Goal: Task Accomplishment & Management: Manage account settings

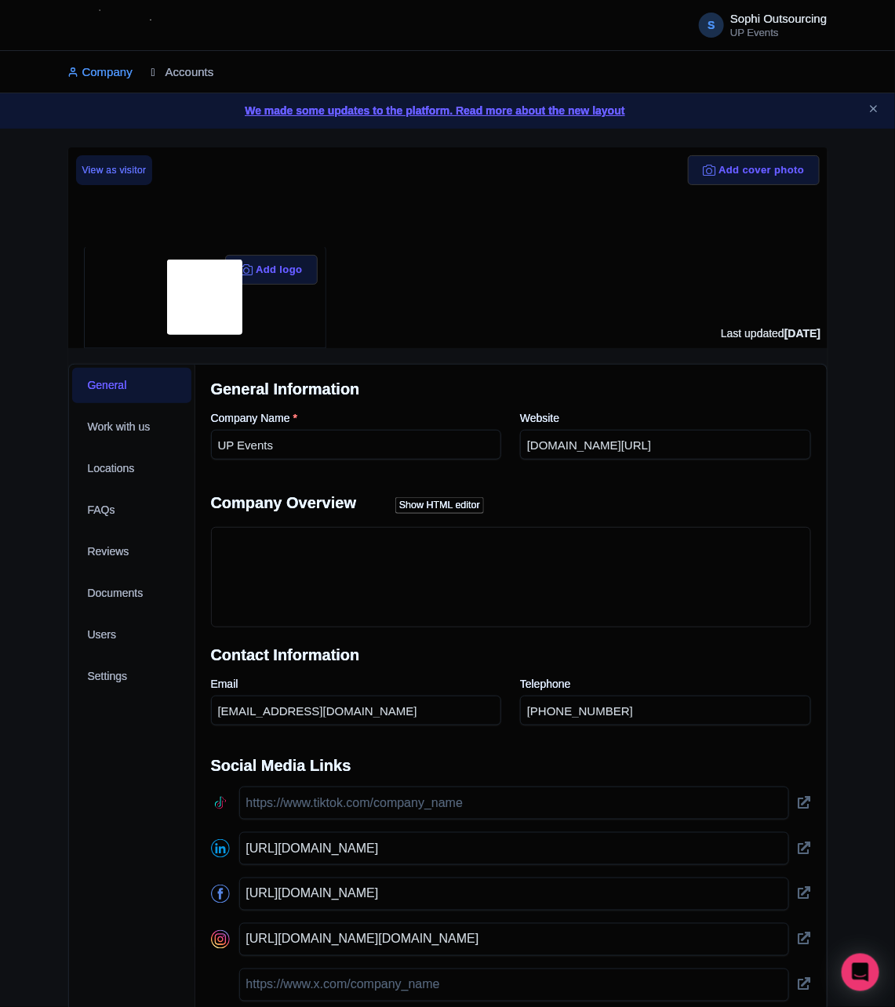
click at [203, 61] on link "Accounts" at bounding box center [182, 72] width 63 height 43
click at [189, 68] on link "Accounts" at bounding box center [182, 72] width 63 height 43
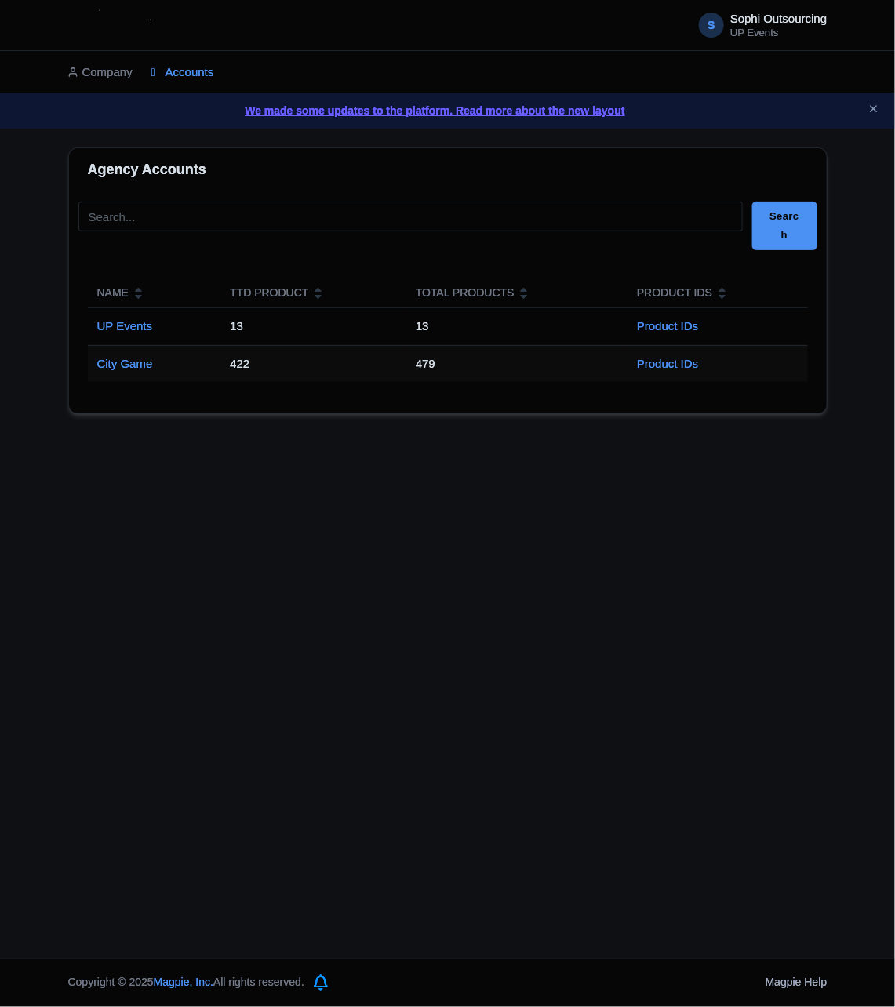
click at [118, 381] on td "City Game" at bounding box center [154, 363] width 133 height 37
click at [121, 373] on td "City Game" at bounding box center [154, 363] width 133 height 37
click at [130, 368] on link "City Game" at bounding box center [125, 363] width 56 height 13
click at [122, 365] on link "City Game" at bounding box center [125, 363] width 56 height 13
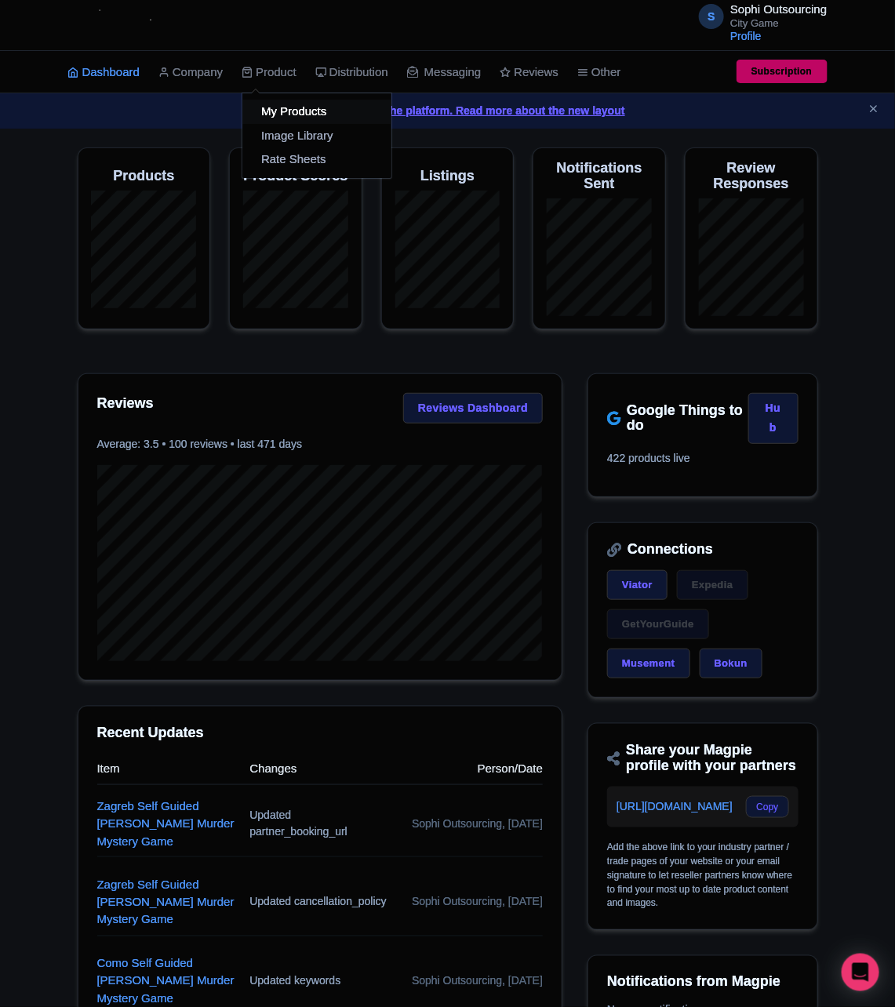
click at [271, 114] on link "My Products" at bounding box center [316, 112] width 149 height 24
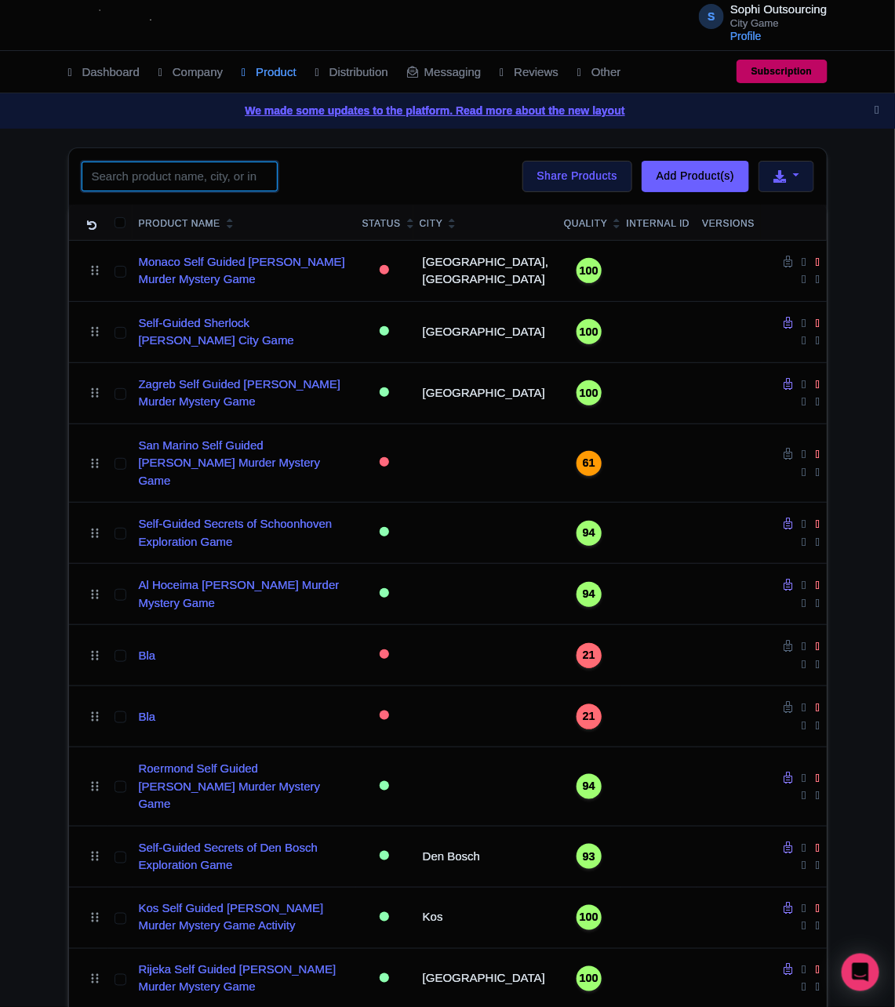
click at [148, 172] on input "search" at bounding box center [180, 177] width 196 height 30
paste input "Algeciras"
type input "Algeciras"
click button "Search" at bounding box center [0, 0] width 0 height 0
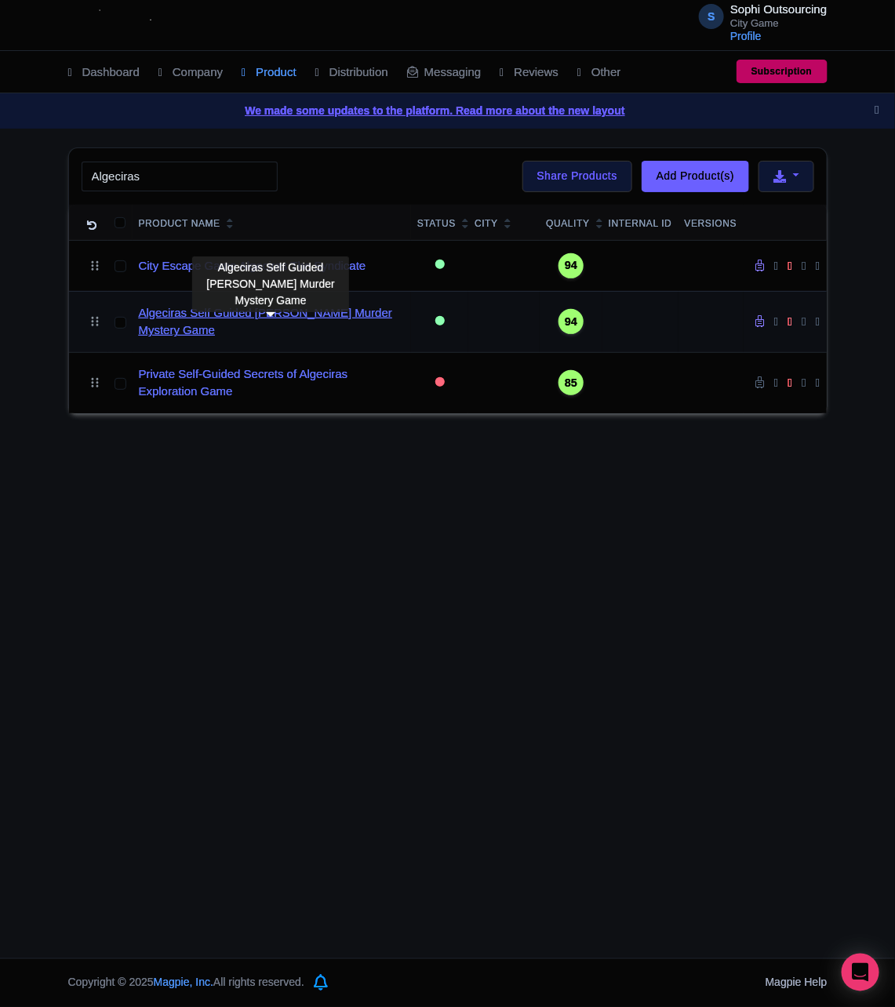
click at [184, 340] on link "Algeciras Self Guided Sherlock Holmes Murder Mystery Game" at bounding box center [272, 321] width 266 height 35
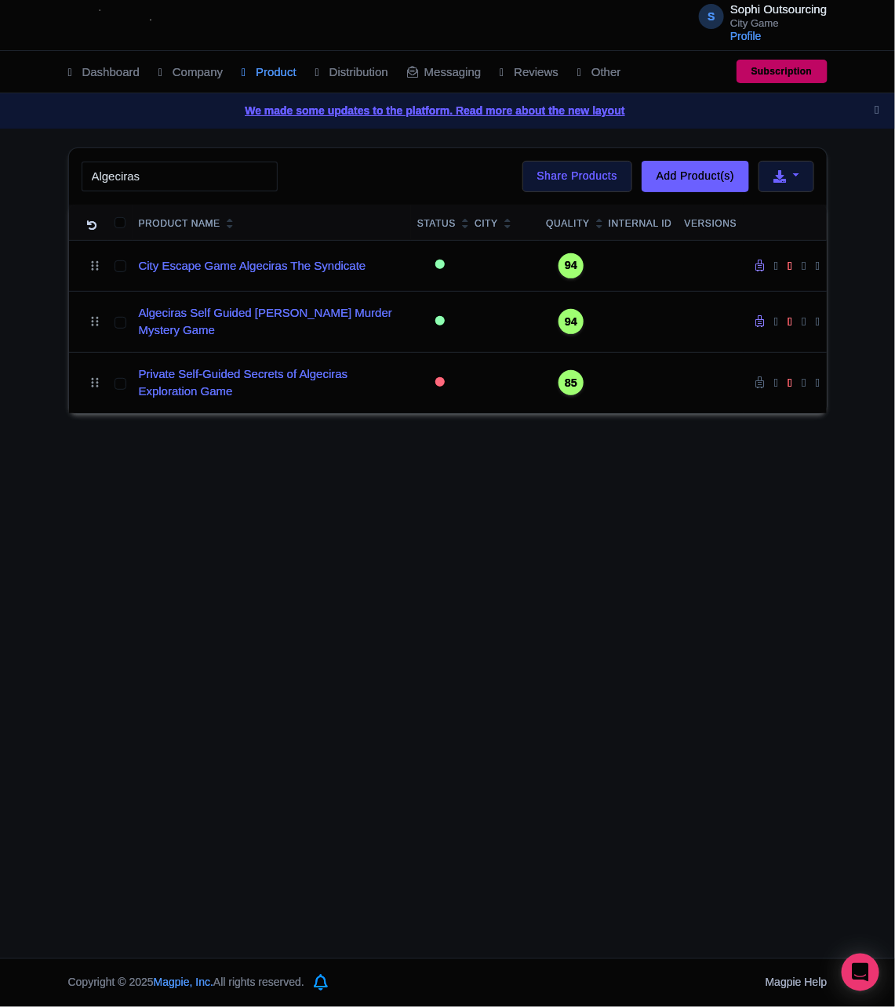
click at [0, 555] on html "S Sophi Outsourcing City Game Profile Users Settings Sign out Dashboard Company…" at bounding box center [447, 503] width 895 height 1007
click at [5, 560] on div "S Sophi Outsourcing City Game Profile Users Settings Sign out Dashboard Company…" at bounding box center [447, 479] width 895 height 958
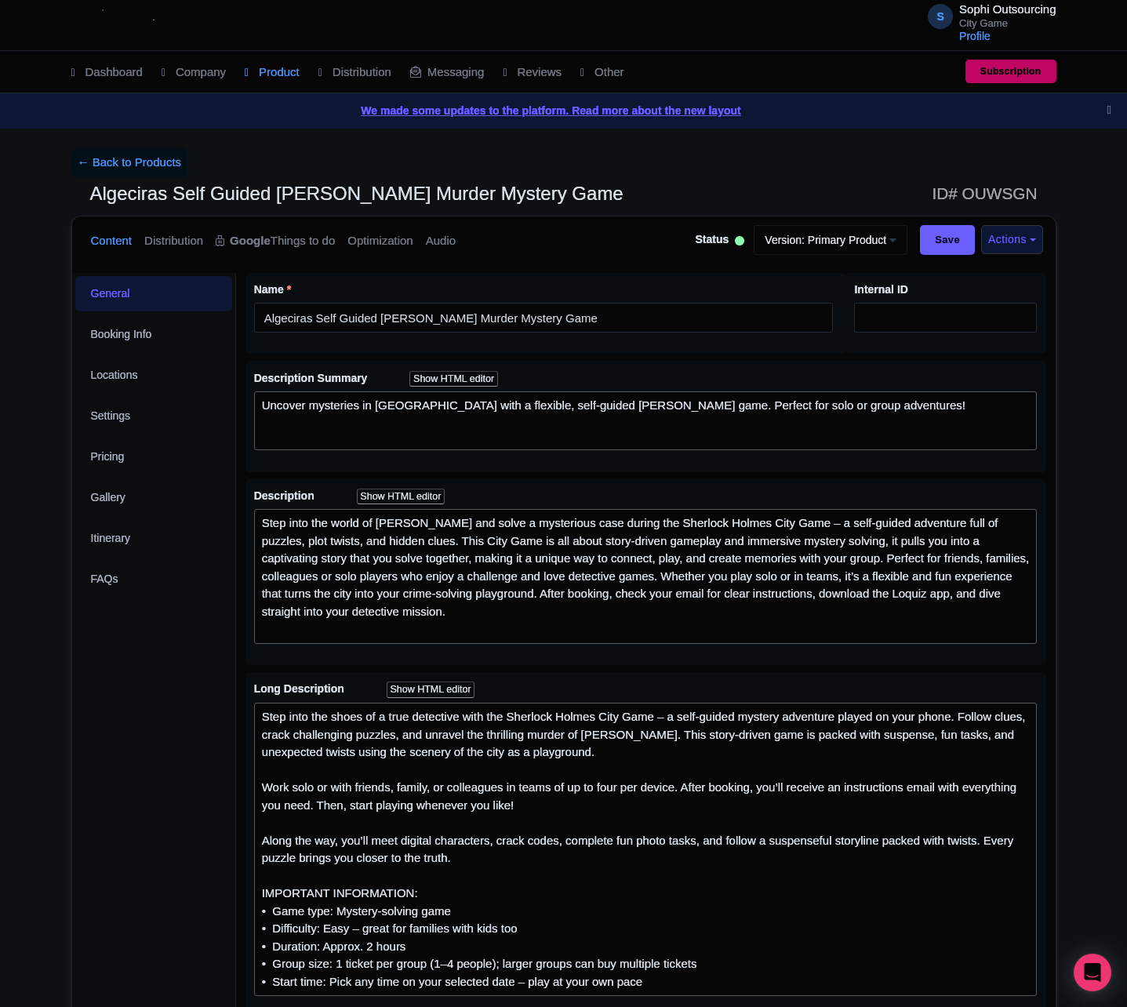
click at [222, 725] on div "General Booking Info Locations Settings Pricing Gallery Itinerary FAQs" at bounding box center [154, 963] width 164 height 1380
click at [144, 384] on link "Locations" at bounding box center [153, 375] width 157 height 35
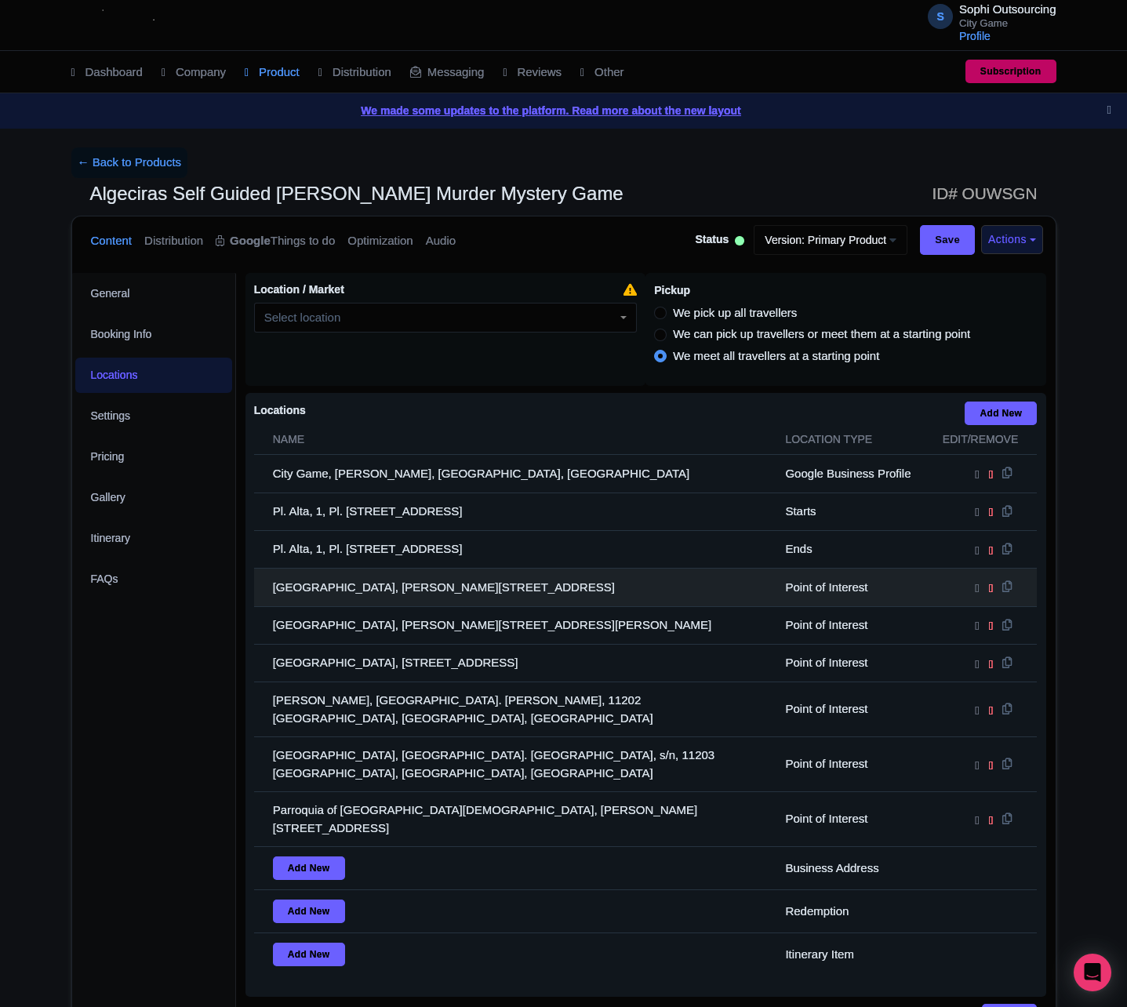
click at [369, 595] on td "Parque del Centenario, C. Delfín, 55D, 11207 Algeciras, Cádiz, Spain" at bounding box center [515, 588] width 522 height 38
drag, startPoint x: 369, startPoint y: 595, endPoint x: 280, endPoint y: 596, distance: 89.4
click at [367, 595] on td "Parque del Centenario, C. Delfín, 55D, 11207 Algeciras, Cádiz, Spain" at bounding box center [515, 588] width 522 height 38
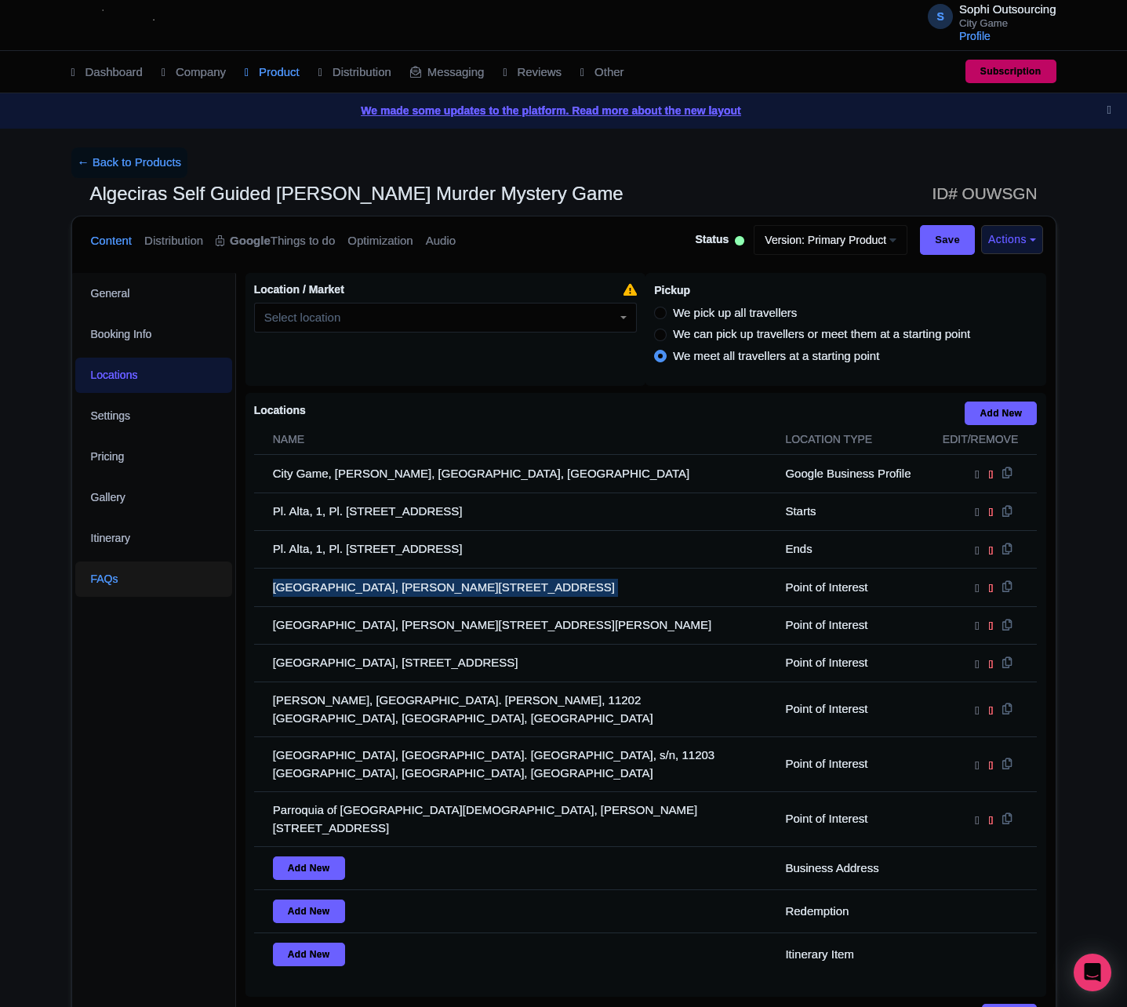
copy tr "Parque del Centenario, C. Delfín, 55D, 11207 Algeciras, Cádiz, Spain"
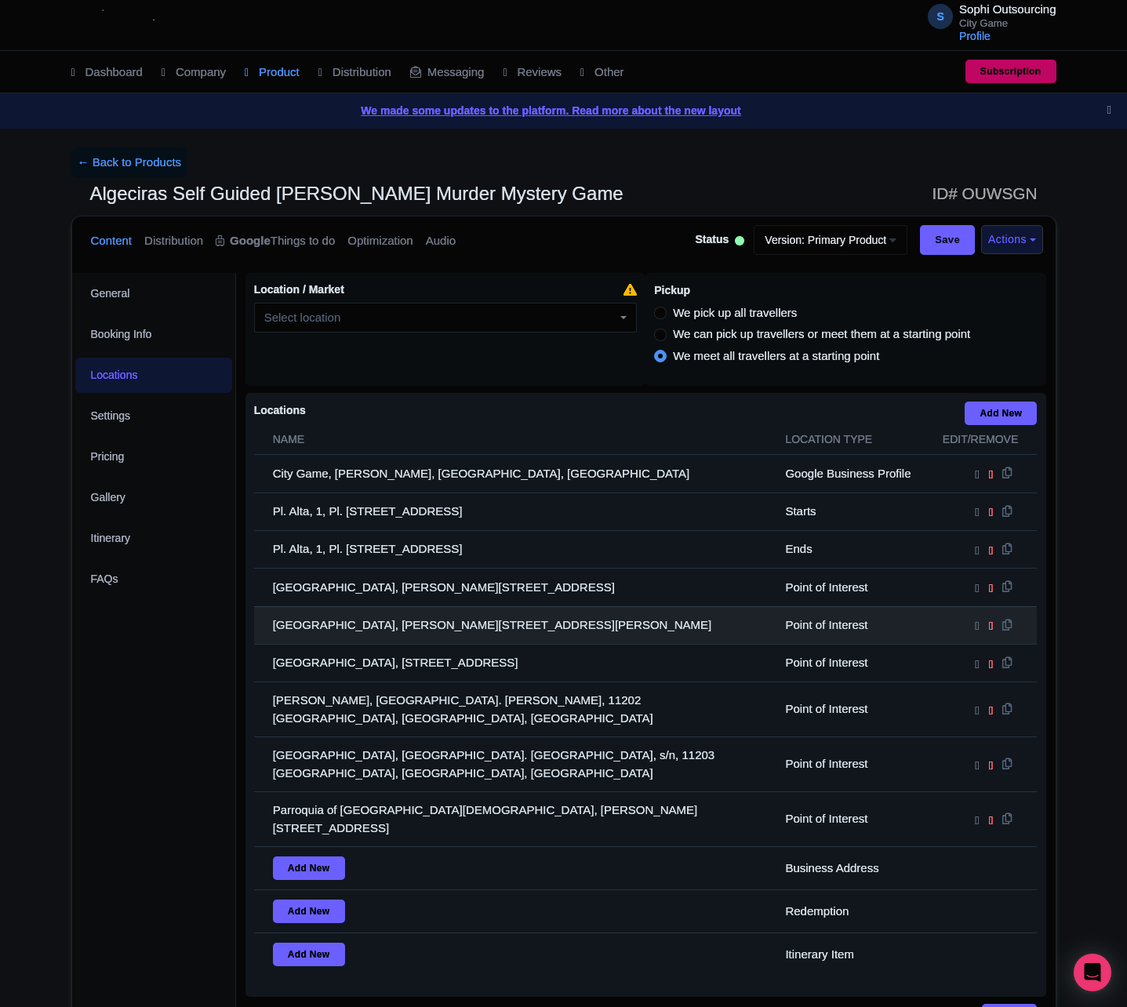
click at [449, 644] on td "Algeciras Municipal Museum, C. Teniente Miranda, 118, 11201 Algeciras, Cádiz, S…" at bounding box center [515, 625] width 522 height 38
copy tr "Algeciras Municipal Museum, C. Teniente Miranda, 118, 11201 Algeciras, Cádiz, S…"
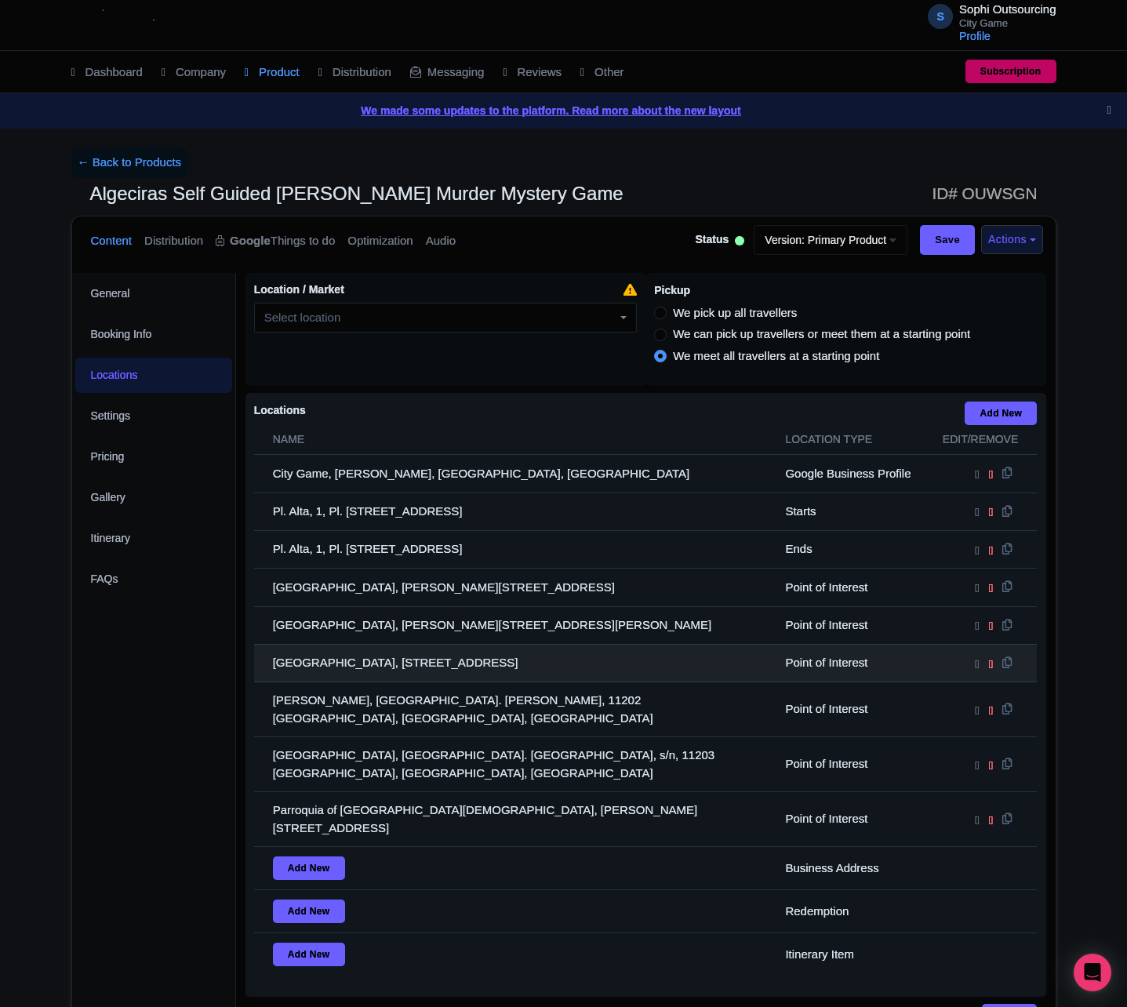
click at [487, 673] on td "Parque de Las Acacias, C. del Museo, s/n, 11207 Algeciras, Cádiz, Spain" at bounding box center [515, 663] width 522 height 38
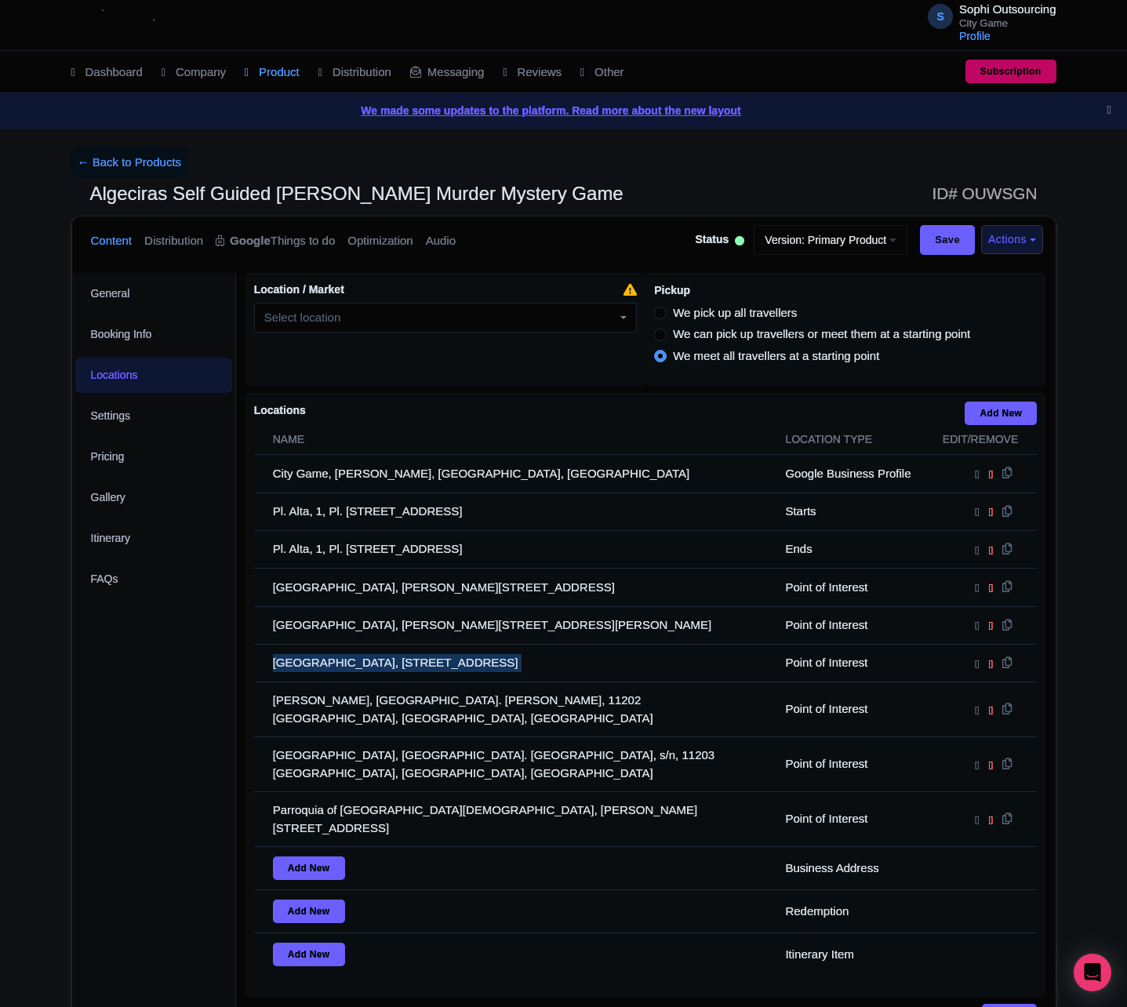
copy tr "Parque de Las Acacias, C. del Museo, s/n, 11207 Algeciras, Cádiz, Spain"
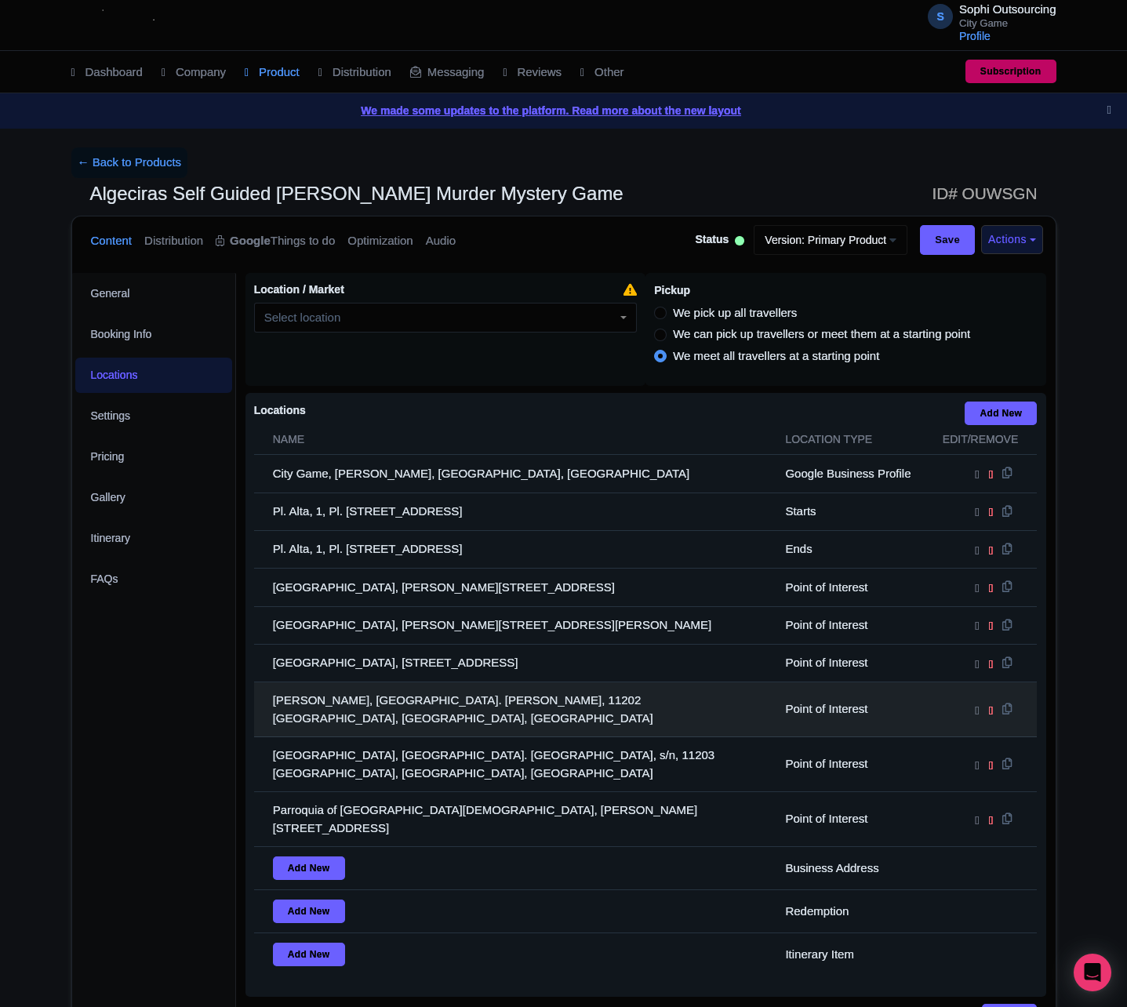
click at [337, 716] on td "María Cristina Park, Av. Blas Infante, 11202 Algeciras, Cádiz, Spain" at bounding box center [515, 709] width 522 height 55
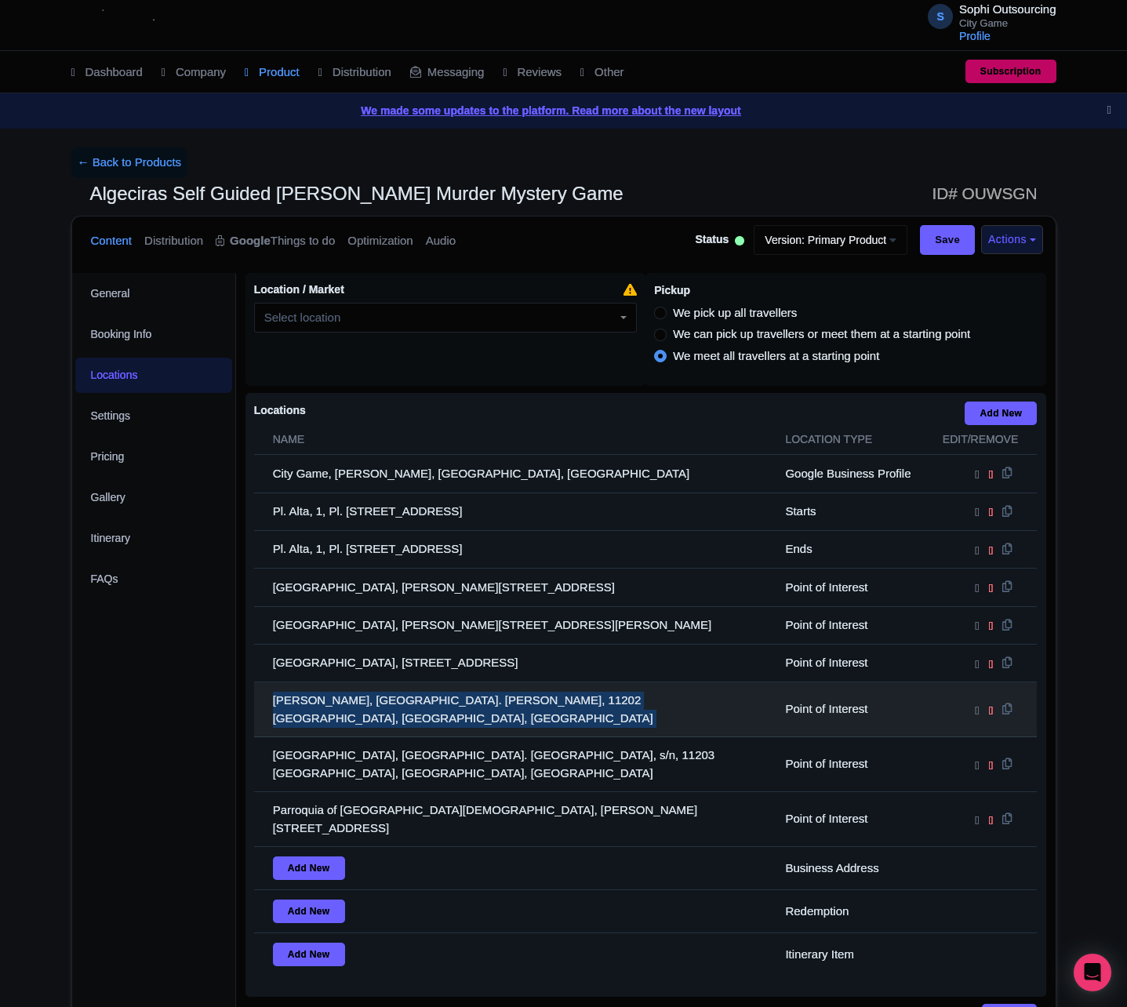
click at [337, 716] on td "María Cristina Park, Av. Blas Infante, 11202 Algeciras, Cádiz, Spain" at bounding box center [515, 709] width 522 height 55
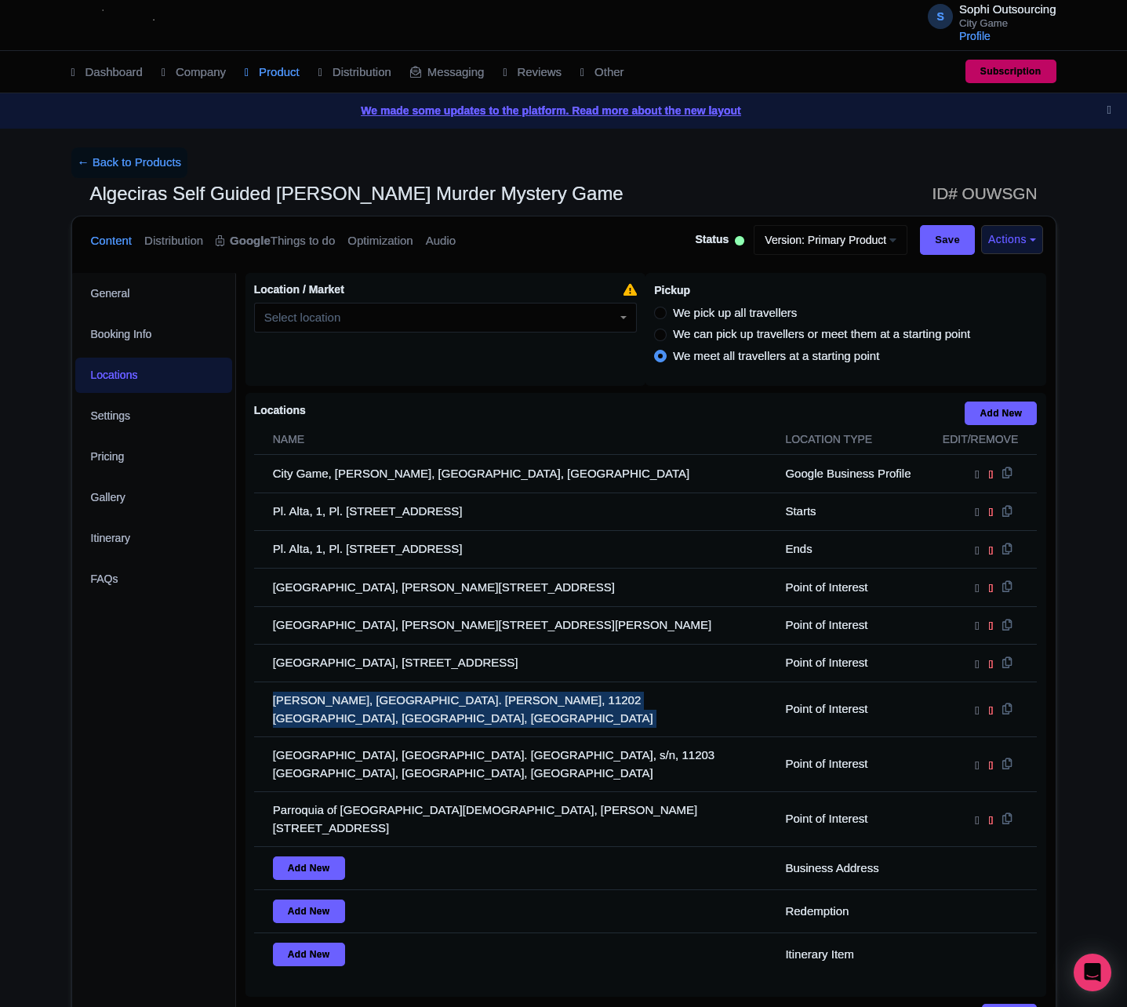
copy tr "María Cristina Park, Av. Blas Infante, 11202 Algeciras, Cádiz, Spain"
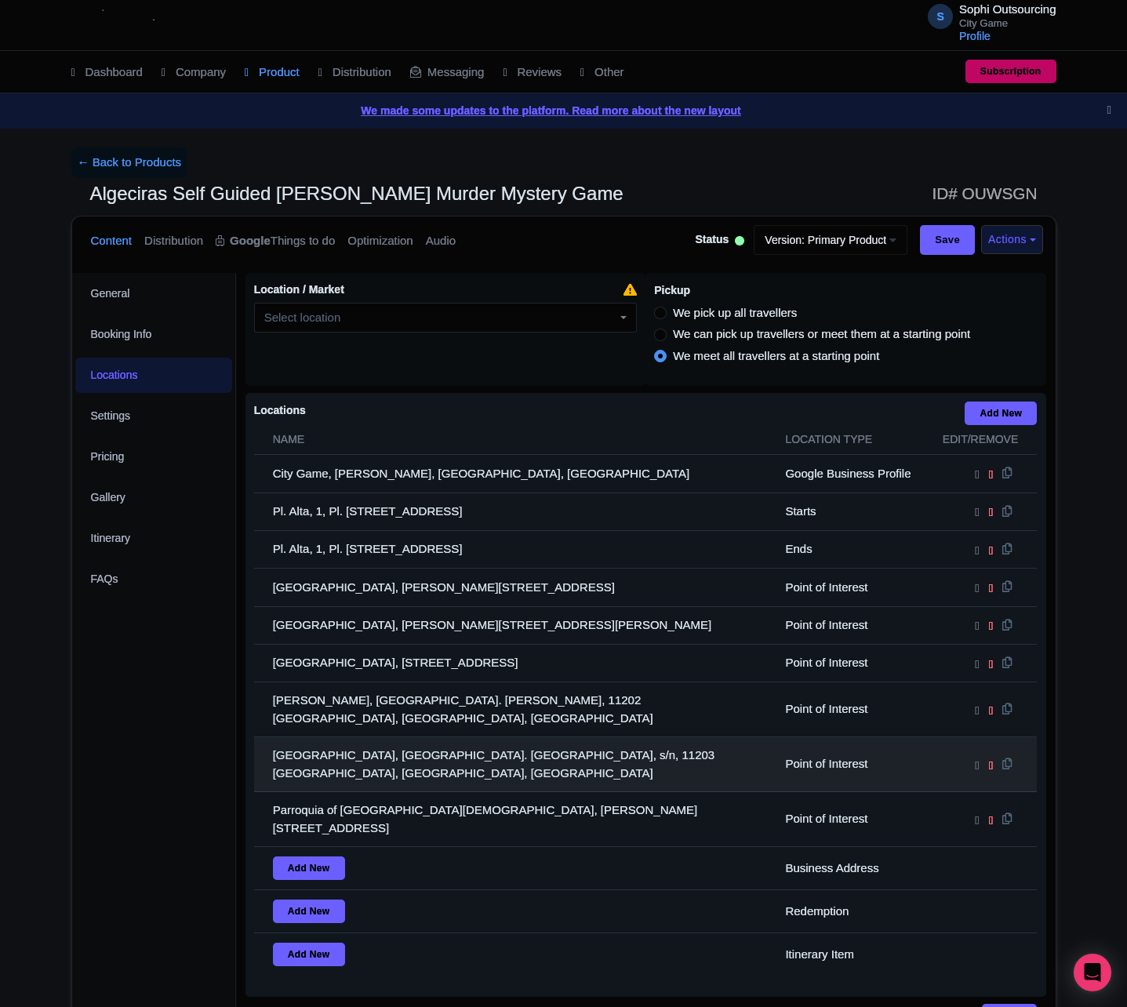
click at [445, 751] on td "Bahia Park, Av. Virgen de la Palma, s/n, 11203 Algeciras, Cádiz, Spain" at bounding box center [515, 764] width 522 height 55
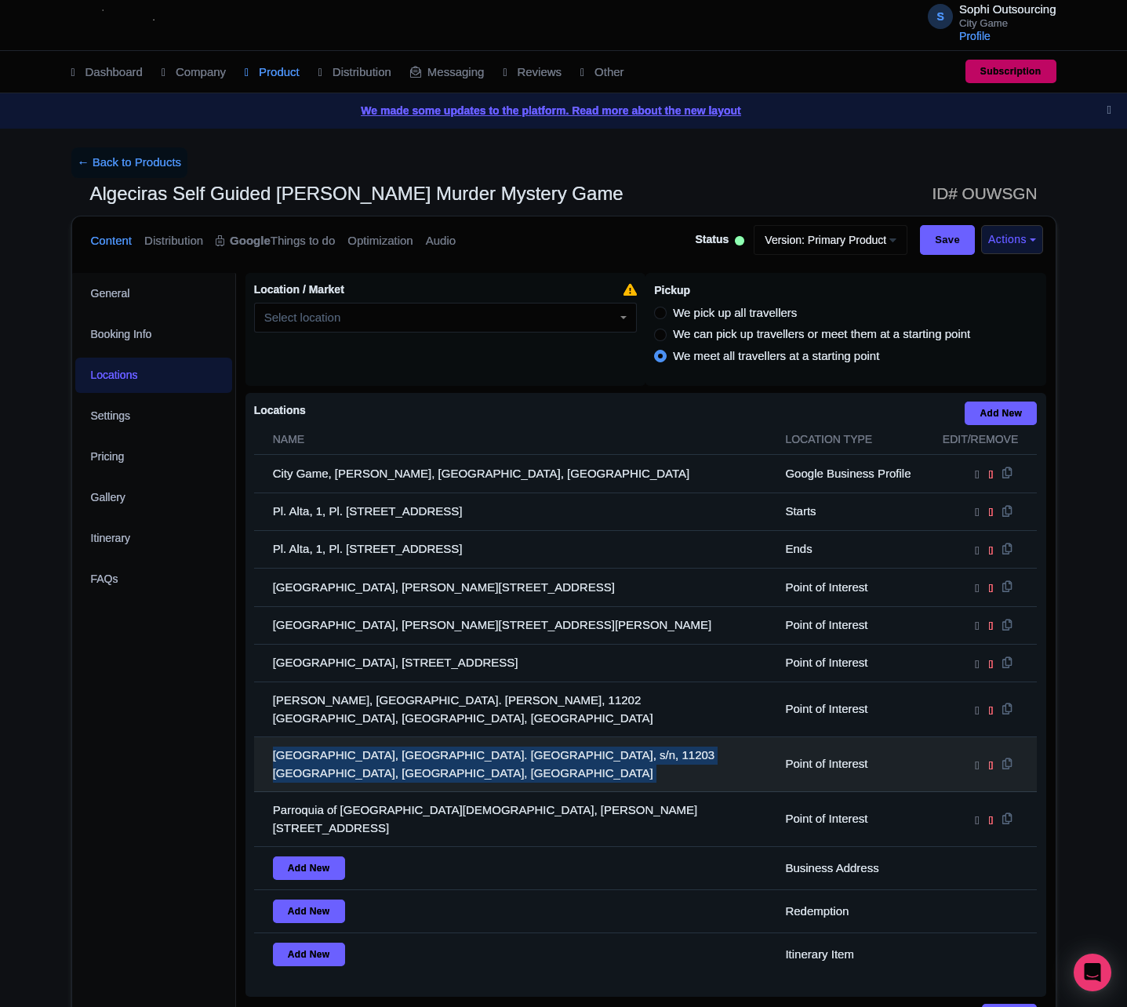
click at [445, 751] on td "Bahia Park, Av. Virgen de la Palma, s/n, 11203 Algeciras, Cádiz, Spain" at bounding box center [515, 764] width 522 height 55
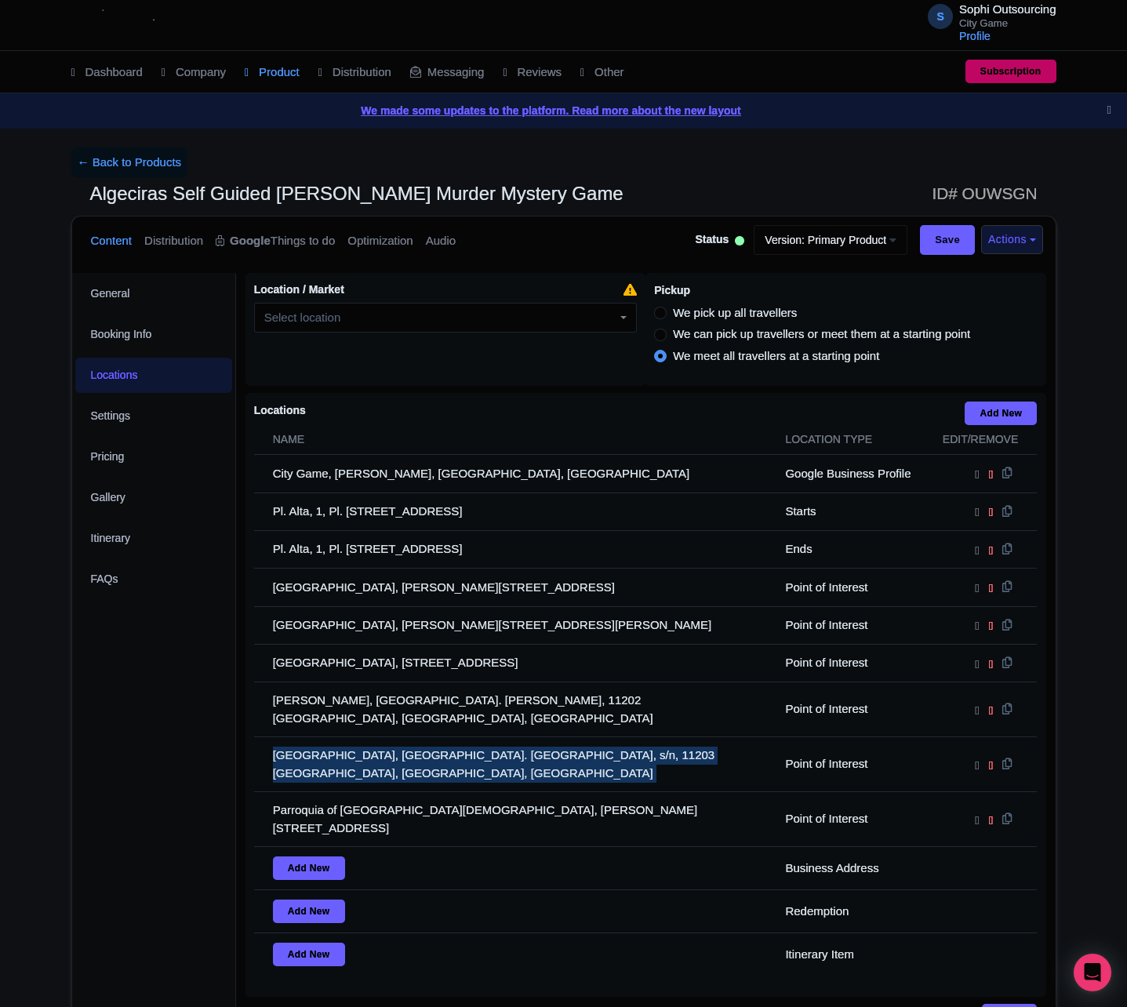
copy tr "Bahia Park, Av. Virgen de la Palma, s/n, 11203 Algeciras, Cádiz, Spain"
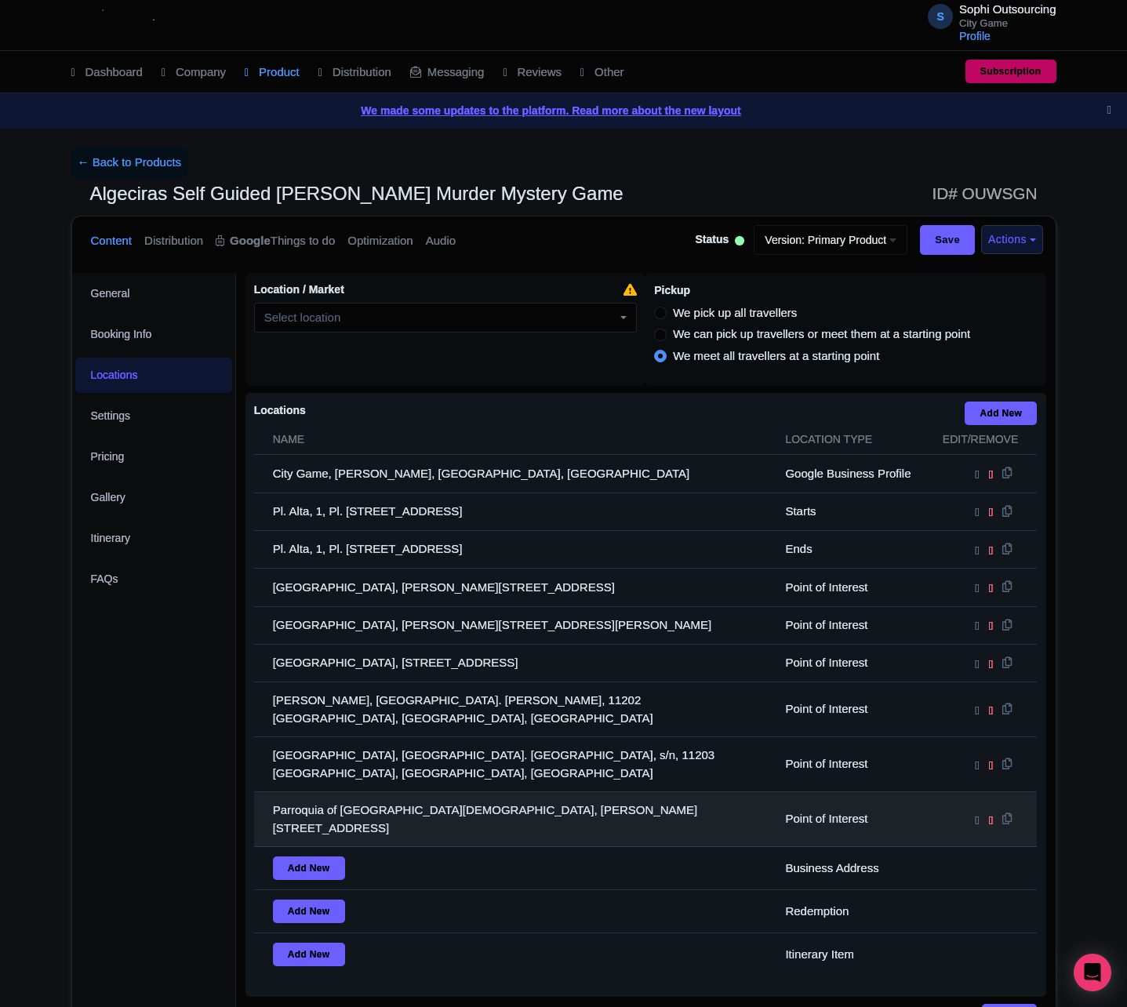
click at [481, 792] on td "Parroquia of Our Lady of La Palma, C. Ventura Morón, 2, 11201 Algeciras, Cádiz,…" at bounding box center [515, 819] width 522 height 55
drag, startPoint x: 481, startPoint y: 786, endPoint x: 398, endPoint y: 788, distance: 82.4
click at [480, 792] on td "Parroquia of Our Lady of La Palma, C. Ventura Morón, 2, 11201 Algeciras, Cádiz,…" at bounding box center [515, 819] width 522 height 55
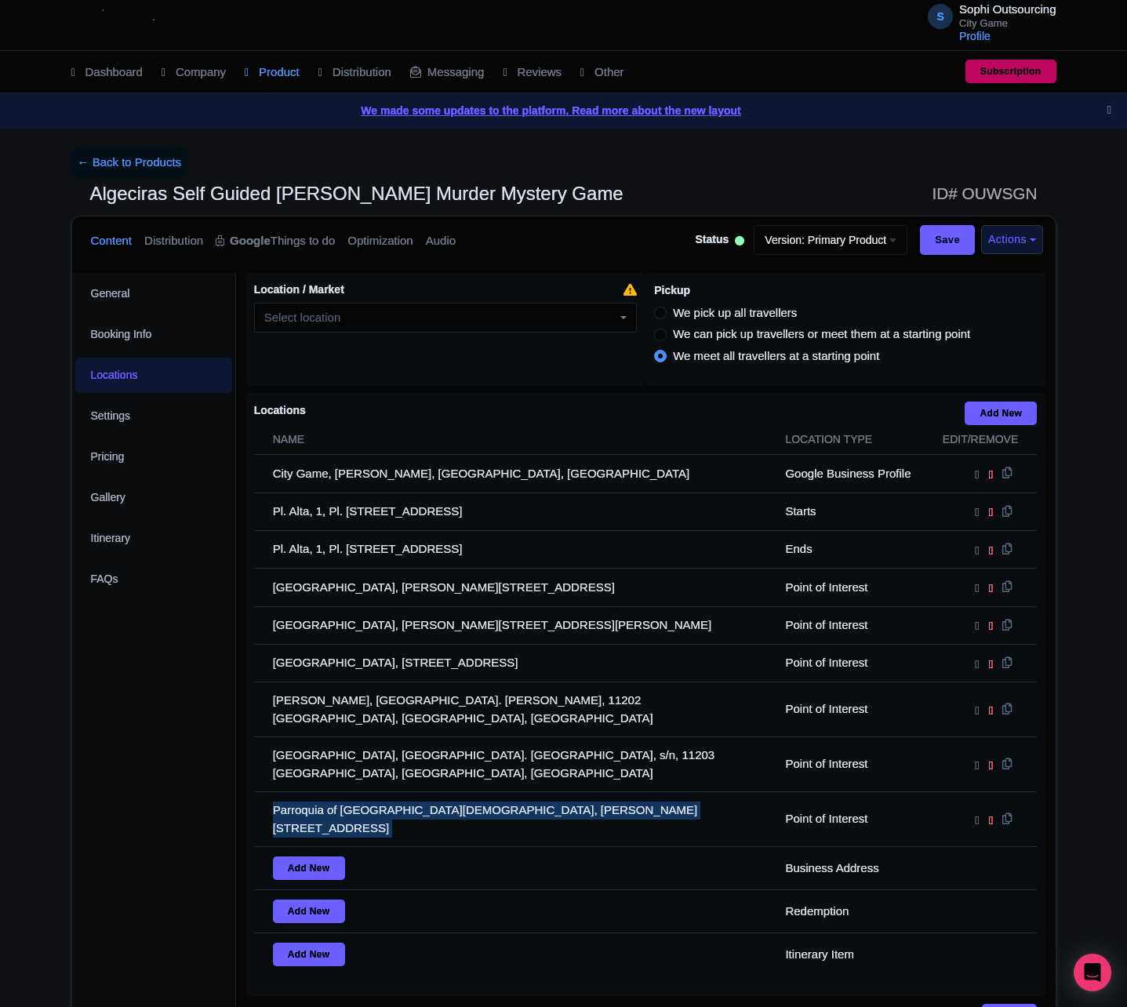
copy tr "Parroquia of Our Lady of La Palma, C. Ventura Morón, 2, 11201 Algeciras, Cádiz,…"
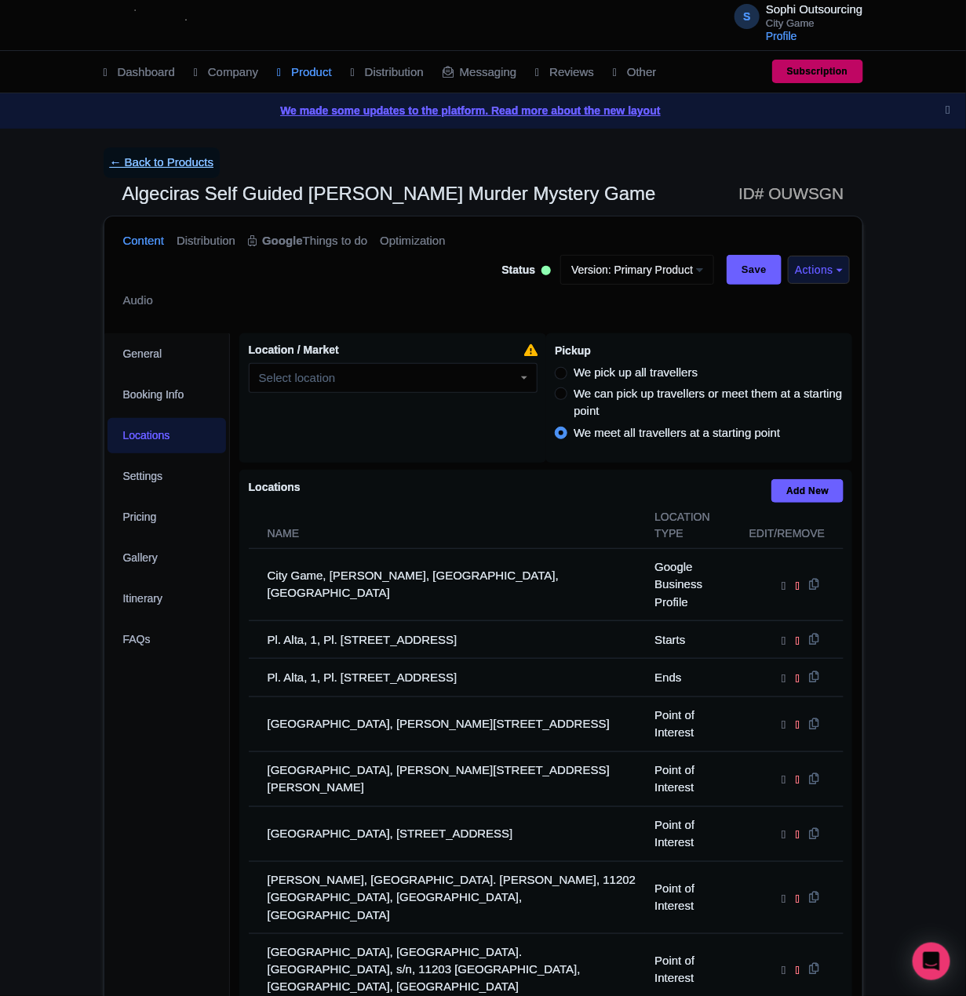
click at [144, 162] on link "← Back to Products" at bounding box center [162, 162] width 117 height 31
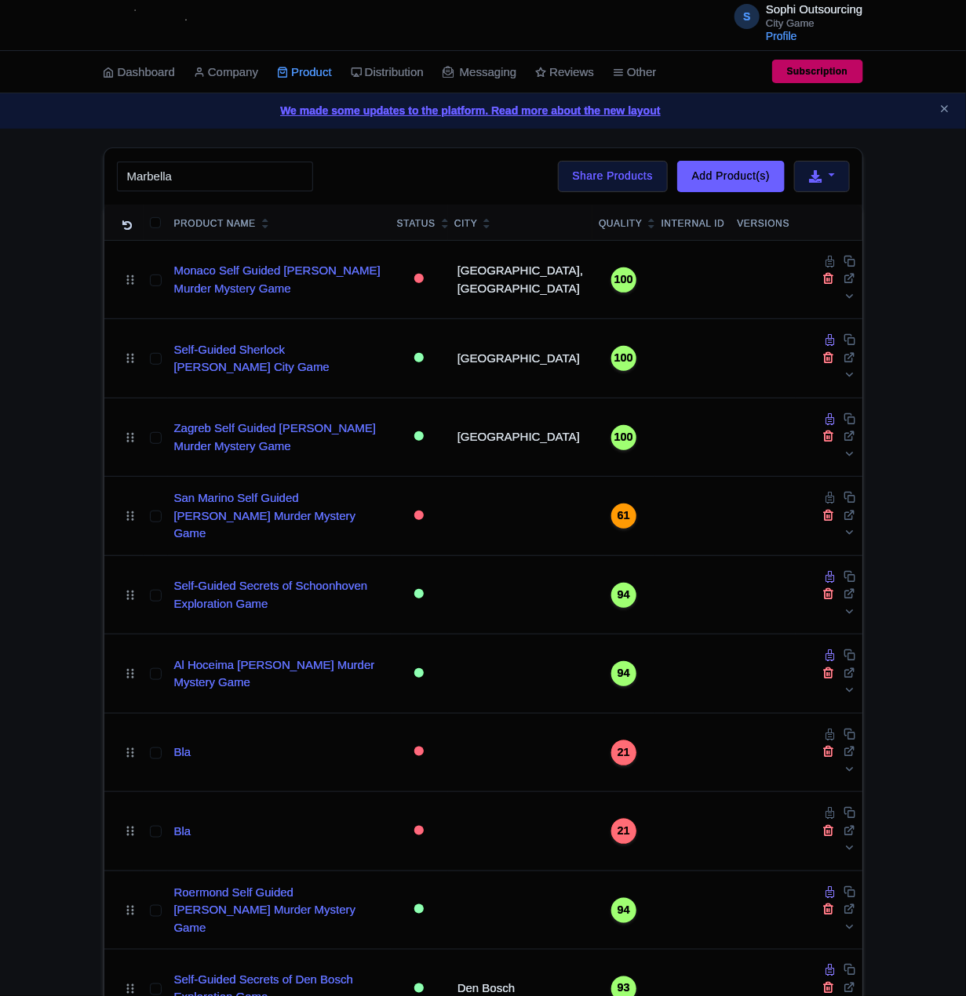
type input "Marbella"
click button "Search" at bounding box center [0, 0] width 0 height 0
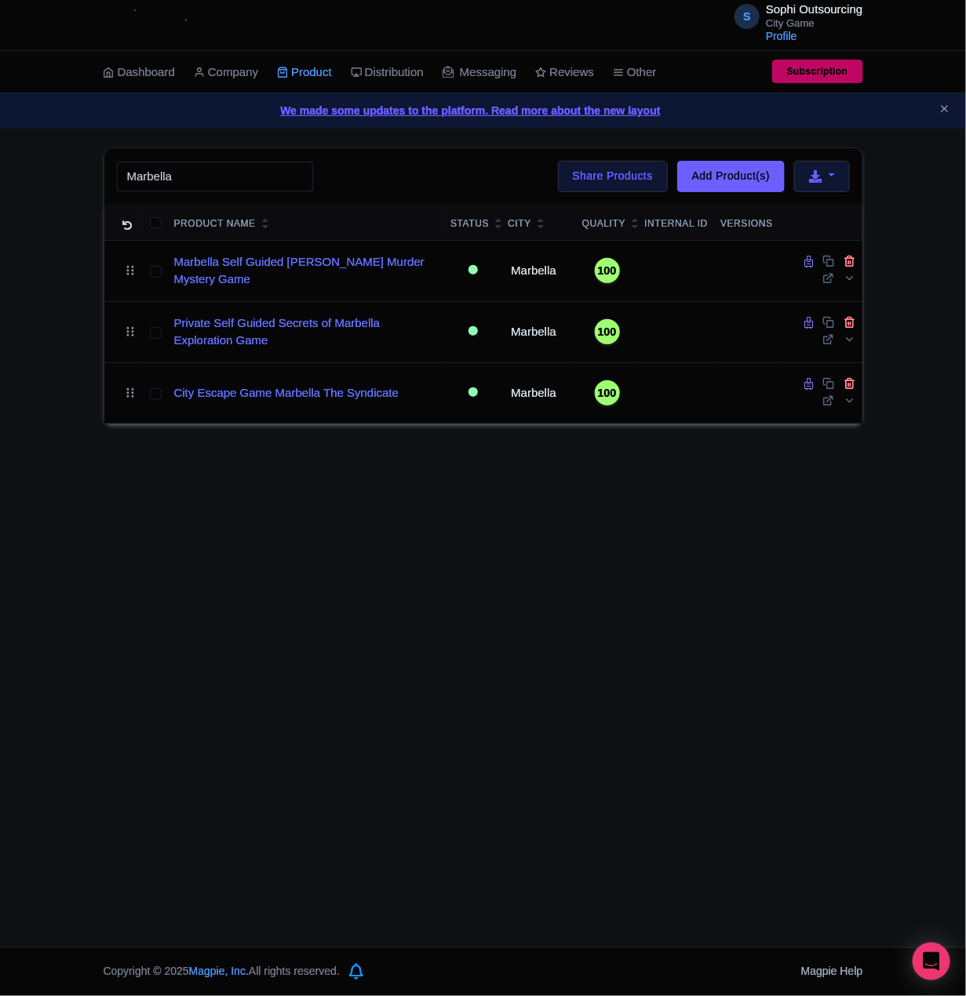
click at [325, 768] on div "S Sophi Outsourcing City Game Profile Users Settings Sign out Dashboard Company…" at bounding box center [483, 473] width 966 height 947
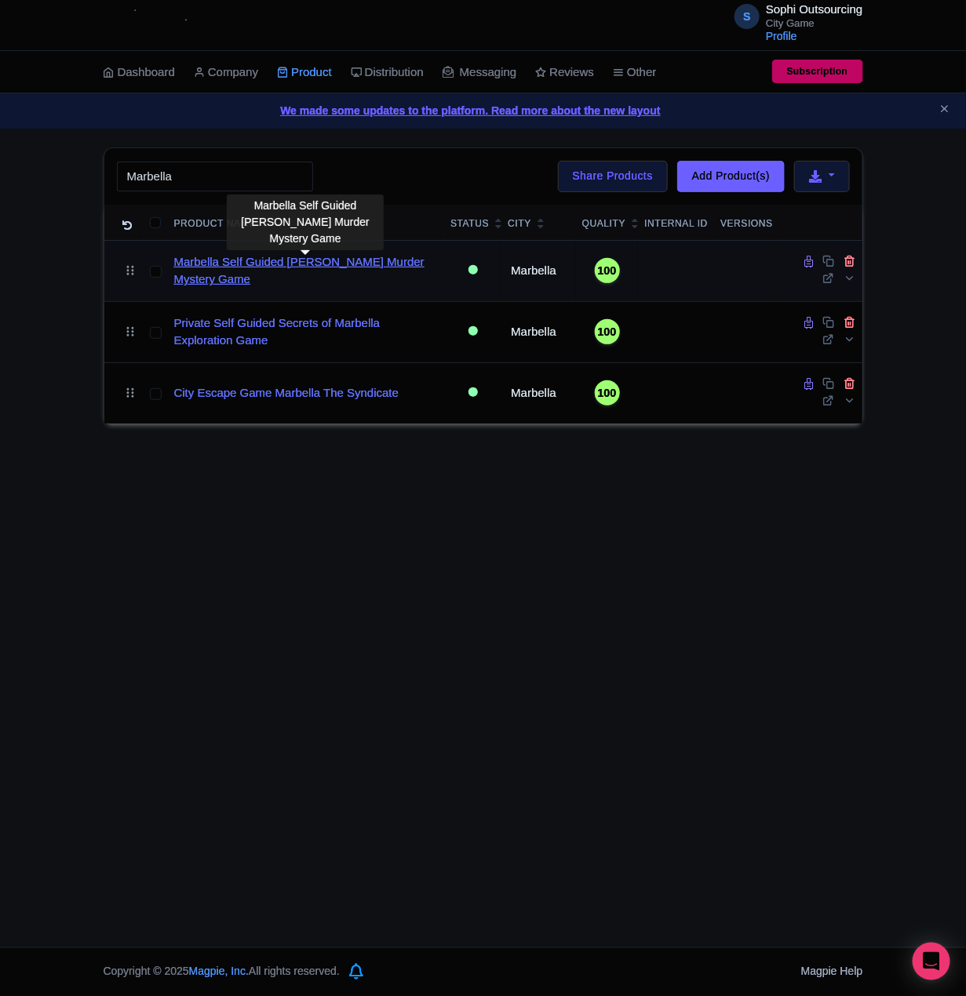
click at [241, 287] on link "Marbella Self Guided [PERSON_NAME] Murder Mystery Game" at bounding box center [306, 270] width 264 height 35
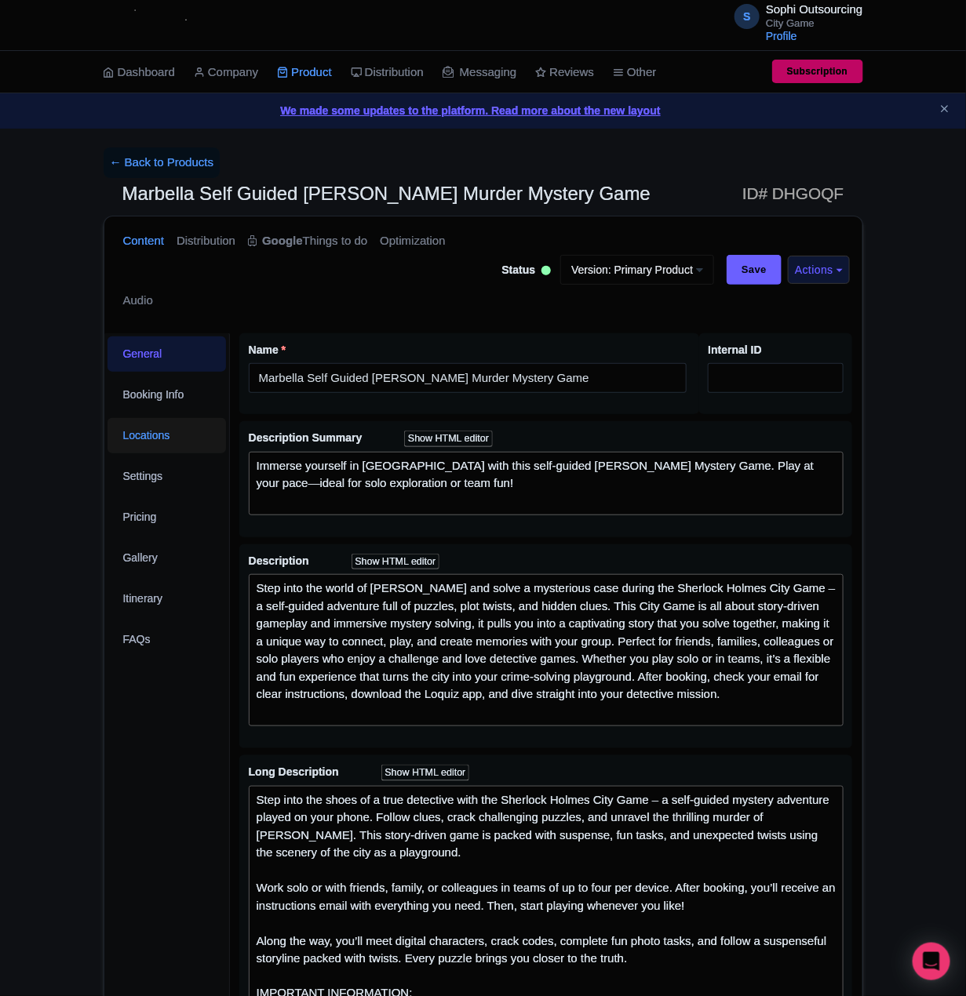
click at [154, 438] on link "Locations" at bounding box center [166, 435] width 119 height 35
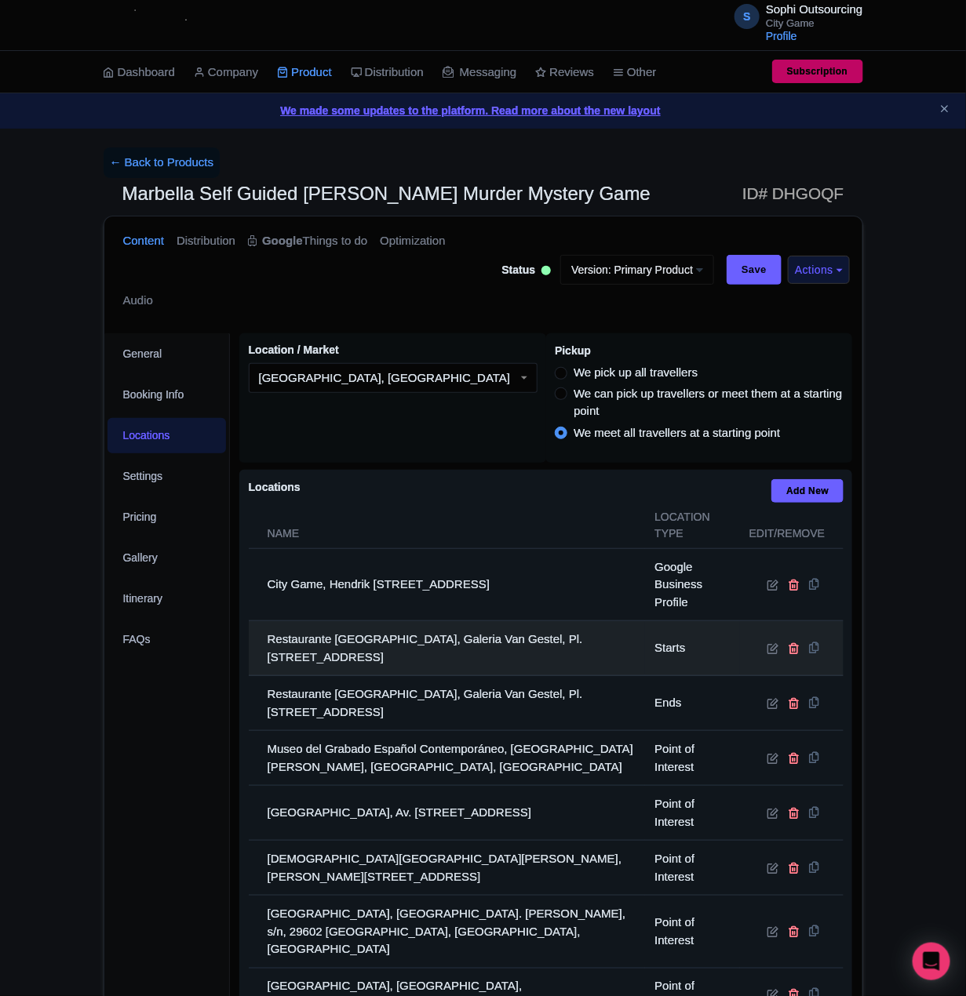
scroll to position [391, 0]
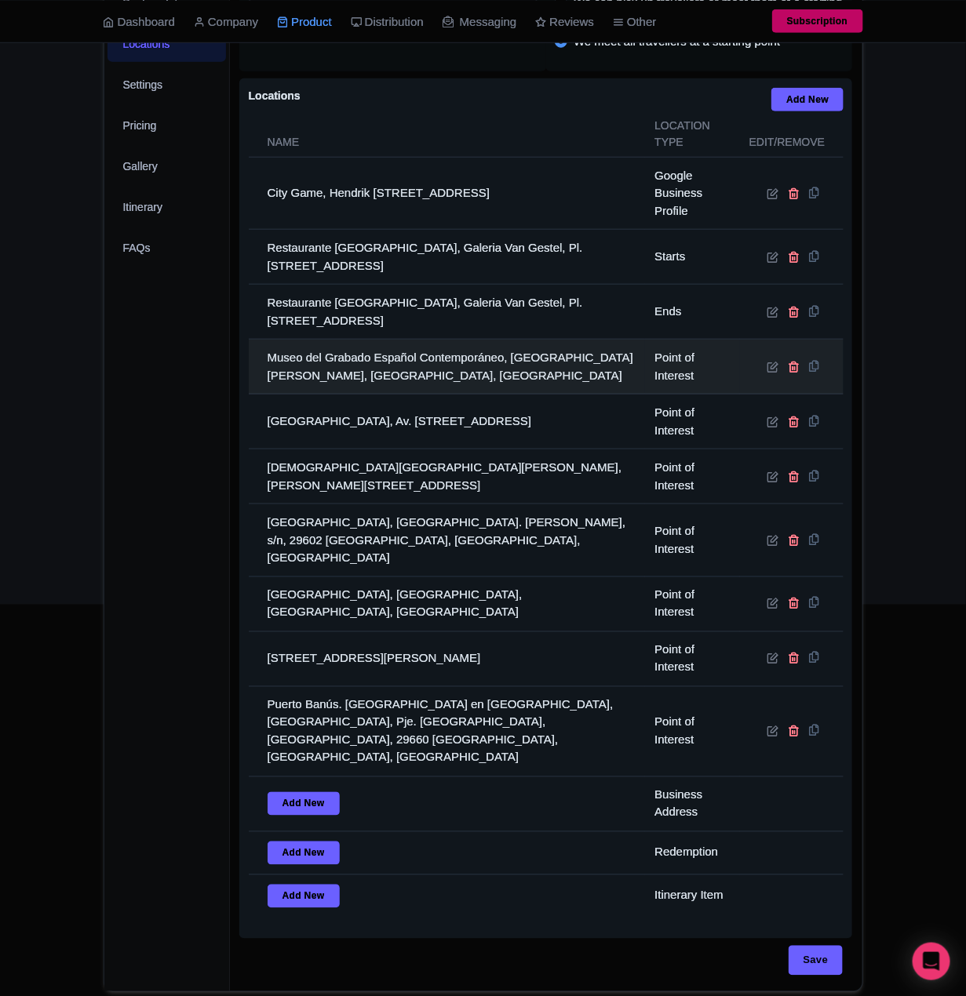
click at [396, 375] on td "Museo del Grabado Español Contemporáneo, [GEOGRAPHIC_DATA][PERSON_NAME], [GEOGR…" at bounding box center [447, 367] width 397 height 55
click at [413, 377] on td "Museo del Grabado Español Contemporáneo, C. Hospital Bazán, s/n, 29601 Marbella…" at bounding box center [447, 367] width 397 height 55
click at [413, 376] on td "Museo del Grabado Español Contemporáneo, C. Hospital Bazán, s/n, 29601 Marbella…" at bounding box center [447, 367] width 397 height 55
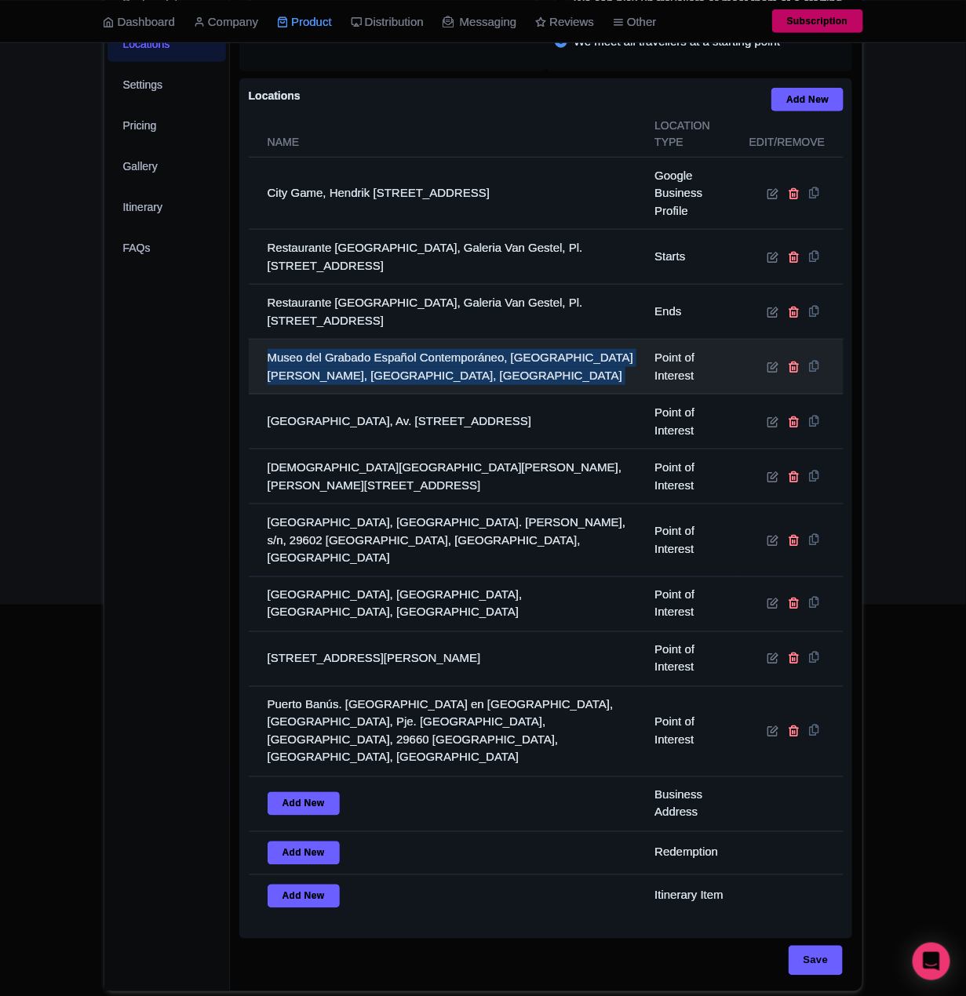
click at [413, 376] on td "Museo del Grabado Español Contemporáneo, C. Hospital Bazán, s/n, 29601 Marbella…" at bounding box center [447, 367] width 397 height 55
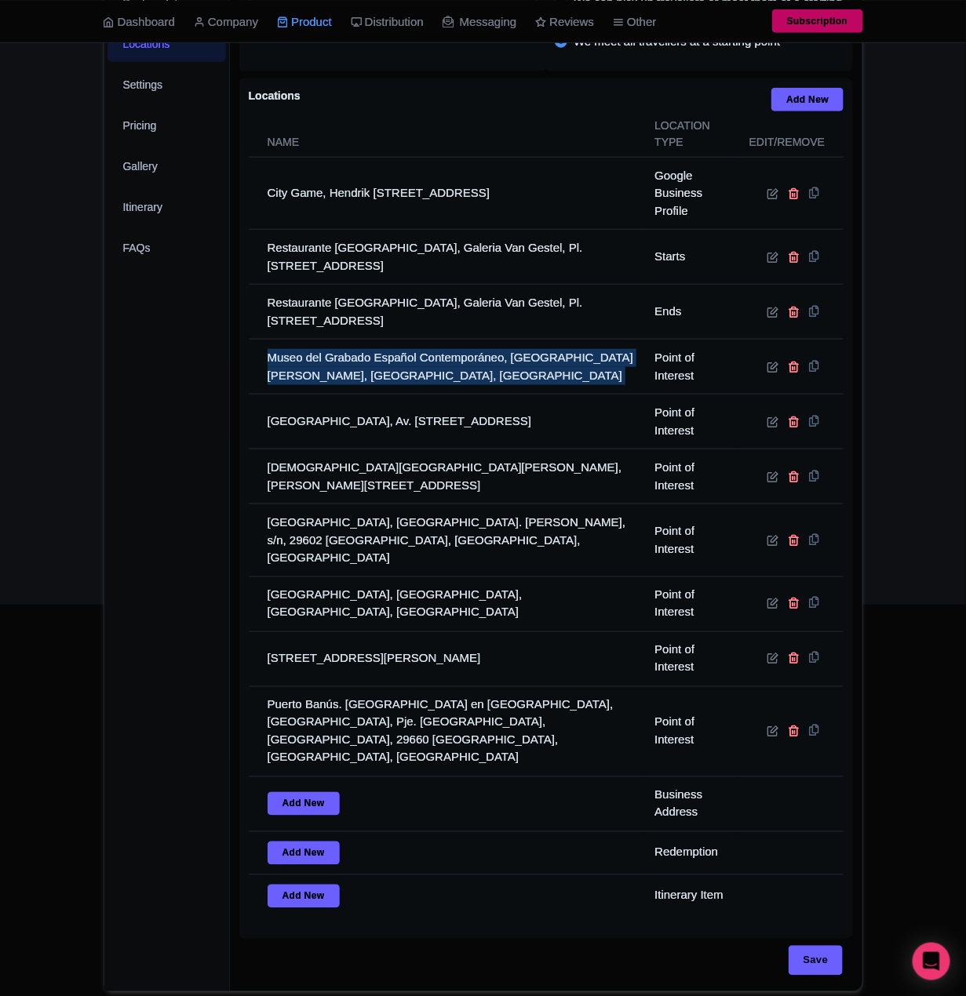
copy tr "Museo del Grabado Español Contemporáneo, C. Hospital Bazán, s/n, 29601 Marbella…"
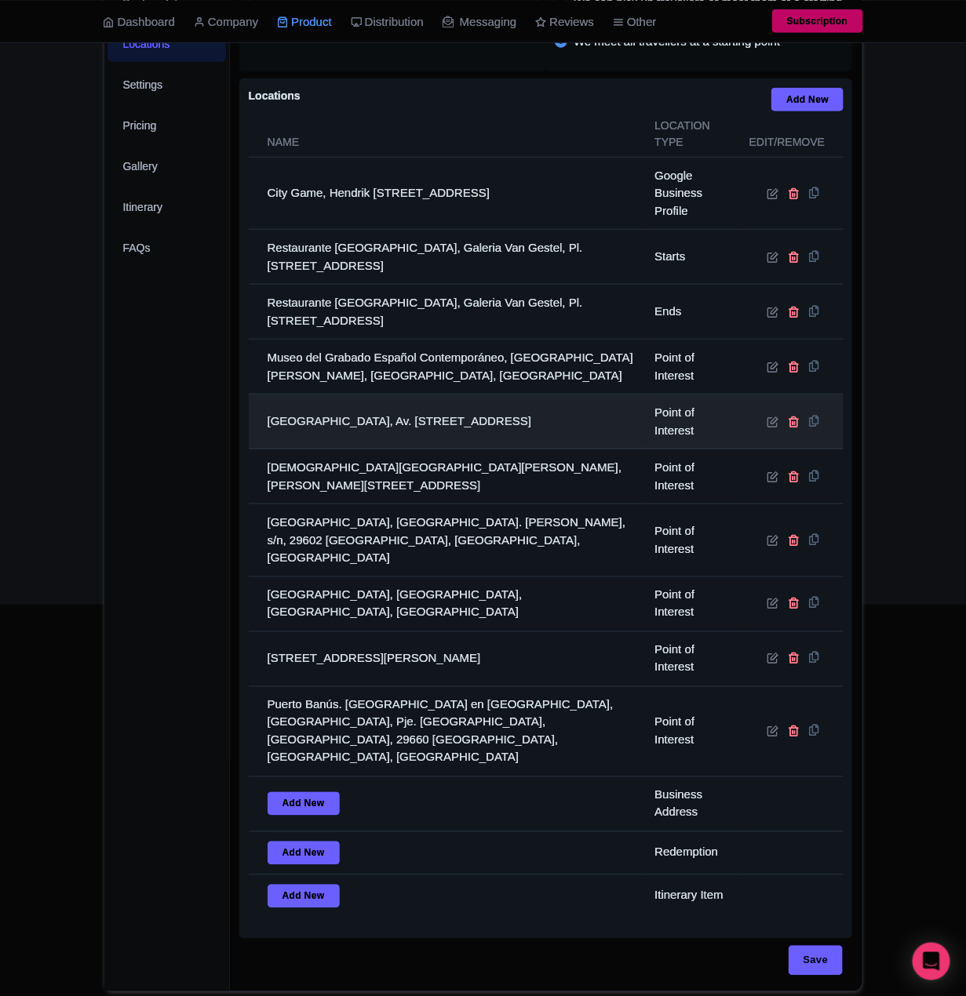
click at [313, 434] on td "Avenida del Mar, Av. del Mar, 14, 29602 Marbella, Málaga, Spain" at bounding box center [447, 422] width 397 height 55
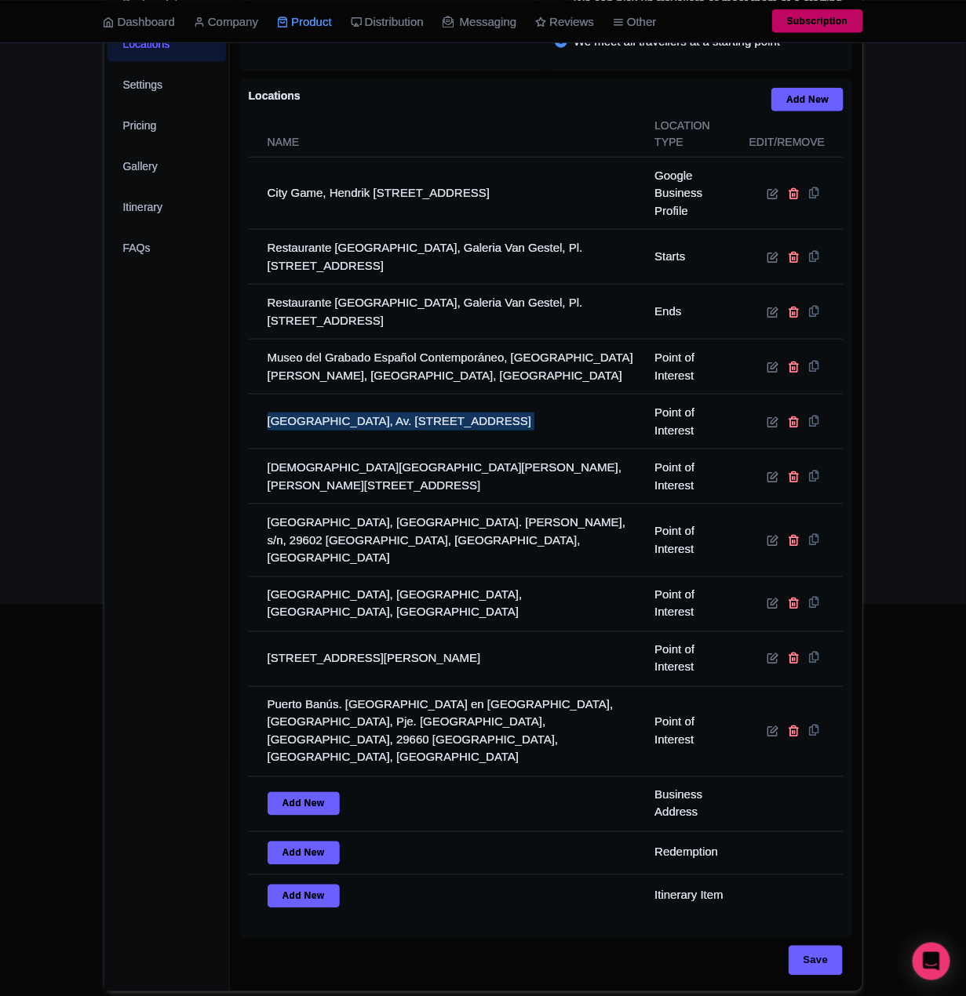
copy tr "Avenida del Mar, Av. del Mar, 14, 29602 Marbella, Málaga, Spain"
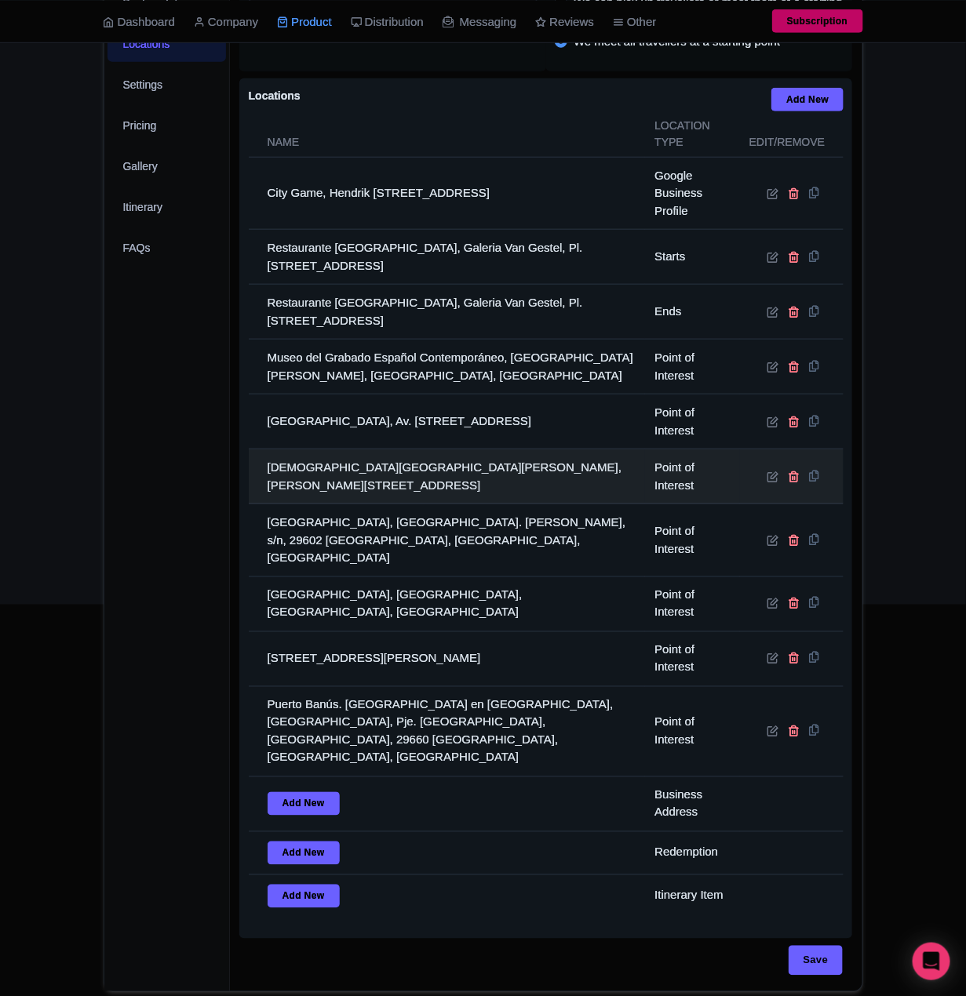
click at [333, 476] on td "Iglesia de la Encarnacion, C. Alcalá, 1, 18270 Montefrío, Granada, Spain" at bounding box center [447, 476] width 397 height 55
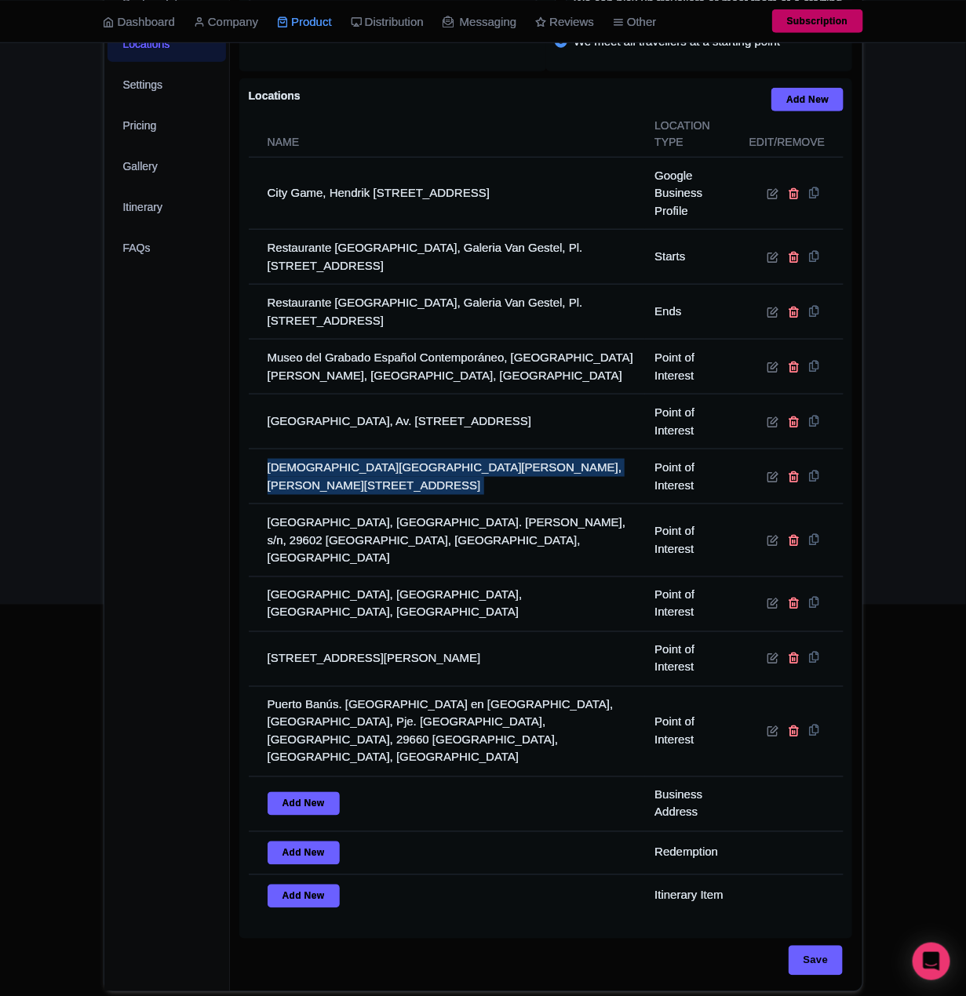
copy tr "Iglesia de la Encarnacion, C. Alcalá, 1, 18270 Montefrío, Granada, Spain"
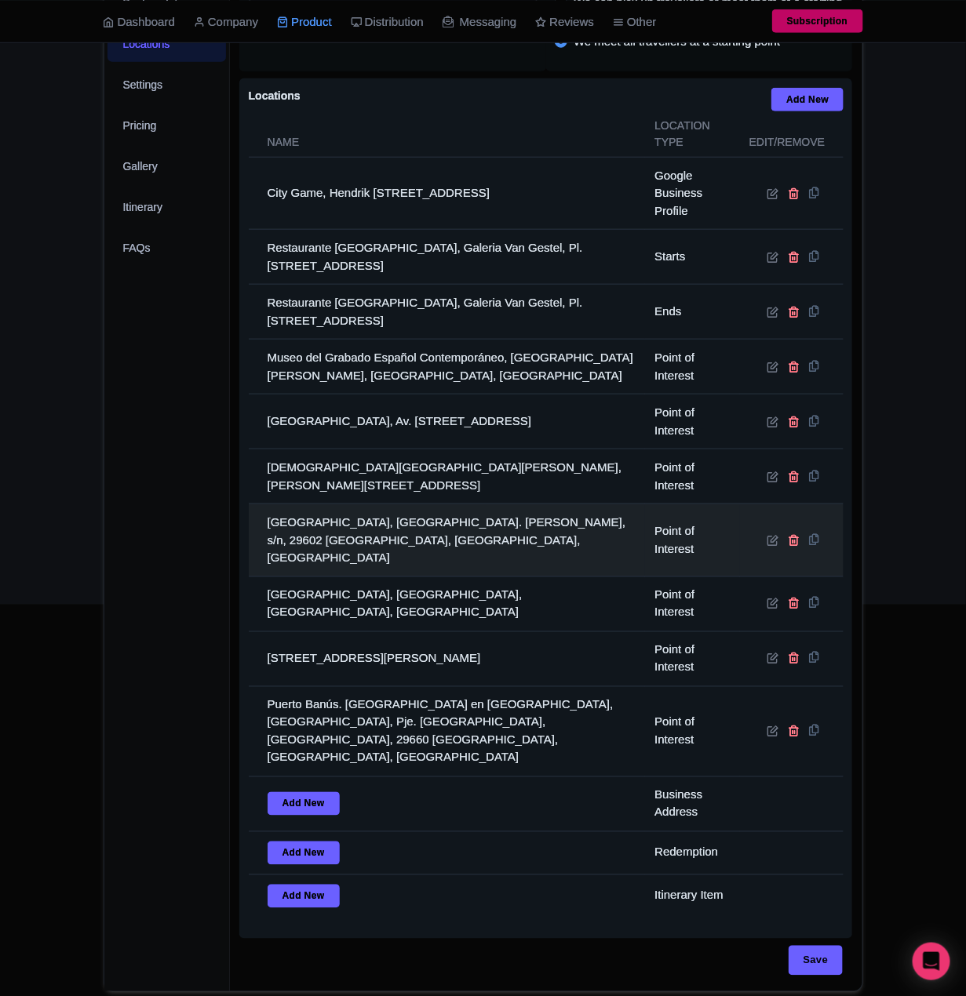
click at [358, 547] on td "Parque de la Alameda, Av. Ramón y Cajal, s/n, 29602 Marbella, Málaga, Spain" at bounding box center [447, 540] width 397 height 73
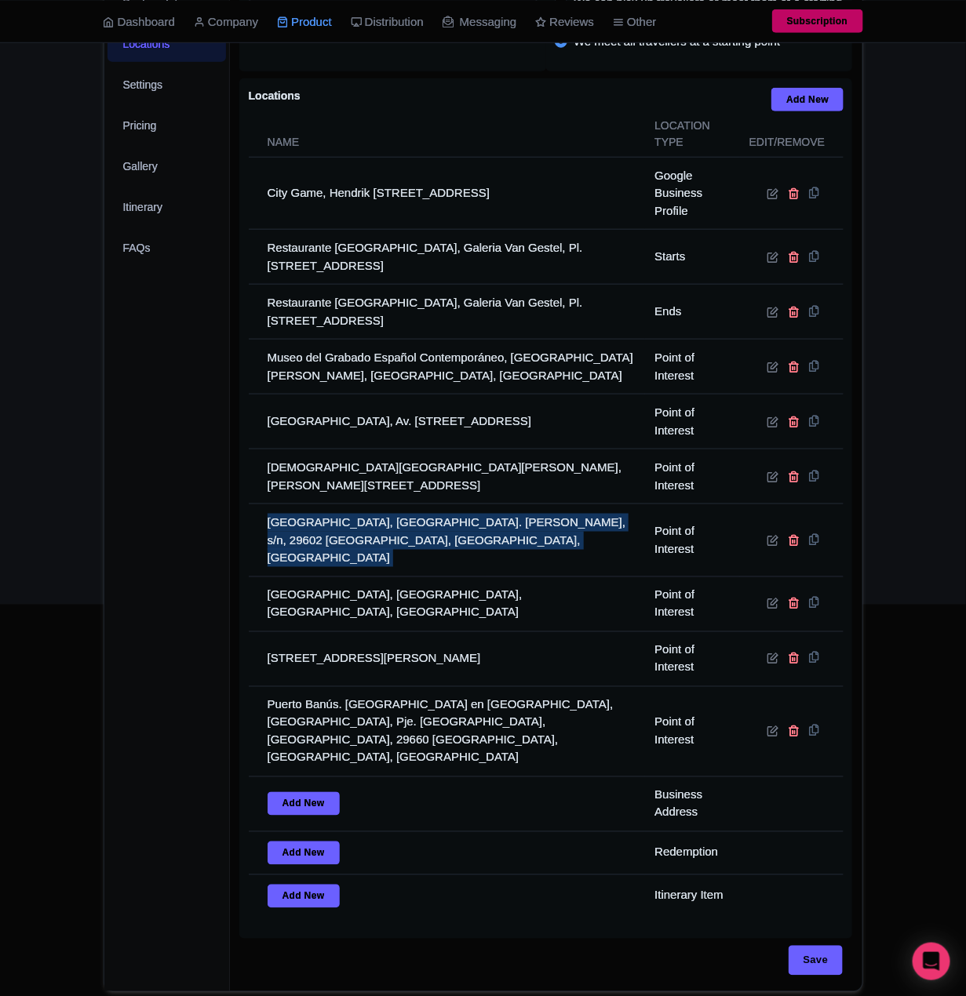
drag, startPoint x: 358, startPoint y: 547, endPoint x: 231, endPoint y: 560, distance: 127.8
click at [358, 547] on td "Parque de la Alameda, Av. Ramón y Cajal, s/n, 29602 Marbella, Málaga, Spain" at bounding box center [447, 540] width 397 height 73
copy tr "Parque de la Alameda, Av. Ramón y Cajal, s/n, 29602 Marbella, Málaga, Spain"
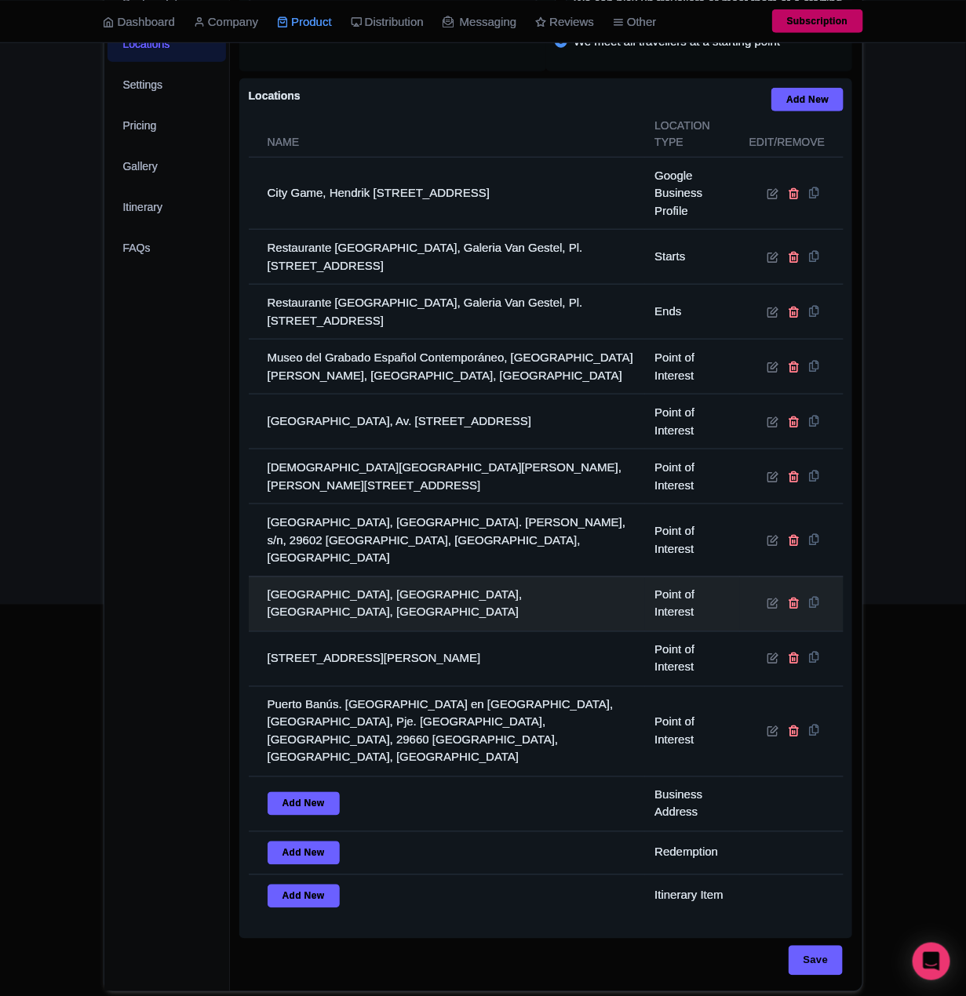
click at [281, 584] on td "Plaza de los Naranjos, Plaza de los Naranjos, Marbella, Spain" at bounding box center [447, 603] width 397 height 55
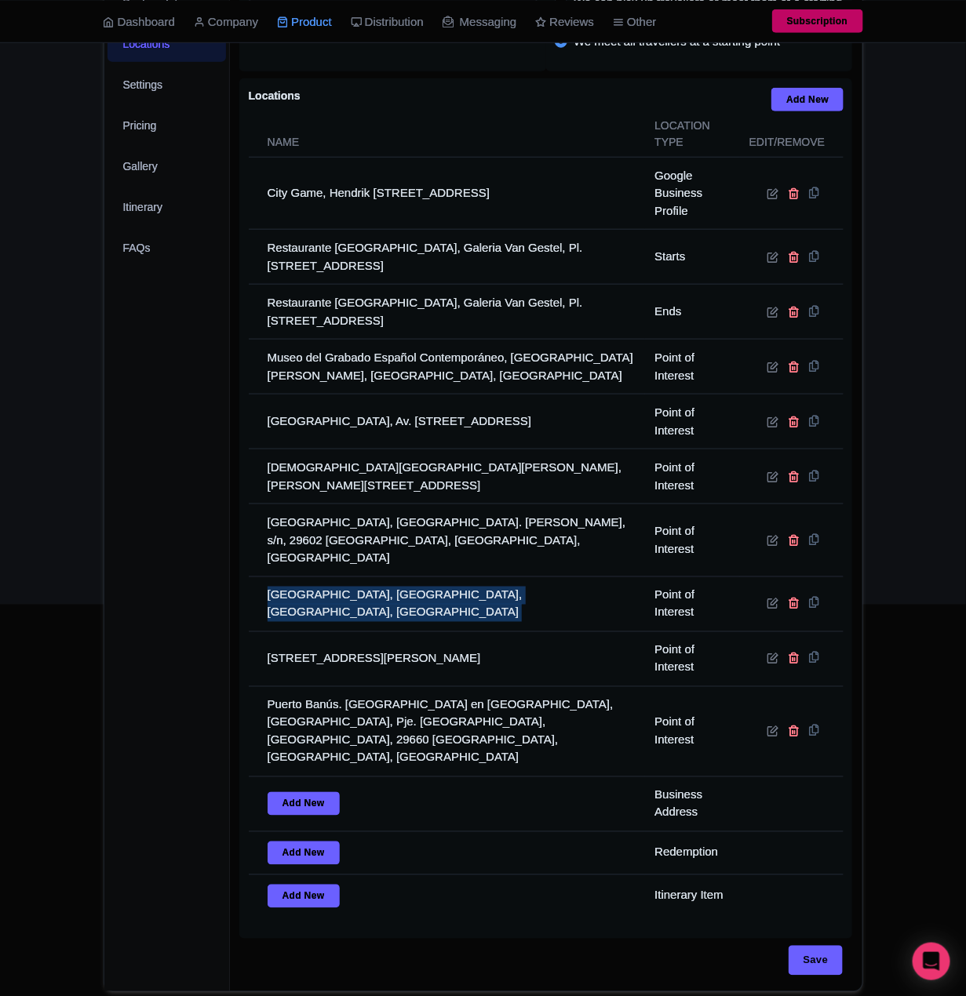
copy tr "Plaza de los Naranjos, Plaza de los Naranjos, Marbella, Spain"
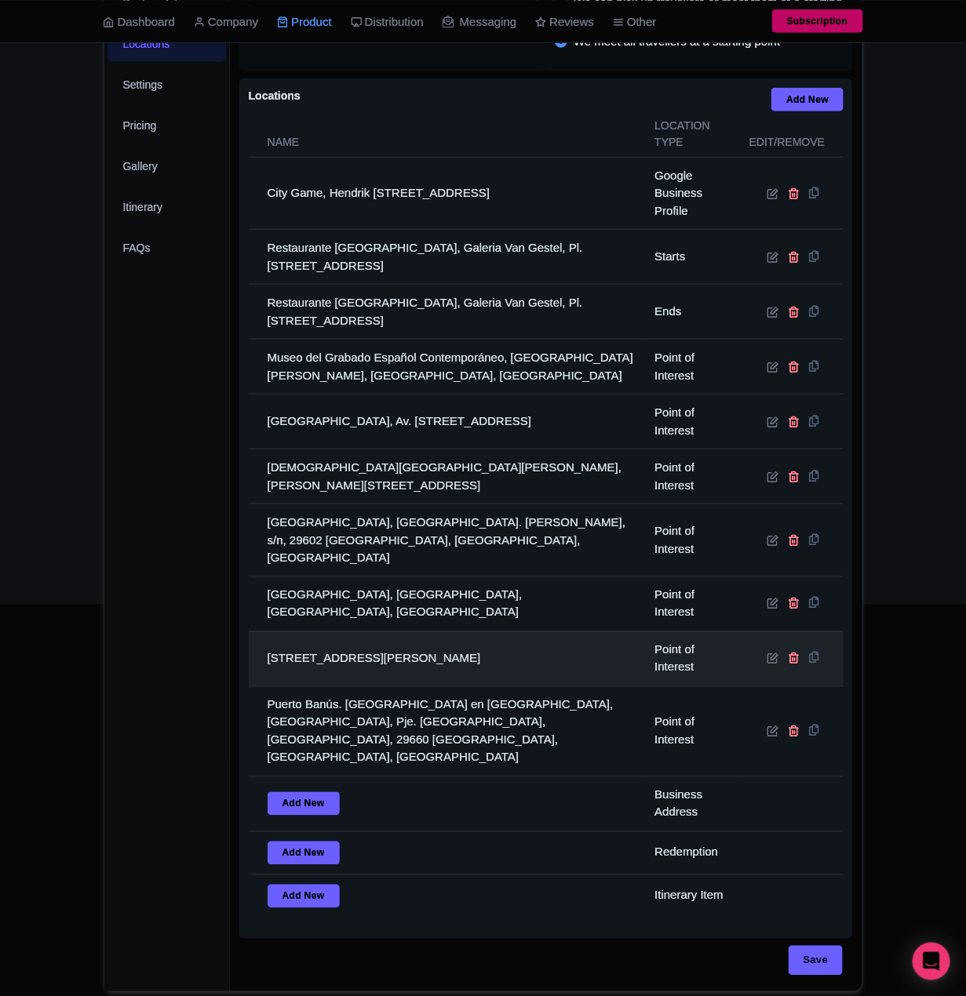
click at [315, 635] on td "Casco histórico, Carmen, 2, 5, 29601 Marbella, Málaga, Spain" at bounding box center [447, 658] width 397 height 55
click at [313, 652] on td "Casco histórico, Carmen, 2, 5, 29601 Marbella, Málaga, Spain" at bounding box center [447, 658] width 397 height 55
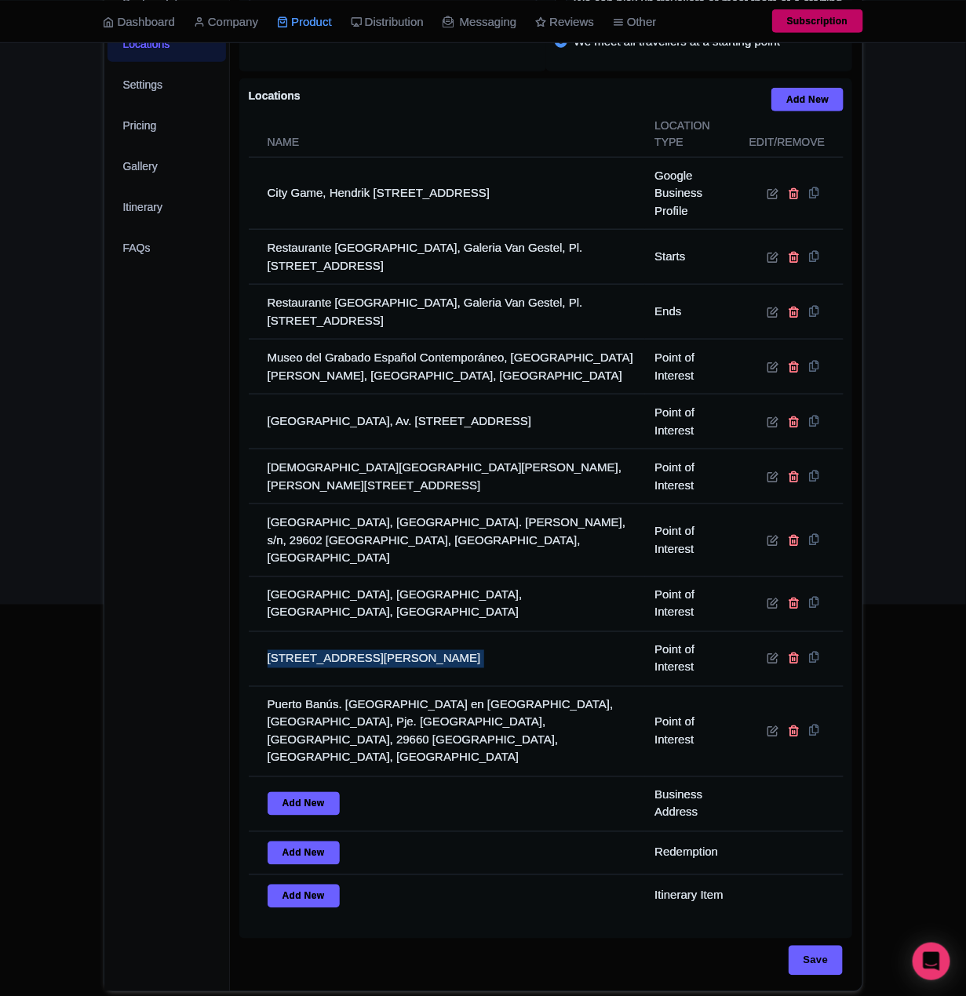
drag, startPoint x: 313, startPoint y: 652, endPoint x: 227, endPoint y: 647, distance: 86.4
click at [309, 649] on td "Casco histórico, Carmen, 2, 5, 29601 Marbella, Málaga, Spain" at bounding box center [447, 658] width 397 height 55
copy tr "Casco histórico, Carmen, 2, 5, 29601 Marbella, Málaga, Spain"
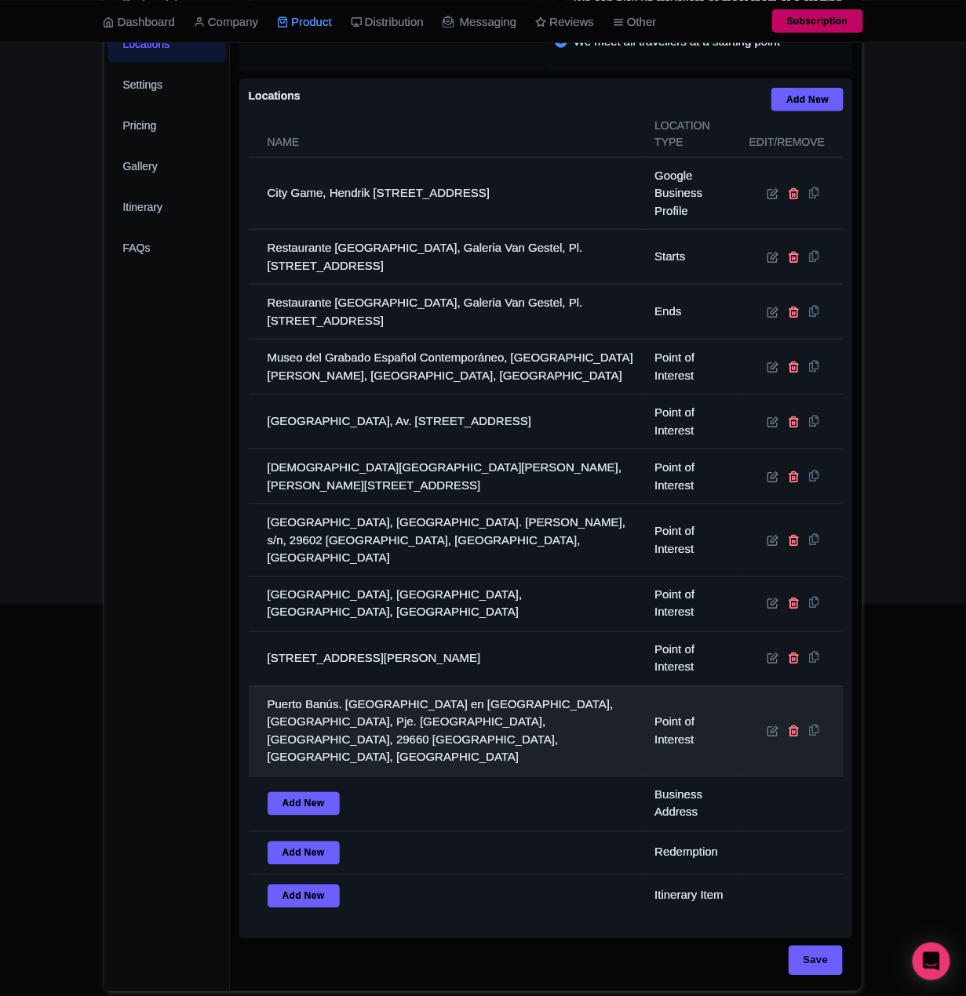
click at [304, 714] on td "Puerto Banús. Puerto Deportivo de Lujo en Marbella, Torre de Control, Pje. Muel…" at bounding box center [447, 731] width 397 height 90
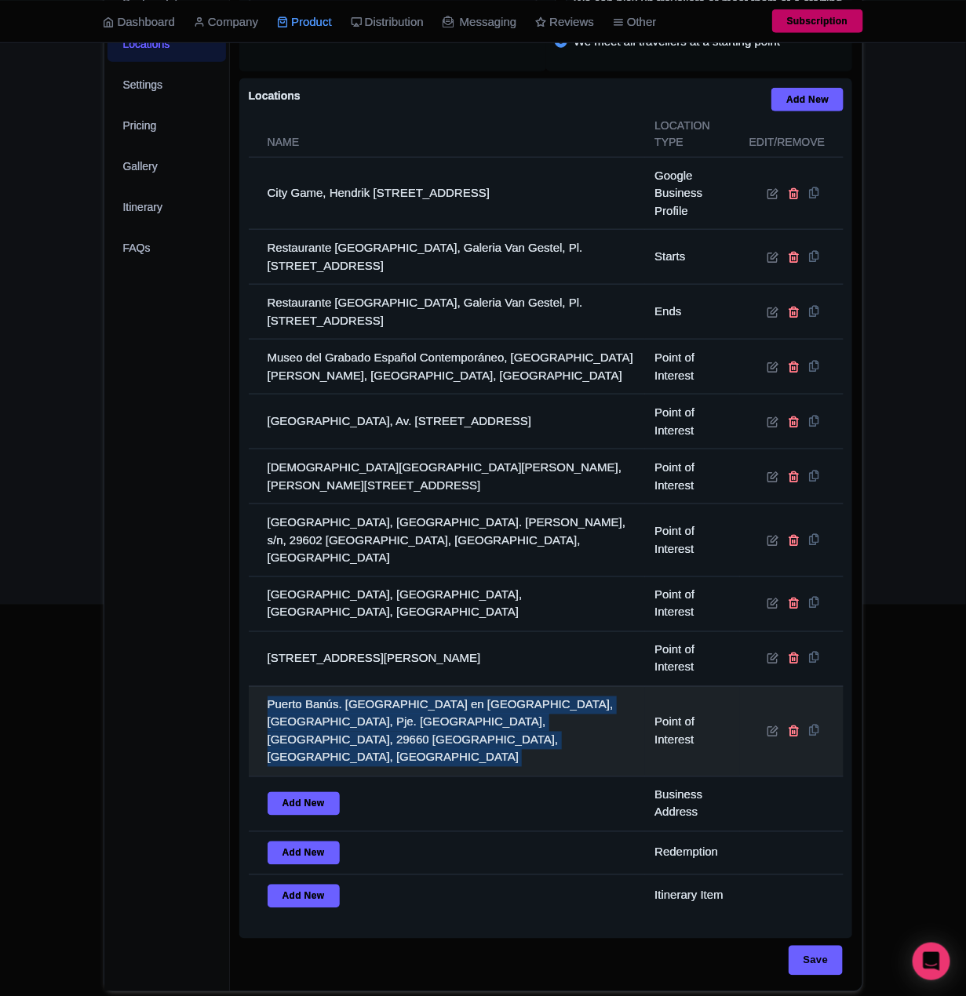
click at [304, 714] on td "Puerto Banús. Puerto Deportivo de Lujo en Marbella, Torre de Control, Pje. Muel…" at bounding box center [447, 731] width 397 height 90
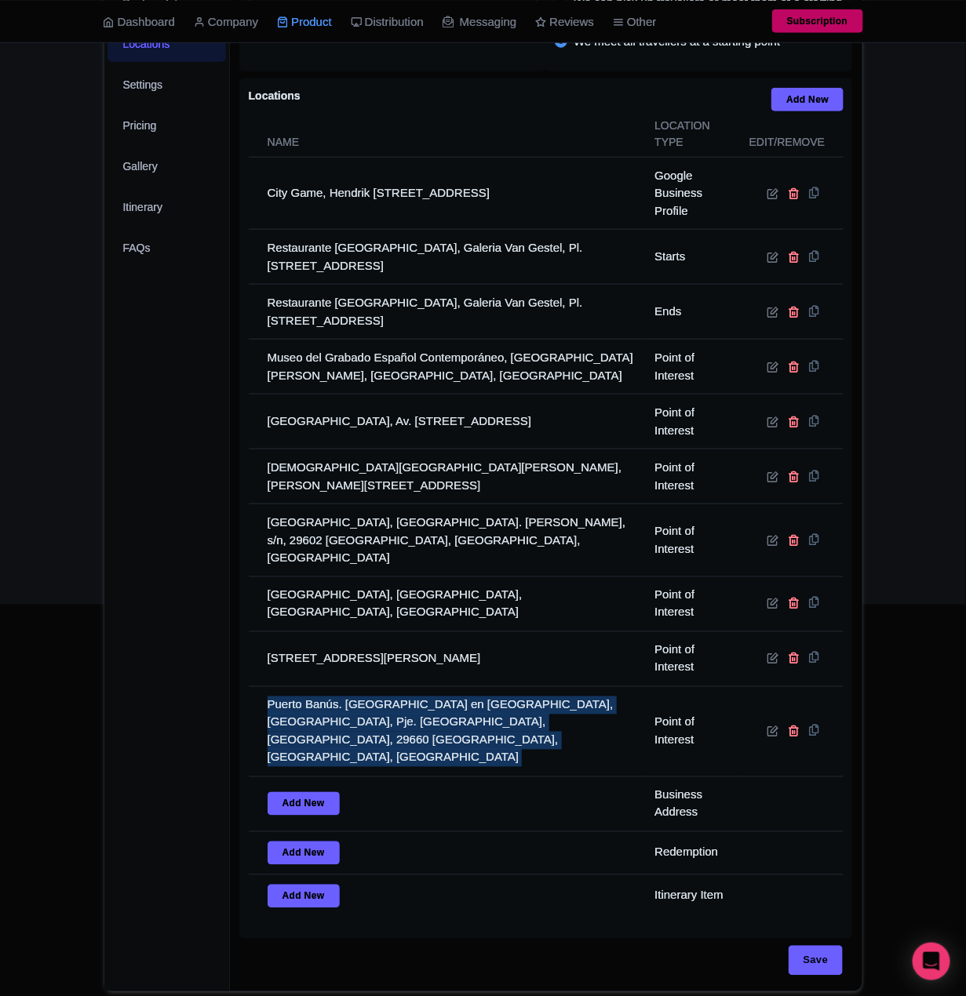
copy tr "Puerto Banús. Puerto Deportivo de Lujo en Marbella, Torre de Control, Pje. Muel…"
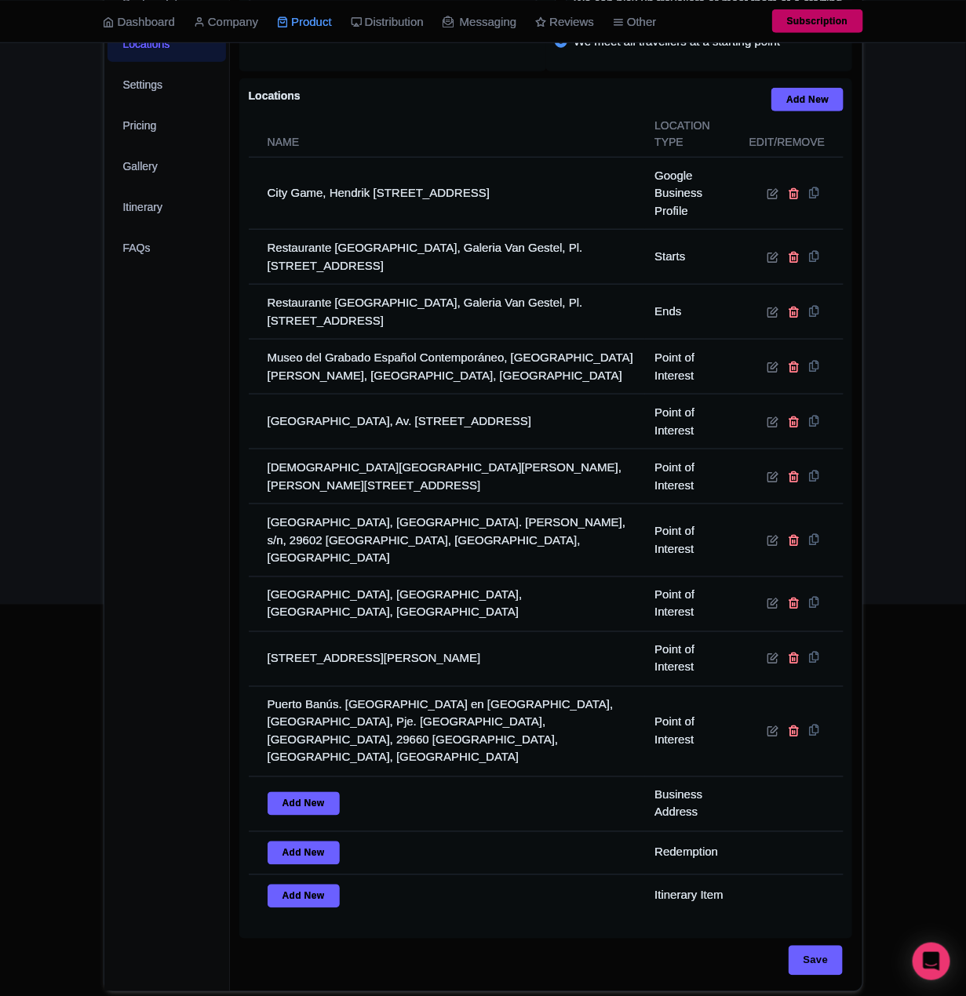
click at [85, 249] on div "← Back to Products Marbella Self Guided Sherlock Holmes Murder Mystery Game ID#…" at bounding box center [483, 374] width 966 height 1236
click at [64, 344] on div "← Back to Products Marbella Self Guided Sherlock Holmes Murder Mystery Game ID#…" at bounding box center [483, 374] width 966 height 1236
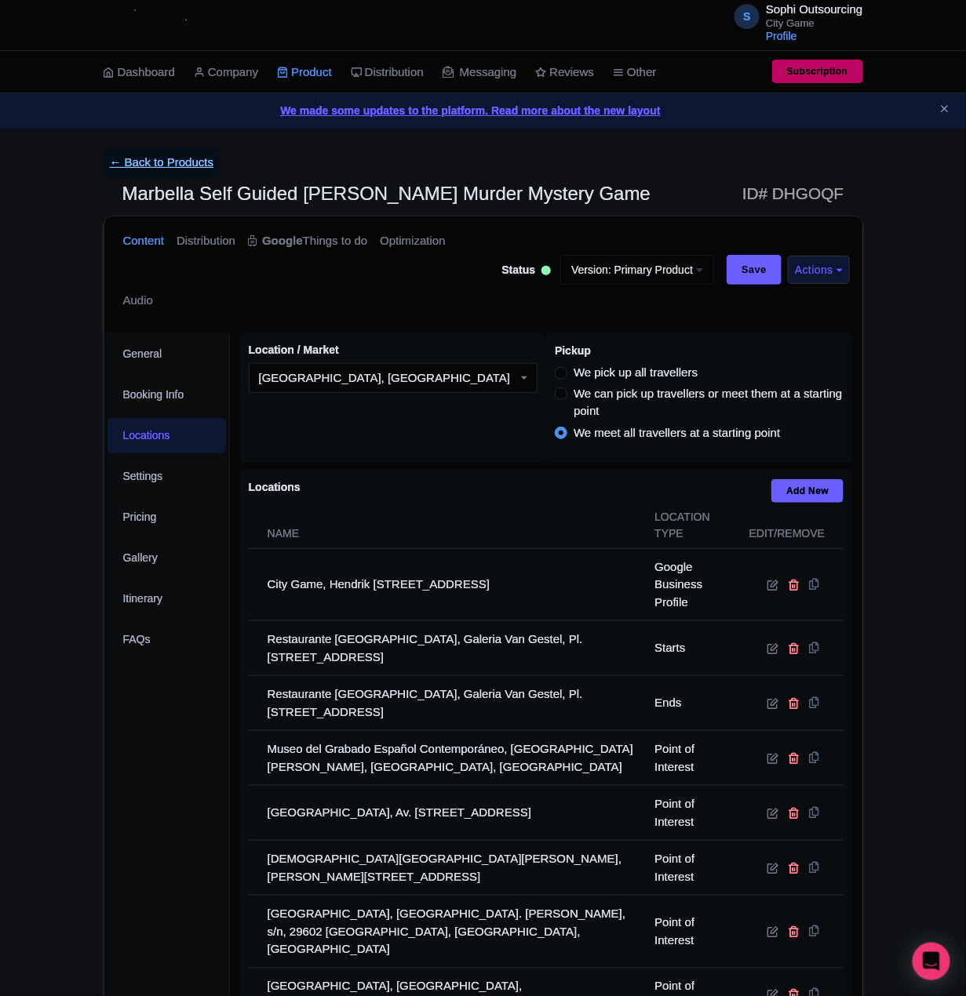
click at [163, 161] on link "← Back to Products" at bounding box center [162, 162] width 117 height 31
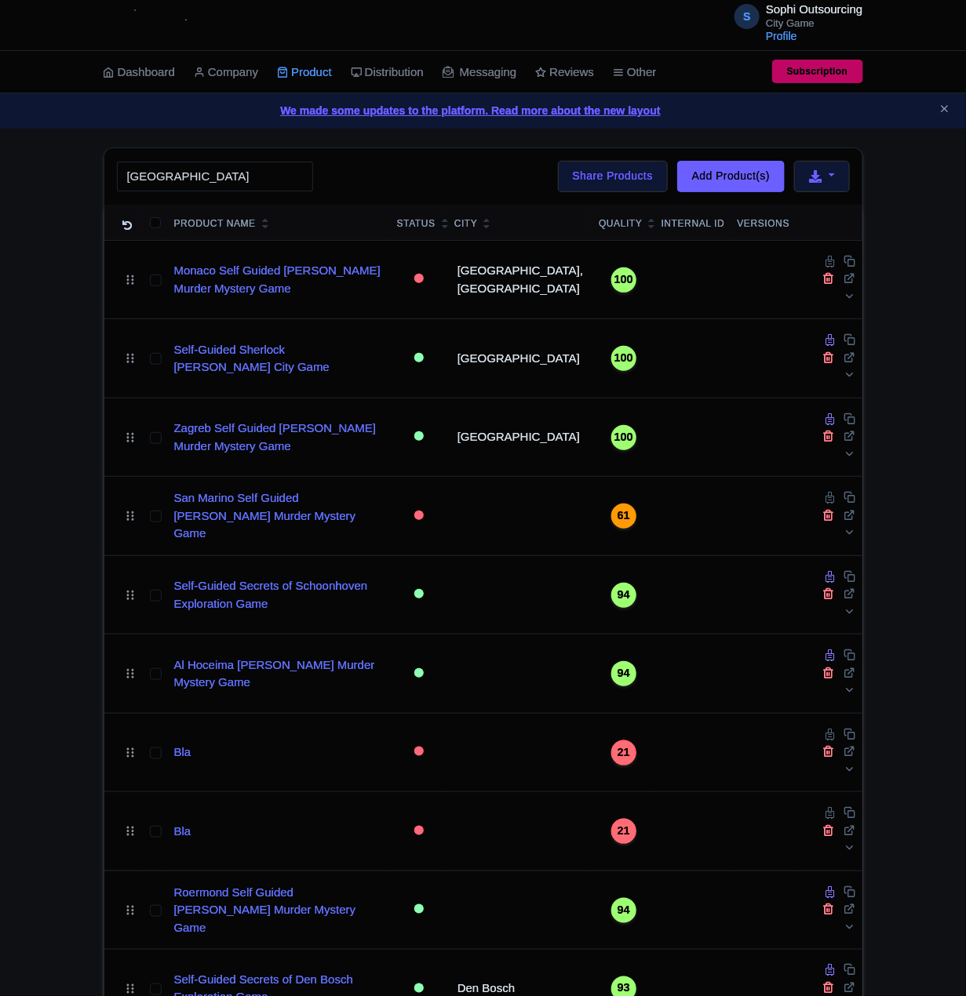
type input "Koblenz"
click button "Search" at bounding box center [0, 0] width 0 height 0
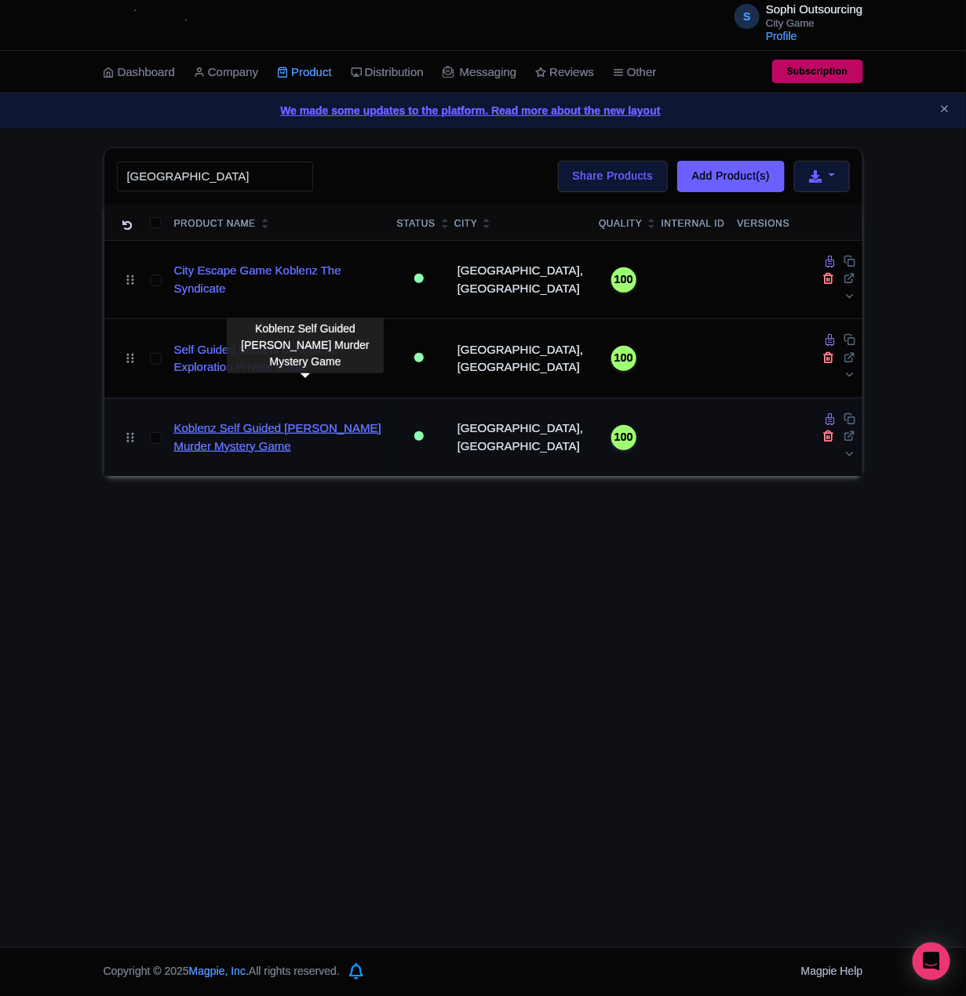
click at [318, 420] on link "Koblenz Self Guided Sherlock Holmes Murder Mystery Game" at bounding box center [279, 437] width 210 height 35
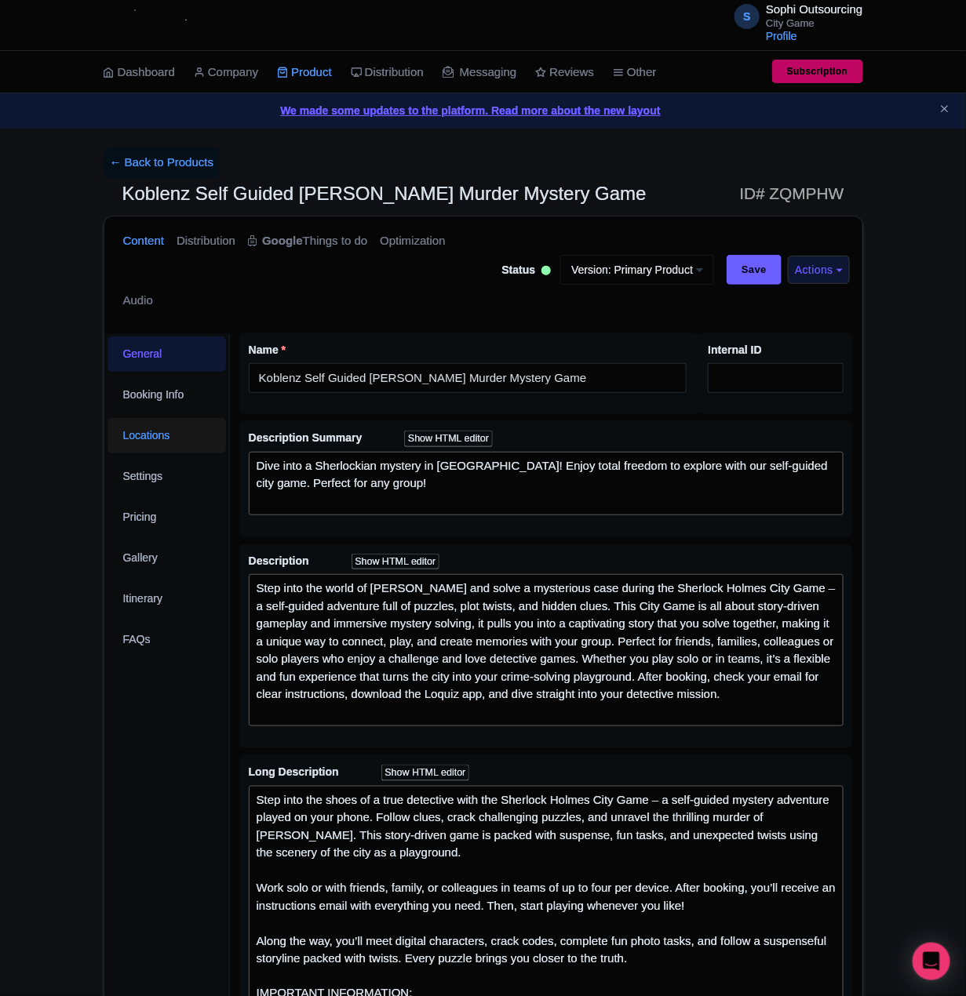
click at [155, 436] on link "Locations" at bounding box center [166, 435] width 119 height 35
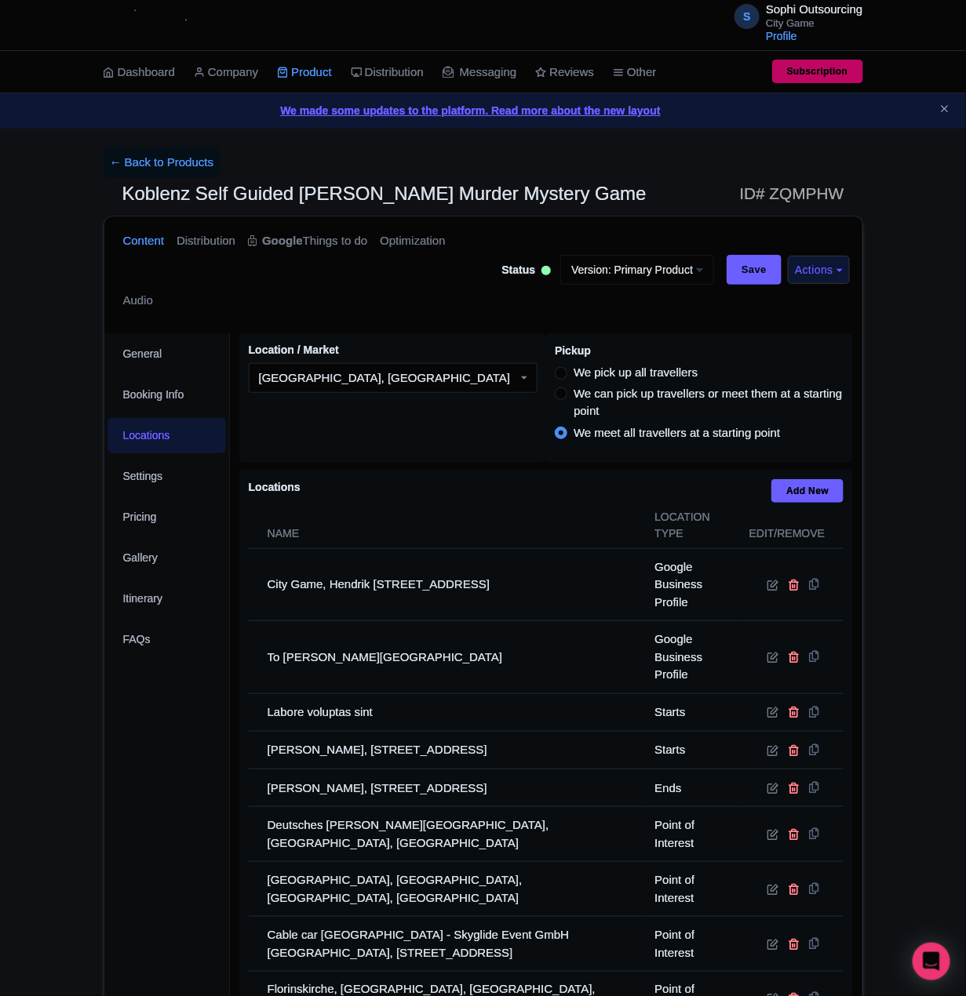
drag, startPoint x: 170, startPoint y: 193, endPoint x: 180, endPoint y: 191, distance: 9.5
click at [176, 193] on span "Koblenz Self Guided [PERSON_NAME] Murder Mystery Game" at bounding box center [384, 193] width 524 height 21
click at [180, 191] on span "Koblenz Self Guided [PERSON_NAME] Murder Mystery Game" at bounding box center [384, 193] width 524 height 21
click at [149, 205] on h1 "Koblenz Self Guided [PERSON_NAME] Murder Mystery Game ID# ZQMPHW" at bounding box center [483, 197] width 759 height 38
click at [137, 201] on span "Koblenz Self Guided [PERSON_NAME] Murder Mystery Game" at bounding box center [384, 193] width 524 height 21
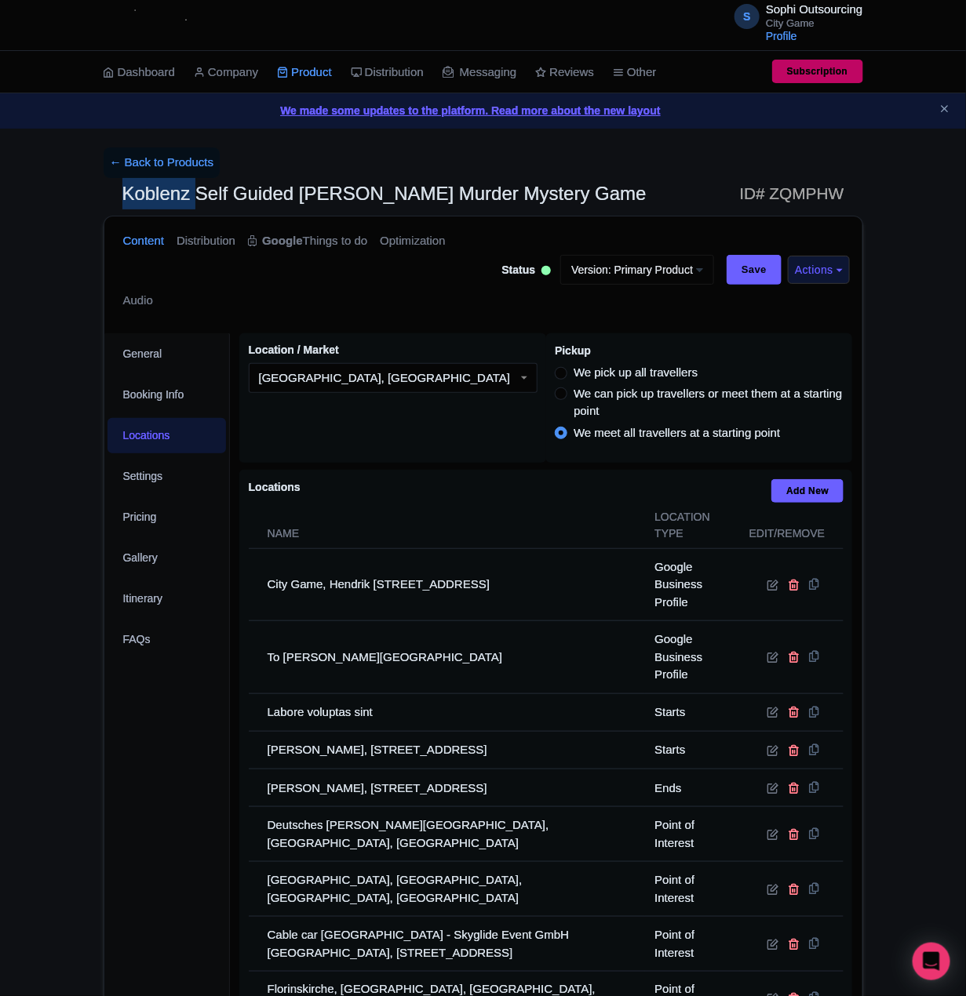
click at [137, 201] on span "Koblenz Self Guided [PERSON_NAME] Murder Mystery Game" at bounding box center [384, 193] width 524 height 21
copy span "Koblenz"
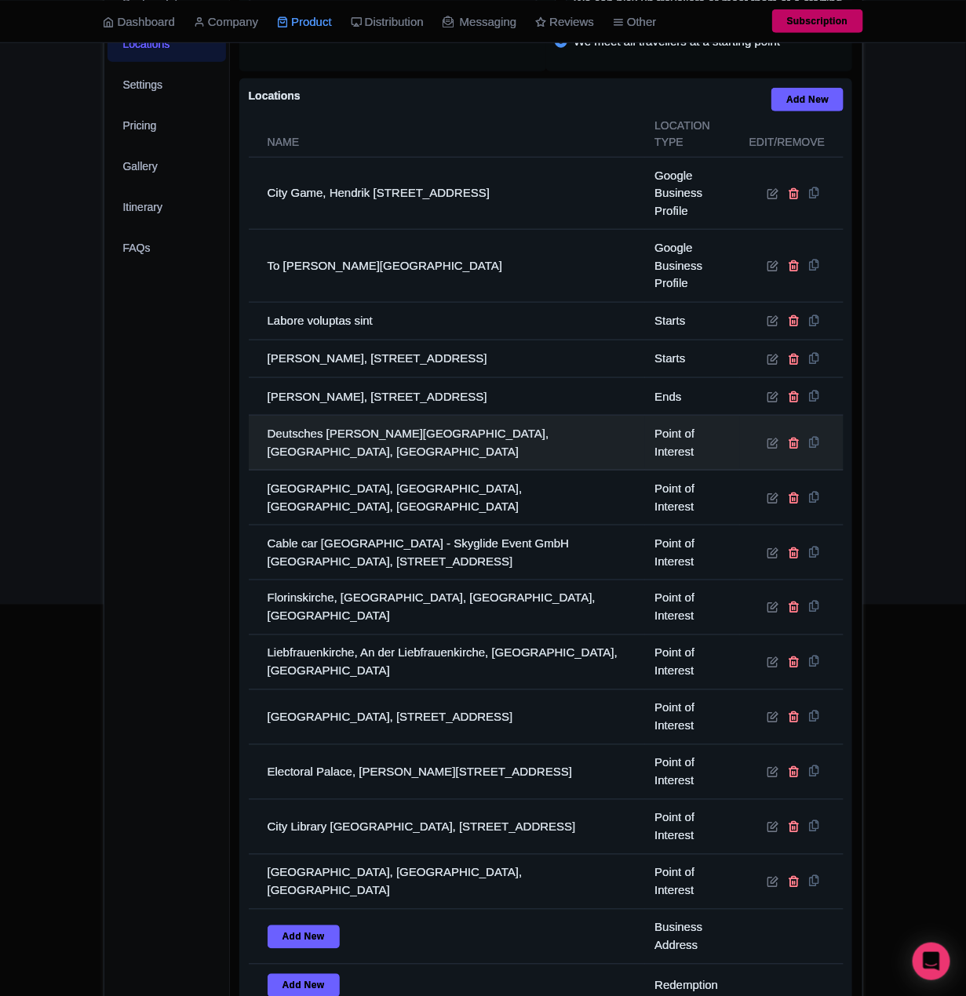
click at [341, 445] on td "Deutsches [PERSON_NAME][GEOGRAPHIC_DATA], [GEOGRAPHIC_DATA], [GEOGRAPHIC_DATA]" at bounding box center [447, 443] width 397 height 55
click at [341, 445] on td "Deutsches Eck, Konrad-Adenauer-Ufer, Koblenz, Germany" at bounding box center [447, 443] width 397 height 55
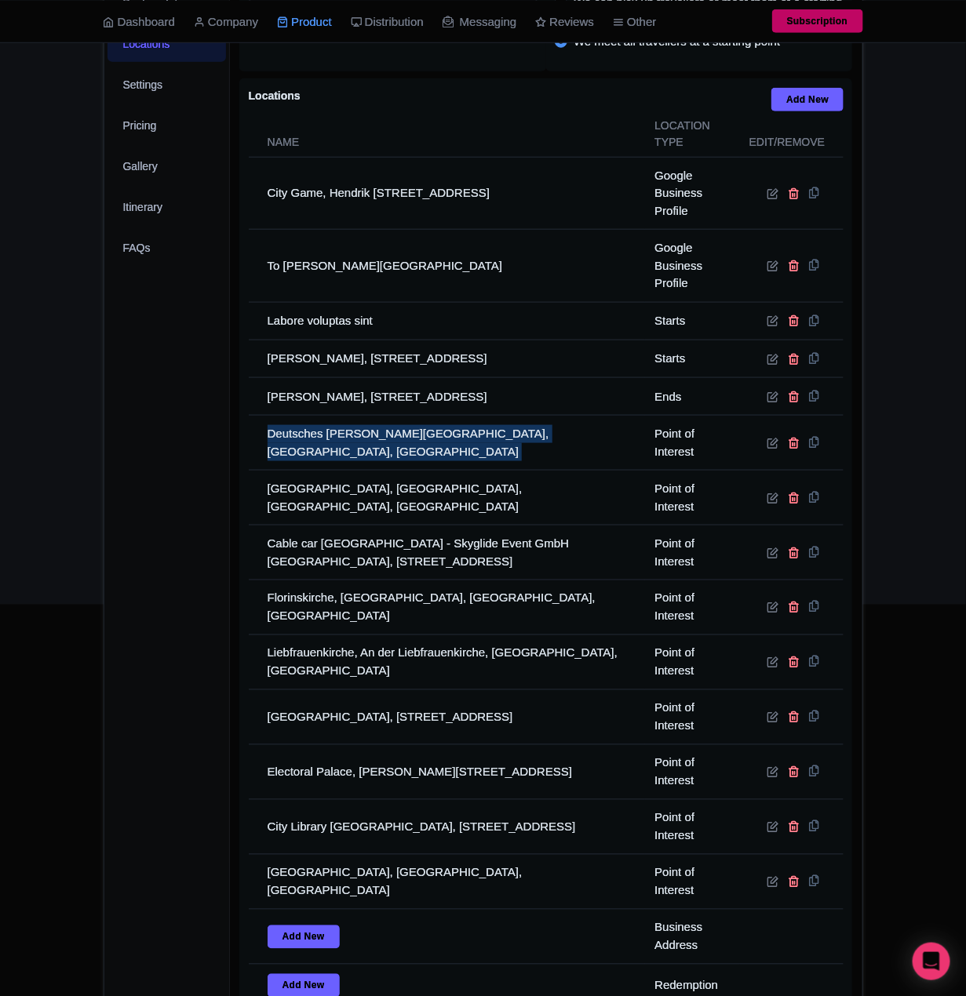
drag, startPoint x: 341, startPoint y: 445, endPoint x: 20, endPoint y: 445, distance: 321.6
click at [335, 445] on td "Deutsches Eck, Konrad-Adenauer-Ufer, Koblenz, Germany" at bounding box center [447, 443] width 397 height 55
copy tr "Deutsches Eck, Konrad-Adenauer-Ufer, Koblenz, Germany"
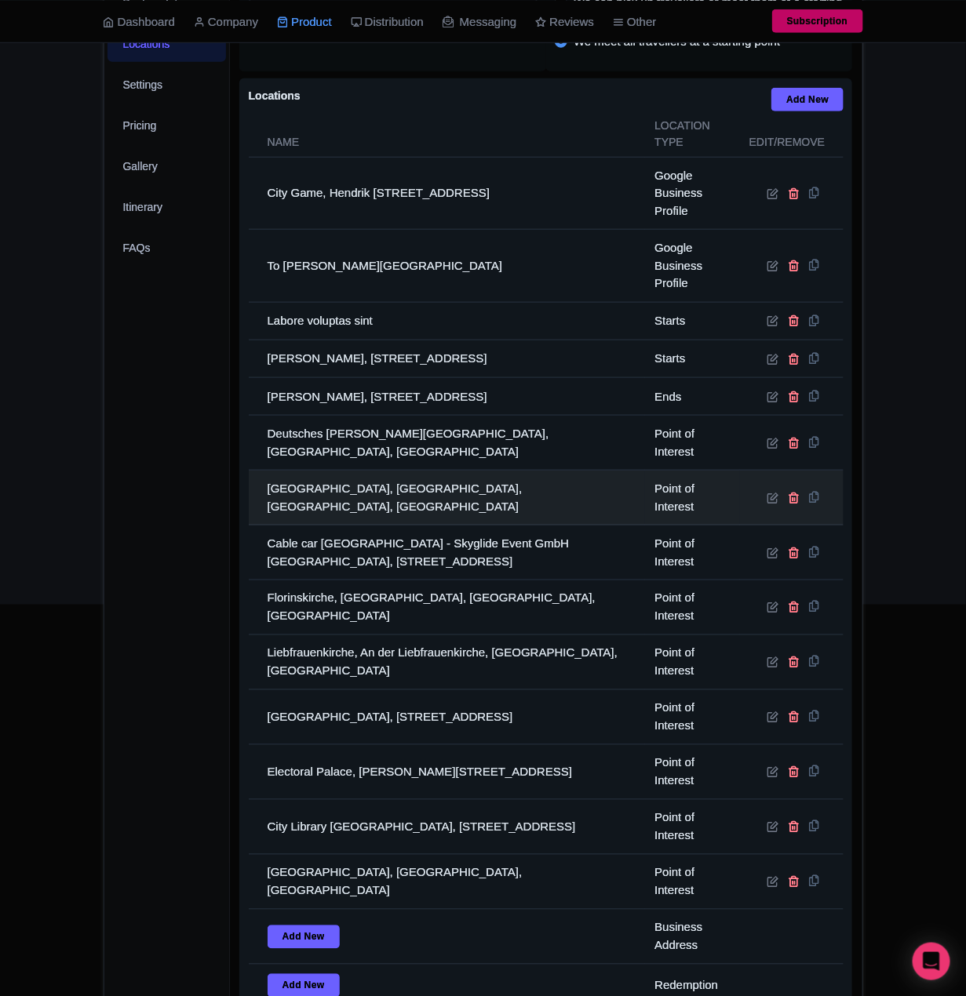
click at [417, 500] on td "Basilica of St. Castor, Kastorhof, Koblenz, Germany" at bounding box center [447, 498] width 397 height 55
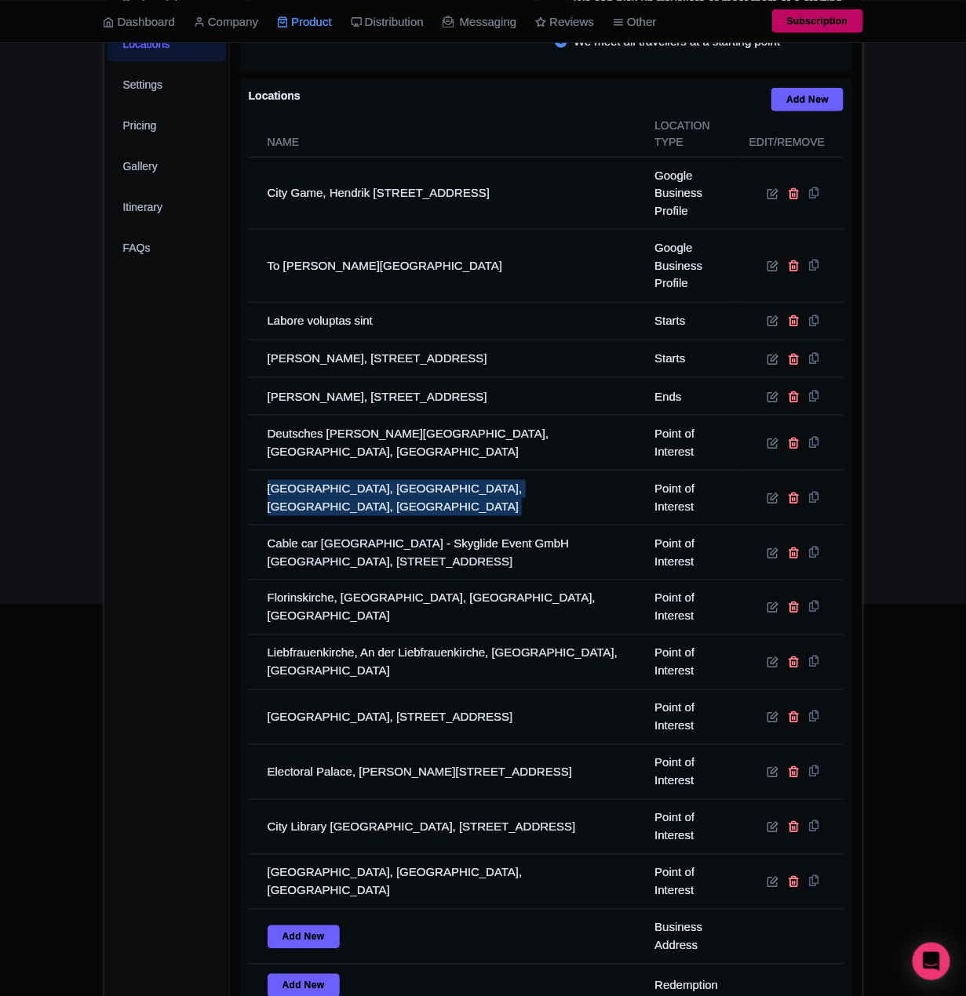
drag, startPoint x: 417, startPoint y: 500, endPoint x: 233, endPoint y: 490, distance: 184.6
click at [417, 499] on td "Basilica of St. Castor, Kastorhof, Koblenz, Germany" at bounding box center [447, 498] width 397 height 55
copy tr "Basilica of St. Castor, Kastorhof, Koblenz, Germany"
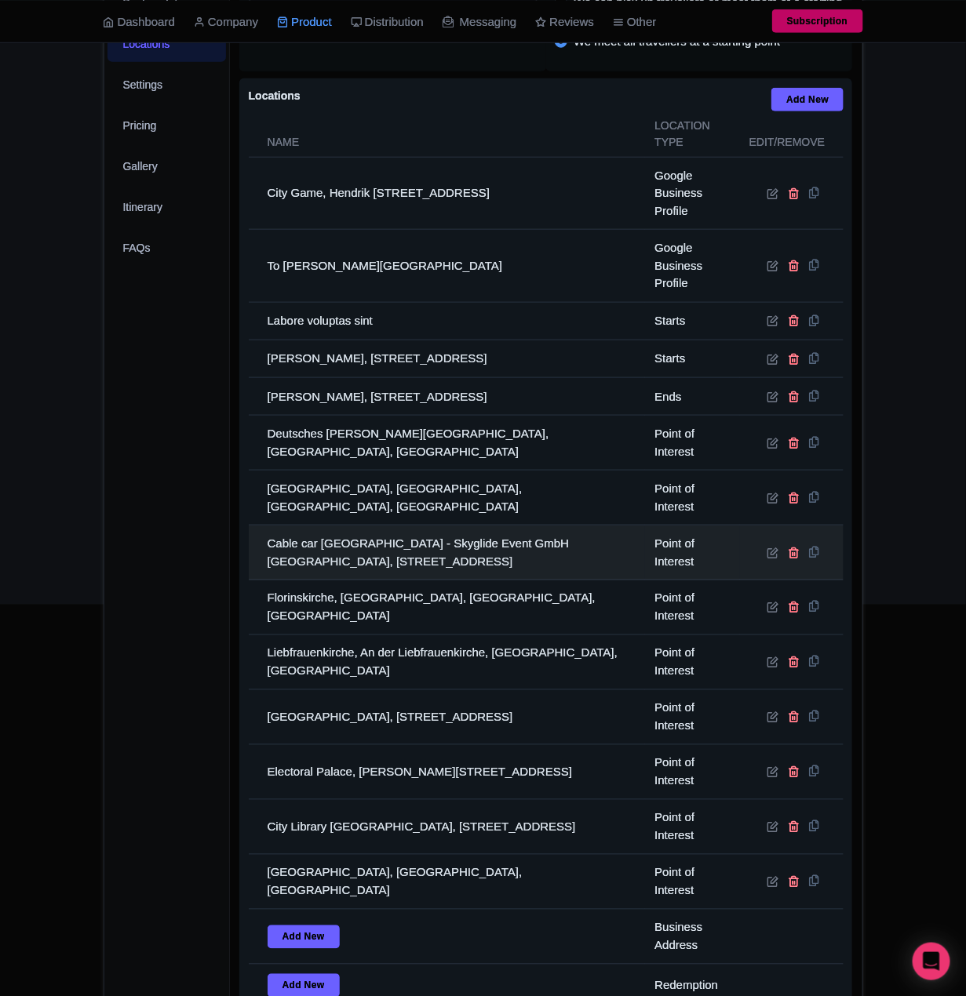
click at [427, 556] on td "Cable car Koblenz - Skyglide Event GmbH Germany, Rheinstraße 6, 56068 Koblenz, …" at bounding box center [447, 552] width 397 height 55
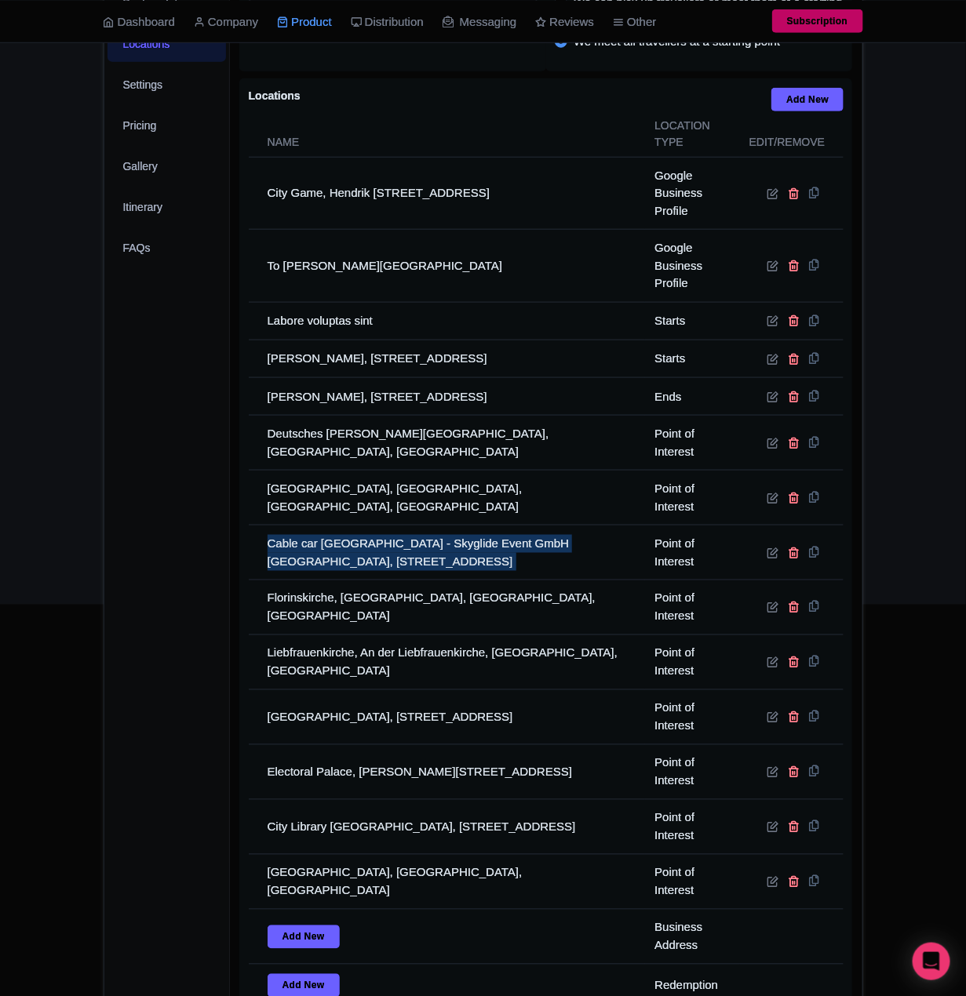
drag, startPoint x: 427, startPoint y: 556, endPoint x: 27, endPoint y: 490, distance: 405.4
click at [424, 558] on td "Cable car Koblenz - Skyglide Event GmbH Germany, Rheinstraße 6, 56068 Koblenz, …" at bounding box center [447, 552] width 397 height 55
copy tr "Cable car Koblenz - Skyglide Event GmbH Germany, Rheinstraße 6, 56068 Koblenz, …"
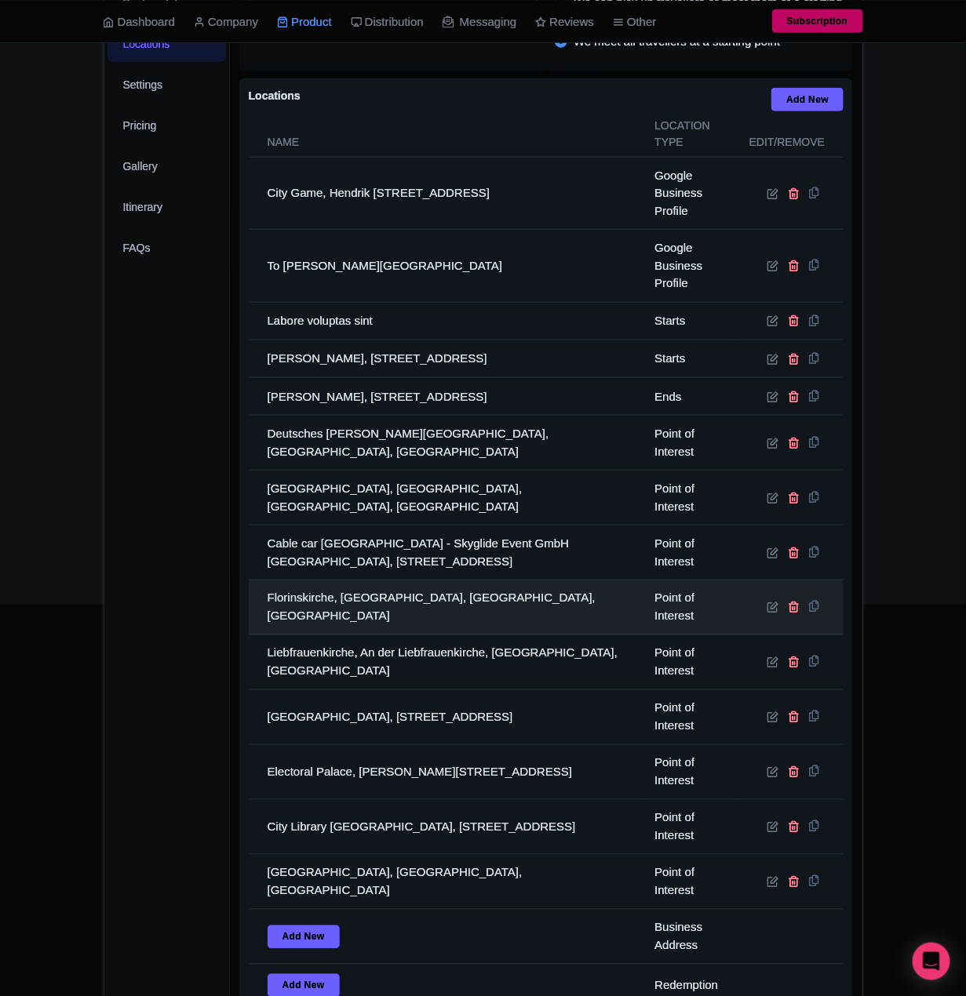
click at [373, 635] on td "Florinskirche, Florinsmarkt, 56068 Koblenz, Germany" at bounding box center [447, 607] width 397 height 55
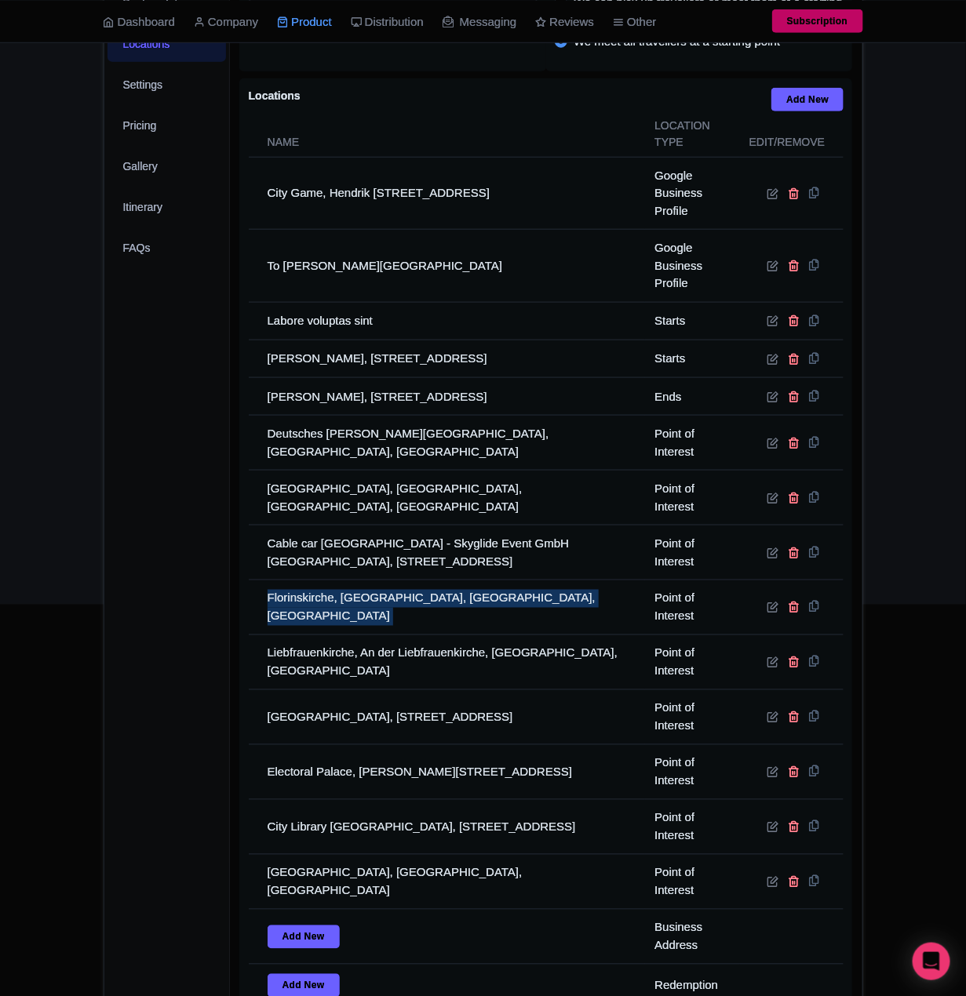
copy tr "Florinskirche, Florinsmarkt, 56068 Koblenz, Germany"
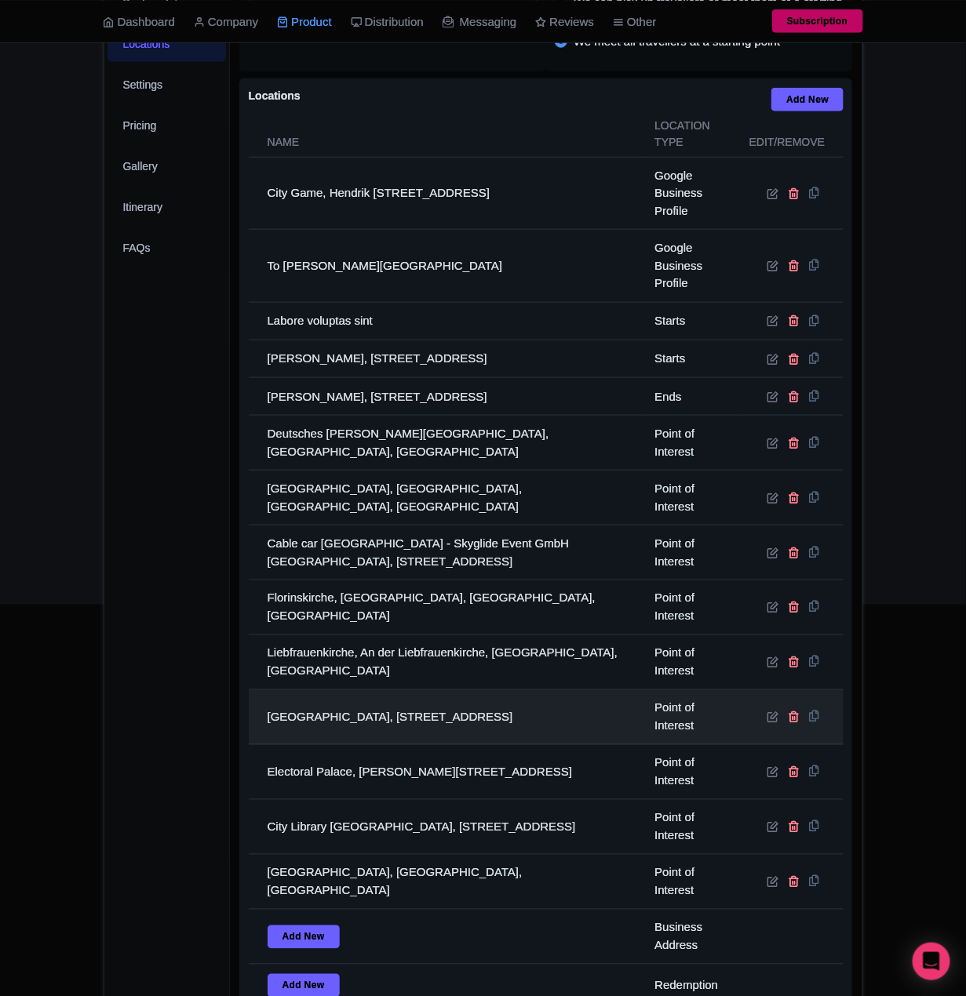
drag, startPoint x: 363, startPoint y: 704, endPoint x: 354, endPoint y: 669, distance: 35.8
click at [361, 702] on td "Rhein-Mosel-Halle, Julius-Wegeler-Straße 4, 56068 Koblenz, Germany" at bounding box center [447, 717] width 397 height 55
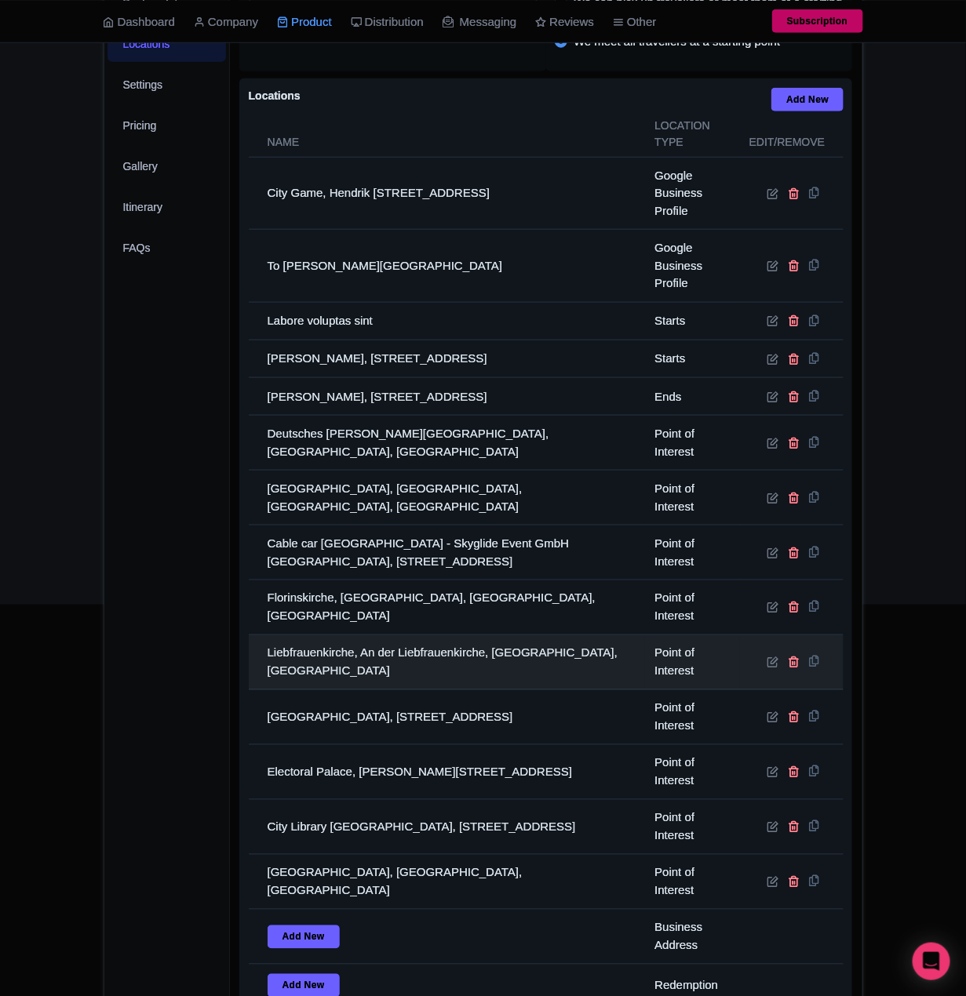
click at [354, 667] on td "Liebfrauenkirche, An der Liebfrauenkirche, Koblenz-Altstadt, Germany" at bounding box center [447, 662] width 397 height 55
drag, startPoint x: 354, startPoint y: 667, endPoint x: 335, endPoint y: 674, distance: 20.1
click at [351, 668] on td "Liebfrauenkirche, An der Liebfrauenkirche, Koblenz-Altstadt, Germany" at bounding box center [447, 662] width 397 height 55
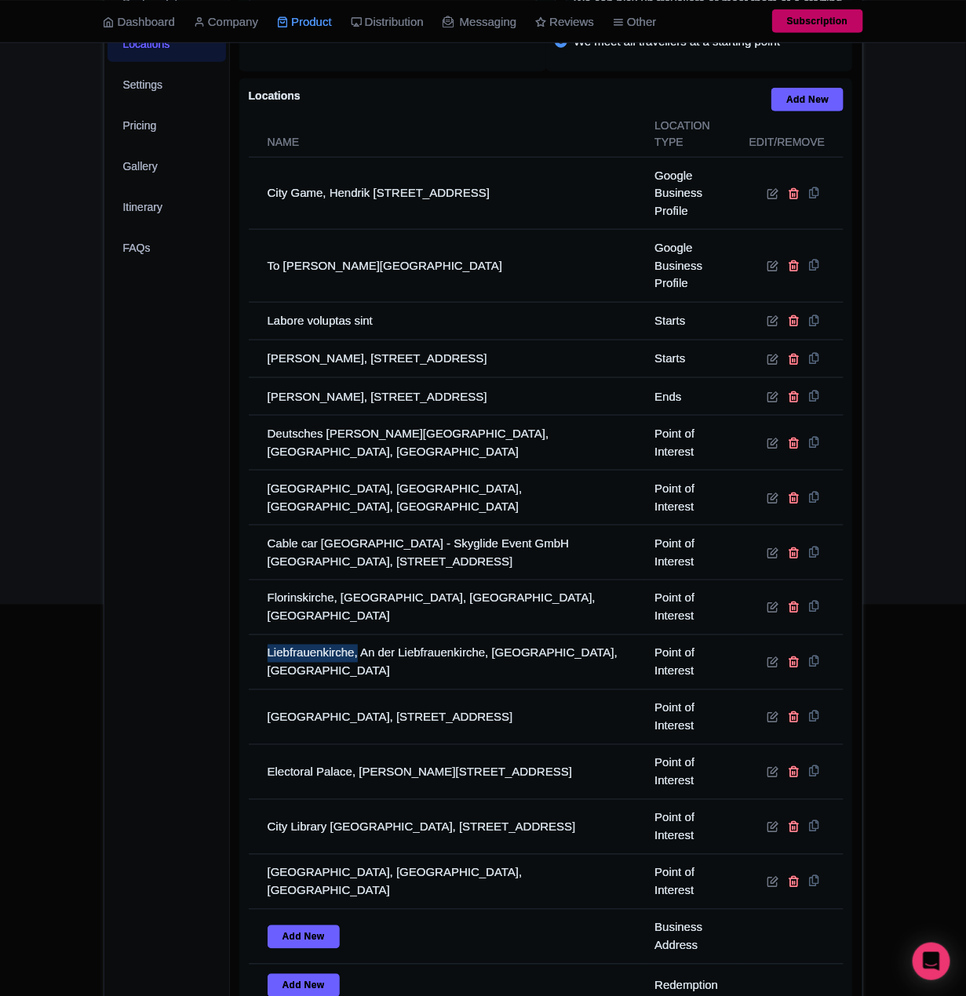
copy td "Liebfrauenkirche,"
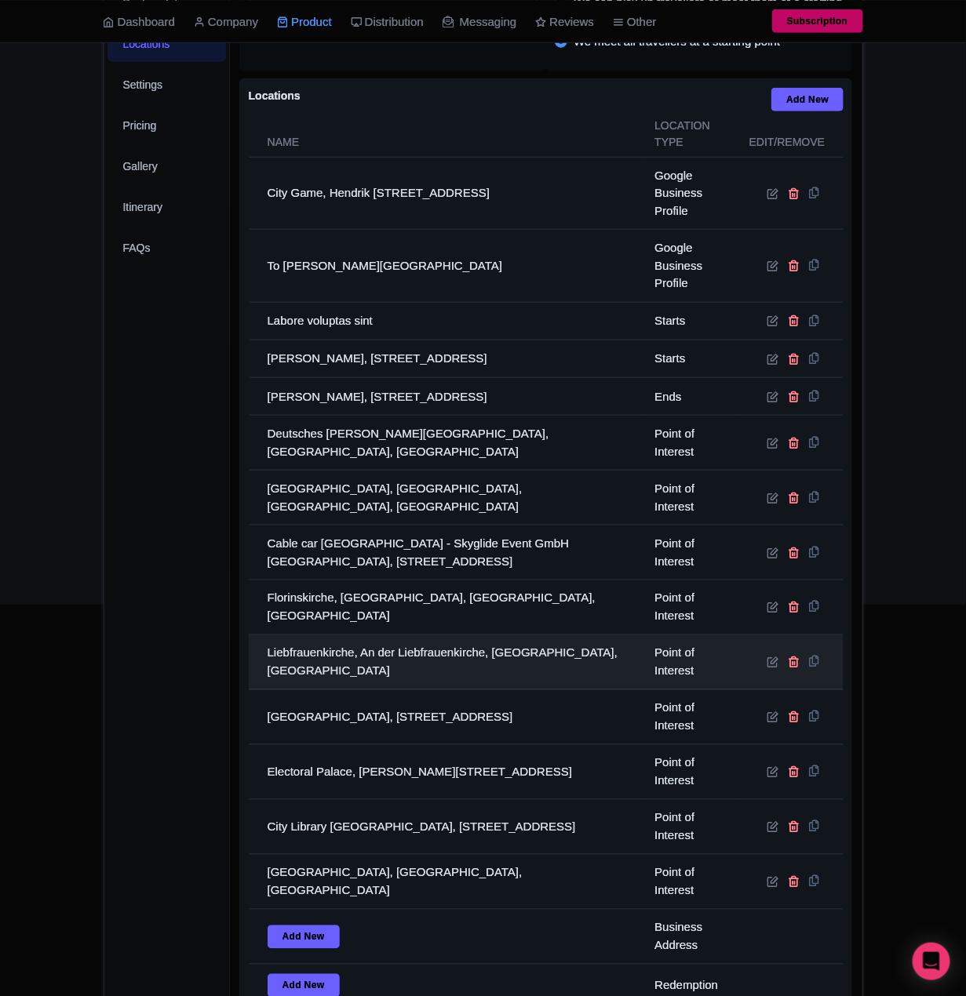
click at [441, 662] on td "Liebfrauenkirche, An der Liebfrauenkirche, Koblenz-Altstadt, Germany" at bounding box center [447, 662] width 397 height 55
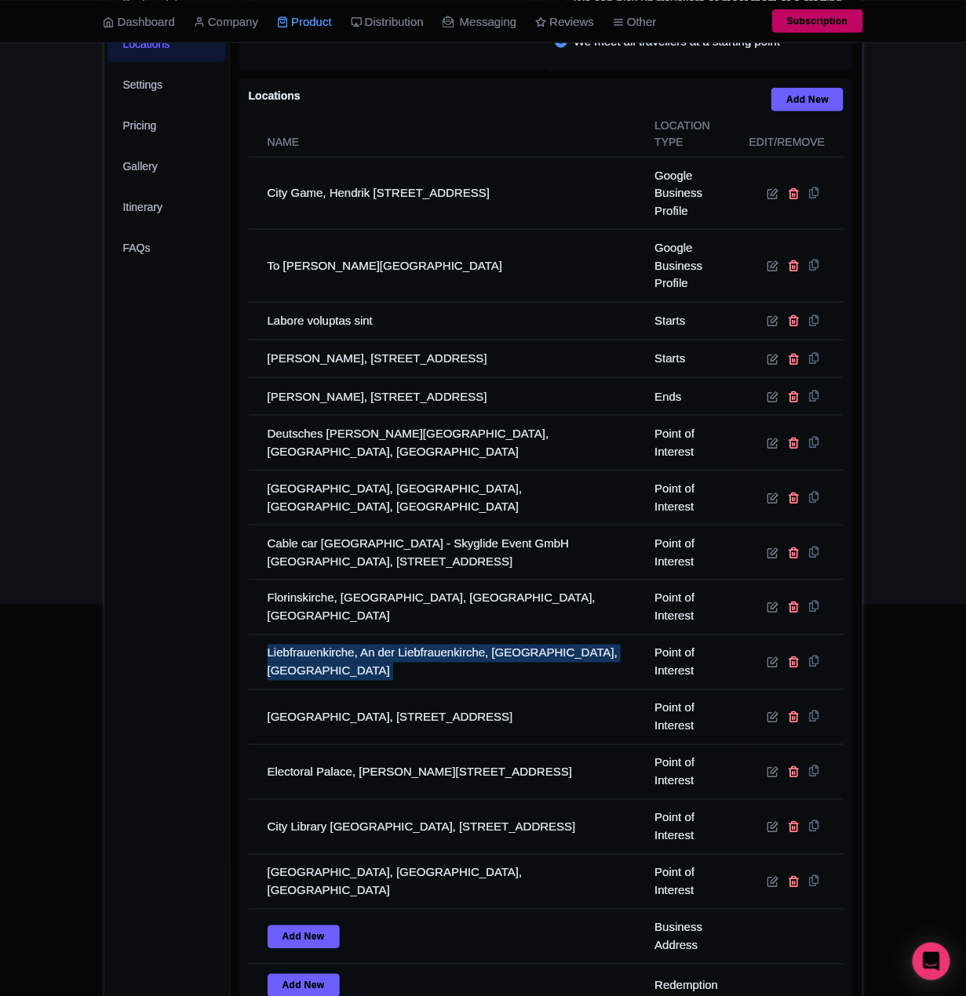
copy tr "Liebfrauenkirche, An der Liebfrauenkirche, Koblenz-Altstadt, Germany"
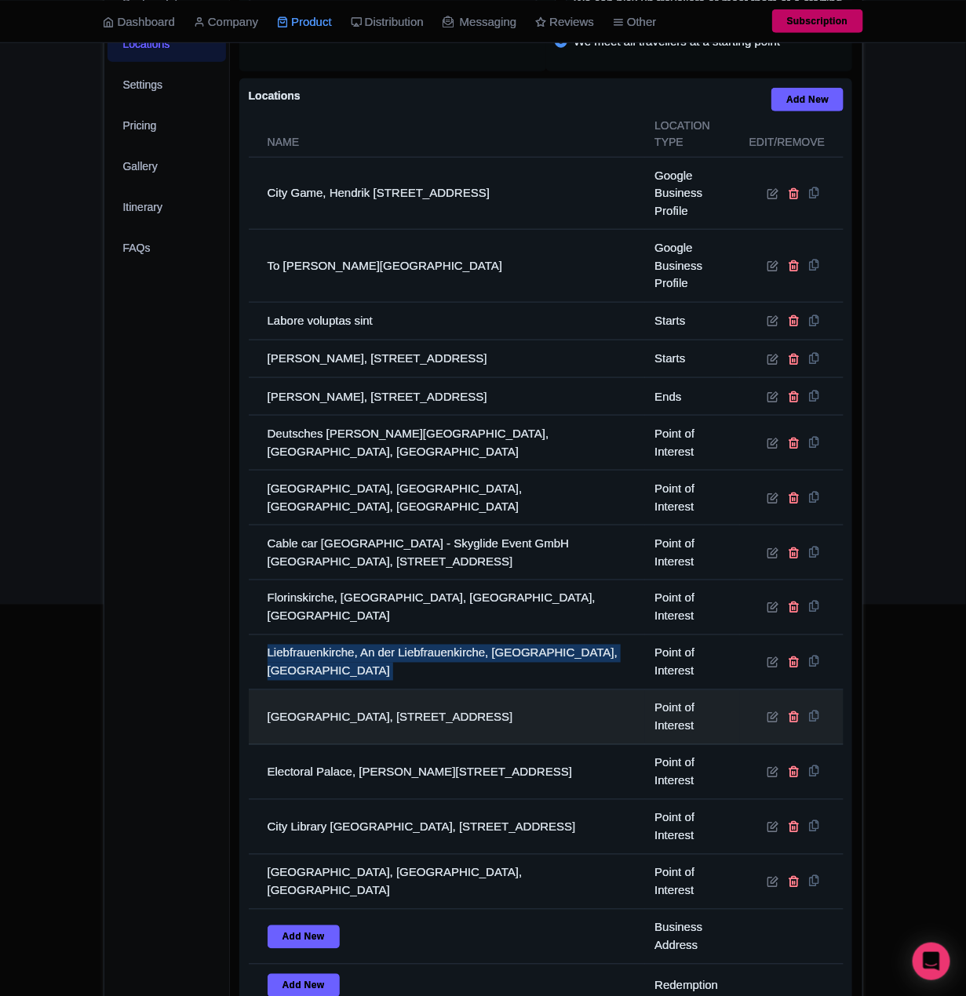
click at [344, 735] on td "Rhein-Mosel-Halle, Julius-Wegeler-Straße 4, 56068 Koblenz, Germany" at bounding box center [447, 717] width 397 height 55
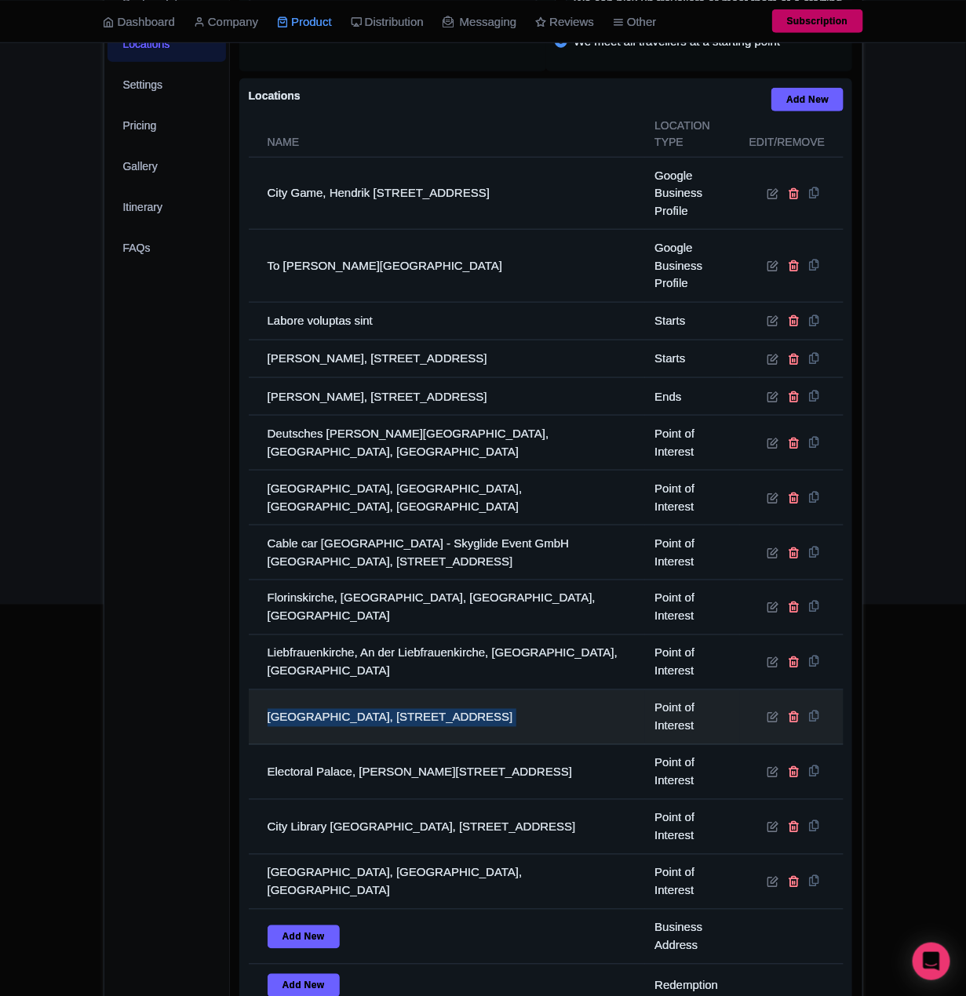
click at [344, 735] on td "Rhein-Mosel-Halle, Julius-Wegeler-Straße 4, 56068 Koblenz, Germany" at bounding box center [447, 717] width 397 height 55
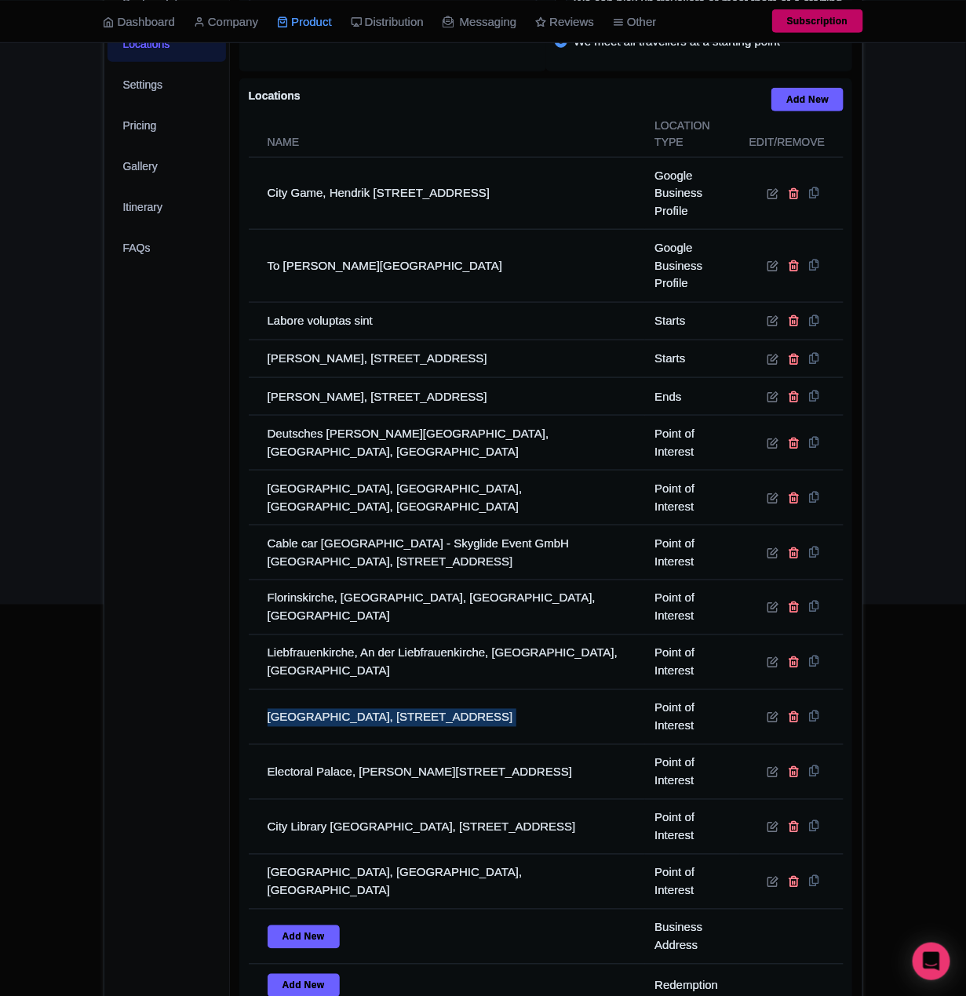
copy tr "Rhein-Mosel-Halle, Julius-Wegeler-Straße 4, 56068 Koblenz, Germany"
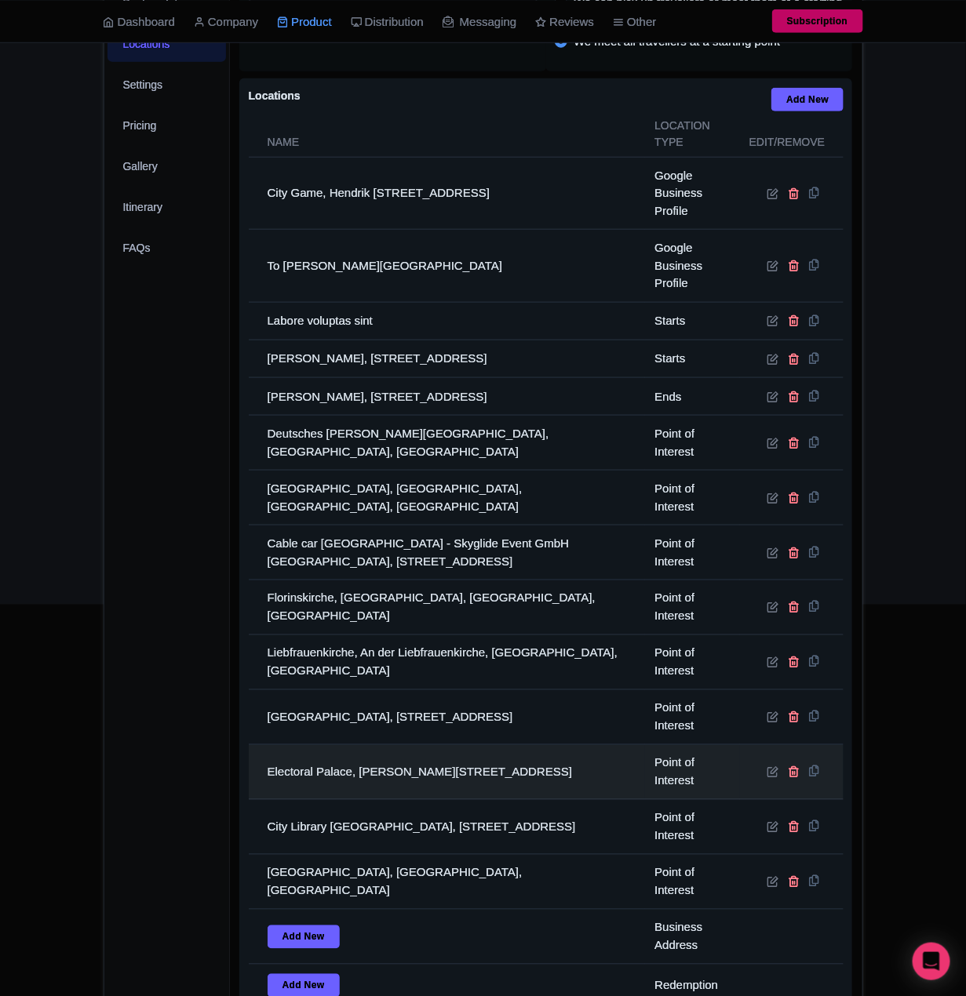
click at [315, 788] on td "Electoral Palace, Willy-Brandt-Platz 3, 54290 Trier, Germany" at bounding box center [447, 772] width 397 height 55
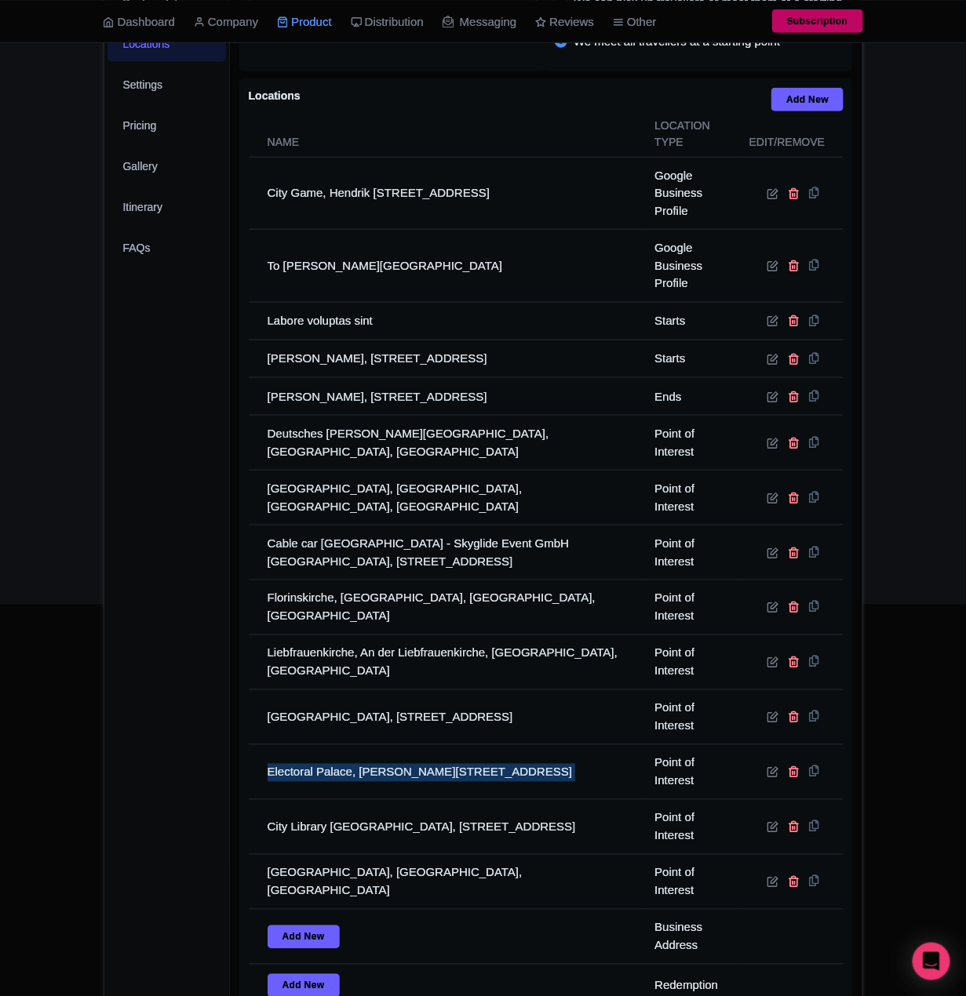
copy tr "Electoral Palace, Willy-Brandt-Platz 3, 54290 Trier, Germany"
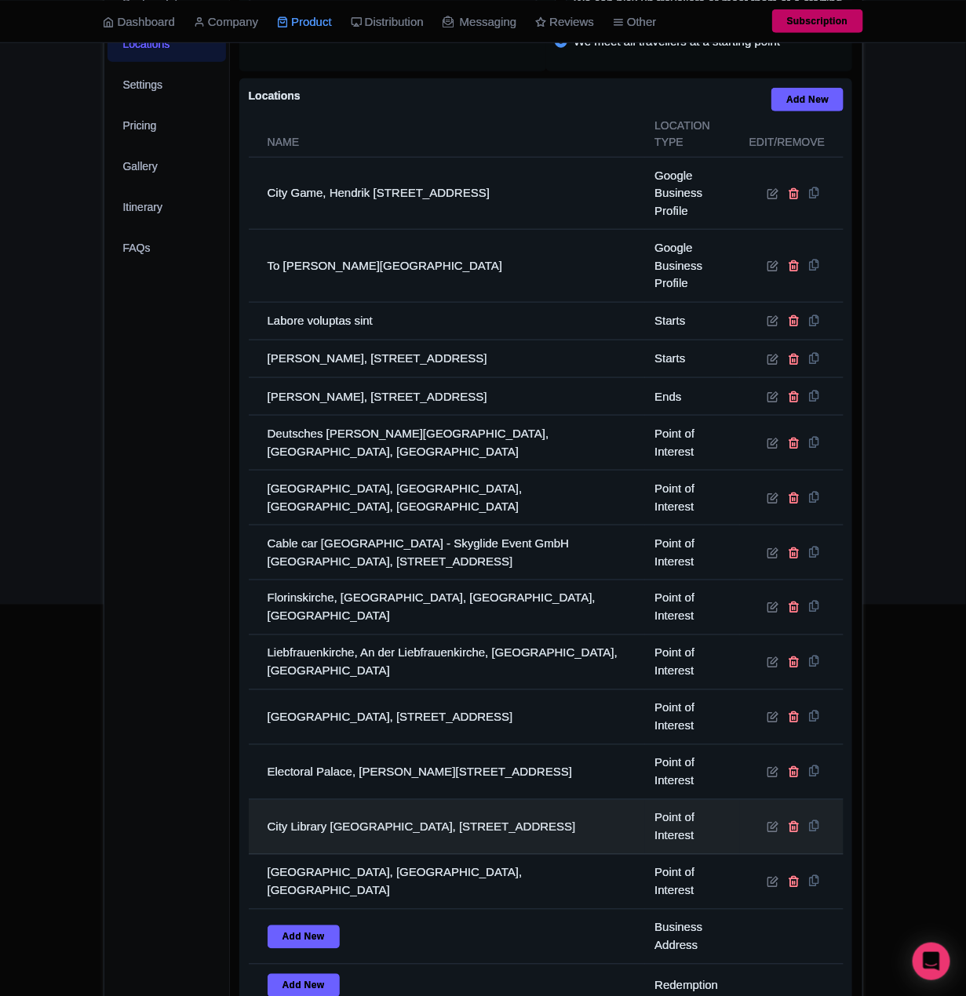
click at [316, 855] on td "City Library Koblenz Forum Confluentes, Zentralpl. 1, 56068 Koblenz, Germany" at bounding box center [447, 827] width 397 height 55
drag, startPoint x: 316, startPoint y: 861, endPoint x: 268, endPoint y: 849, distance: 49.3
click at [268, 849] on td "City Library Koblenz Forum Confluentes, Zentralpl. 1, 56068 Koblenz, Germany" at bounding box center [447, 827] width 397 height 55
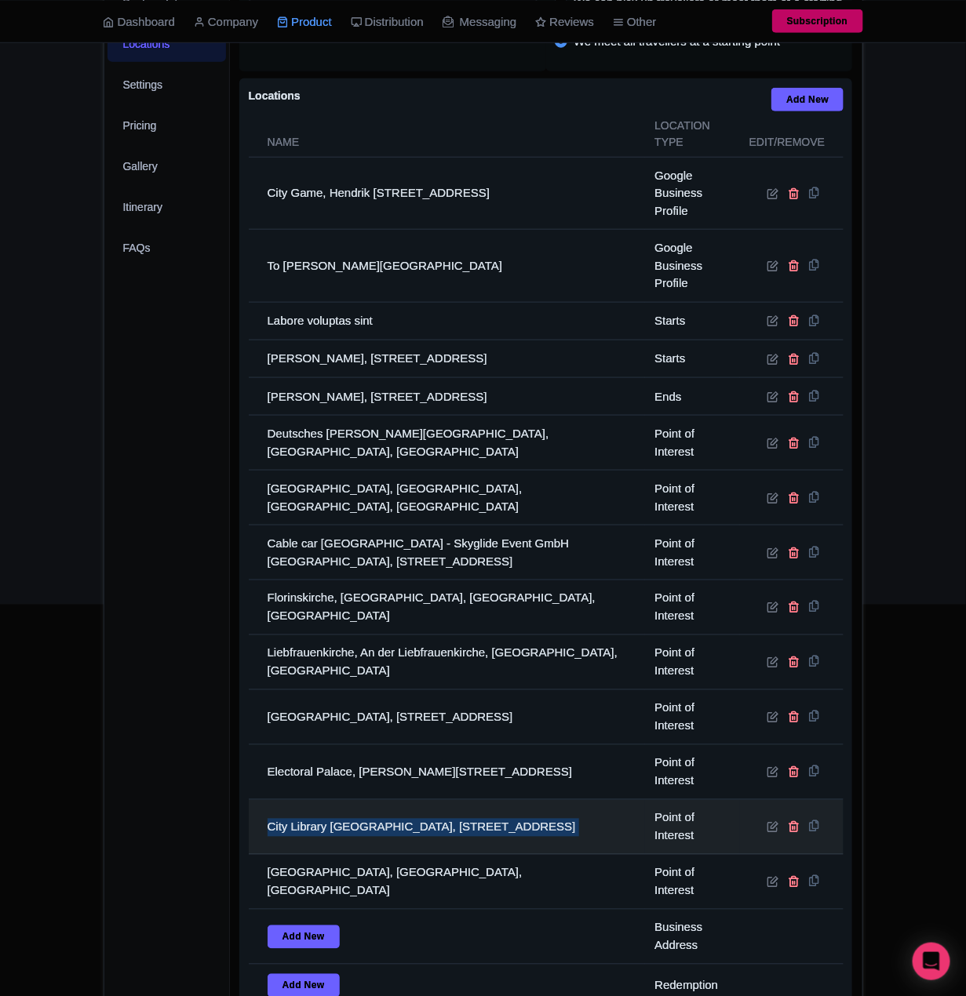
click at [268, 849] on td "City Library Koblenz Forum Confluentes, Zentralpl. 1, 56068 Koblenz, Germany" at bounding box center [447, 827] width 397 height 55
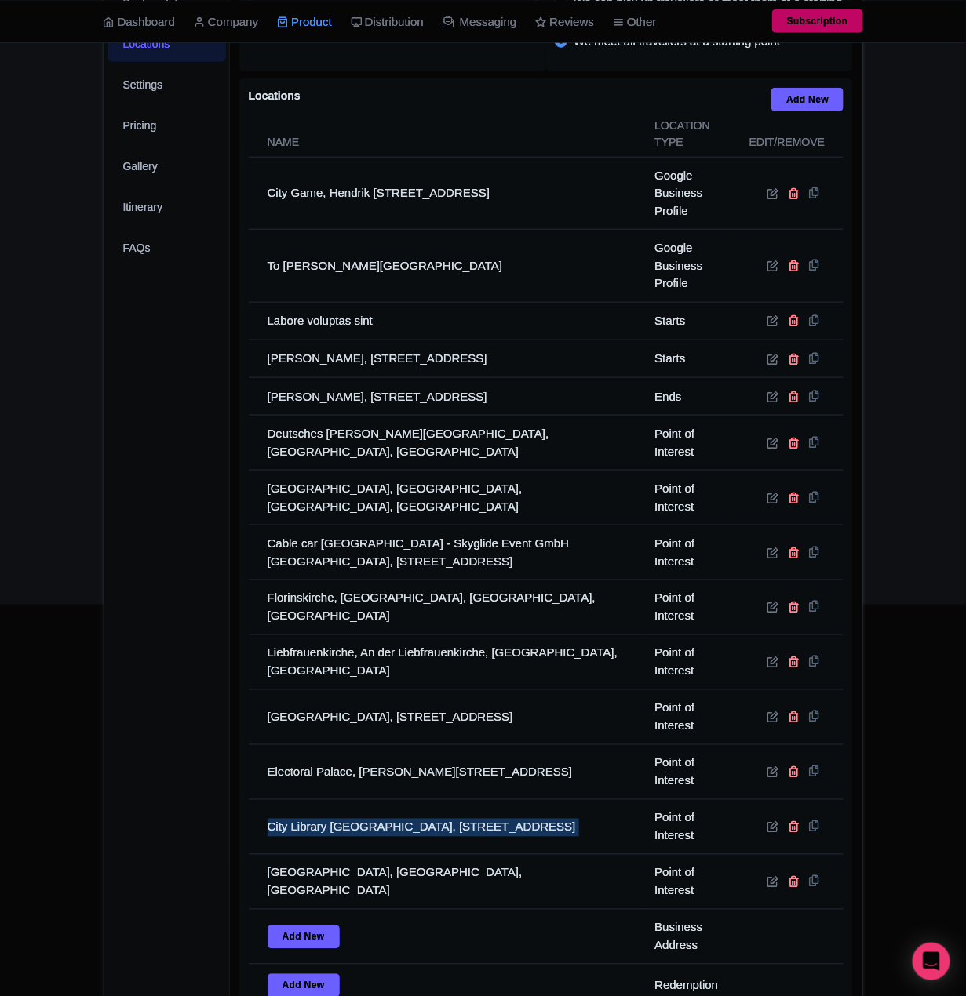
copy tr "City Library Koblenz Forum Confluentes, Zentralpl. 1, 56068 Koblenz, Germany"
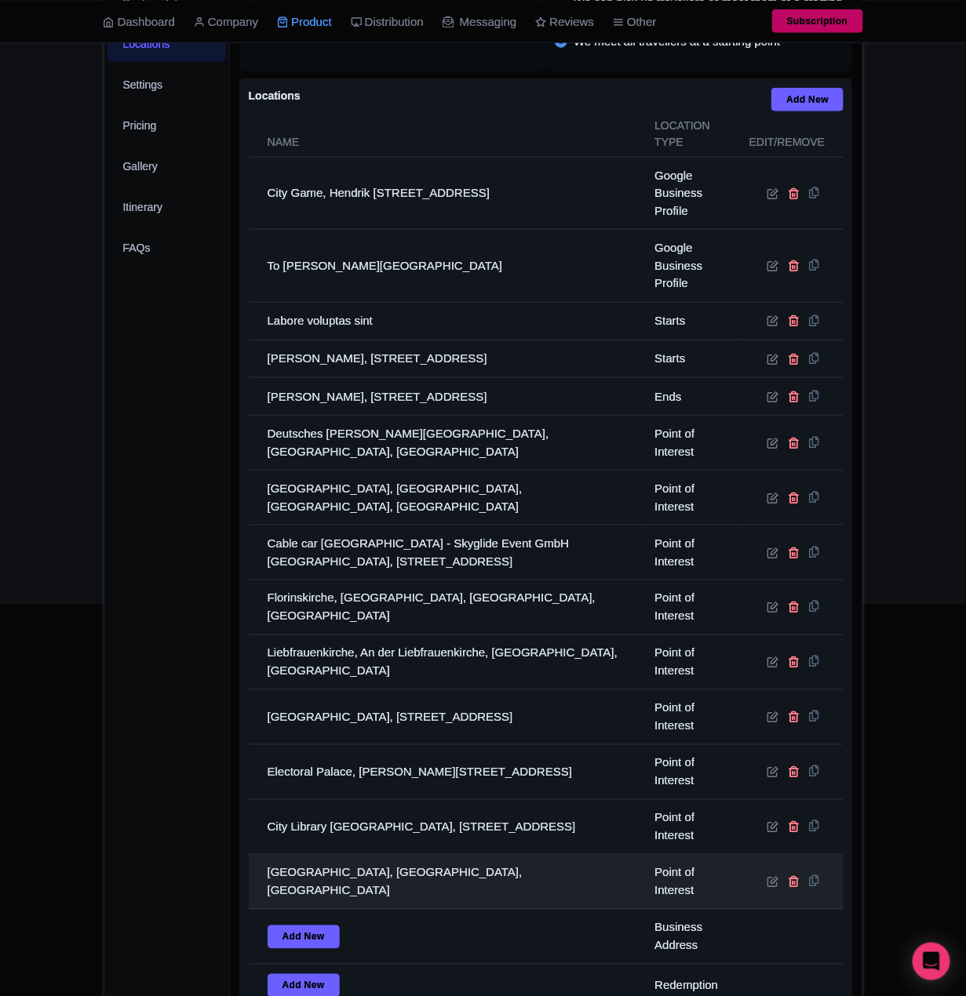
click at [372, 894] on td "Ehrenbreitstein Fortress, Koblenz, Germany" at bounding box center [447, 882] width 397 height 55
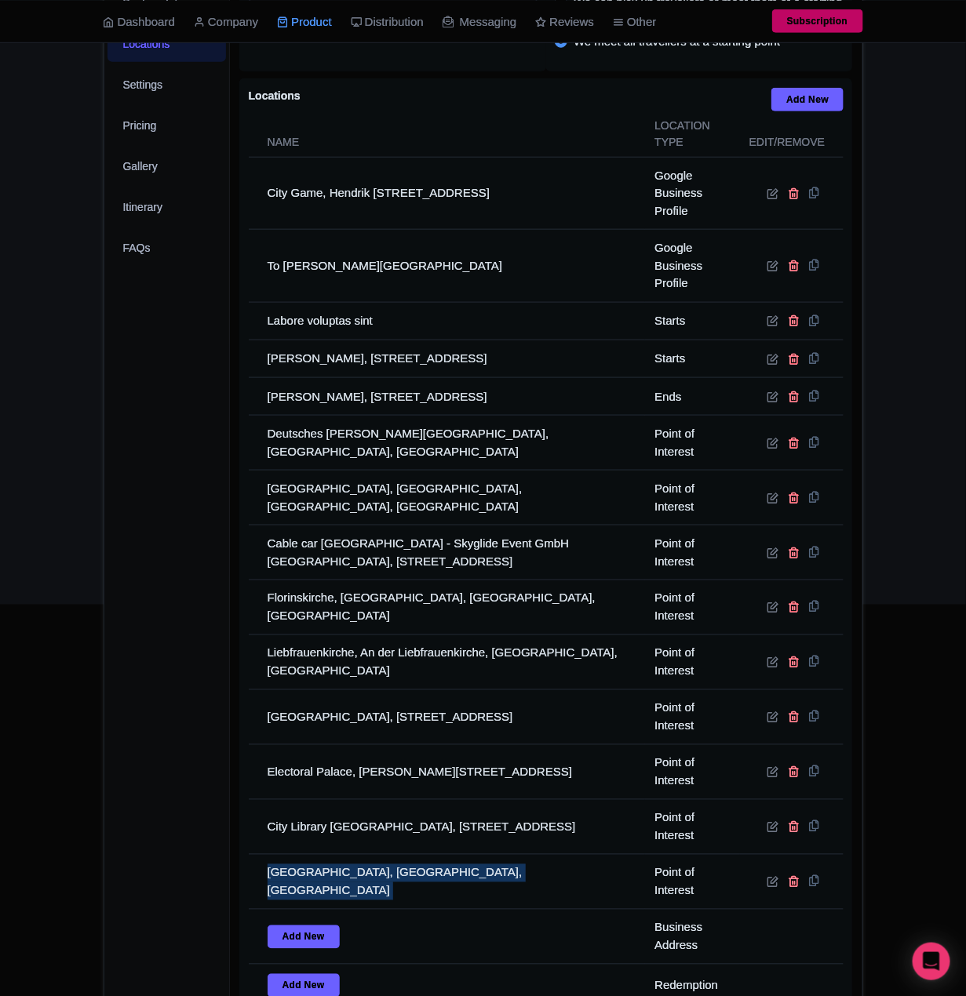
drag, startPoint x: 372, startPoint y: 894, endPoint x: 28, endPoint y: 871, distance: 344.3
click at [365, 893] on td "Ehrenbreitstein Fortress, Koblenz, Germany" at bounding box center [447, 882] width 397 height 55
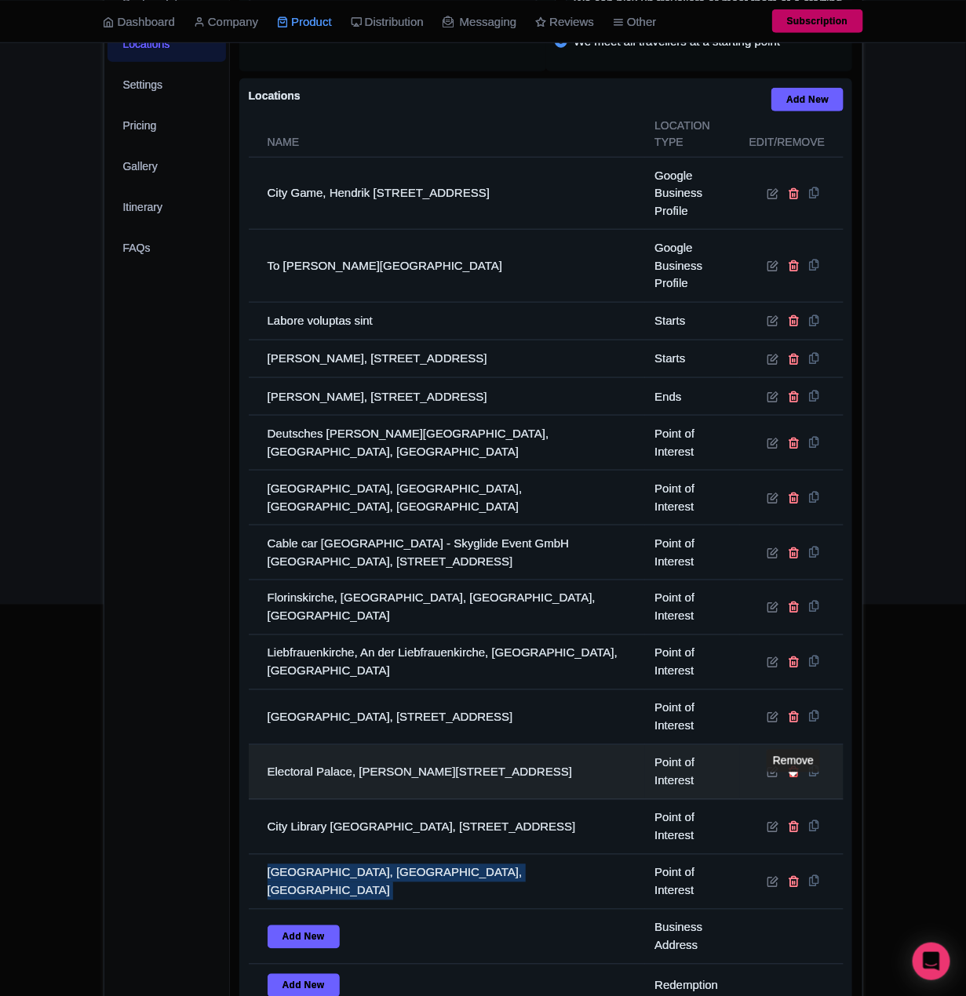
click at [791, 778] on icon at bounding box center [793, 772] width 12 height 12
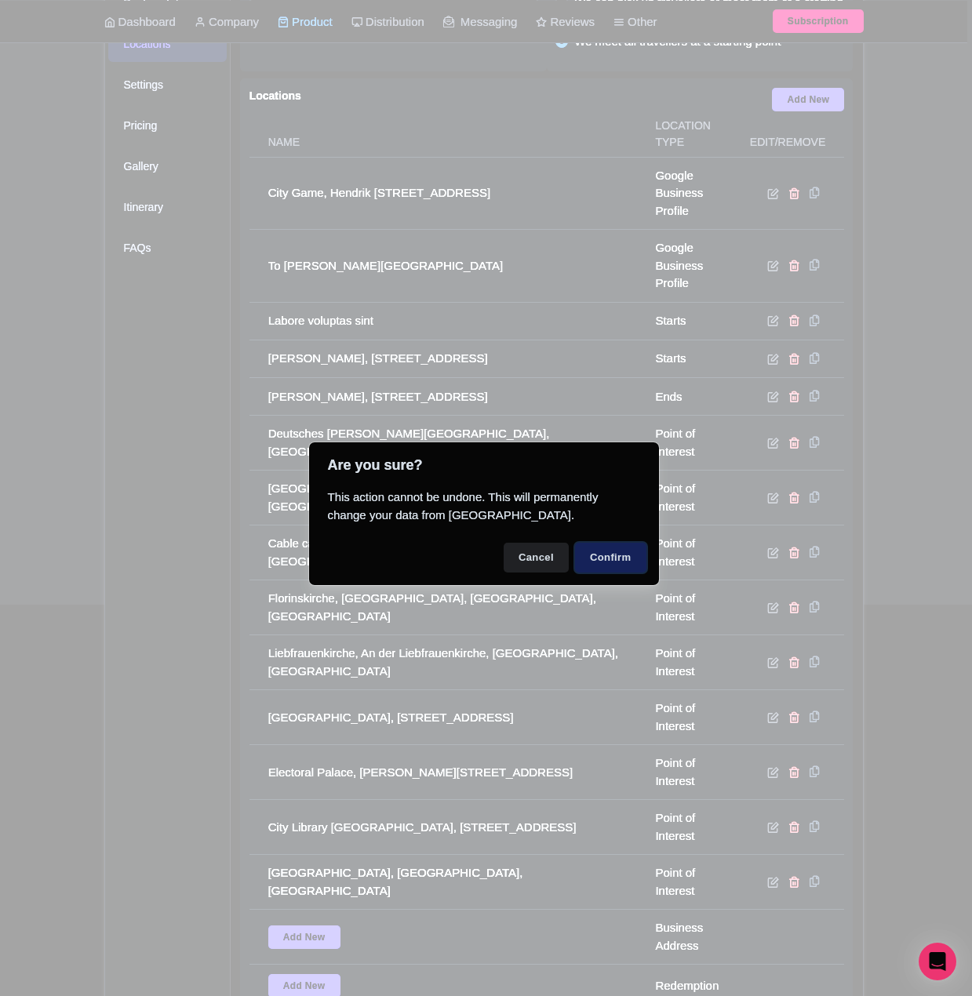
click at [622, 560] on button "Confirm" at bounding box center [610, 558] width 71 height 30
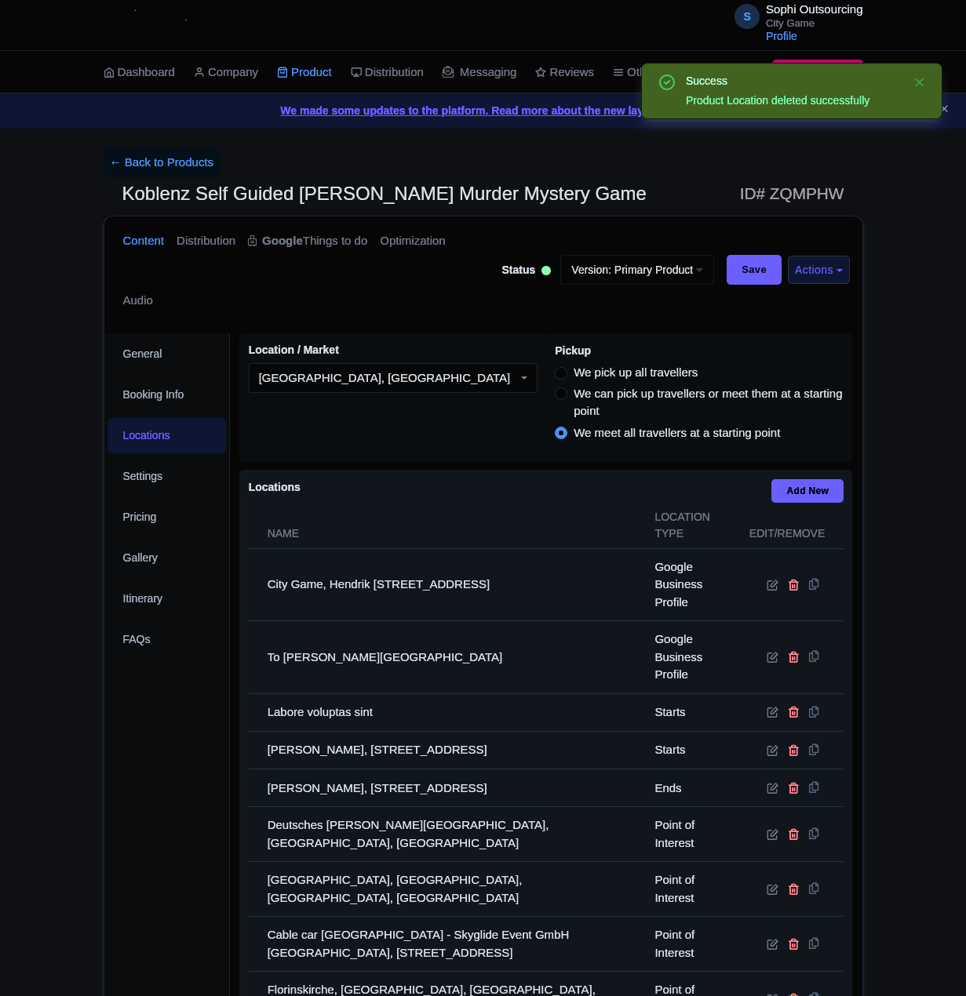
scroll to position [549, 0]
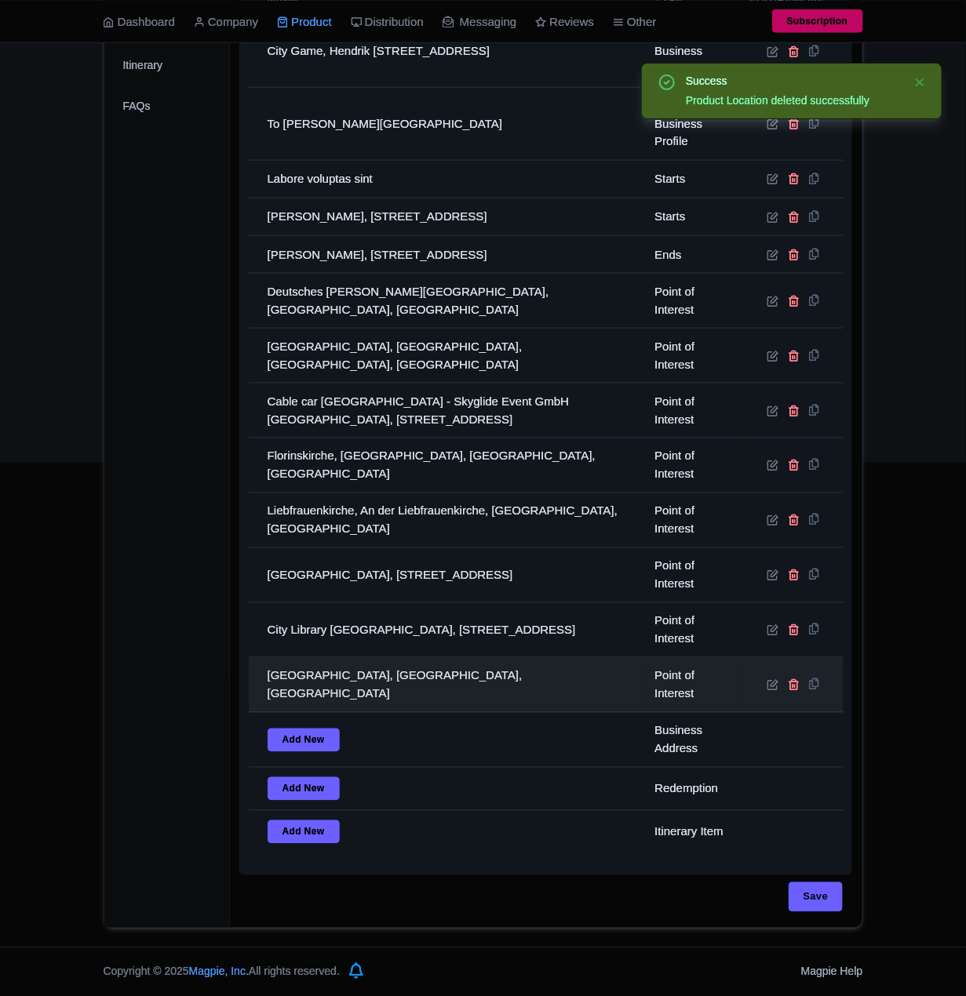
click at [320, 689] on td "[GEOGRAPHIC_DATA], [GEOGRAPHIC_DATA], [GEOGRAPHIC_DATA]" at bounding box center [447, 685] width 397 height 55
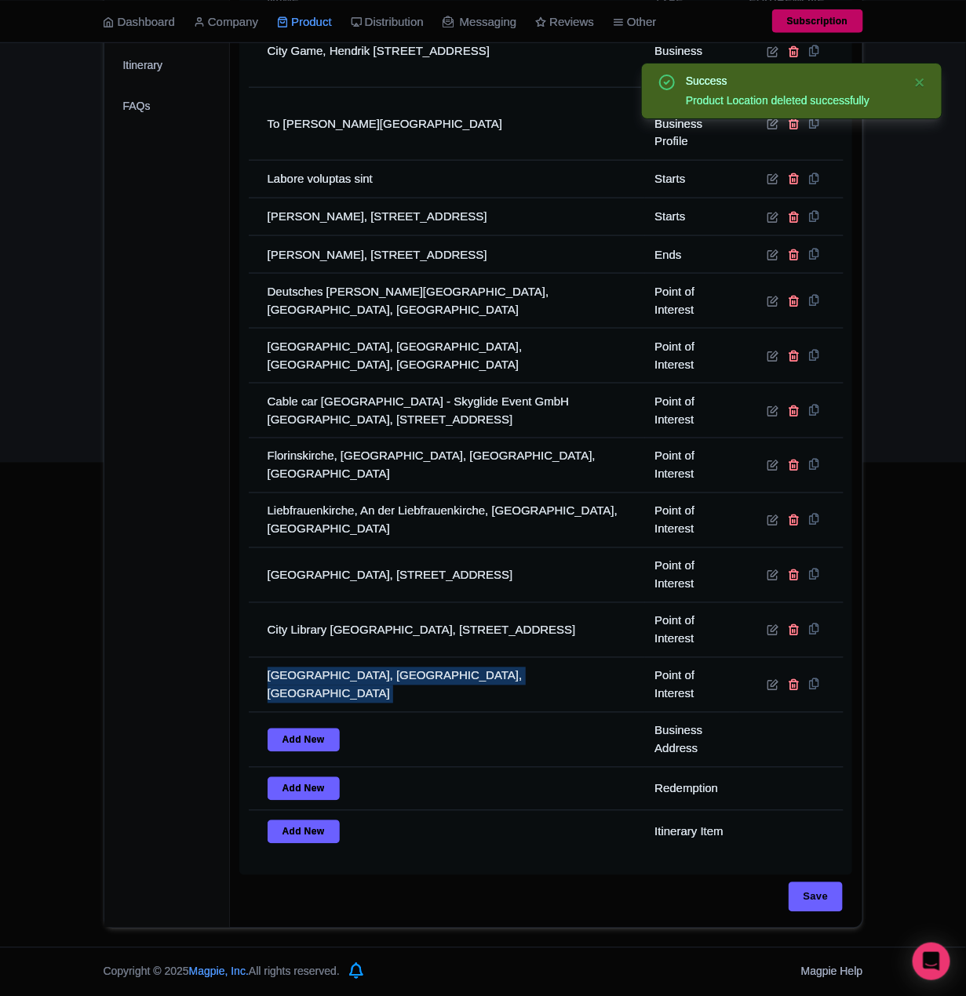
copy tr "[GEOGRAPHIC_DATA], [GEOGRAPHIC_DATA], [GEOGRAPHIC_DATA]"
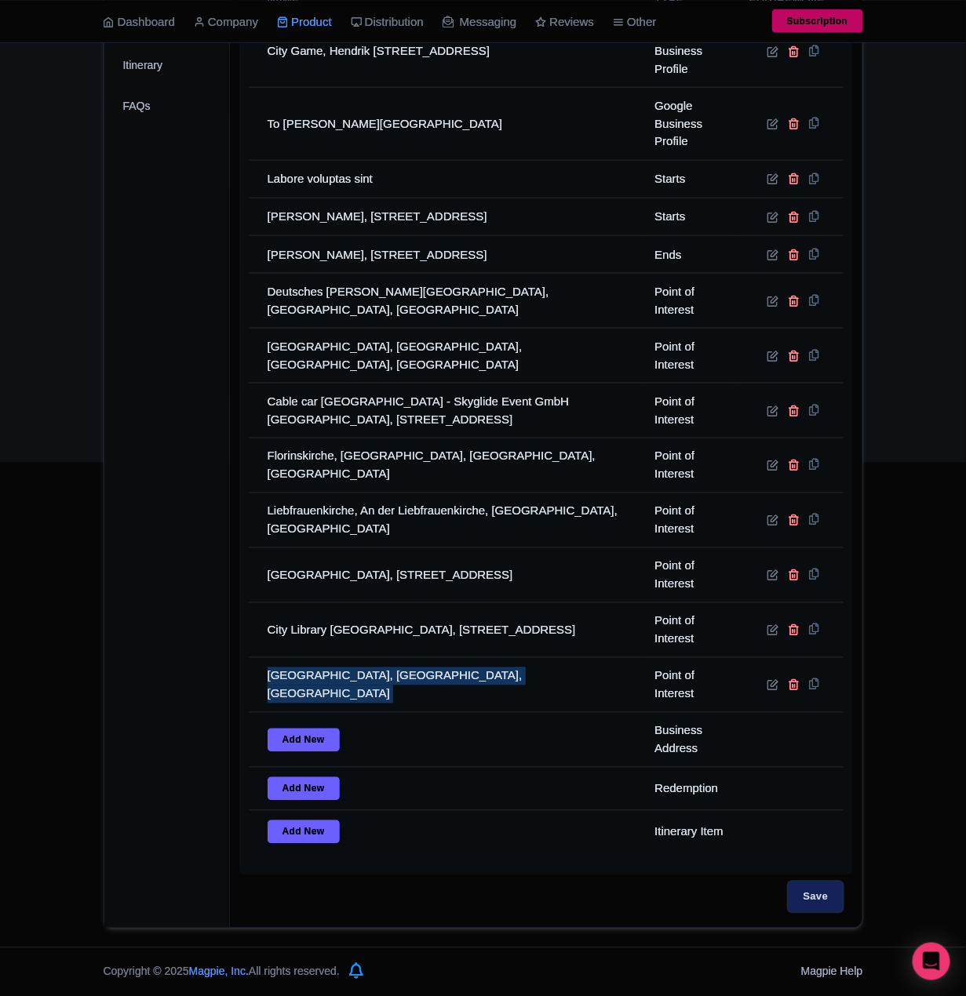
click at [816, 893] on input "Save" at bounding box center [815, 897] width 55 height 30
type input "Saving..."
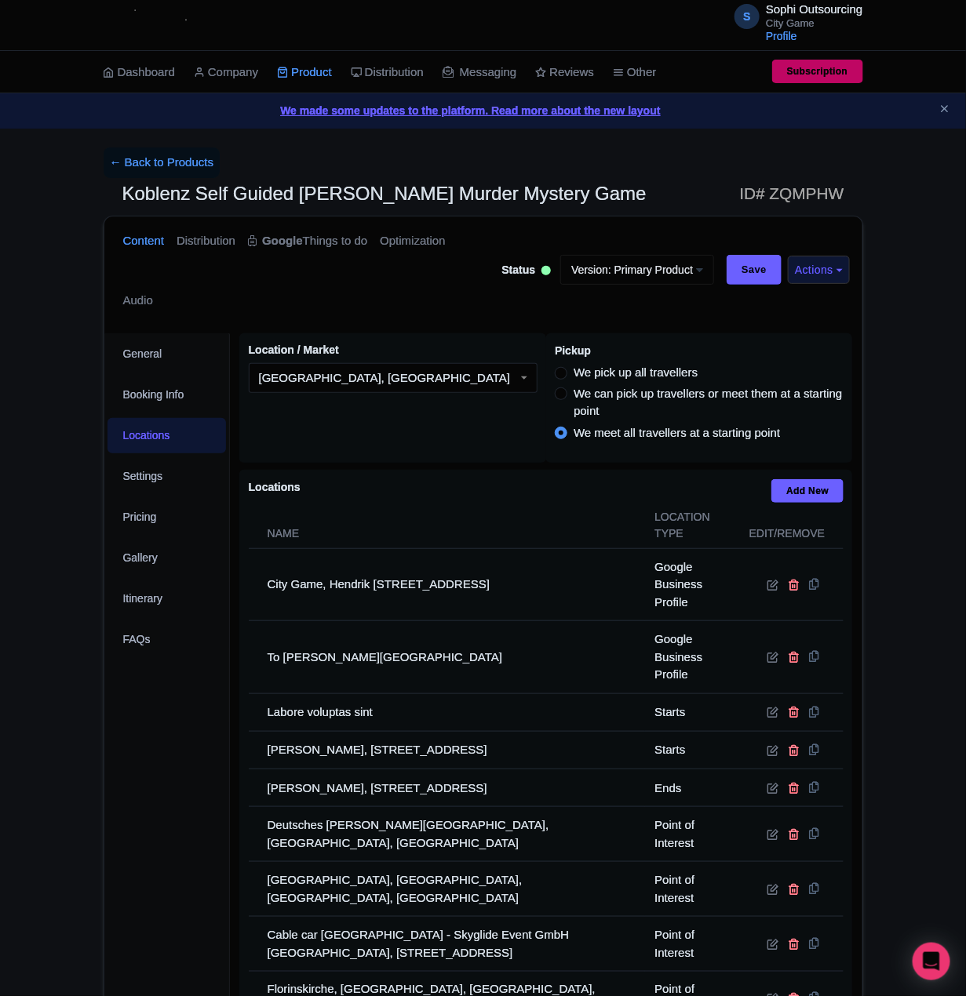
drag, startPoint x: 158, startPoint y: 167, endPoint x: 2, endPoint y: 167, distance: 156.1
click at [158, 167] on link "← Back to Products" at bounding box center [162, 162] width 117 height 31
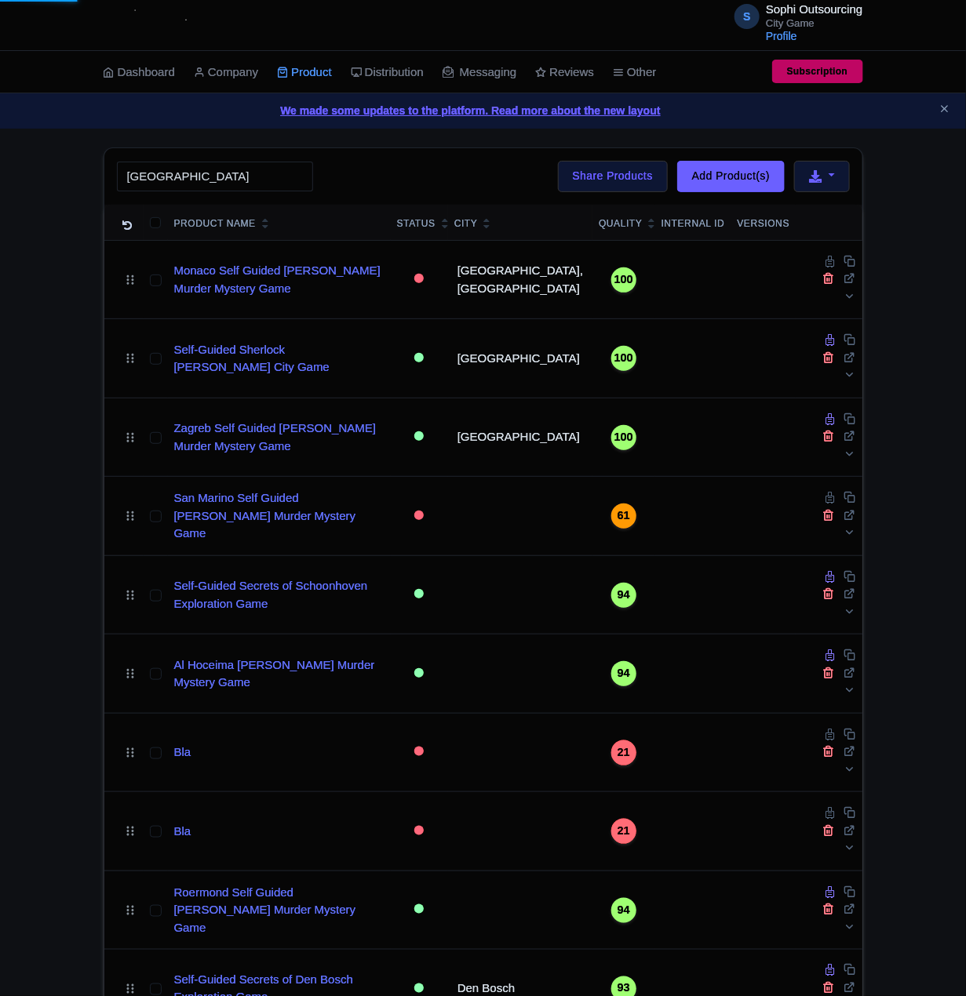
click button "Search" at bounding box center [0, 0] width 0 height 0
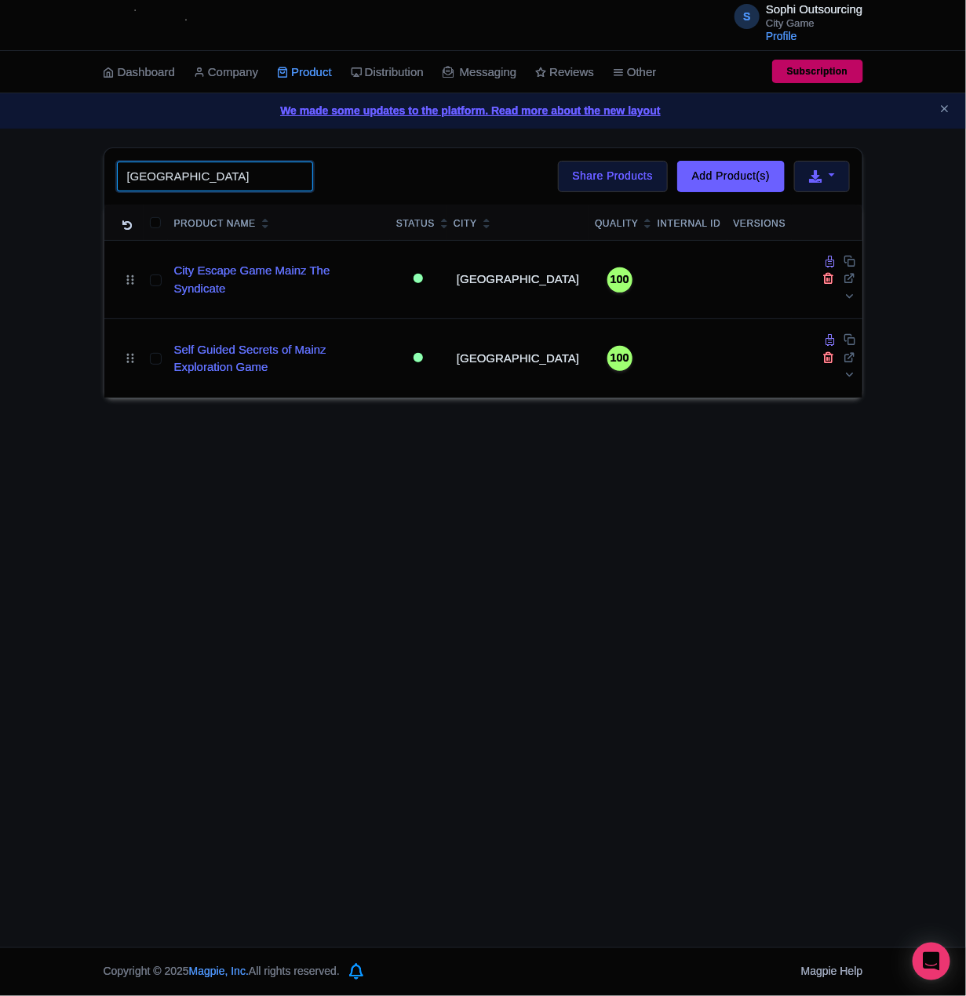
click at [189, 180] on input "Mainz" at bounding box center [215, 177] width 196 height 30
paste input "Galway"
paste input "search"
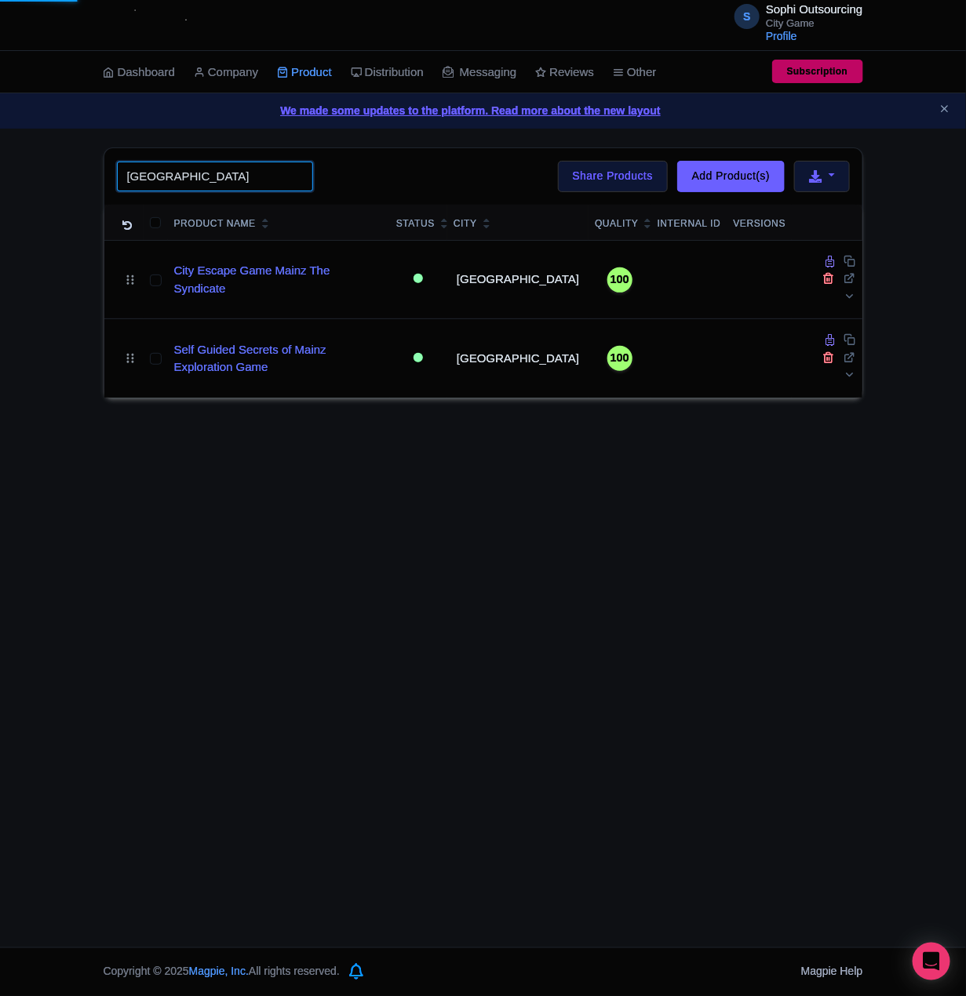
type input "Galway"
click button "Search" at bounding box center [0, 0] width 0 height 0
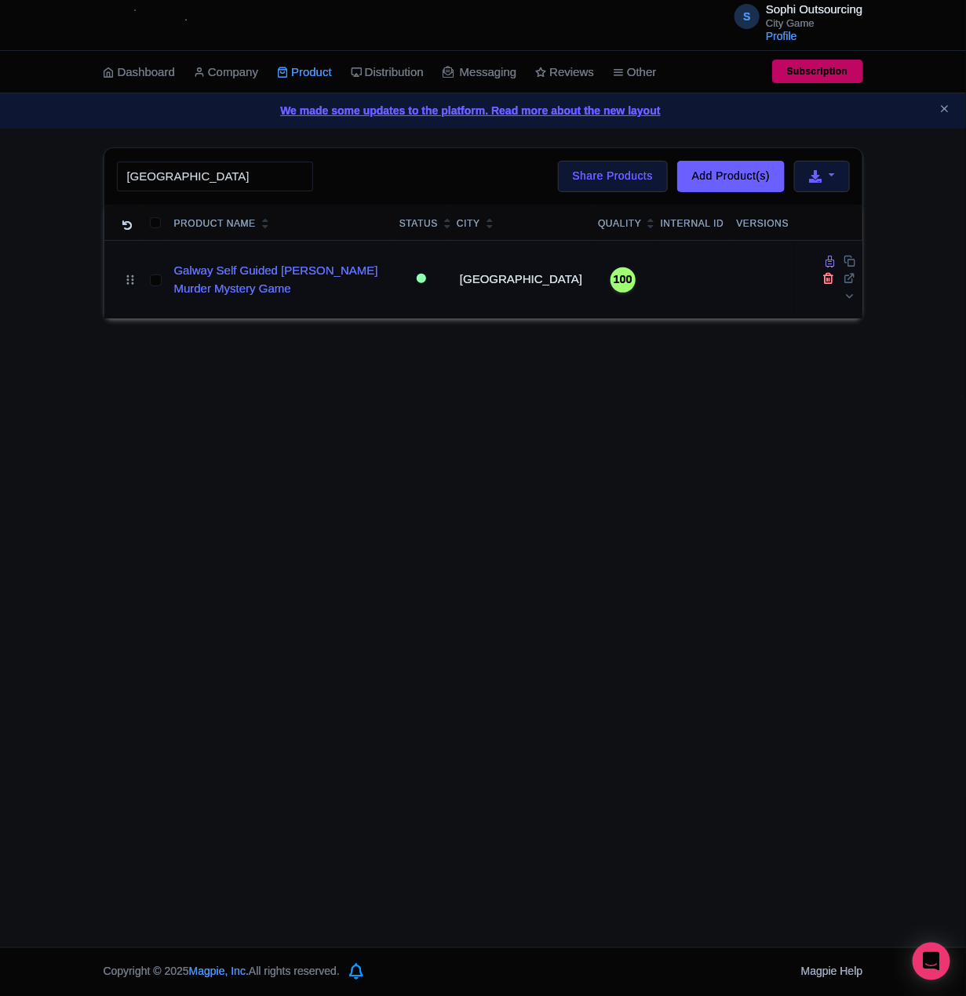
drag, startPoint x: 75, startPoint y: 252, endPoint x: 141, endPoint y: 264, distance: 67.1
click at [75, 252] on div "Galway Search Bulk Actions Delete Add to Collection Share Products Add to Colle…" at bounding box center [483, 233] width 966 height 172
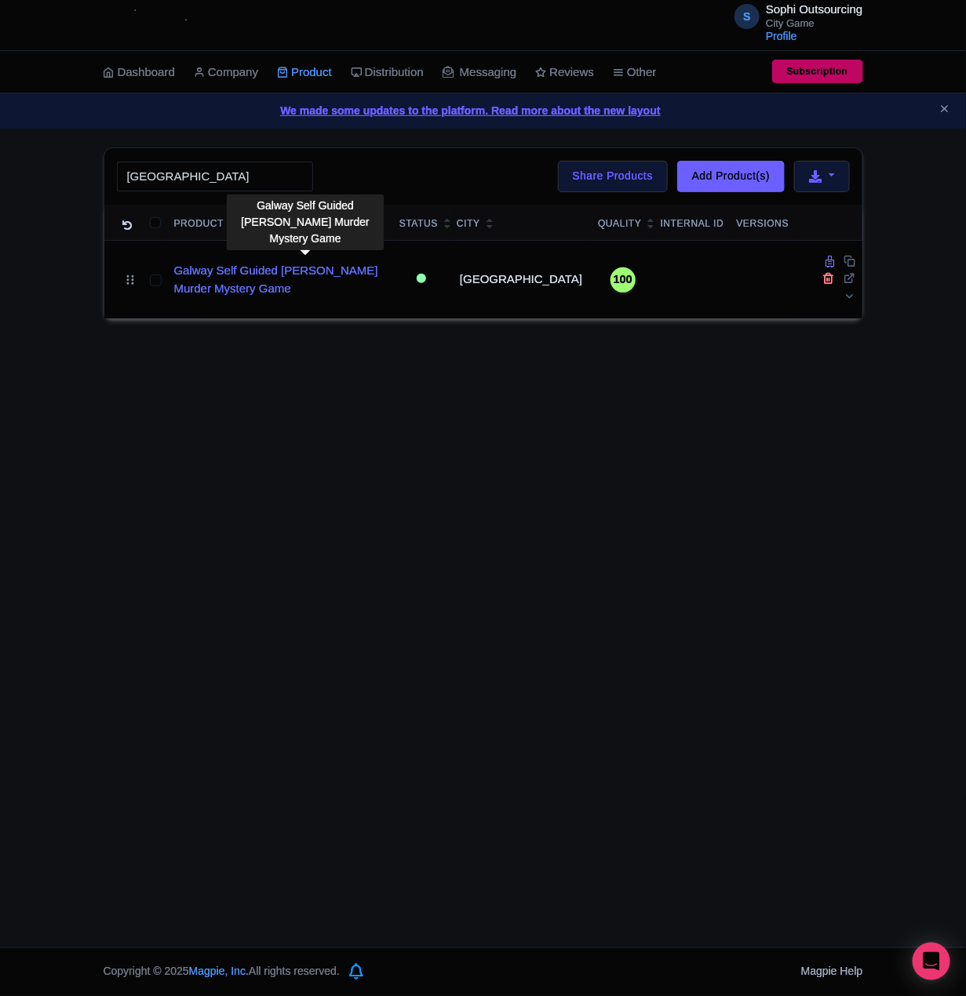
click at [323, 262] on link "Galway Self Guided [PERSON_NAME] Murder Mystery Game" at bounding box center [280, 279] width 213 height 35
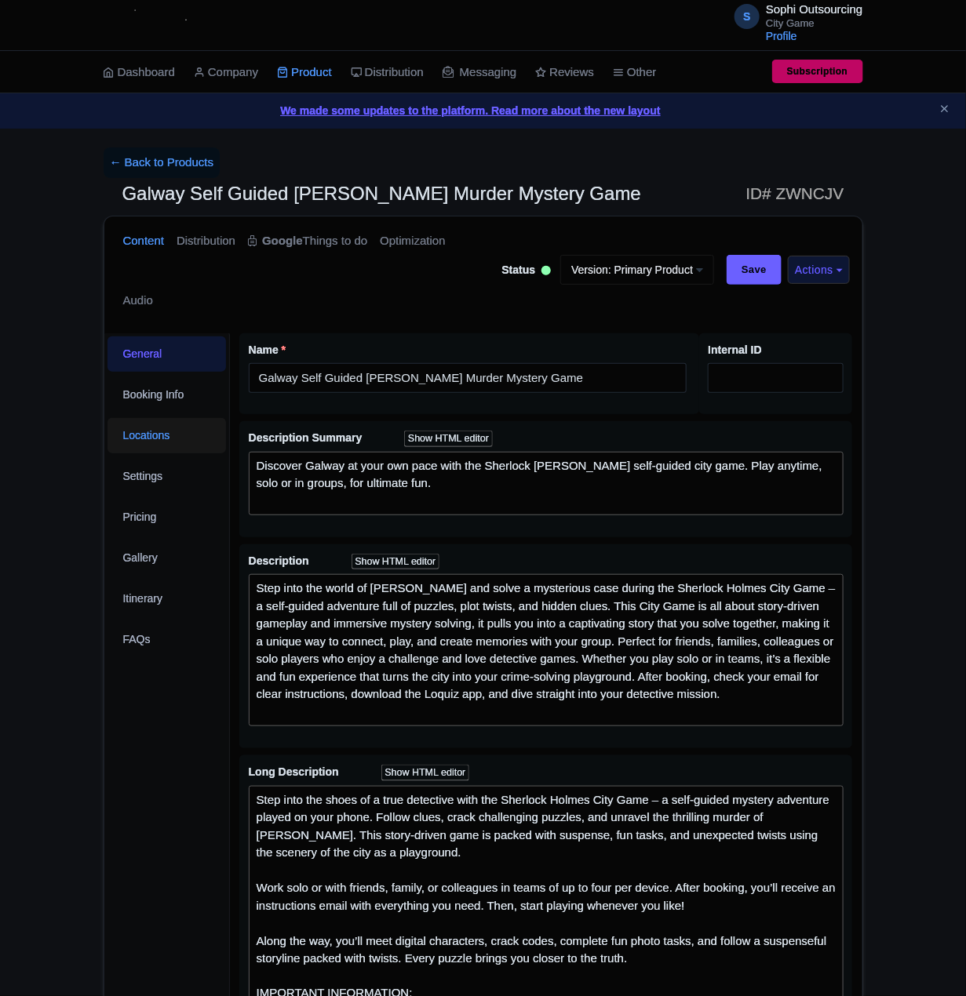
click at [121, 442] on link "Locations" at bounding box center [166, 435] width 119 height 35
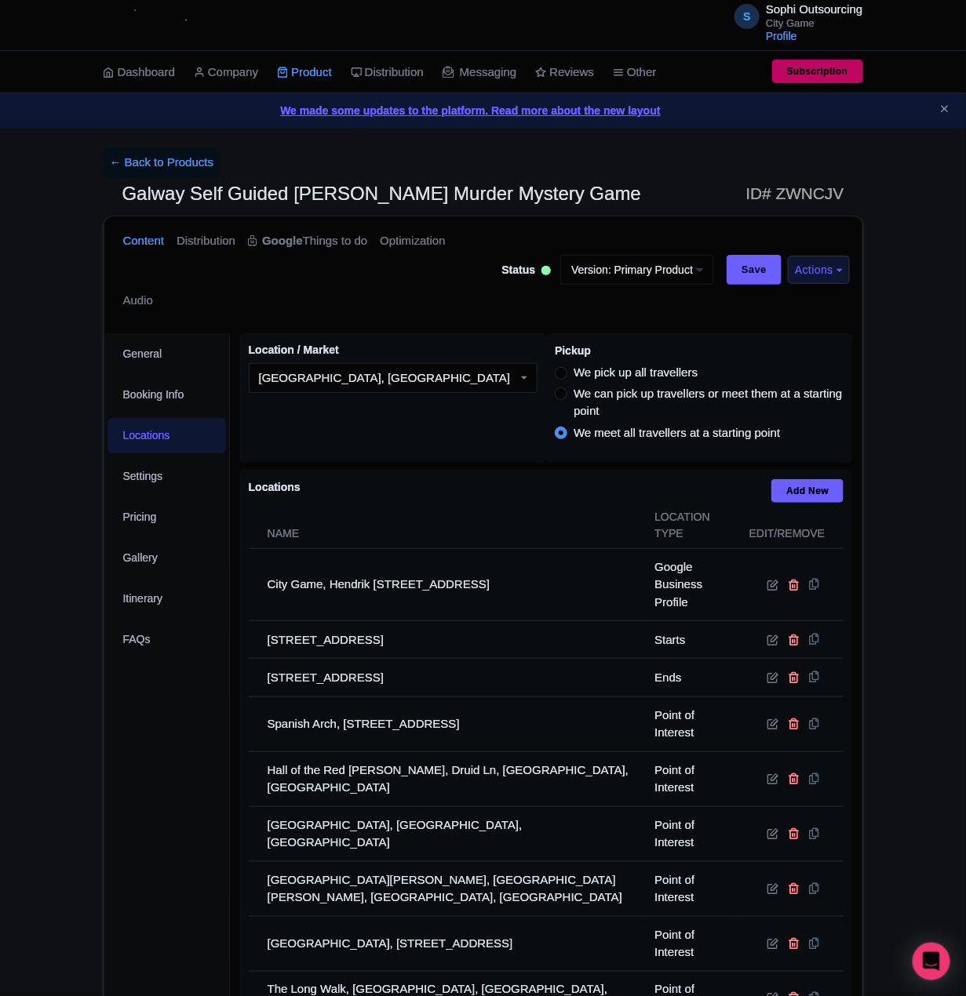
scroll to position [391, 0]
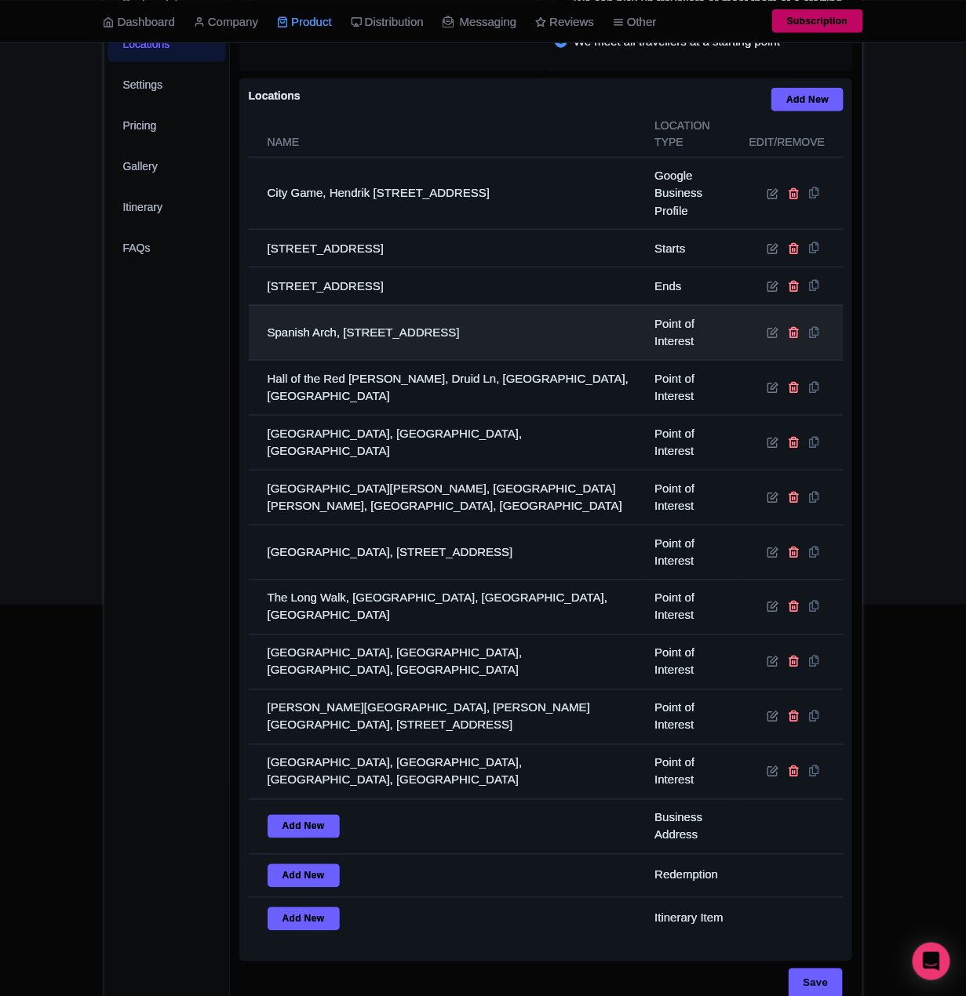
click at [321, 334] on td "Spanish Arch, 2 The Long Walk, Galway, Ireland" at bounding box center [447, 332] width 397 height 55
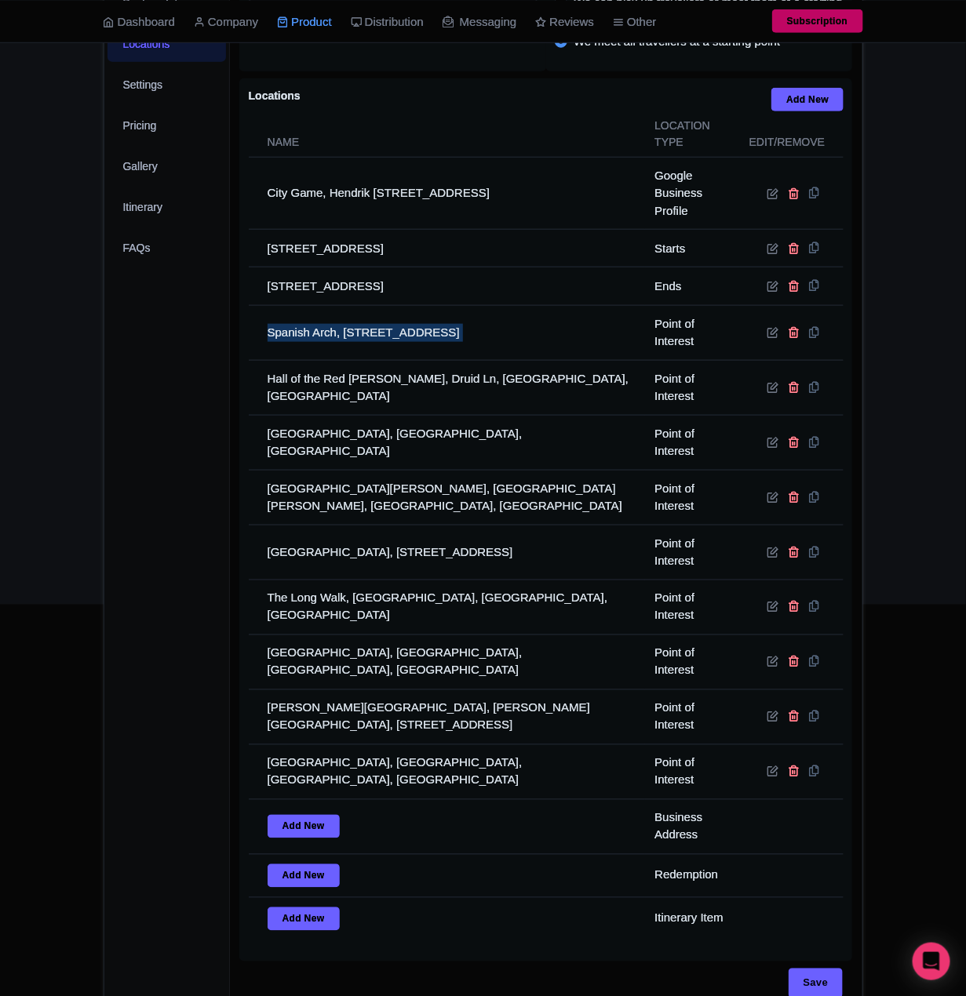
drag, startPoint x: 321, startPoint y: 334, endPoint x: 59, endPoint y: 358, distance: 263.1
click at [320, 334] on td "Spanish Arch, 2 The Long Walk, Galway, Ireland" at bounding box center [447, 332] width 397 height 55
copy tr "Spanish Arch, 2 The Long Walk, Galway, Ireland"
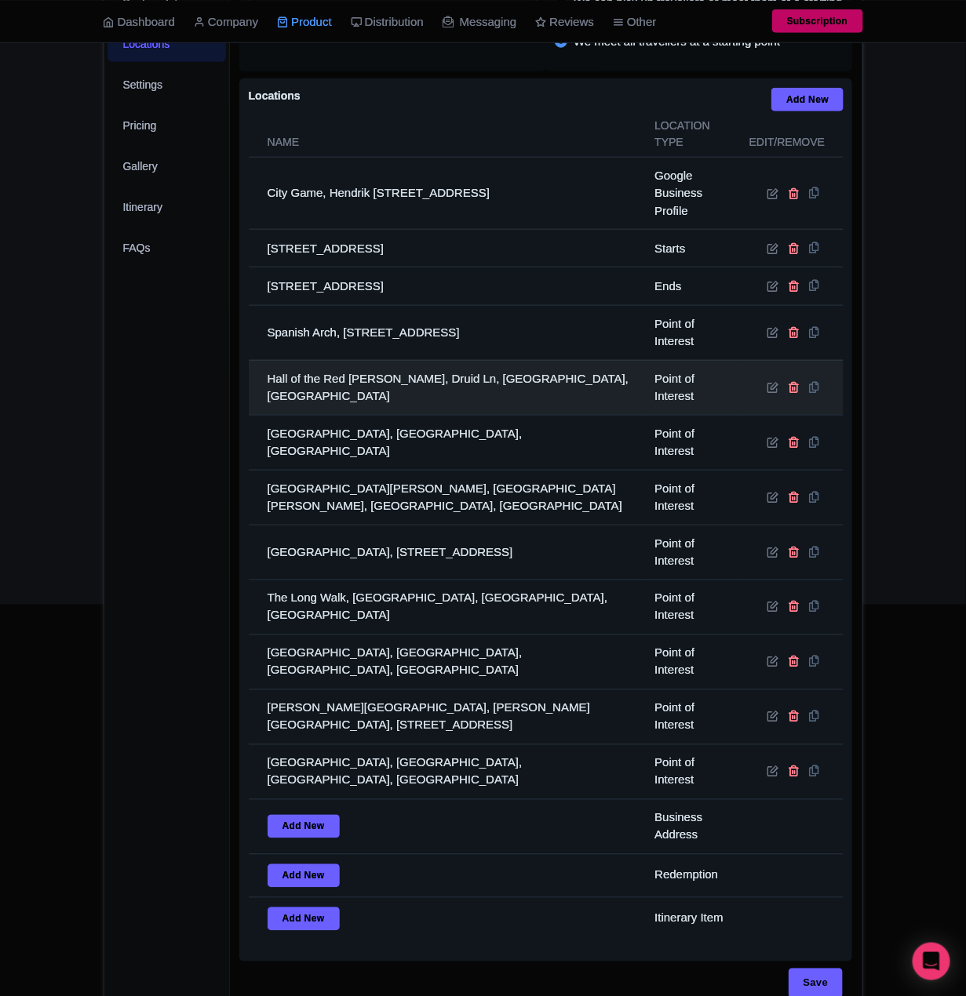
click at [417, 414] on td "Hall of the Red Earl, Druid Ln, Galway, Ireland" at bounding box center [447, 387] width 397 height 55
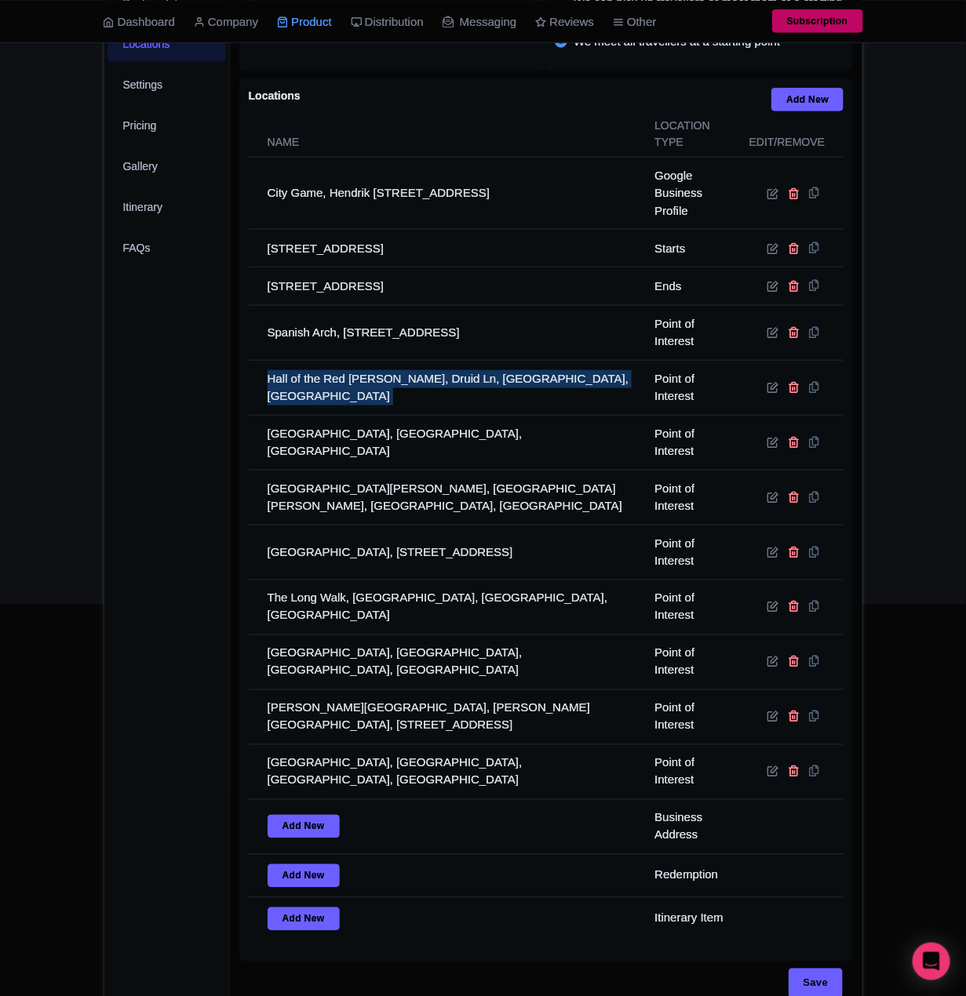
copy tr "Hall of the Red Earl, Druid Ln, Galway, Ireland"
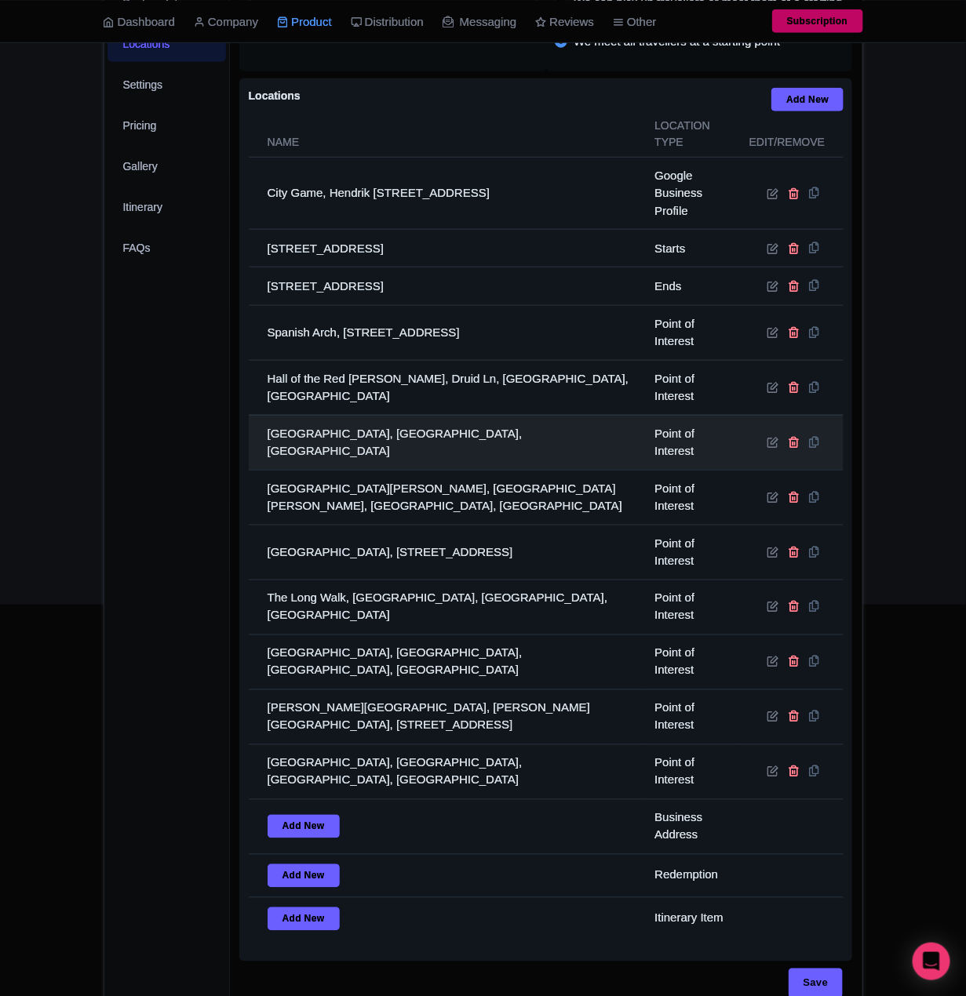
click at [344, 454] on td "Galway City Museum, Spanish Parade, Galway, H91 CX5P, Ireland" at bounding box center [447, 442] width 397 height 55
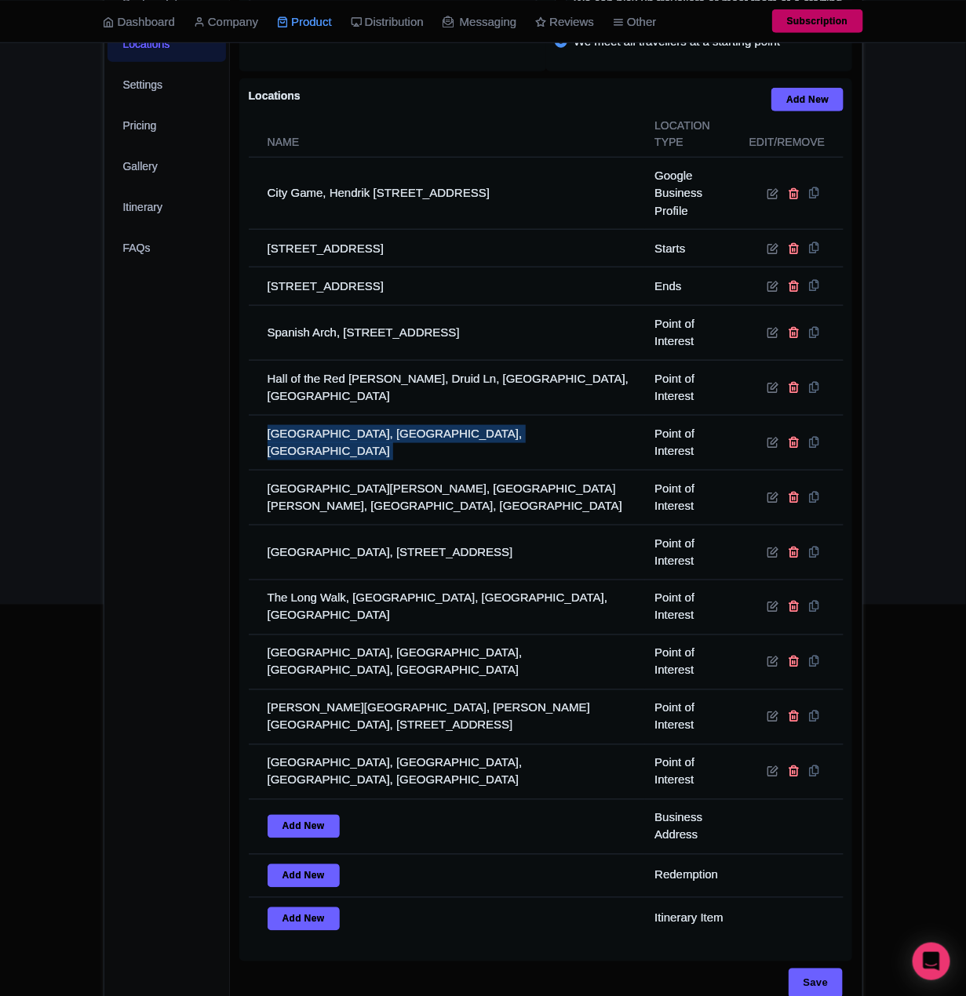
copy tr "Galway City Museum, Spanish Parade, Galway, H91 CX5P, Ireland"
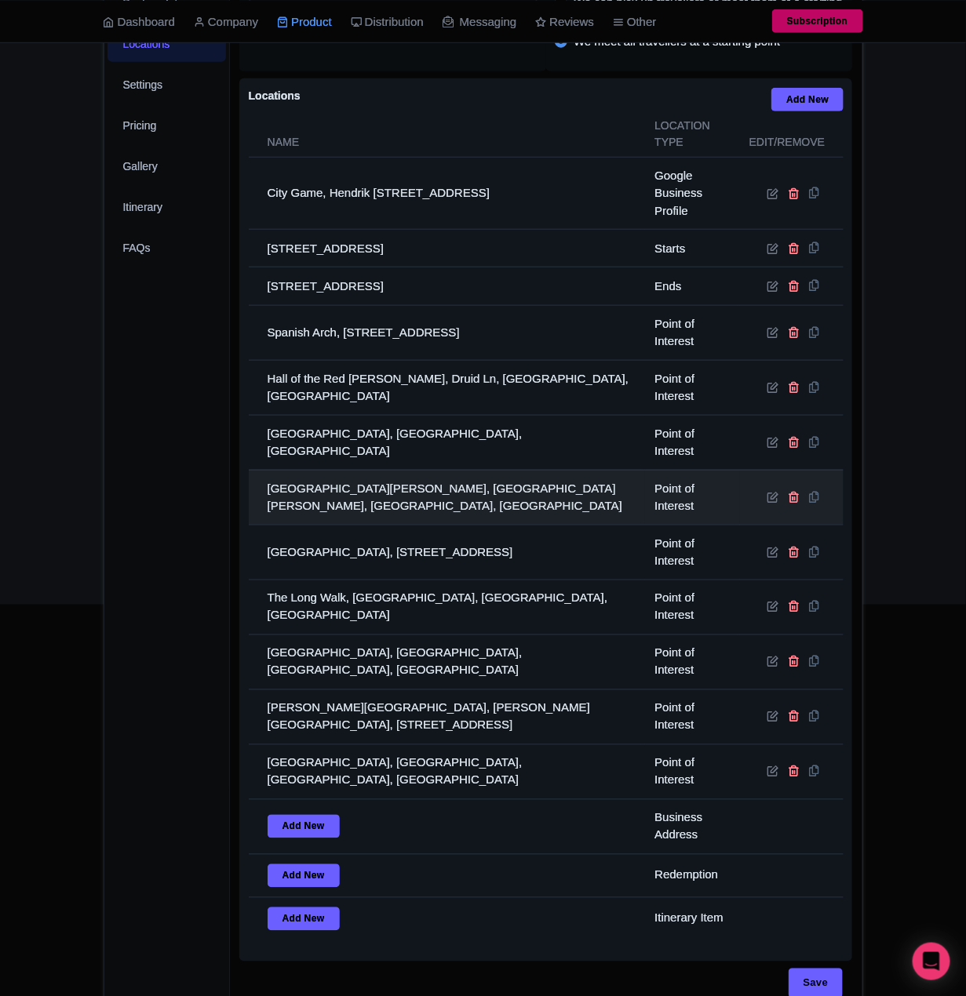
click at [334, 511] on td "Saint Nicholas' Collegiate Church, St. Nicholas Collegiate Church, Lombard St, …" at bounding box center [447, 497] width 397 height 55
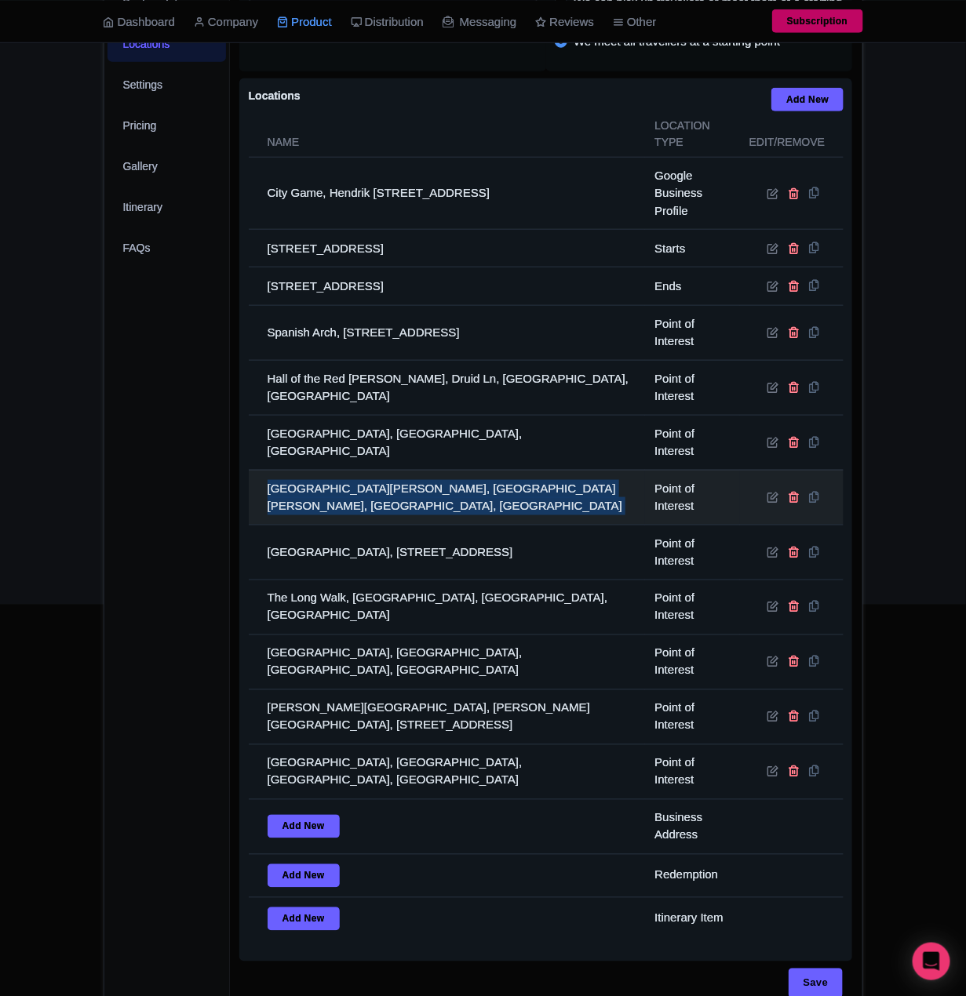
drag, startPoint x: 334, startPoint y: 511, endPoint x: 308, endPoint y: 501, distance: 27.8
click at [334, 511] on td "Saint Nicholas' Collegiate Church, St. Nicholas Collegiate Church, Lombard St, …" at bounding box center [447, 497] width 397 height 55
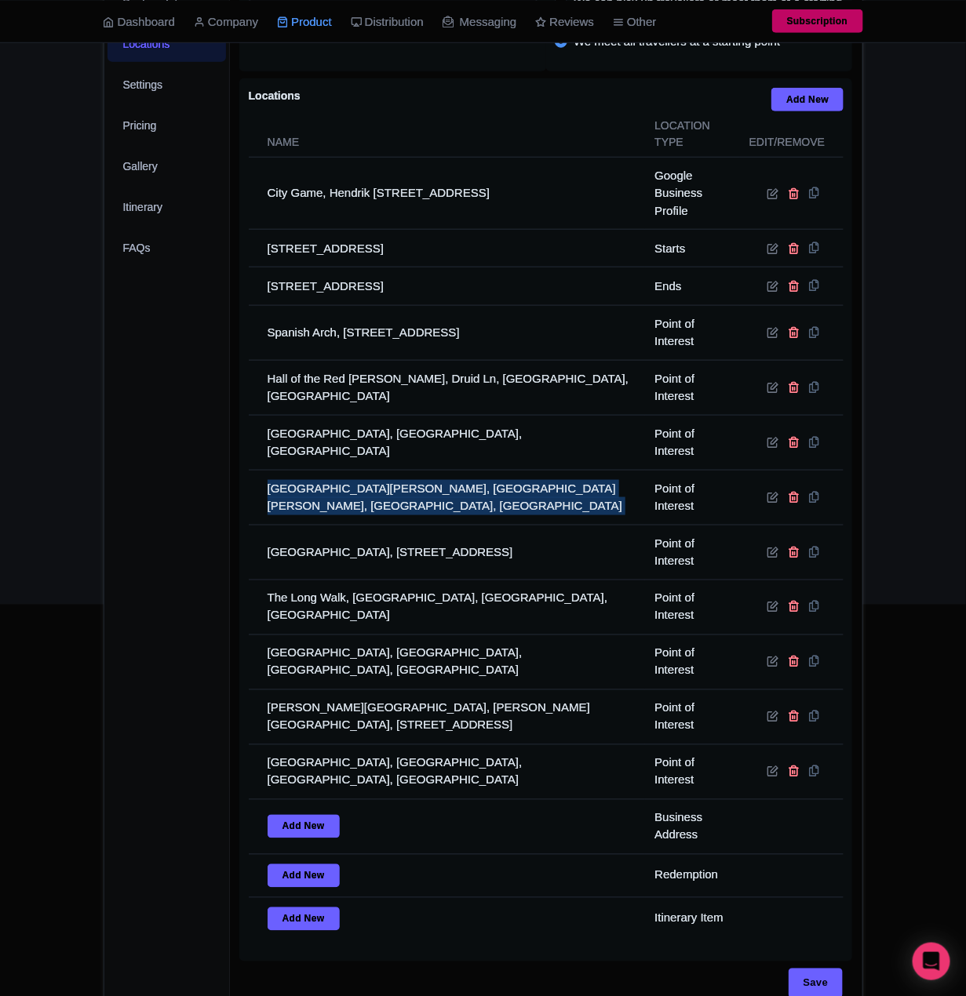
copy tr "Saint Nicholas' Collegiate Church, St. Nicholas Collegiate Church, Lombard St, …"
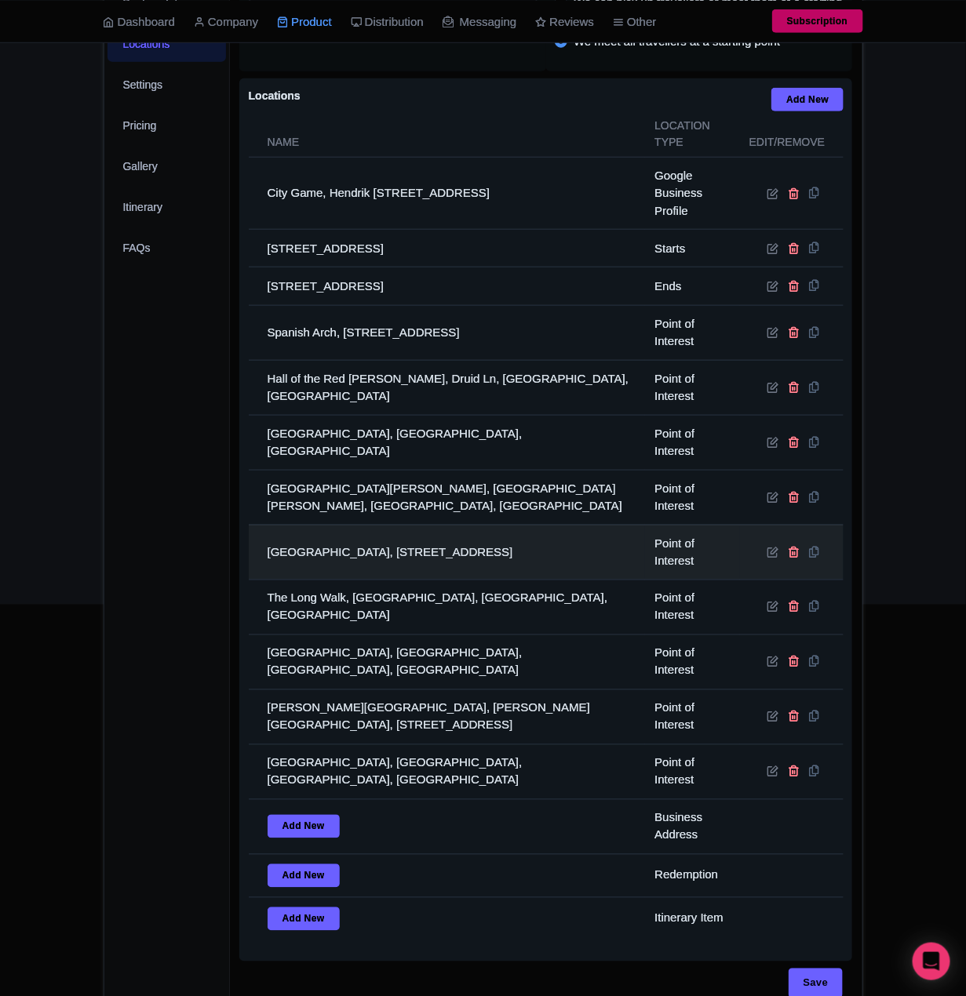
click at [407, 565] on td "Galway Cathedral, Gaol Rd, Galway, H91 A780, Ireland" at bounding box center [447, 552] width 397 height 55
click at [403, 567] on td "Galway Cathedral, Gaol Rd, Galway, H91 A780, Ireland" at bounding box center [447, 552] width 397 height 55
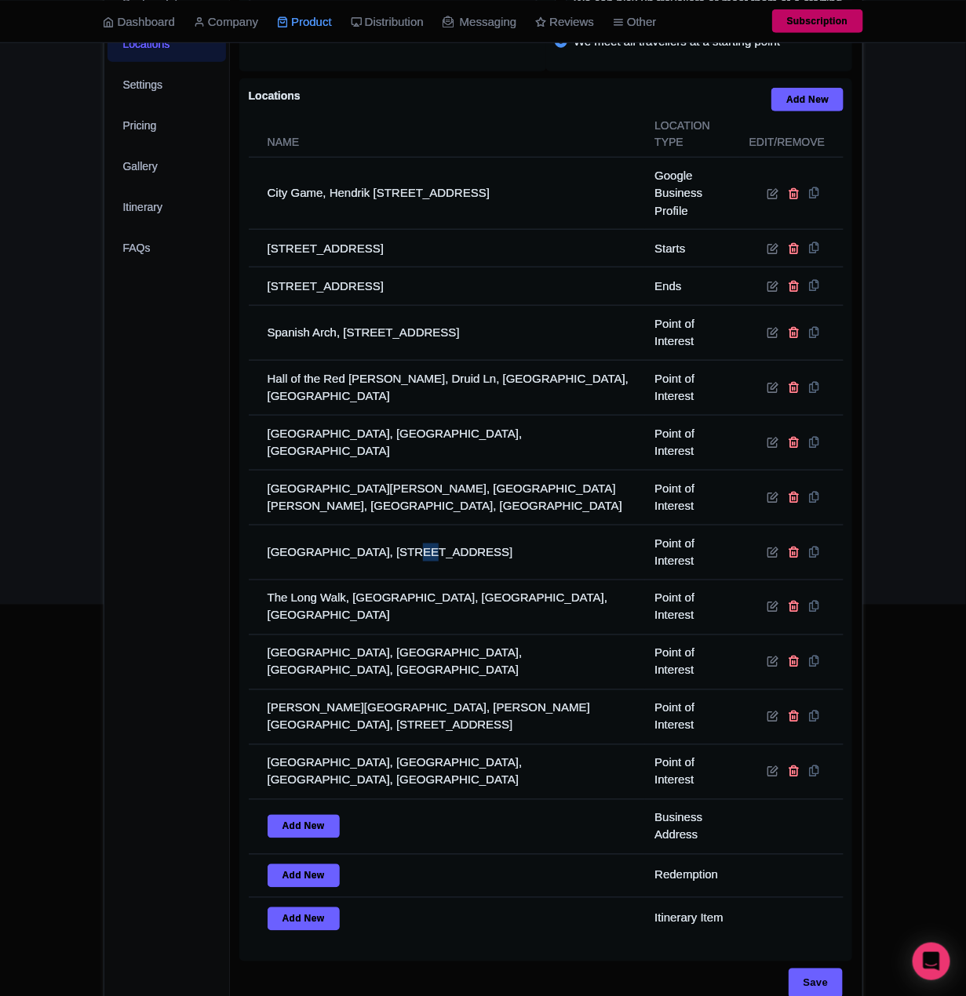
drag, startPoint x: 403, startPoint y: 567, endPoint x: 41, endPoint y: 534, distance: 363.9
click at [402, 567] on td "Galway Cathedral, Gaol Rd, Galway, H91 A780, Ireland" at bounding box center [447, 552] width 397 height 55
copy td "Rd"
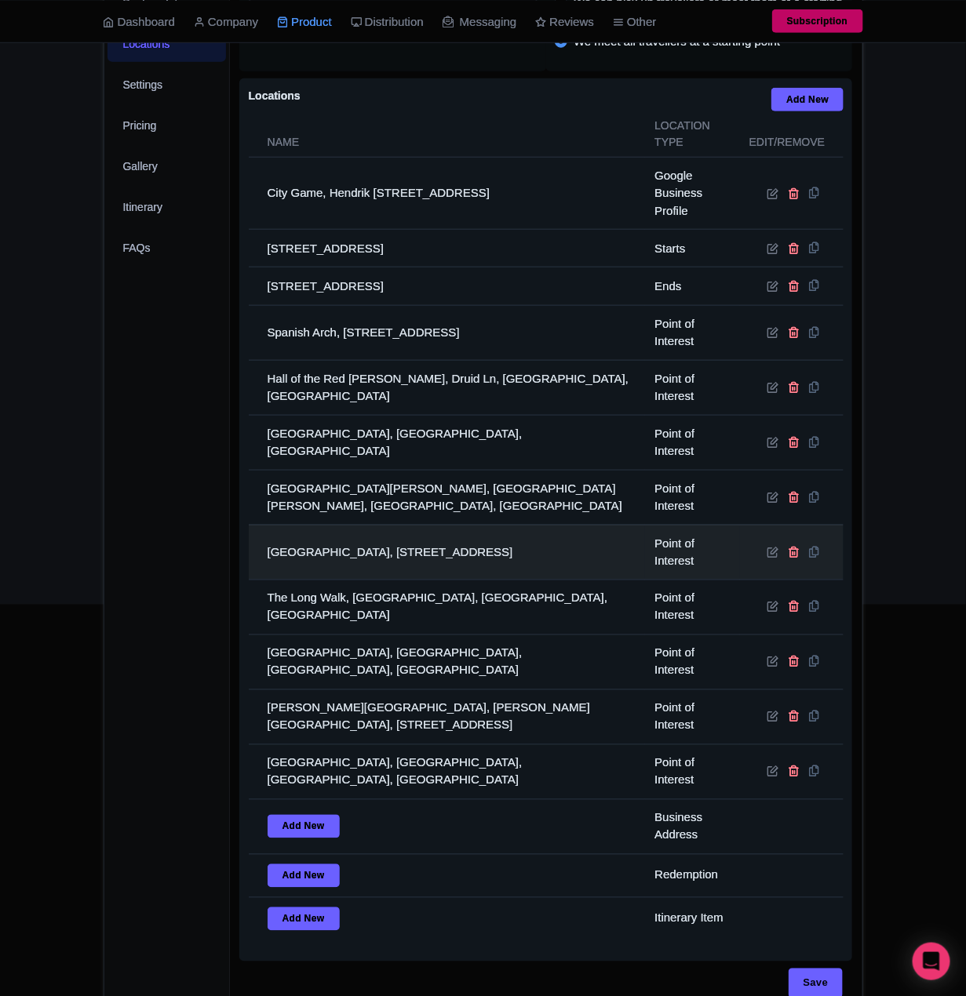
click at [301, 560] on td "Galway Cathedral, Gaol Rd, Galway, H91 A780, Ireland" at bounding box center [447, 552] width 397 height 55
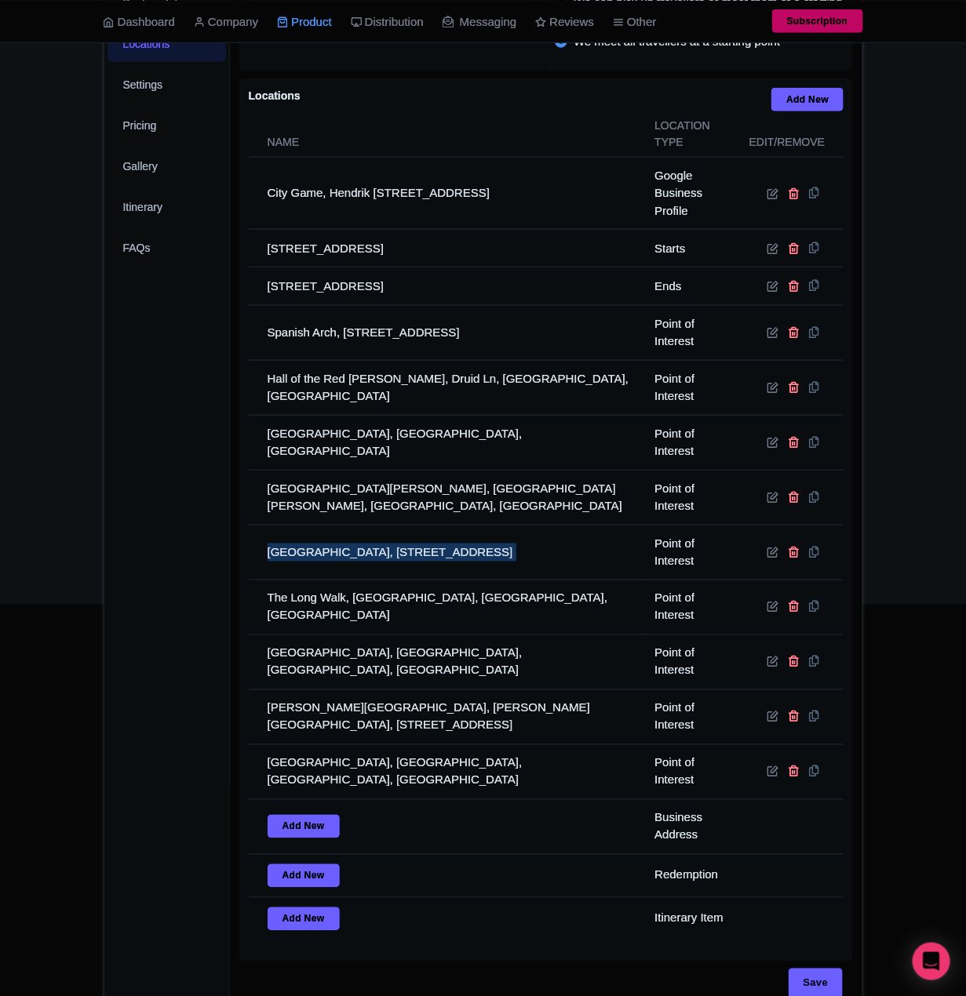
copy tr "Galway Cathedral, Gaol Rd, Galway, H91 A780, Ireland"
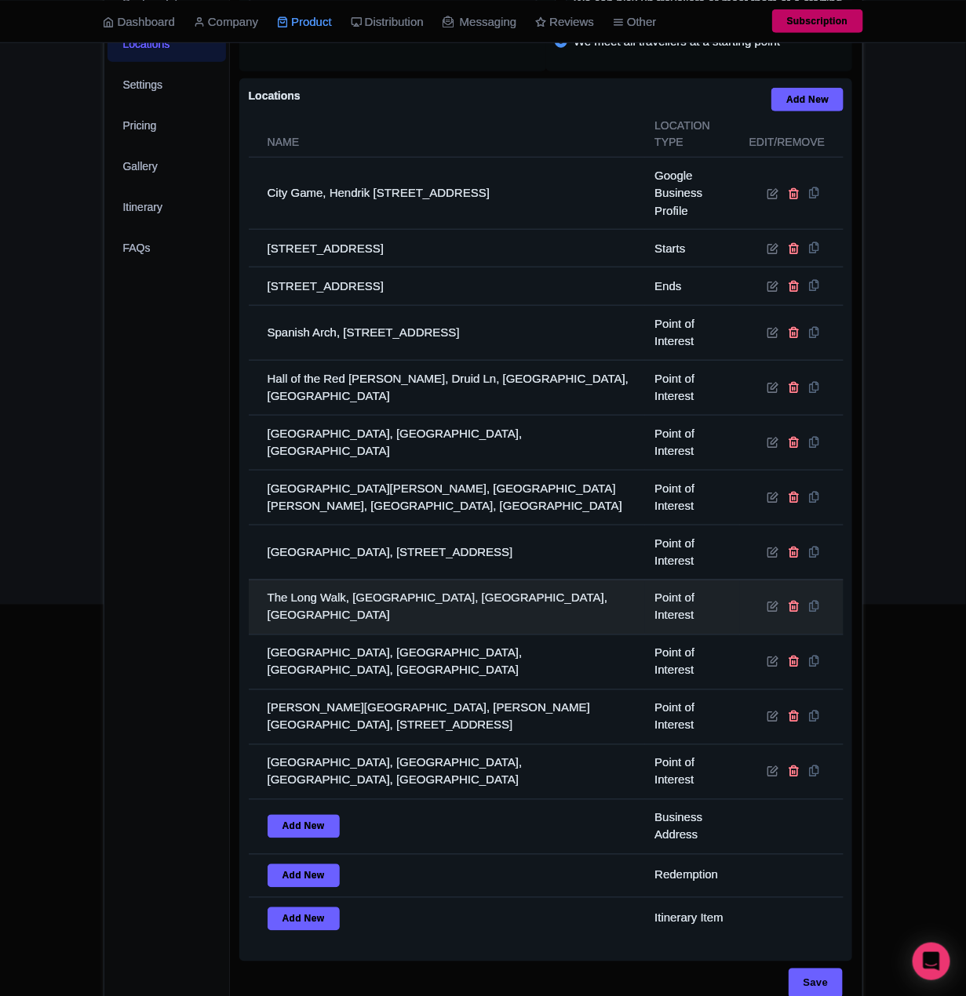
click at [384, 589] on td "The Long Walk, The Long Walk, Galway, Ireland" at bounding box center [447, 607] width 397 height 55
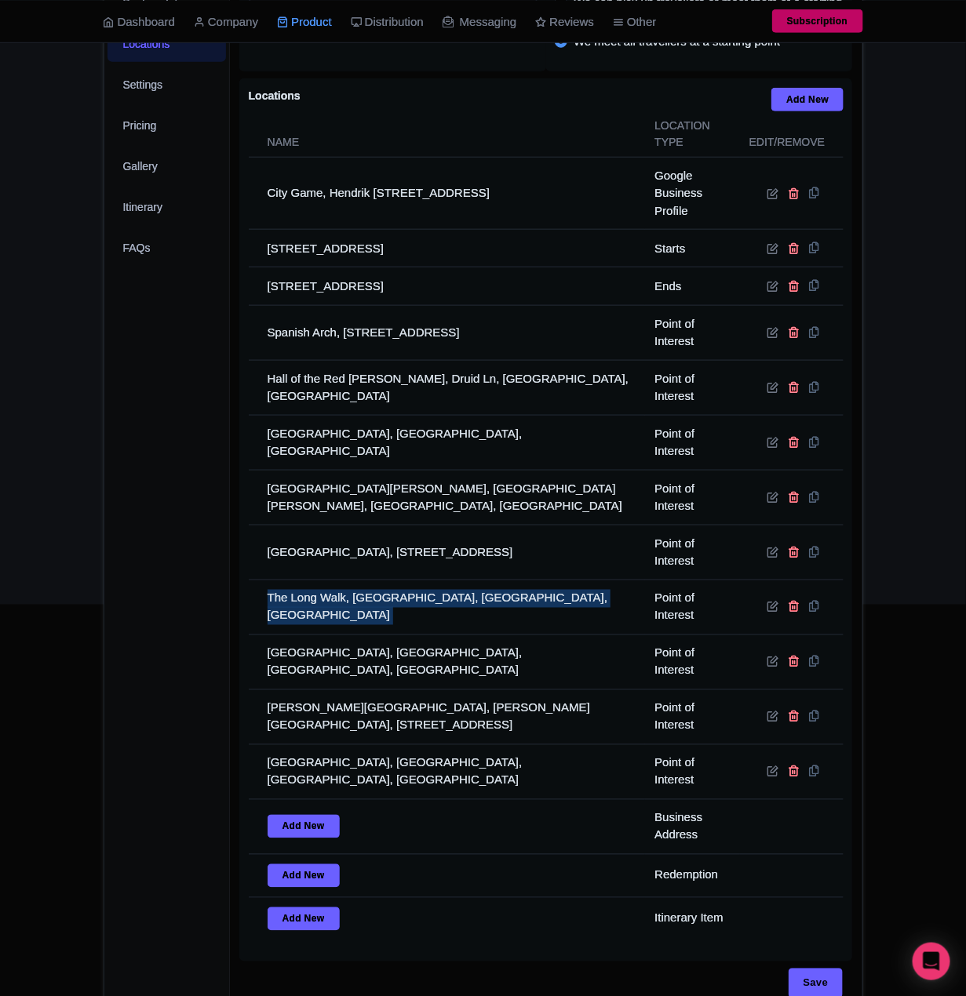
copy tr "The Long Walk, The Long Walk, Galway, Ireland"
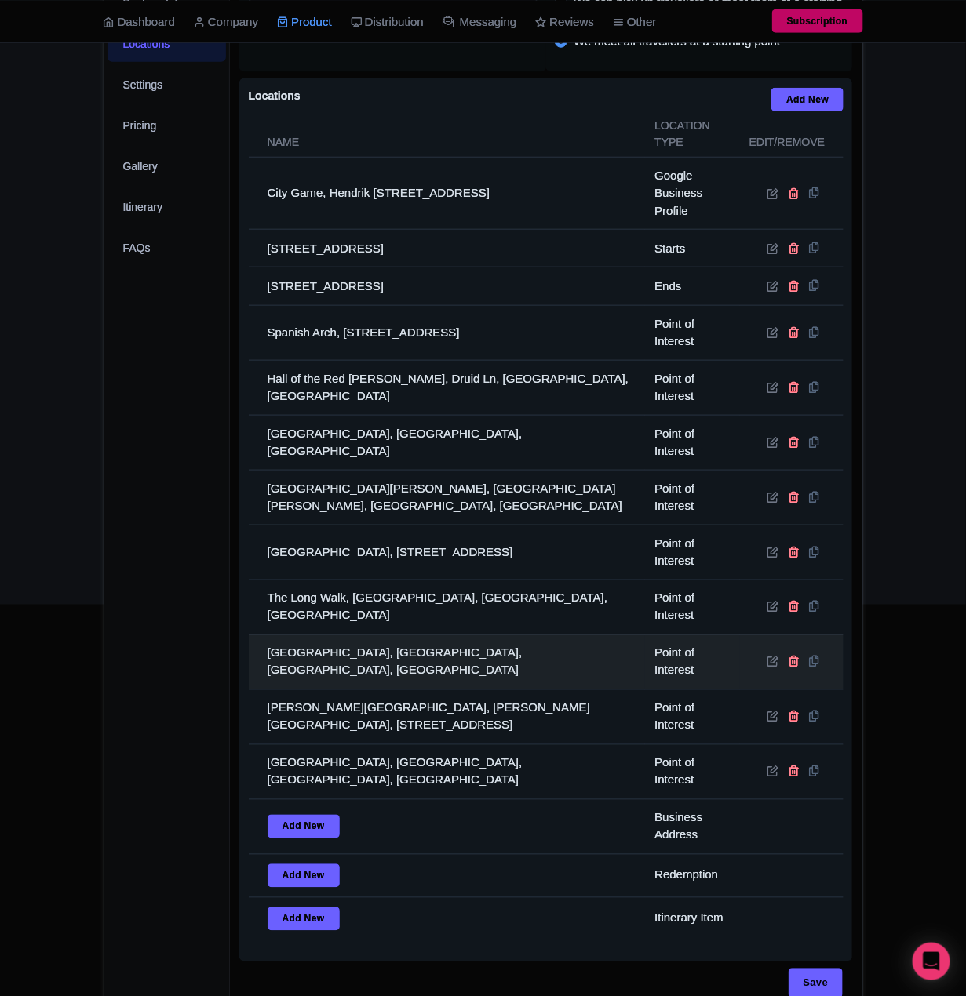
click at [327, 685] on td "Eyre Square, Eyre Square, Galway, Ireland" at bounding box center [447, 662] width 397 height 55
click at [327, 683] on td "Eyre Square, Eyre Square, Galway, Ireland" at bounding box center [447, 662] width 397 height 55
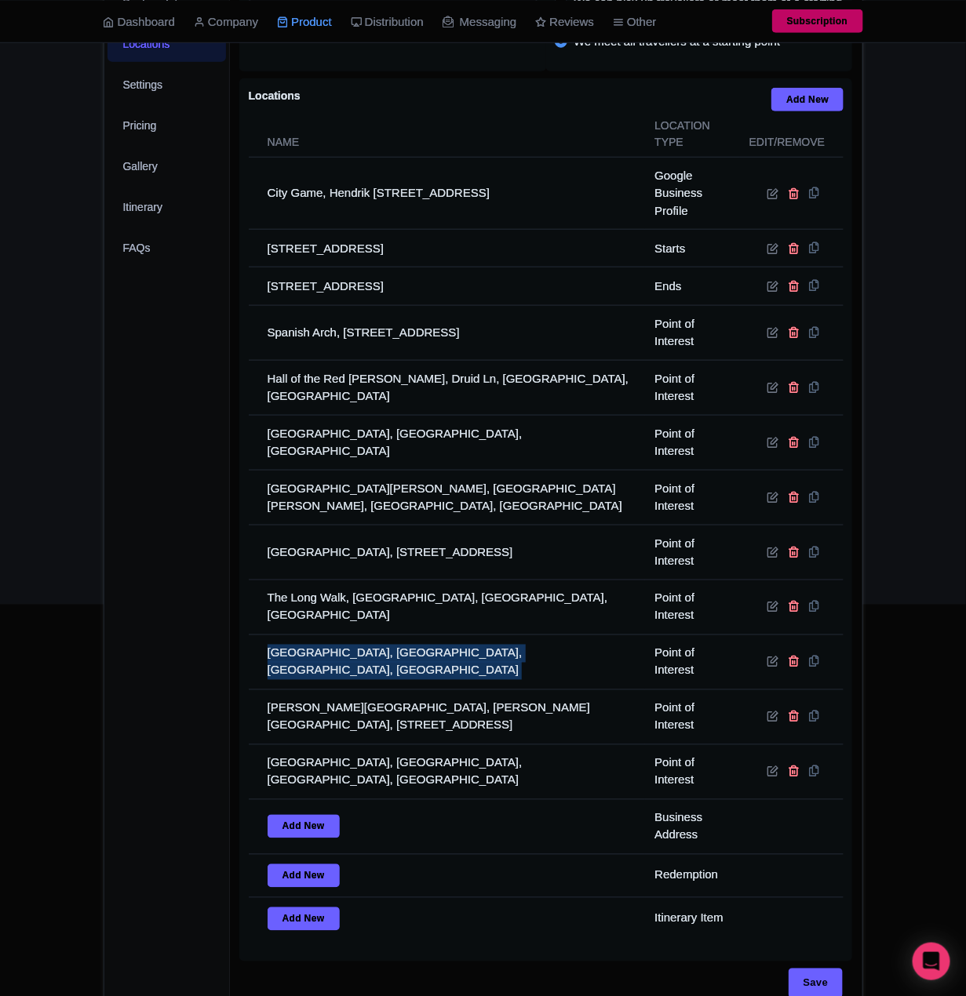
copy tr "Eyre Square, Eyre Square, Galway, Ireland"
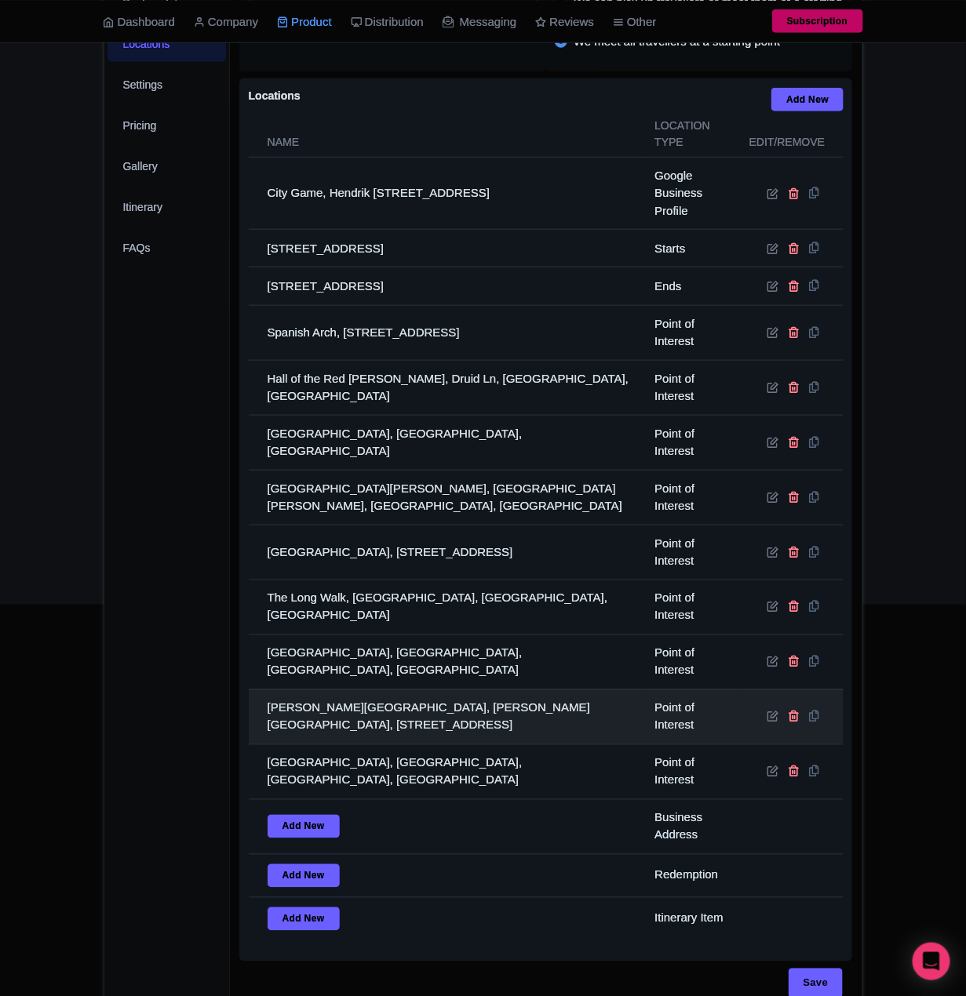
click at [354, 733] on td "Lynch's Castle, Lynch's Castle, 40 Shop St, Galway, H91 W400, Ireland" at bounding box center [447, 716] width 397 height 55
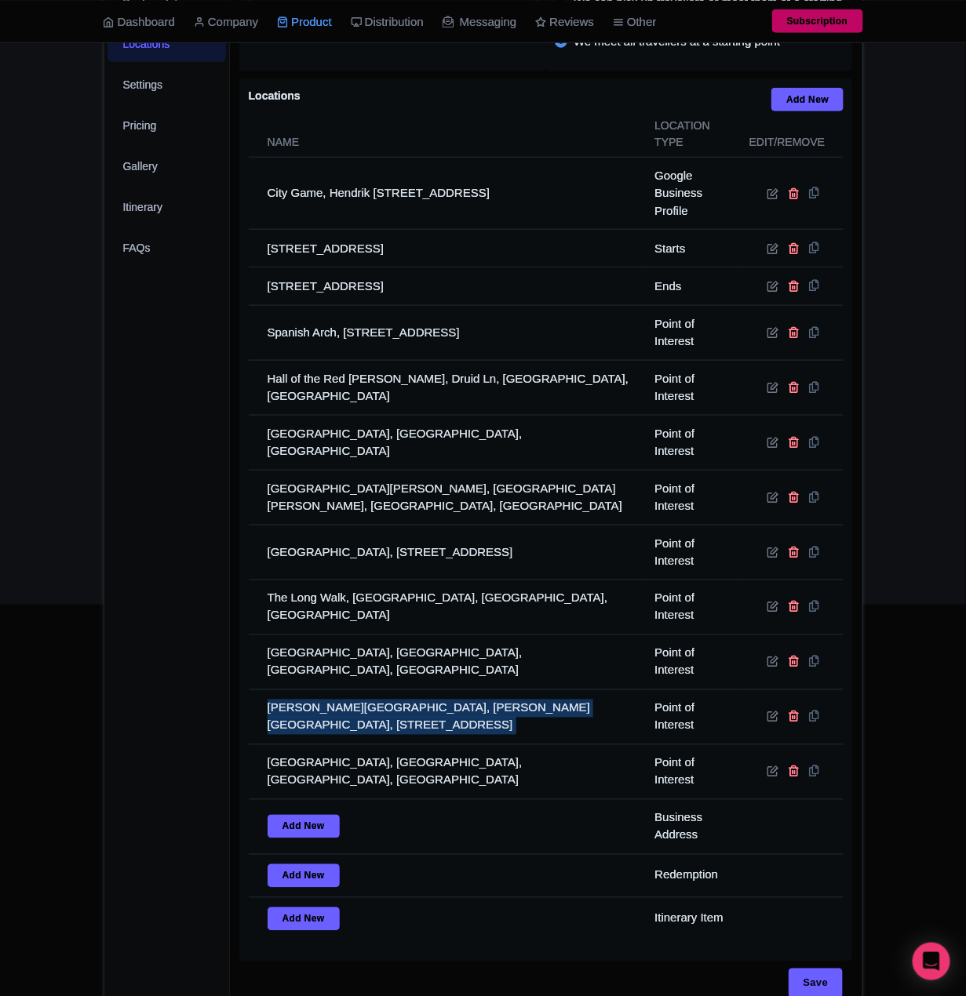
copy tr "Lynch's Castle, Lynch's Castle, 40 Shop St, Galway, H91 W400, Ireland"
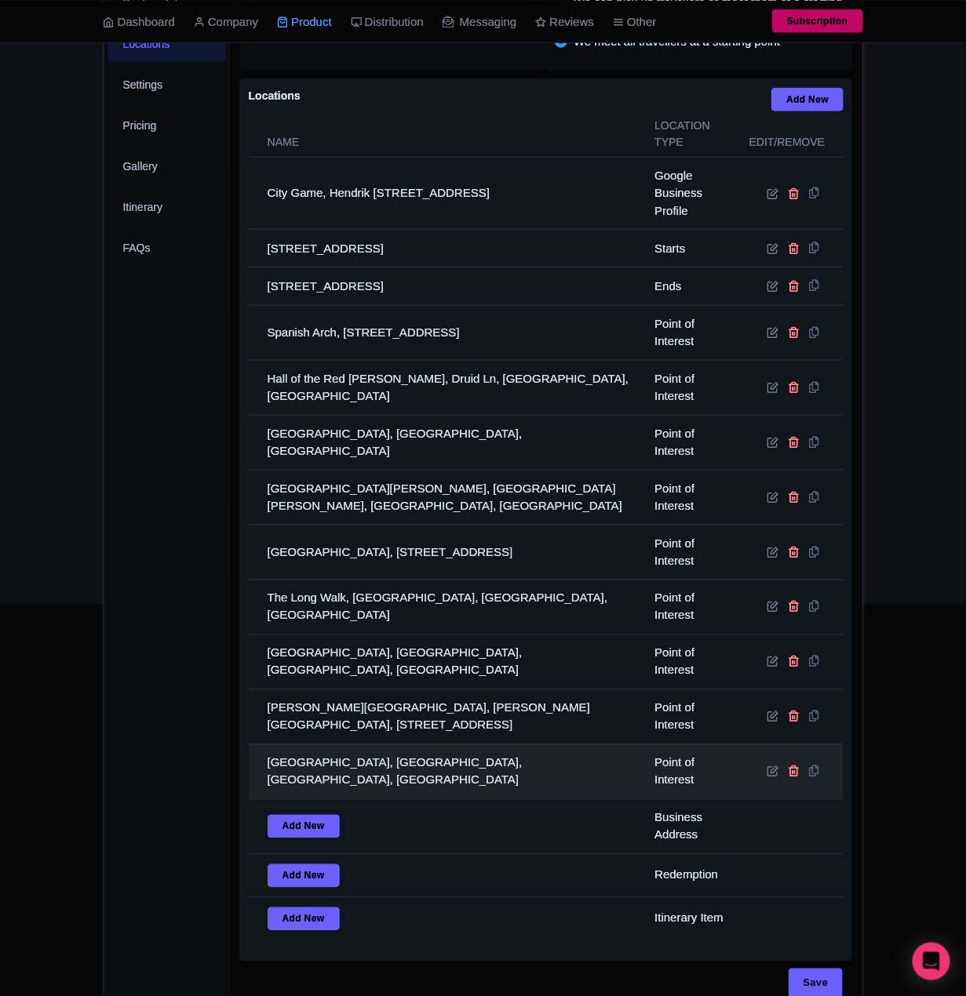
click at [407, 777] on td "Eyre Square, Eyre Square, Galway, Ireland" at bounding box center [447, 771] width 397 height 55
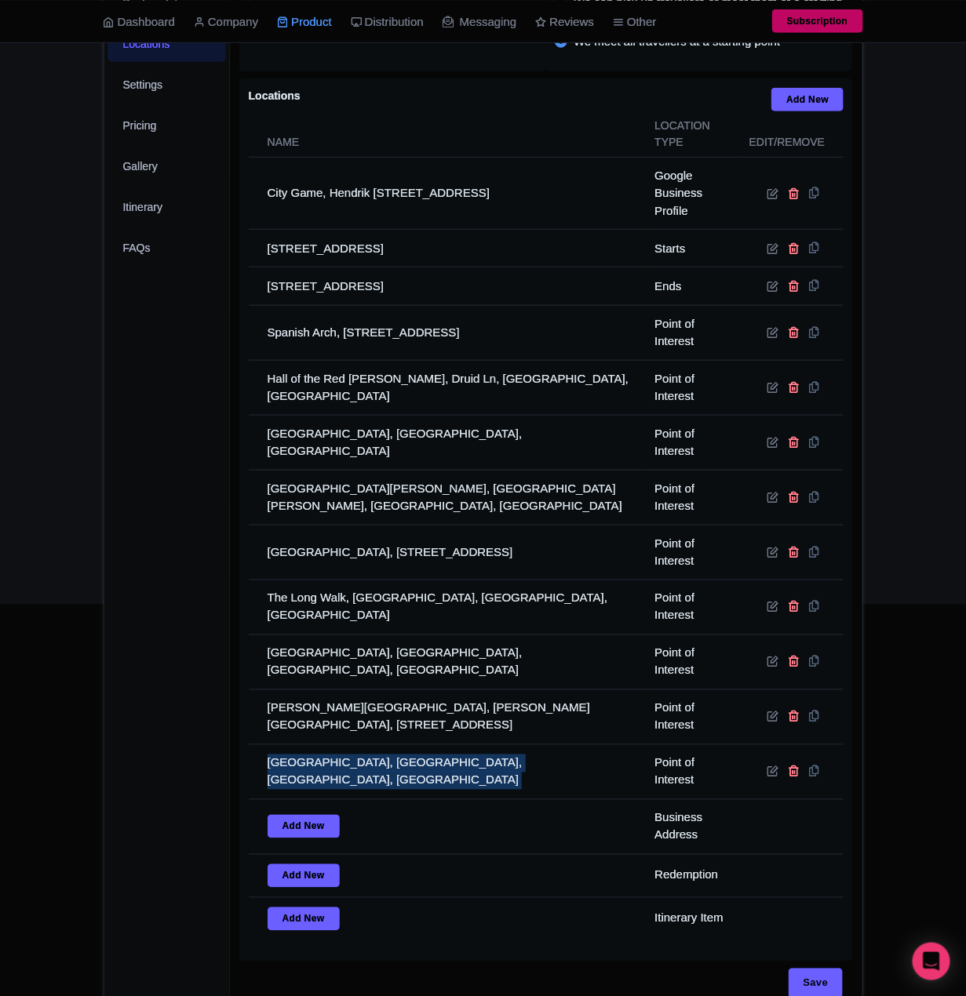
copy tr "Eyre Square, Eyre Square, Galway, Ireland"
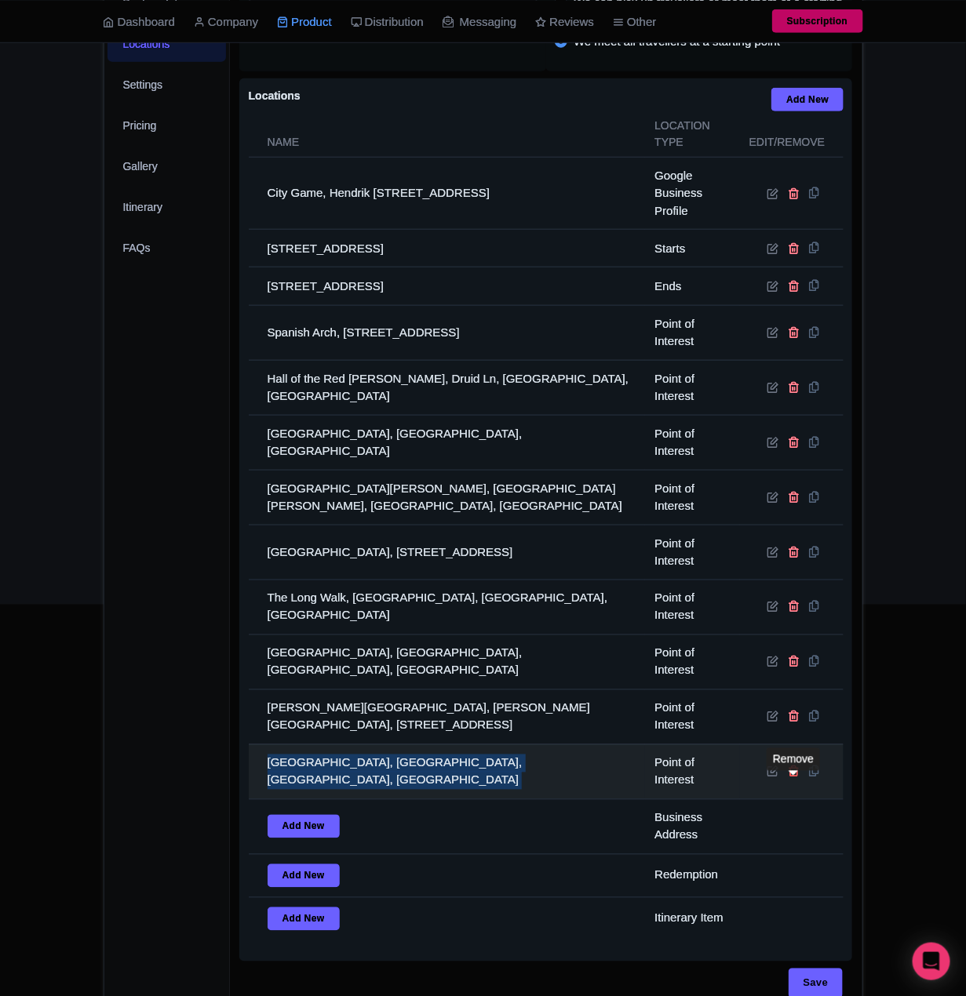
click at [795, 777] on icon at bounding box center [793, 772] width 12 height 12
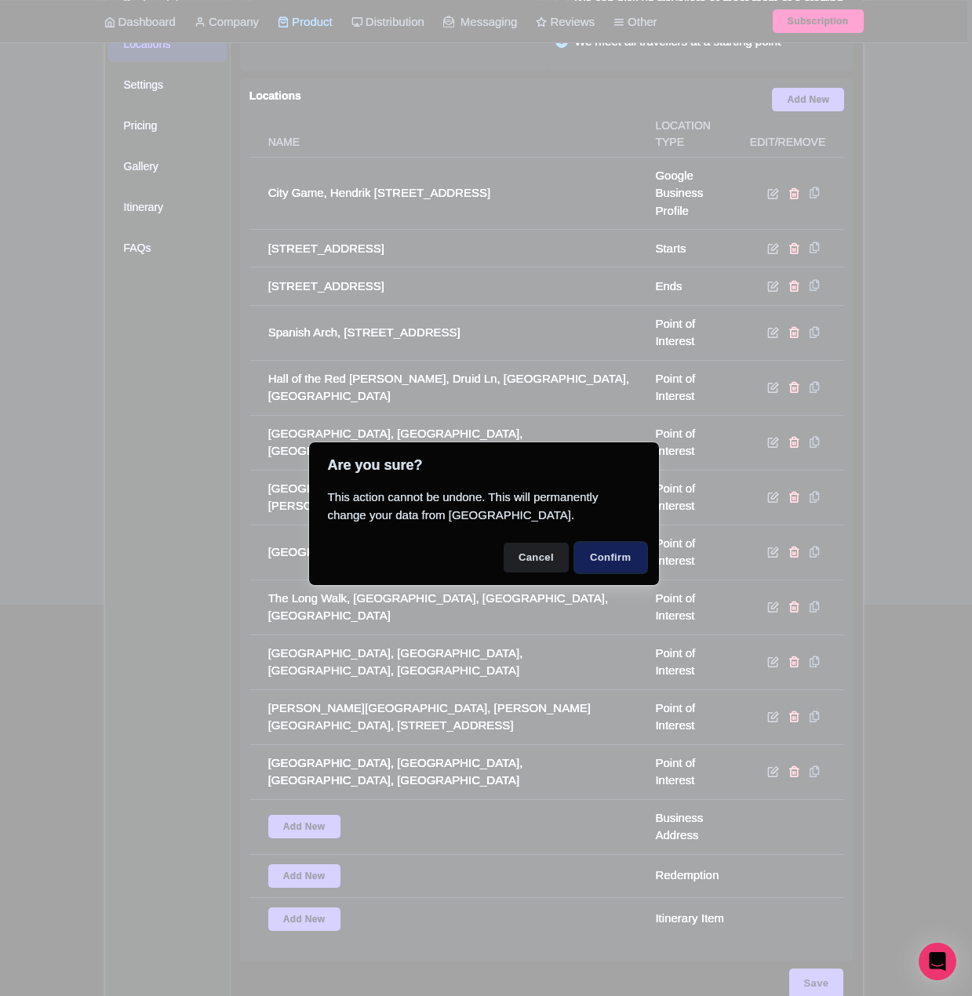
click at [624, 555] on button "Confirm" at bounding box center [610, 558] width 71 height 30
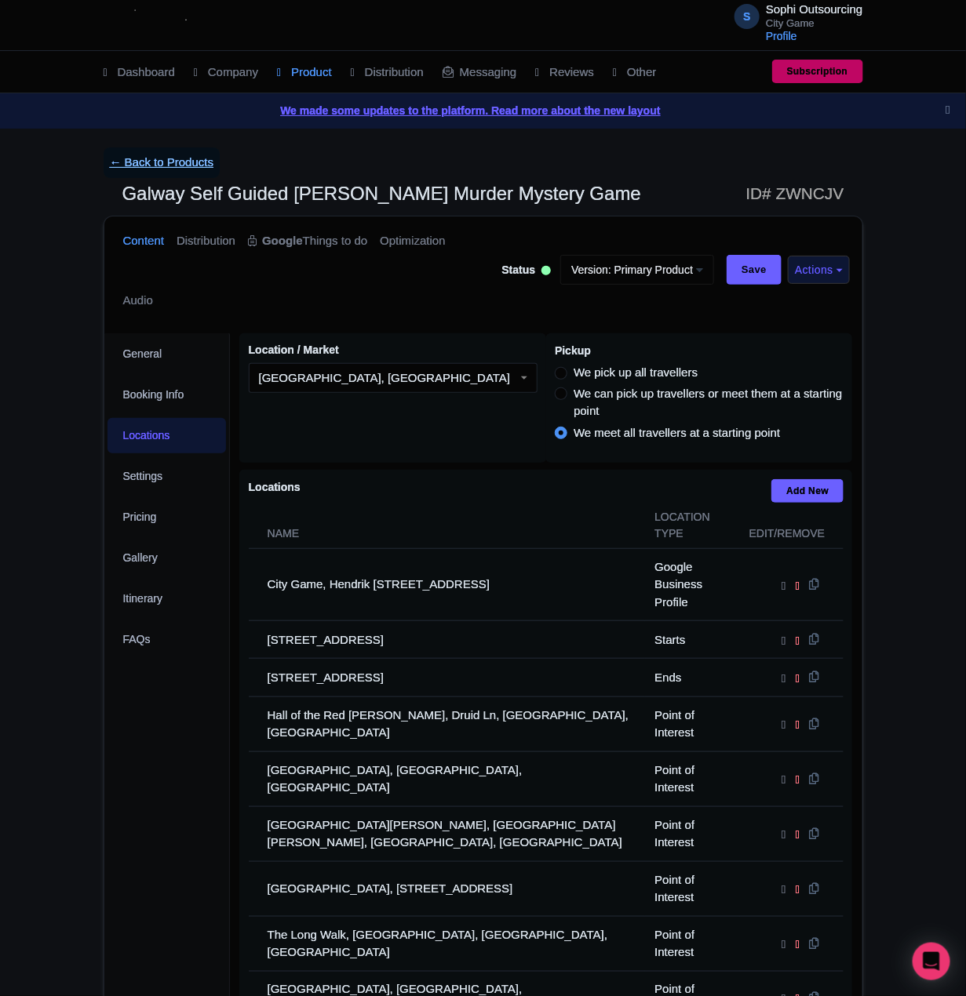
click at [163, 151] on link "← Back to Products" at bounding box center [162, 162] width 117 height 31
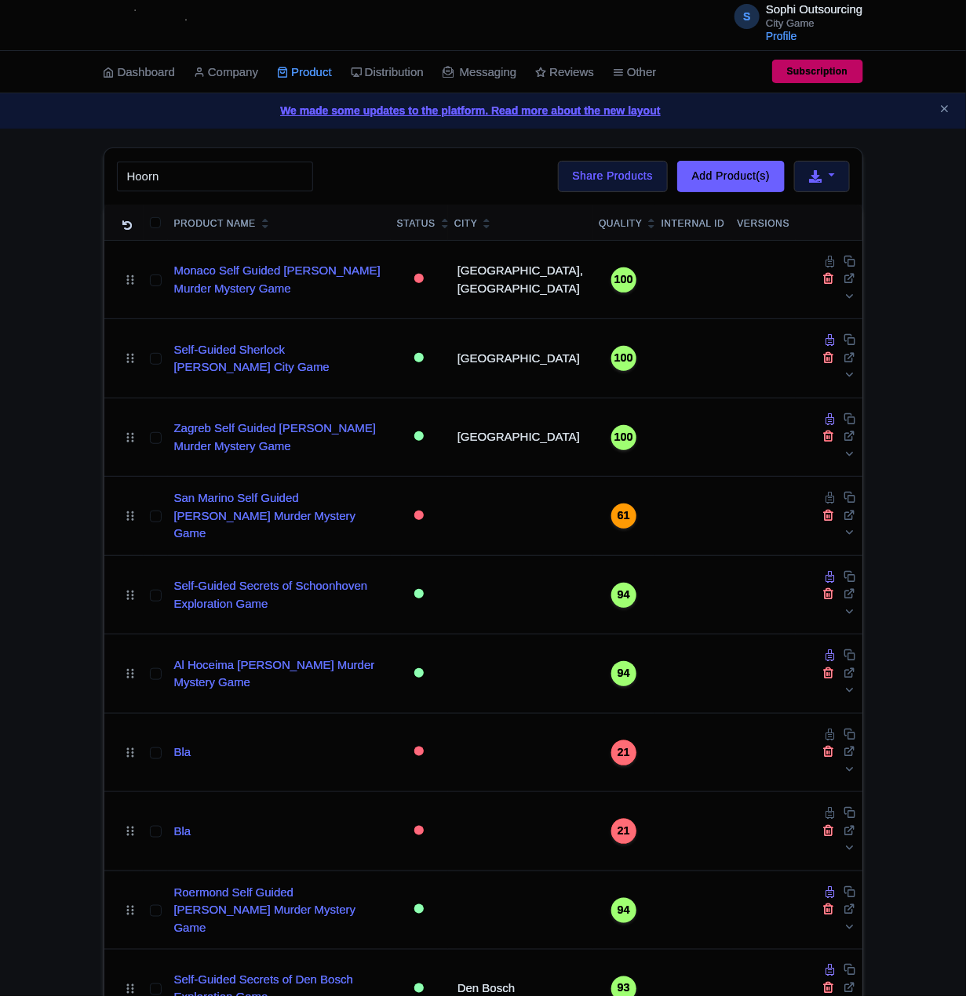
type input "Hoorn"
click button "Search" at bounding box center [0, 0] width 0 height 0
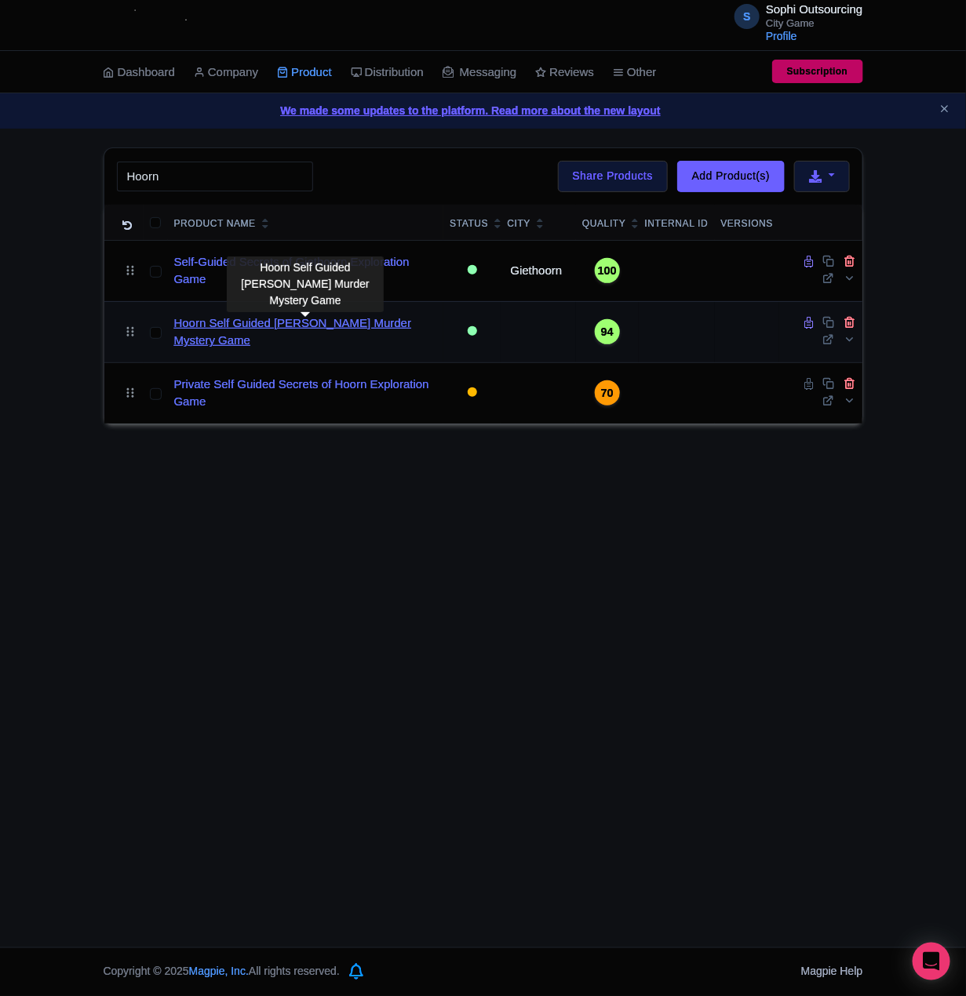
click at [268, 333] on link "Hoorn Self Guided [PERSON_NAME] Murder Mystery Game" at bounding box center [306, 332] width 264 height 35
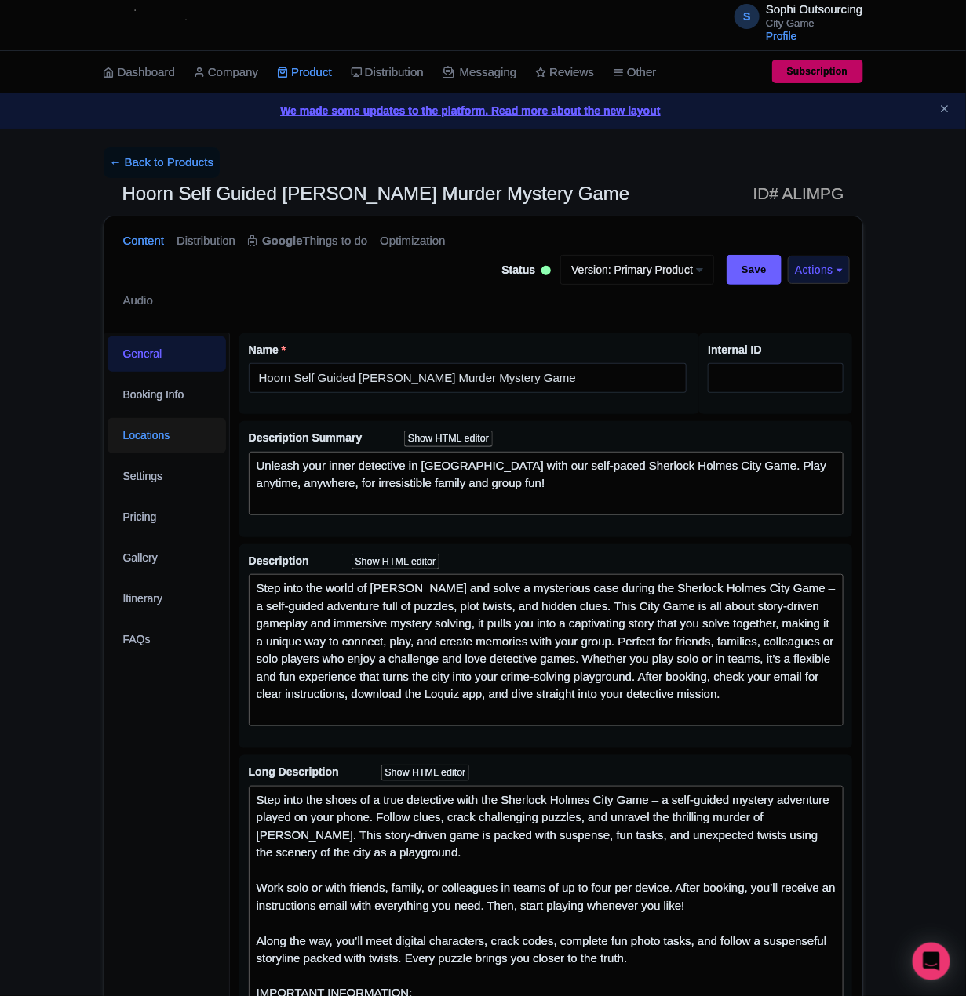
click at [151, 435] on link "Locations" at bounding box center [166, 435] width 119 height 35
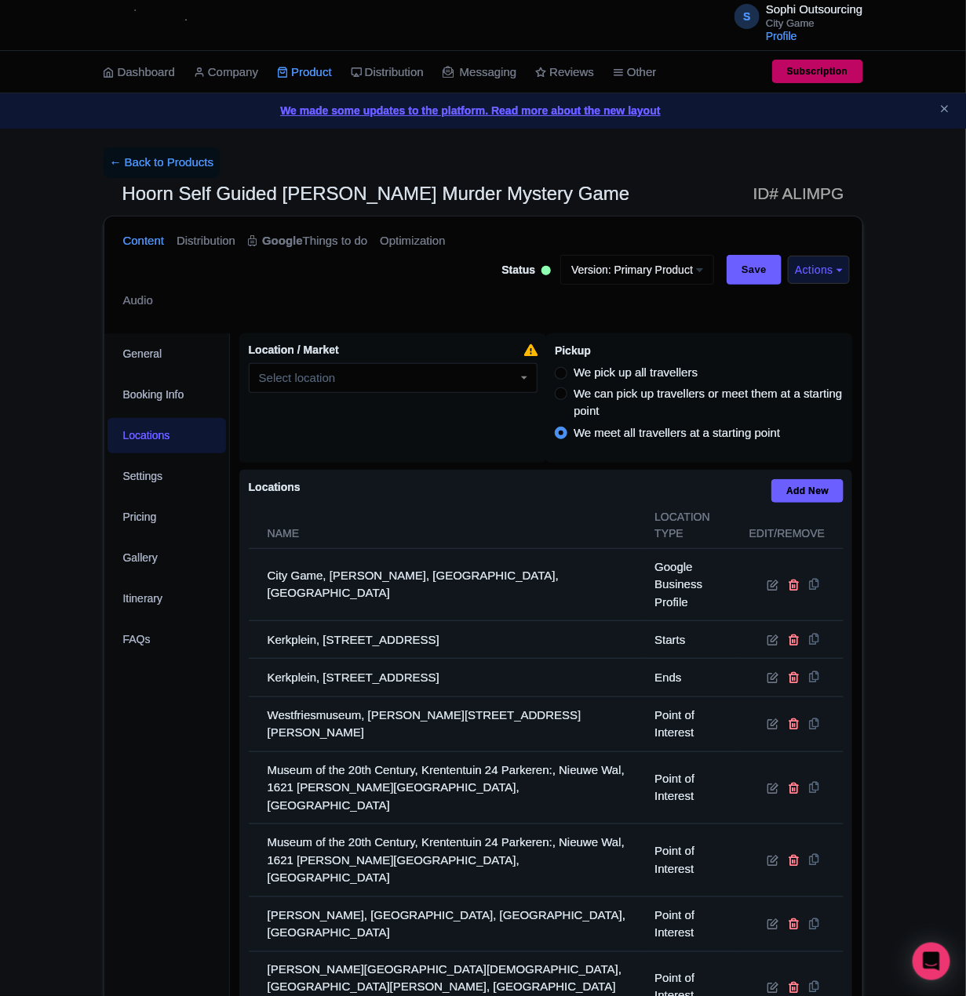
scroll to position [438, 0]
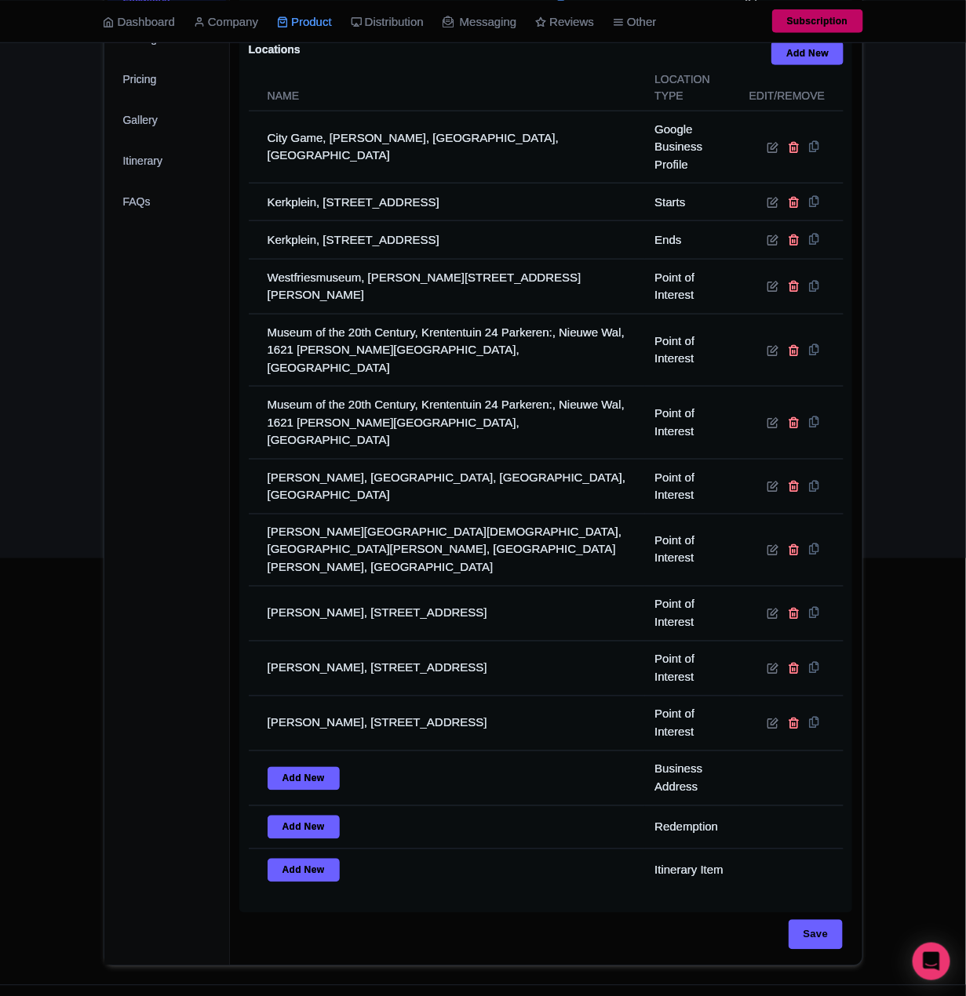
drag, startPoint x: 704, startPoint y: 600, endPoint x: 188, endPoint y: 577, distance: 515.8
click at [188, 577] on div "General Booking Info Locations Settings Pricing Gallery Itinerary FAQs" at bounding box center [167, 431] width 126 height 1071
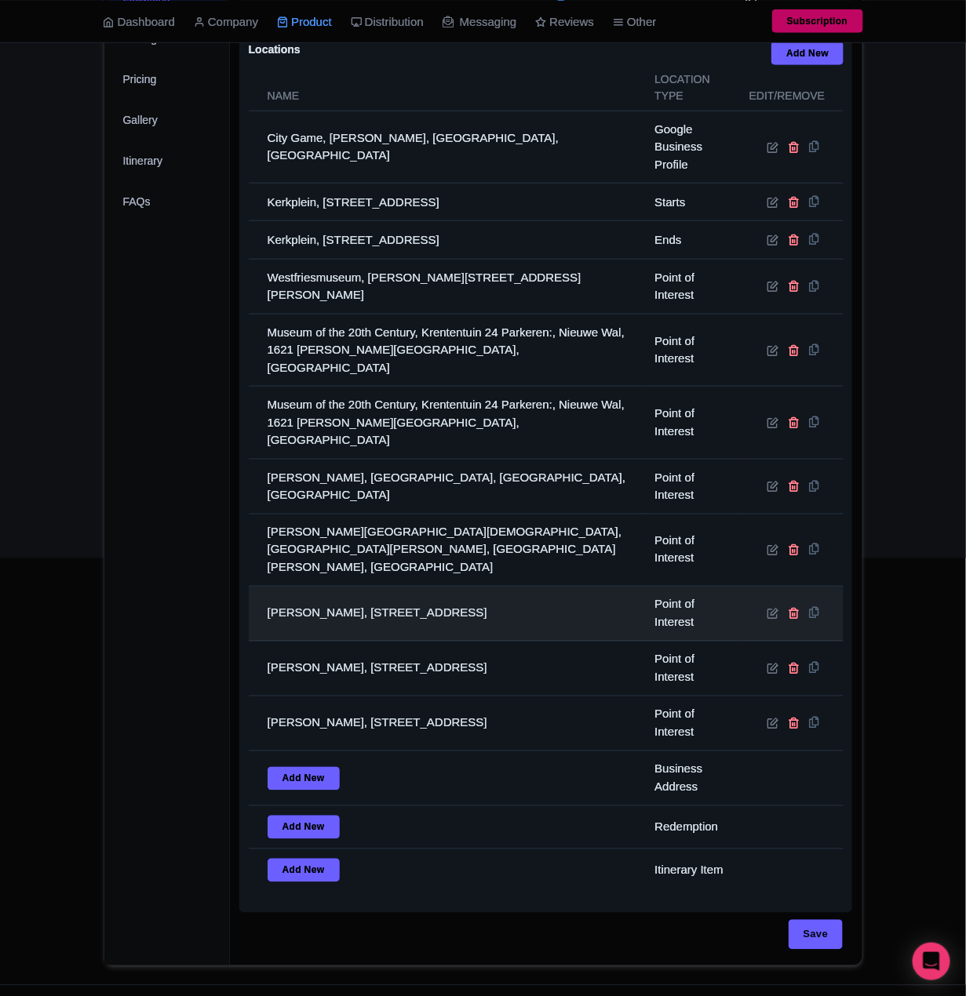
scroll to position [0, 0]
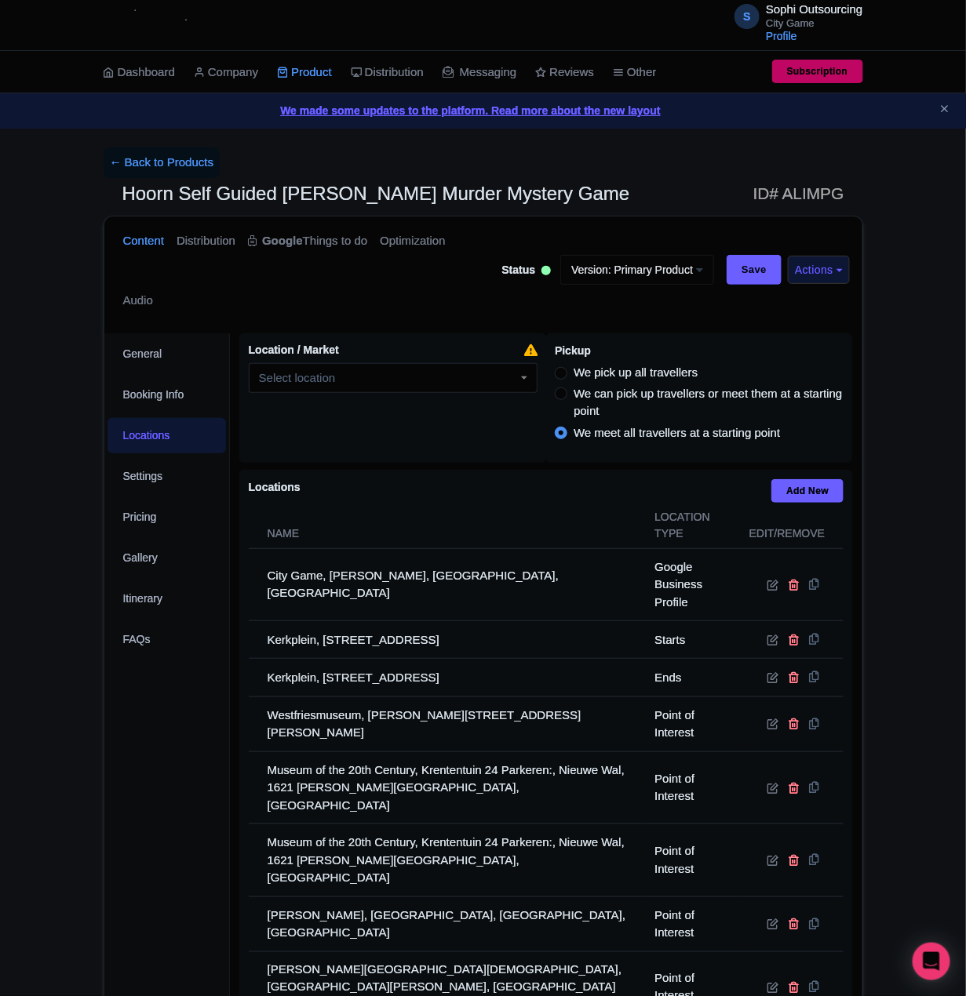
drag, startPoint x: 523, startPoint y: 562, endPoint x: 196, endPoint y: 718, distance: 362.1
click at [196, 718] on div "General Booking Info Locations Settings Pricing Gallery Itinerary FAQs" at bounding box center [167, 868] width 126 height 1071
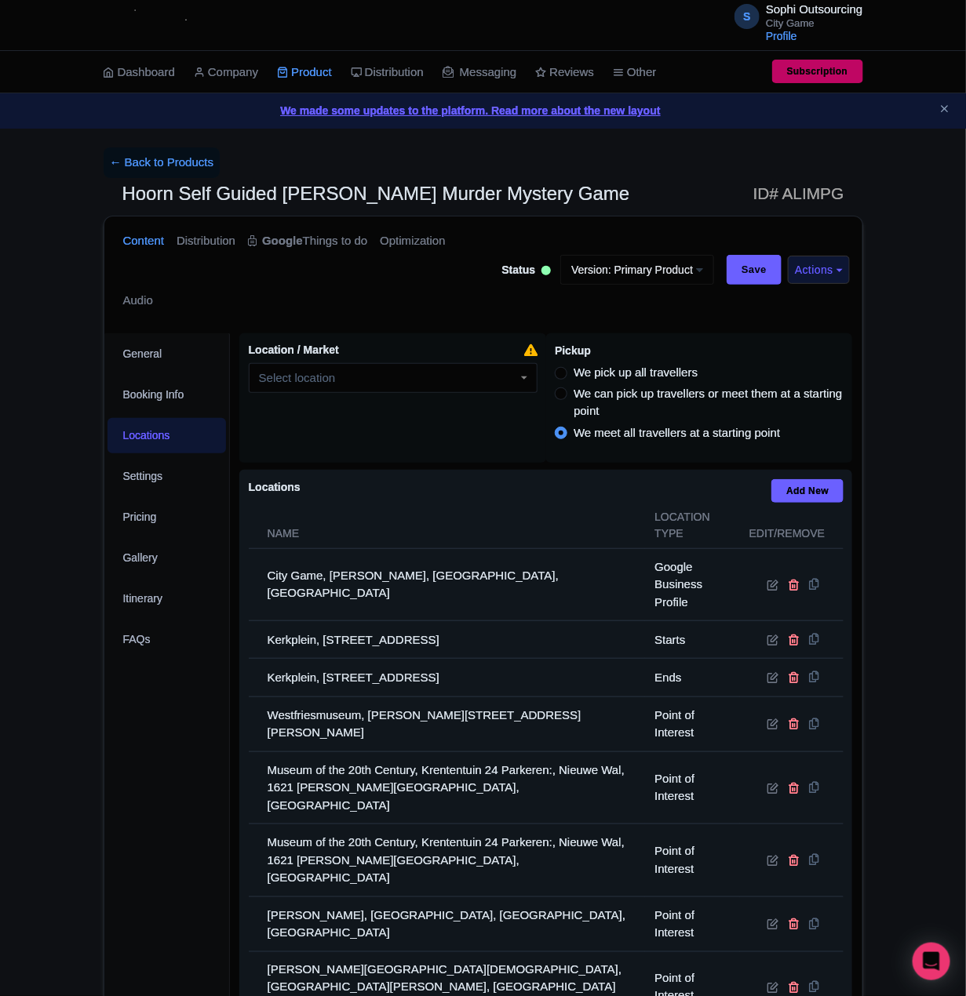
scroll to position [438, 0]
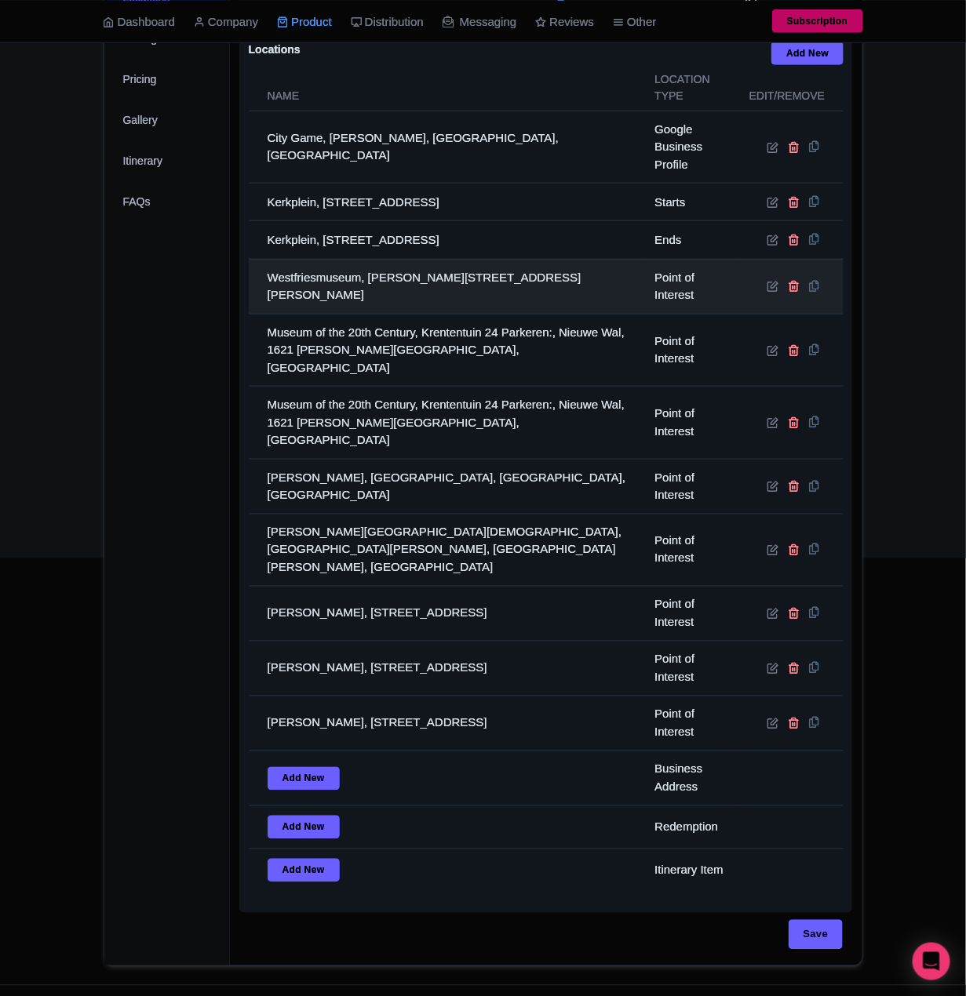
click at [476, 297] on td "Westfriesmuseum, [PERSON_NAME][STREET_ADDRESS][PERSON_NAME]" at bounding box center [447, 286] width 397 height 55
copy tr "Westfriesmuseum, [PERSON_NAME][STREET_ADDRESS][PERSON_NAME]"
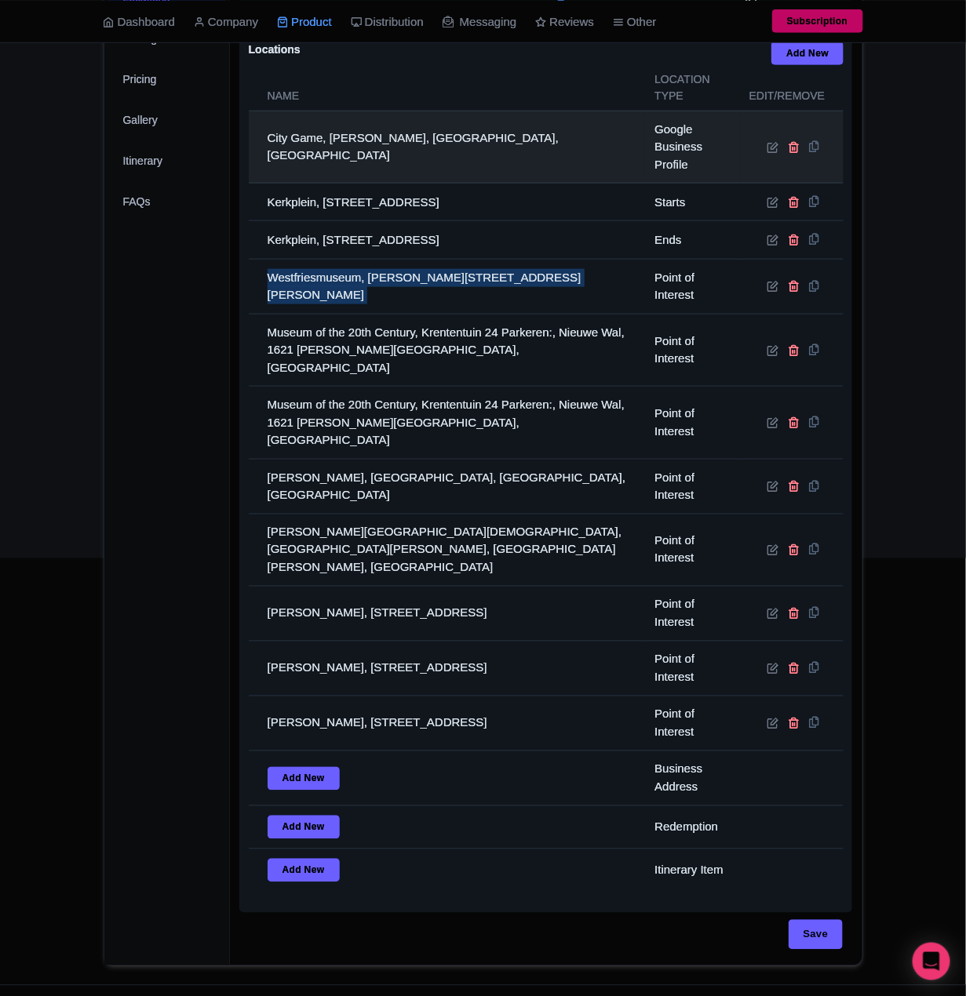
scroll to position [0, 0]
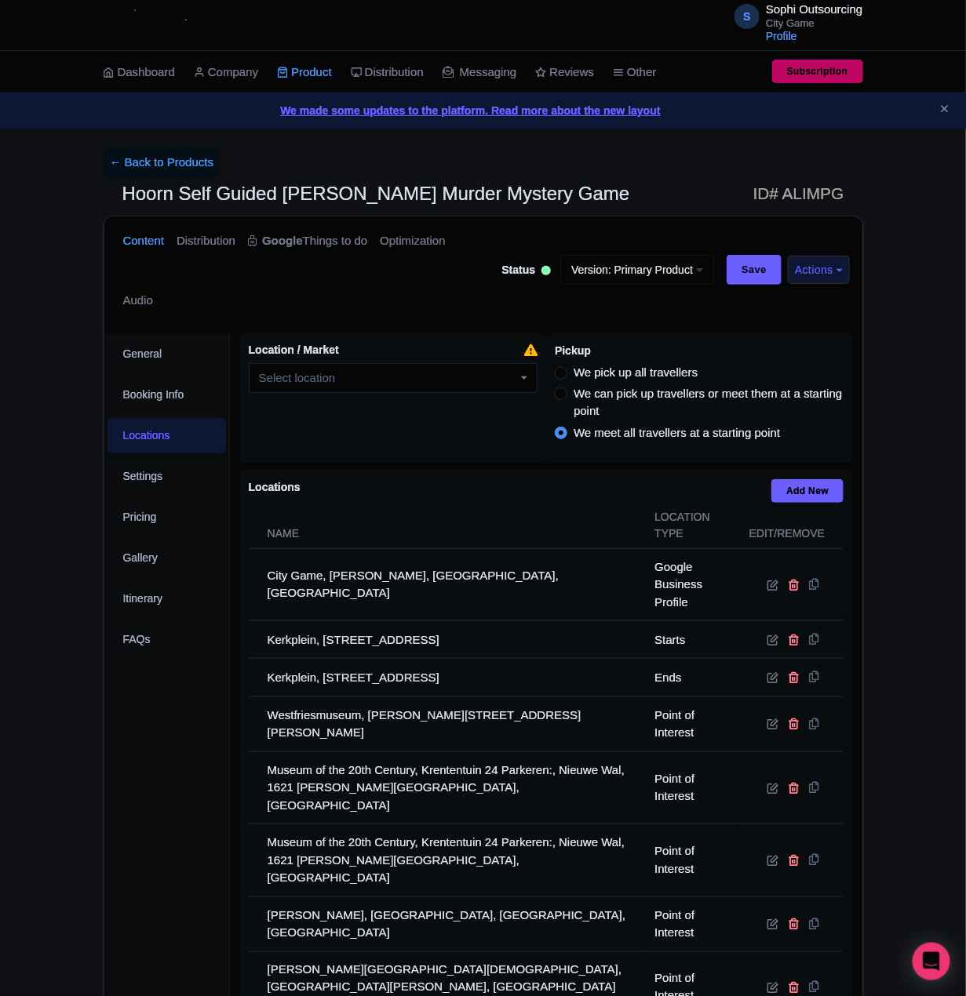
click at [142, 198] on span "Hoorn Self Guided [PERSON_NAME] Murder Mystery Game" at bounding box center [375, 193] width 507 height 21
copy span "Hoorn"
click at [264, 198] on span "Hoorn Self Guided [PERSON_NAME] Murder Mystery Game" at bounding box center [375, 193] width 507 height 21
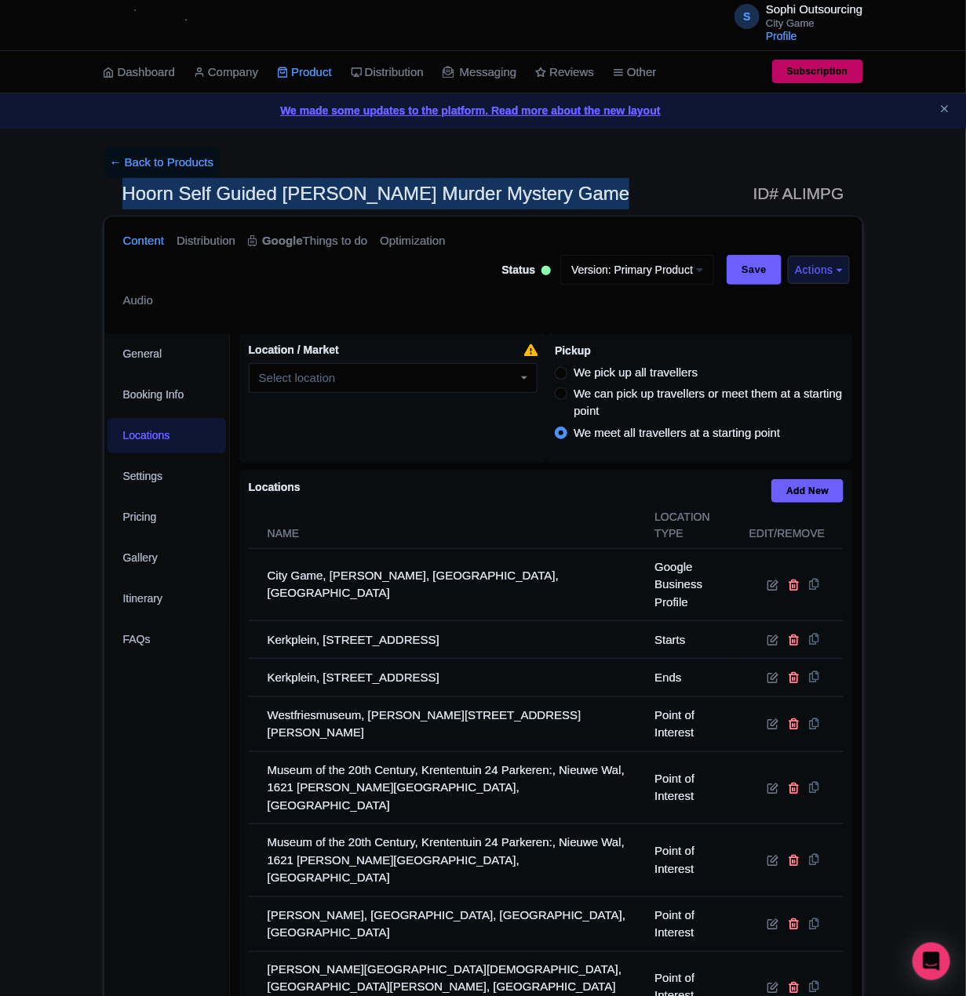
drag, startPoint x: 264, startPoint y: 198, endPoint x: 43, endPoint y: 148, distance: 226.8
click at [252, 198] on span "Hoorn Self Guided [PERSON_NAME] Murder Mystery Game" at bounding box center [375, 193] width 507 height 21
copy h1 "Hoorn Self Guided [PERSON_NAME] Murder Mystery Game"
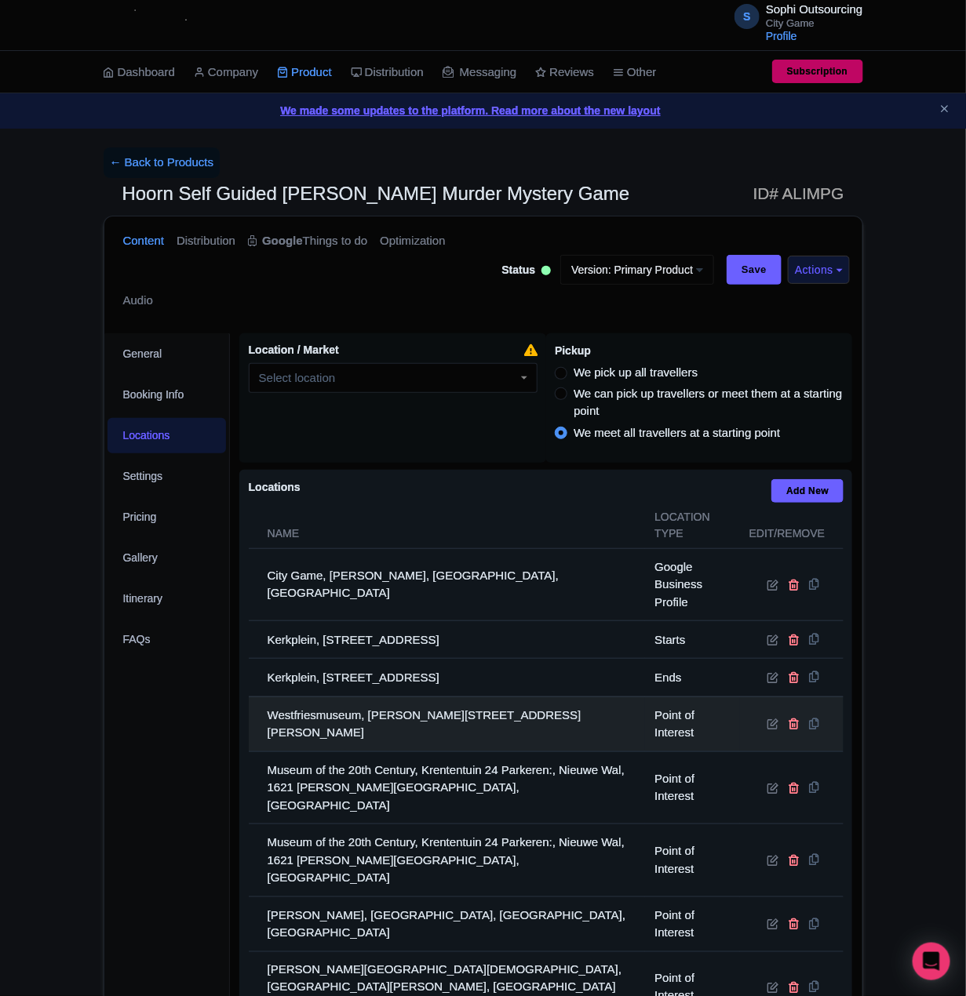
click at [422, 749] on td "Westfriesmuseum, [PERSON_NAME][STREET_ADDRESS][PERSON_NAME]" at bounding box center [447, 723] width 397 height 55
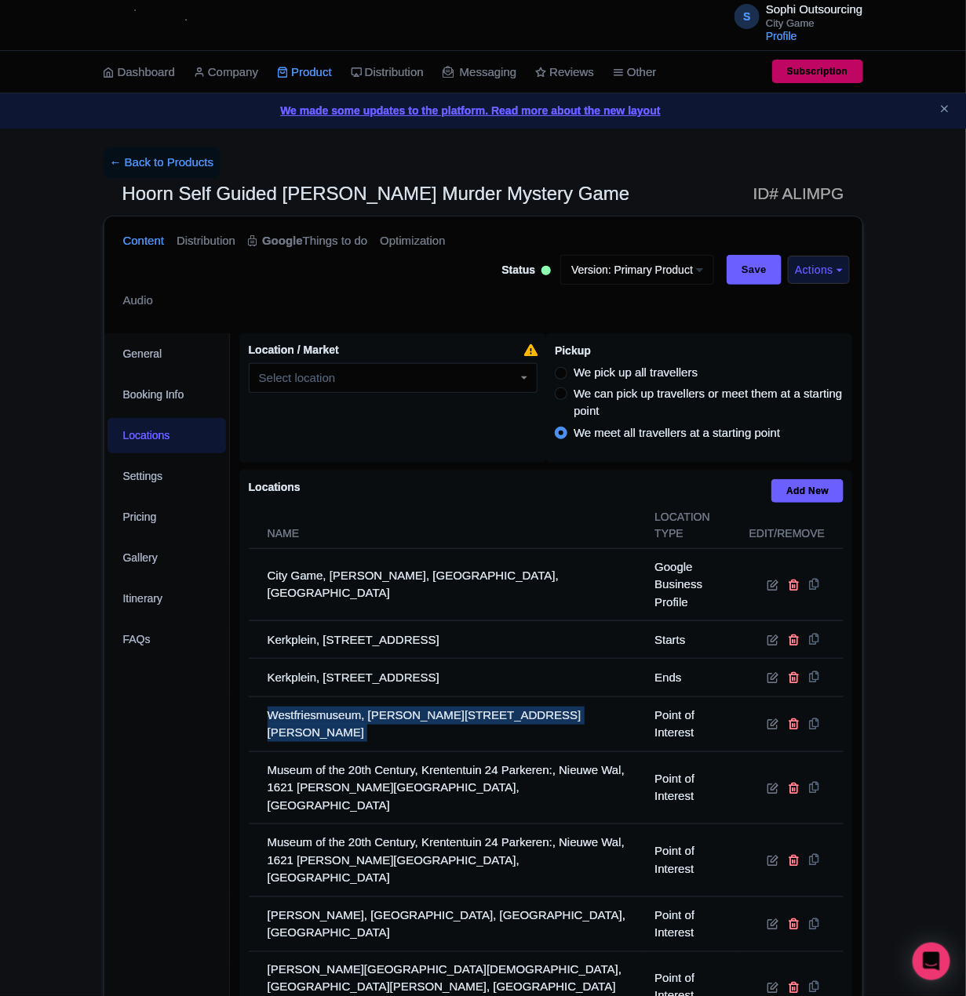
copy tr "Westfriesmuseum, [PERSON_NAME][STREET_ADDRESS][PERSON_NAME]"
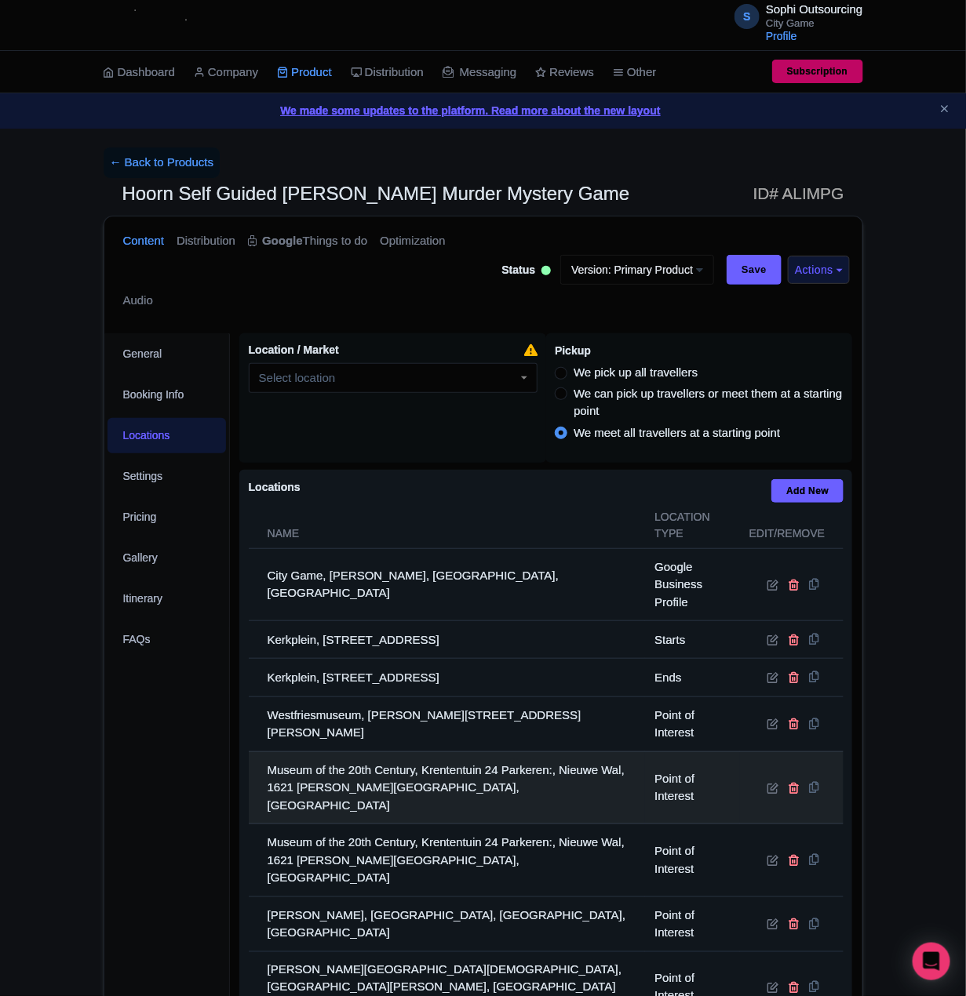
click at [450, 789] on td "Museum of the 20th Century, Krententuin 24 Parkeren:, Nieuwe Wal, 1621 [PERSON_…" at bounding box center [447, 787] width 397 height 73
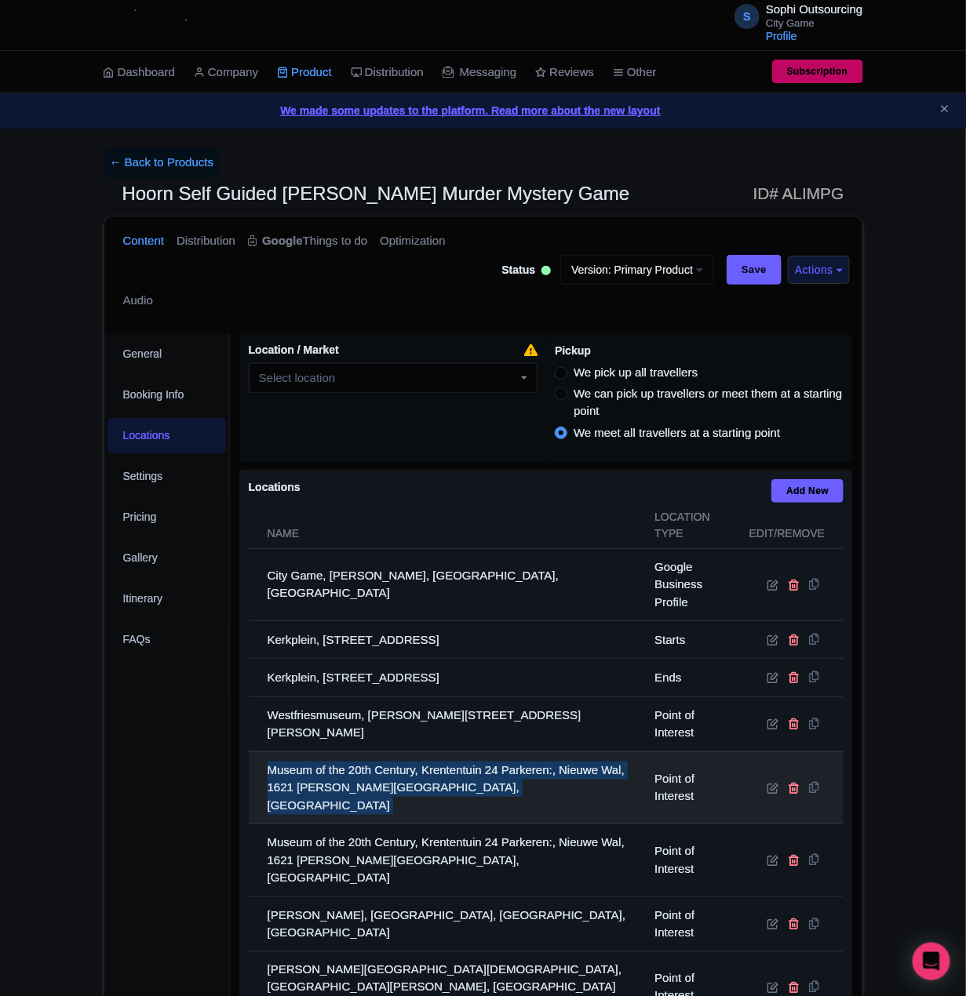
click at [450, 789] on td "Museum of the 20th Century, Krententuin 24 Parkeren:, Nieuwe Wal, 1621 [PERSON_…" at bounding box center [447, 787] width 397 height 73
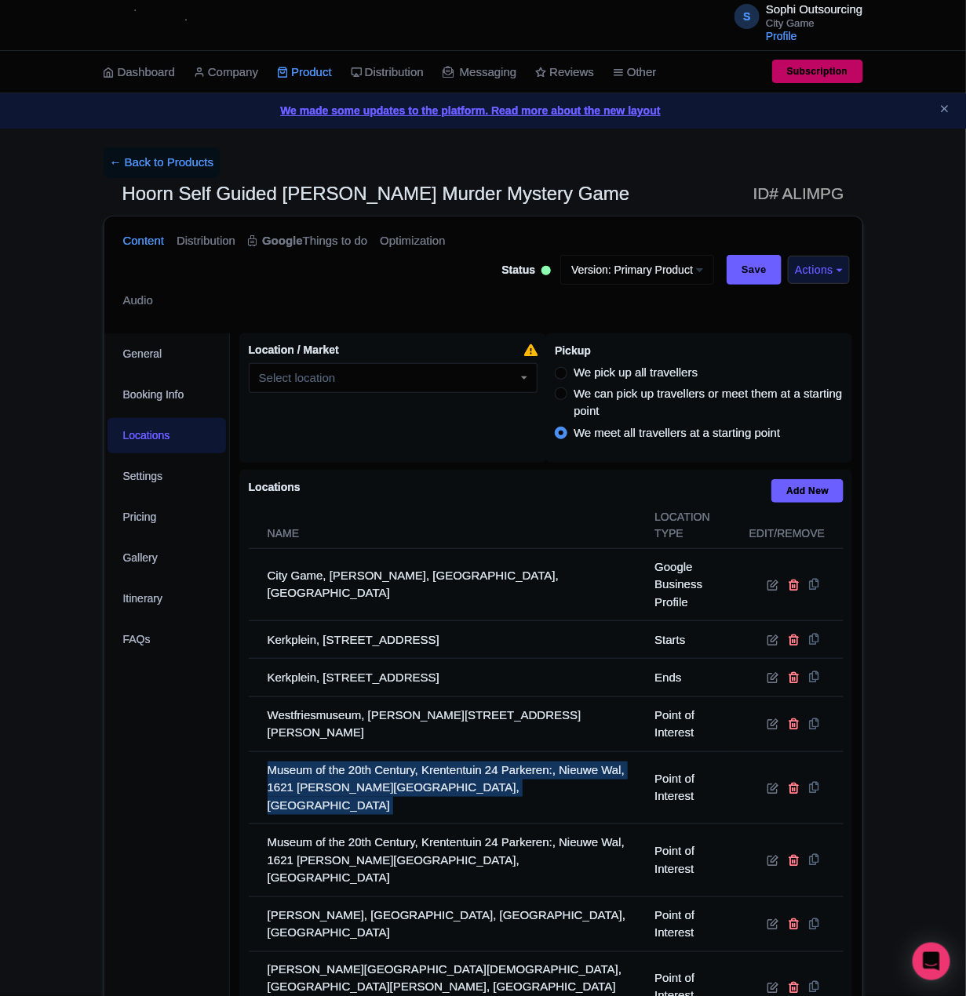
copy tr "Museum of the 20th Century, Krententuin 24 Parkeren:, Nieuwe Wal, 1621 [PERSON_…"
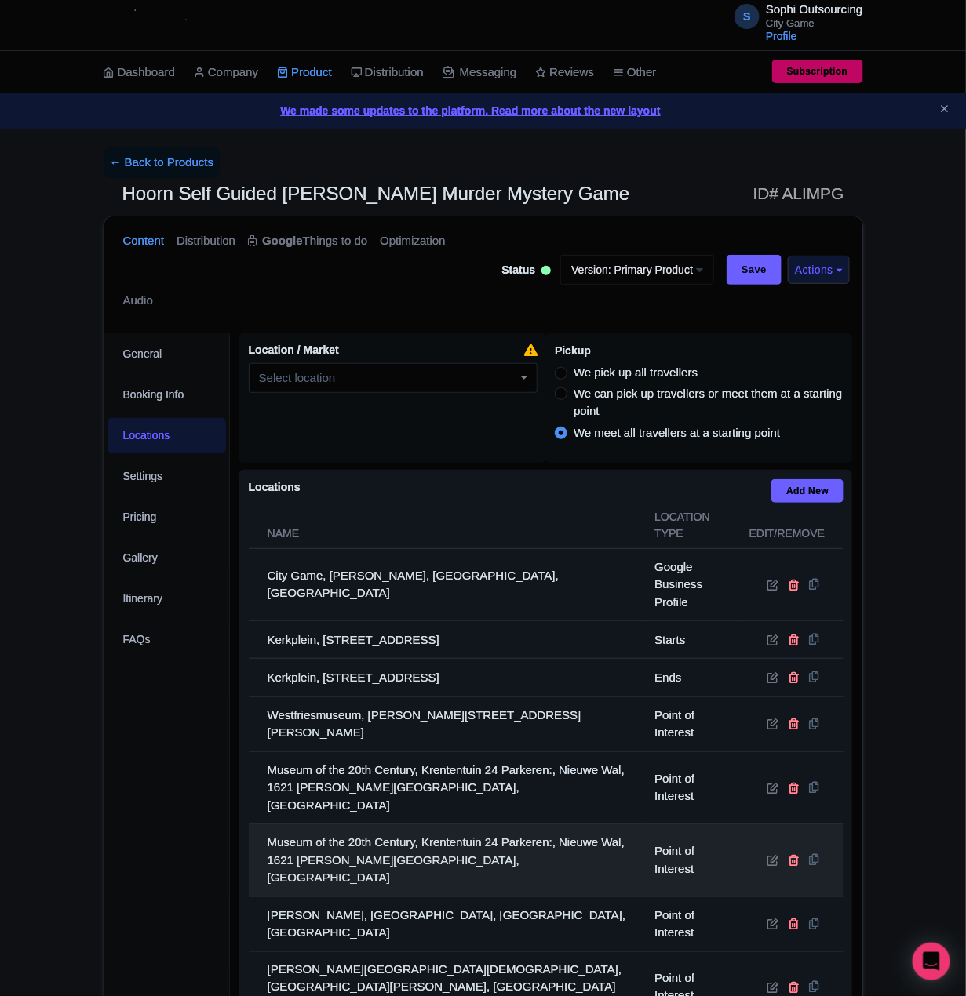
click at [304, 841] on td "Museum of the 20th Century, Krententuin 24 Parkeren:, Nieuwe Wal, 1621 [PERSON_…" at bounding box center [447, 860] width 397 height 73
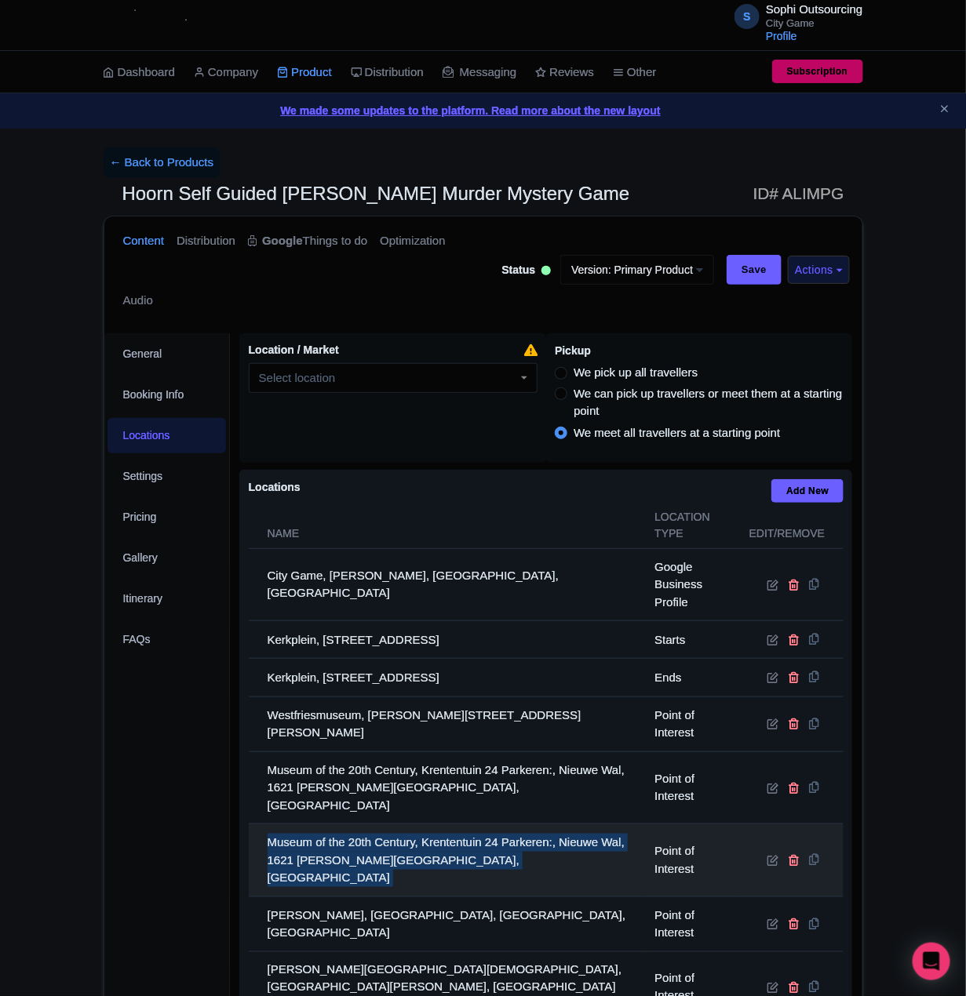
click at [304, 841] on td "Museum of the 20th Century, Krententuin 24 Parkeren:, Nieuwe Wal, 1621 [PERSON_…" at bounding box center [447, 860] width 397 height 73
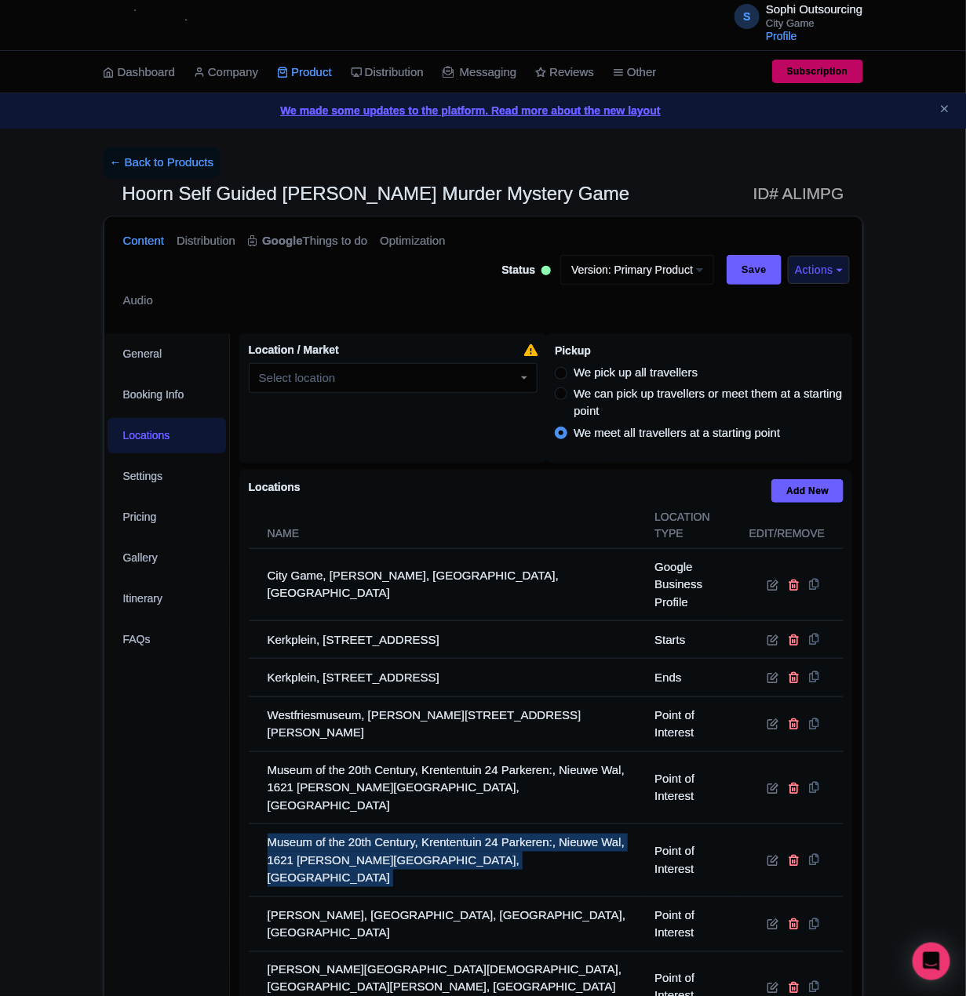
copy tr "Museum of the 20th Century, Krententuin 24 Parkeren:, Nieuwe Wal, 1621 [PERSON_…"
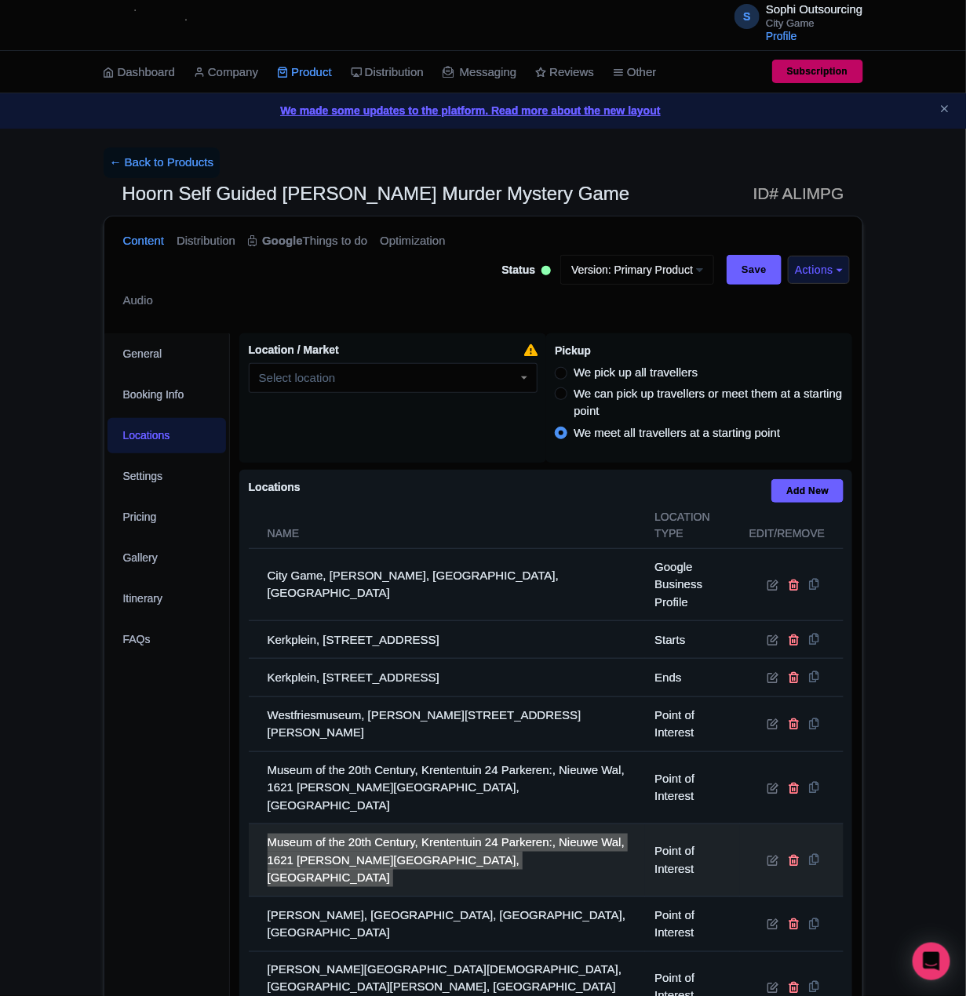
scroll to position [391, 0]
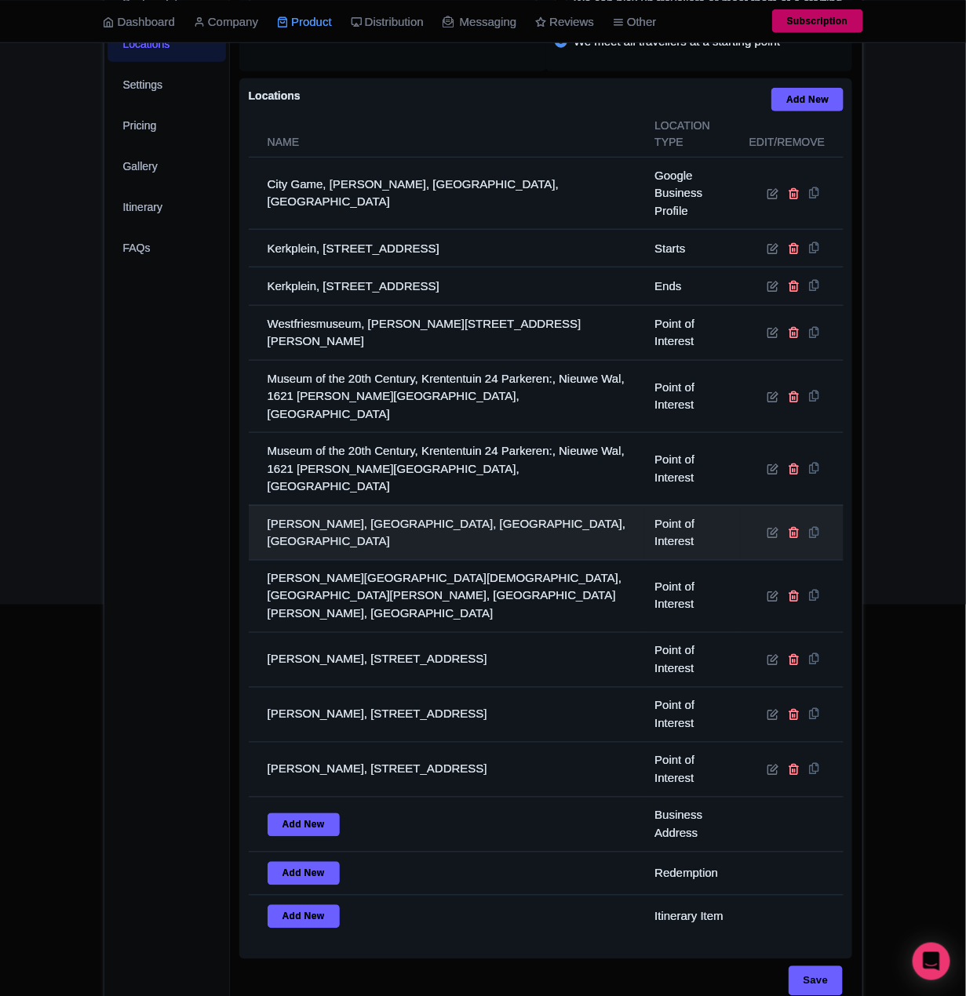
click at [340, 505] on td "De Waag, Nieuwmarkt, Amsterdam, Netherlands" at bounding box center [447, 532] width 397 height 55
copy tr "De Waag, Nieuwmarkt, Amsterdam, Netherlands"
click at [788, 526] on icon at bounding box center [793, 532] width 12 height 12
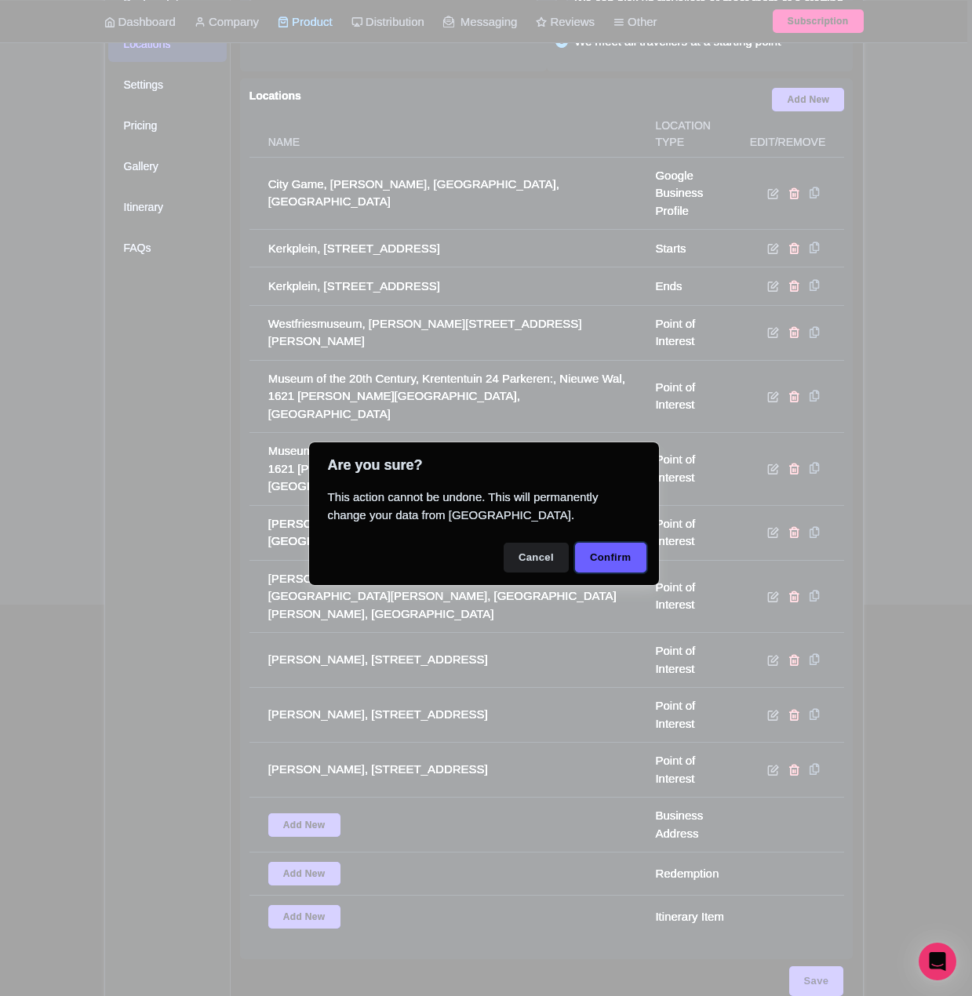
click at [596, 558] on button "Confirm" at bounding box center [610, 558] width 71 height 30
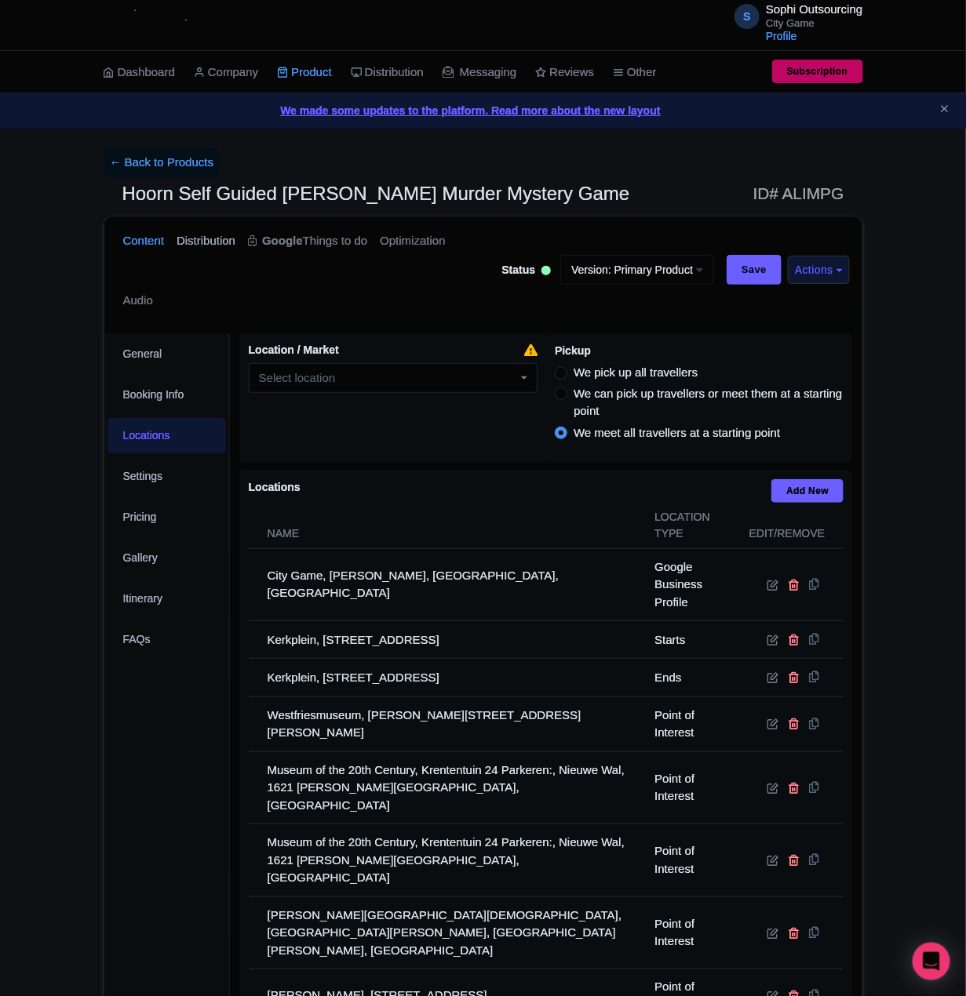
click at [205, 242] on link "Distribution" at bounding box center [205, 240] width 59 height 49
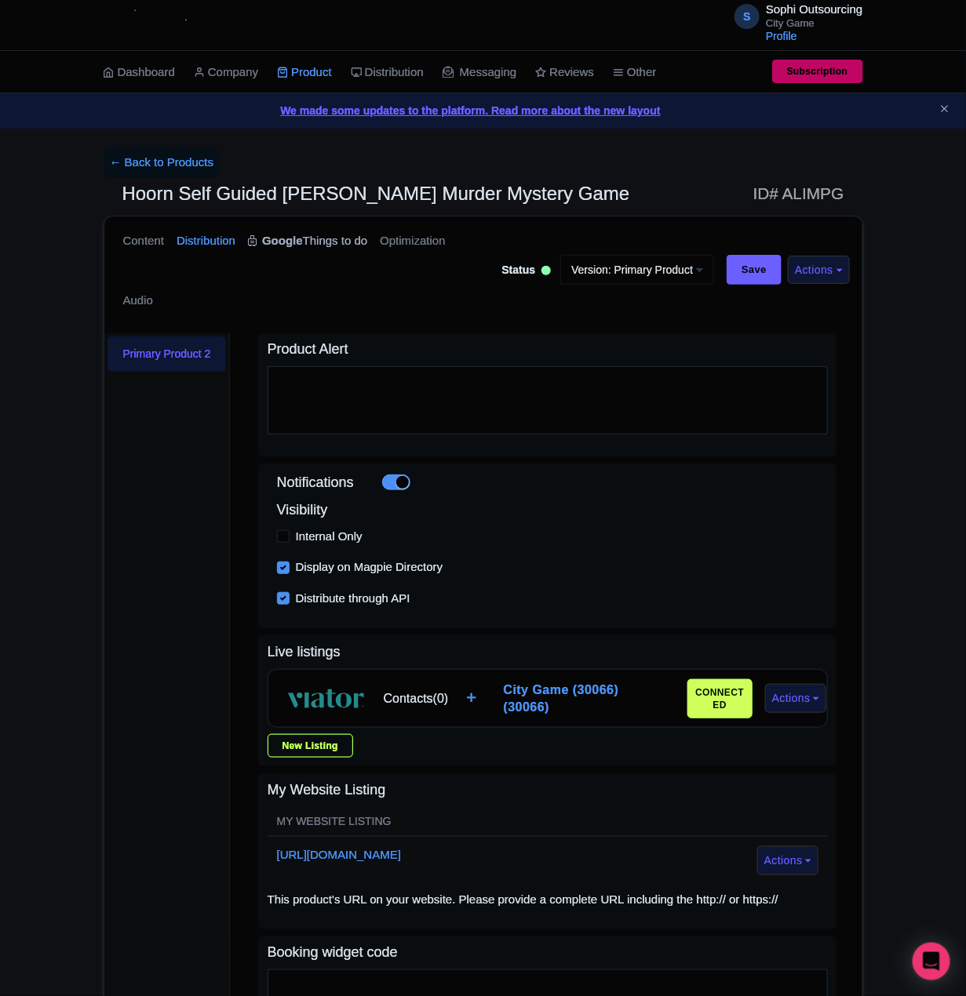
click at [341, 238] on link "Google Things to do" at bounding box center [307, 240] width 119 height 49
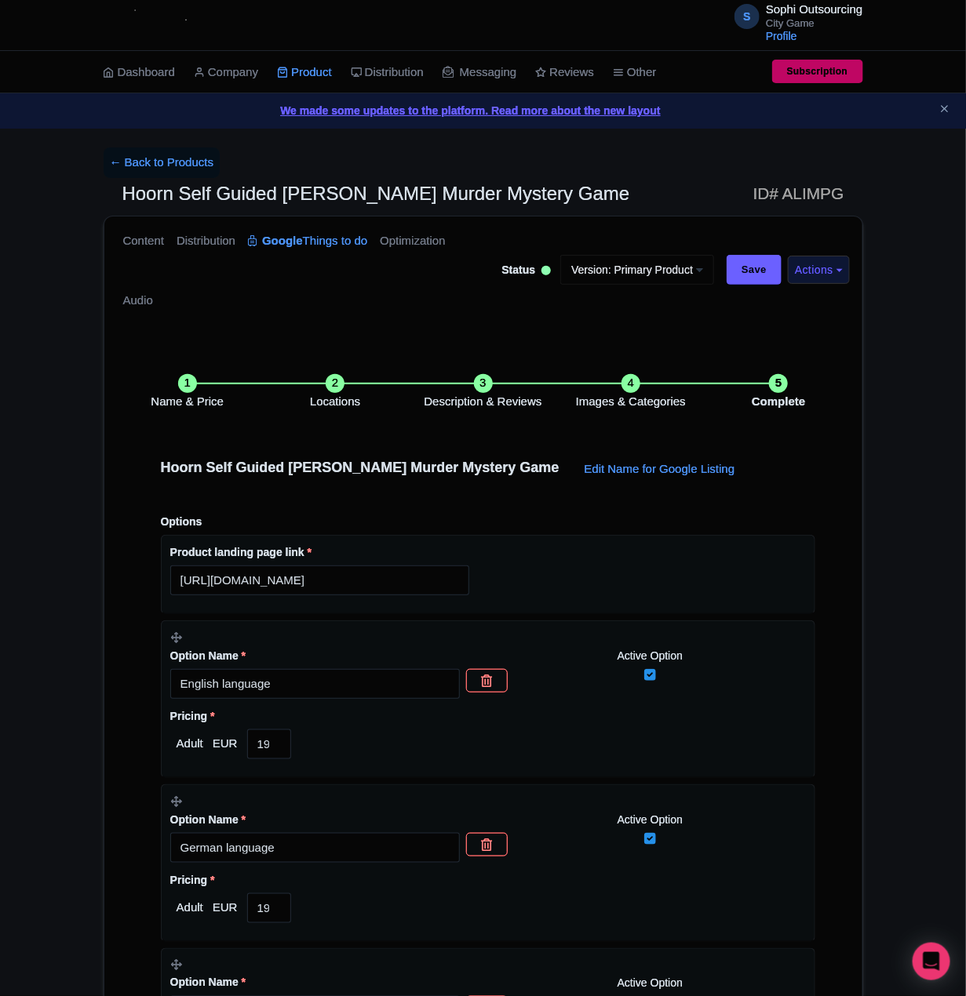
click at [407, 409] on li "Locations" at bounding box center [334, 392] width 147 height 37
click at [318, 377] on li "Locations" at bounding box center [334, 392] width 147 height 37
click at [341, 386] on li "Locations" at bounding box center [334, 392] width 147 height 37
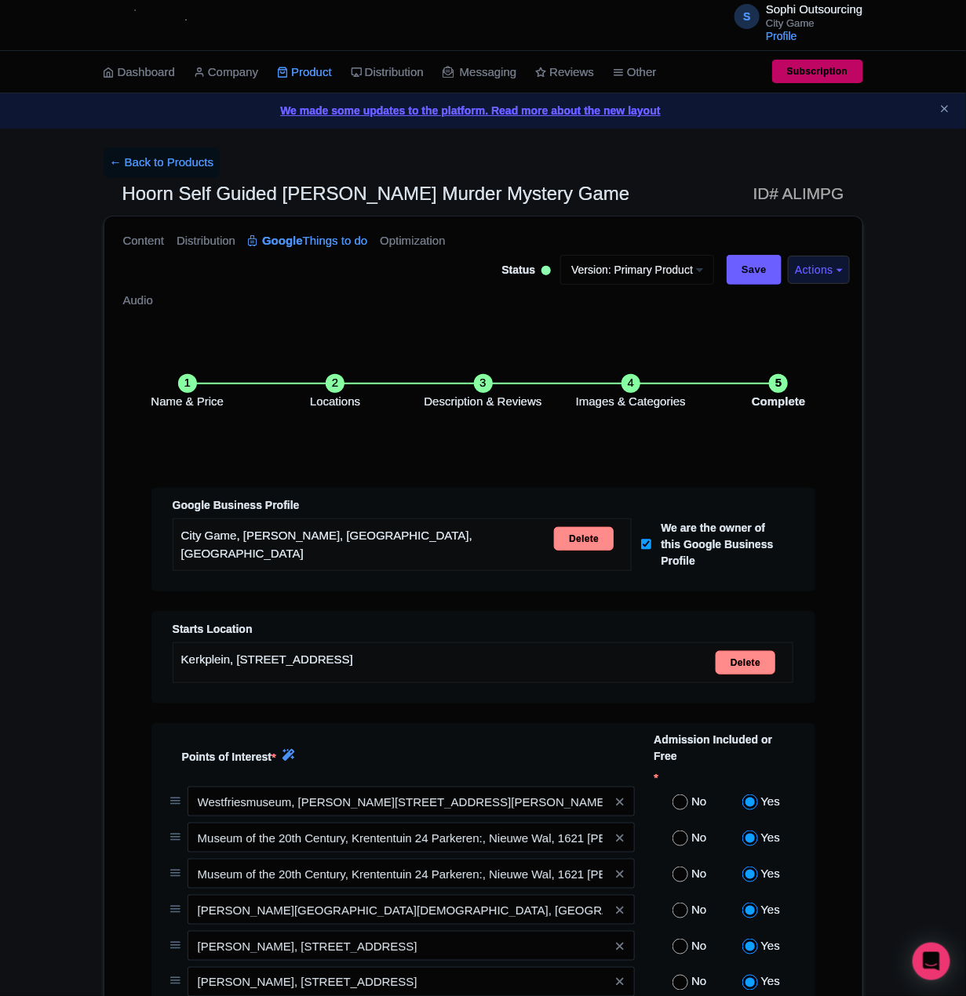
scroll to position [347, 0]
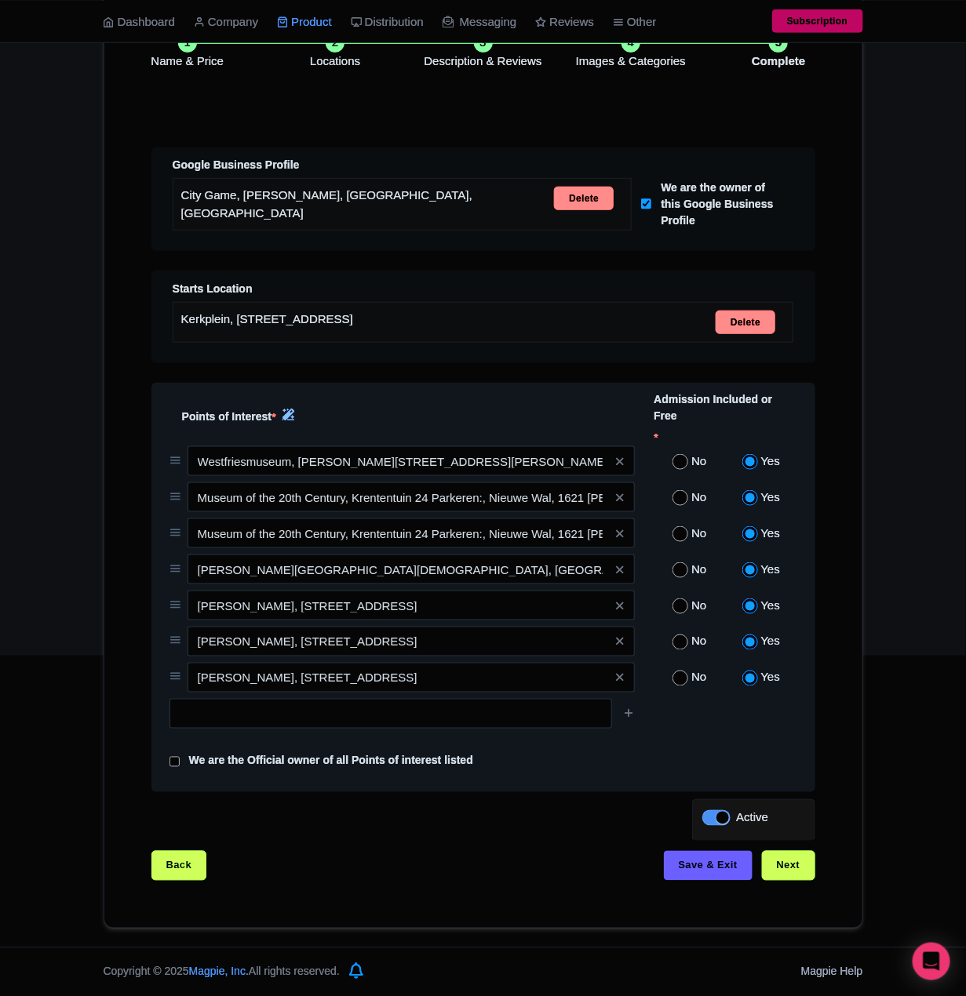
click at [292, 416] on icon at bounding box center [288, 415] width 12 height 12
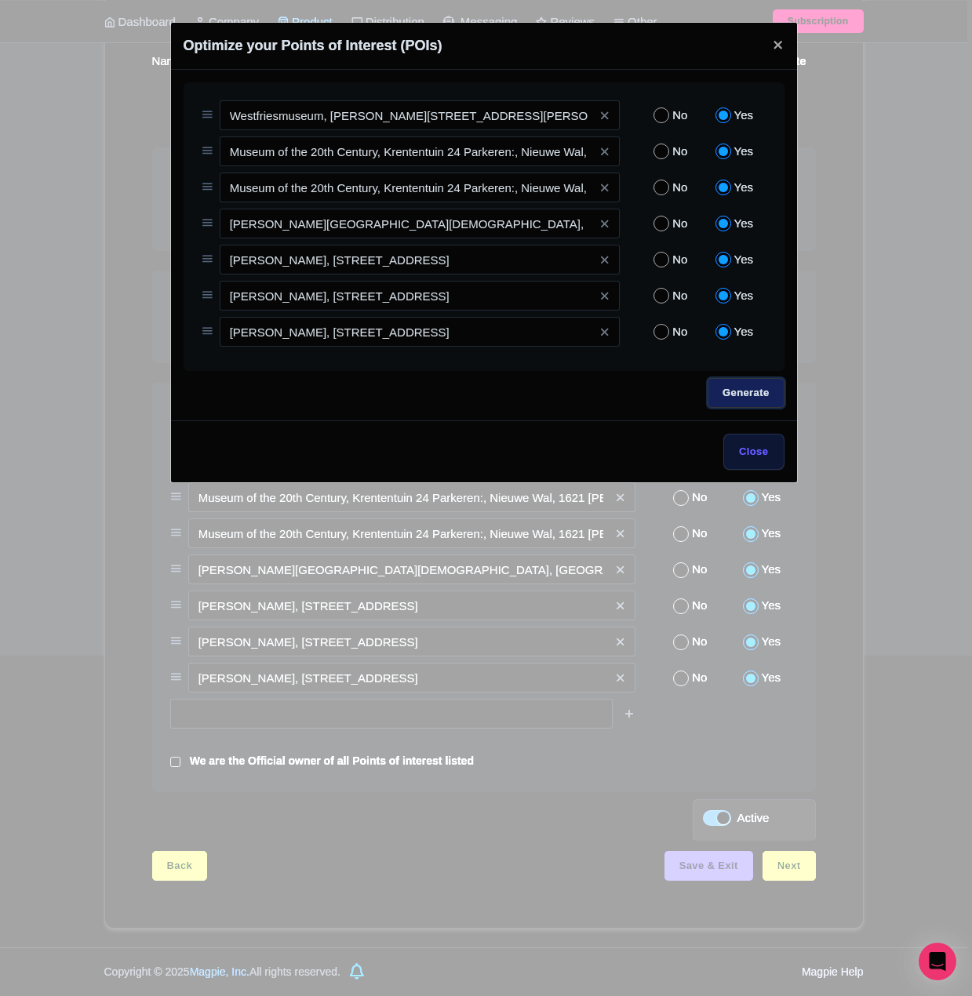
click at [748, 398] on link "Generate" at bounding box center [745, 393] width 76 height 30
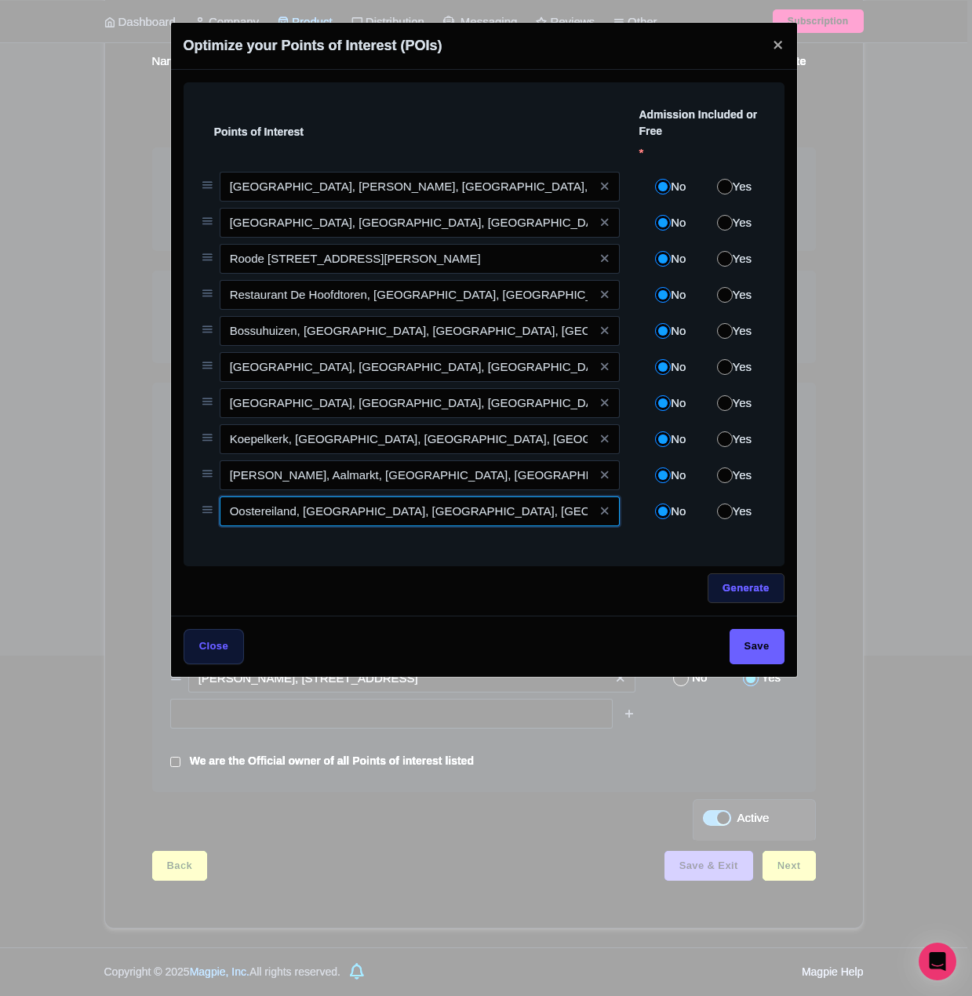
click at [330, 511] on input "Oostereiland, [GEOGRAPHIC_DATA], [GEOGRAPHIC_DATA], [GEOGRAPHIC_DATA]" at bounding box center [420, 511] width 401 height 30
click at [722, 511] on input "Yes" at bounding box center [725, 512] width 16 height 16
radio input "true"
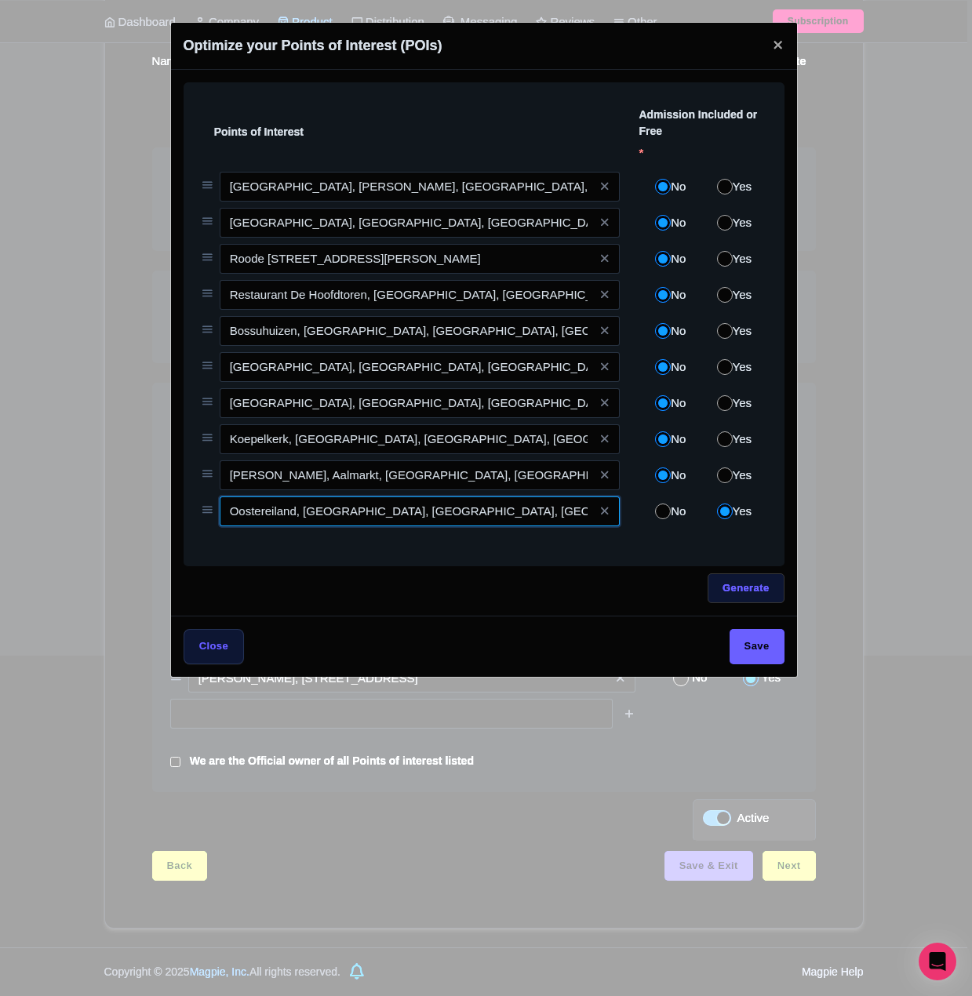
click at [368, 502] on input "Oostereiland, [GEOGRAPHIC_DATA], [GEOGRAPHIC_DATA], [GEOGRAPHIC_DATA]" at bounding box center [420, 511] width 401 height 30
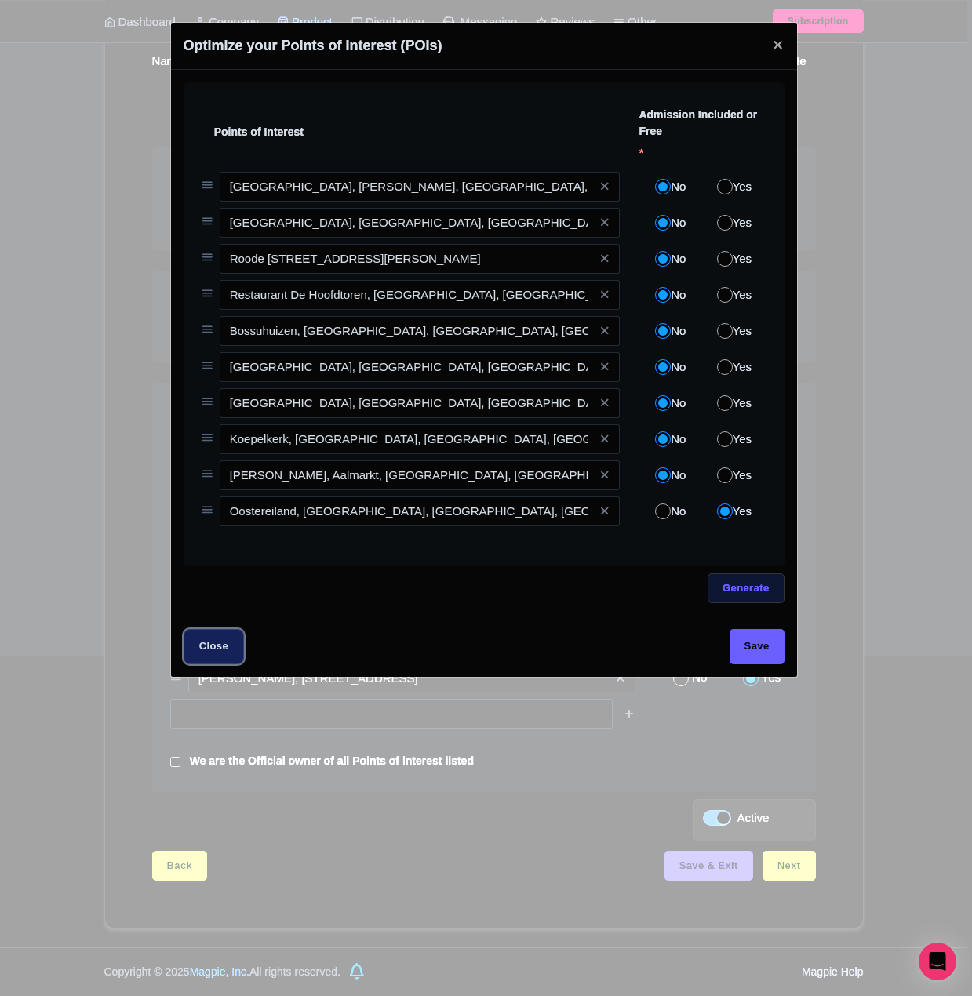
click at [215, 635] on button "Close" at bounding box center [214, 646] width 61 height 35
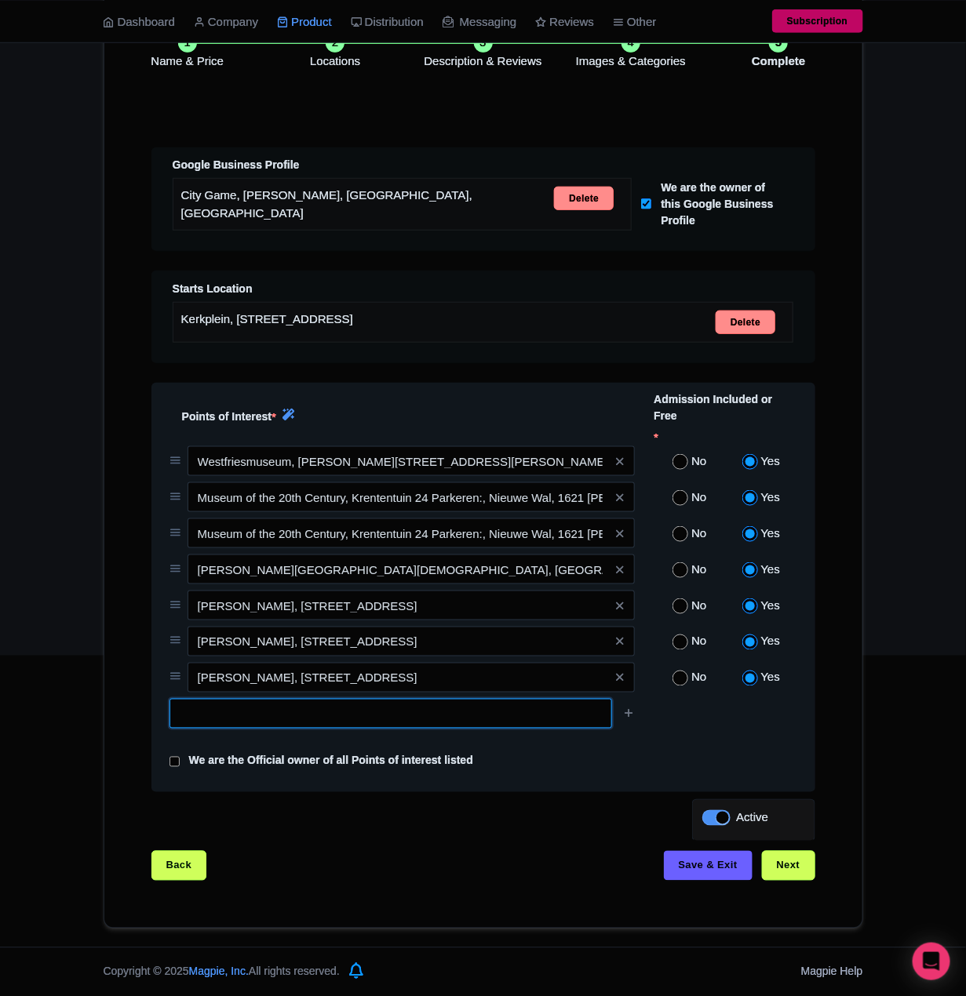
click at [369, 711] on input "text" at bounding box center [390, 714] width 442 height 30
paste input "Oostereiland, [GEOGRAPHIC_DATA], [GEOGRAPHIC_DATA], [GEOGRAPHIC_DATA]"
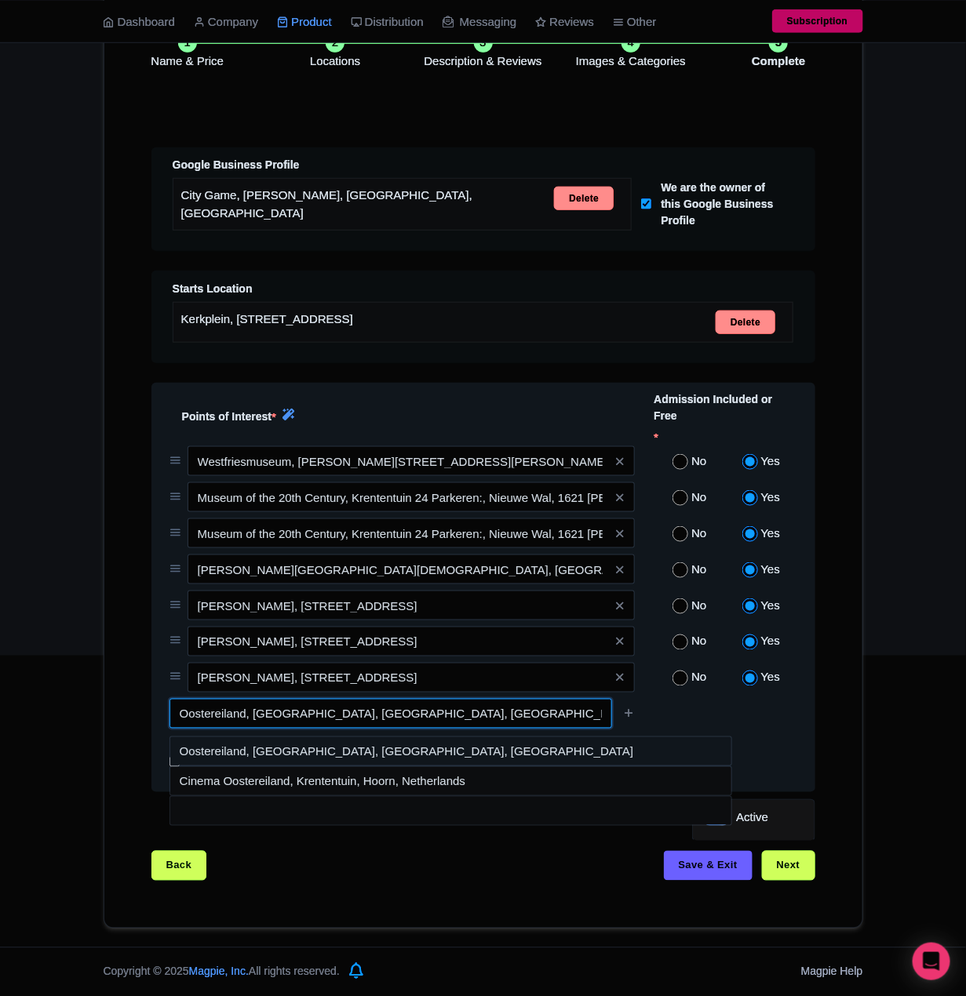
type input "Oostereiland, [GEOGRAPHIC_DATA], [GEOGRAPHIC_DATA], [GEOGRAPHIC_DATA]"
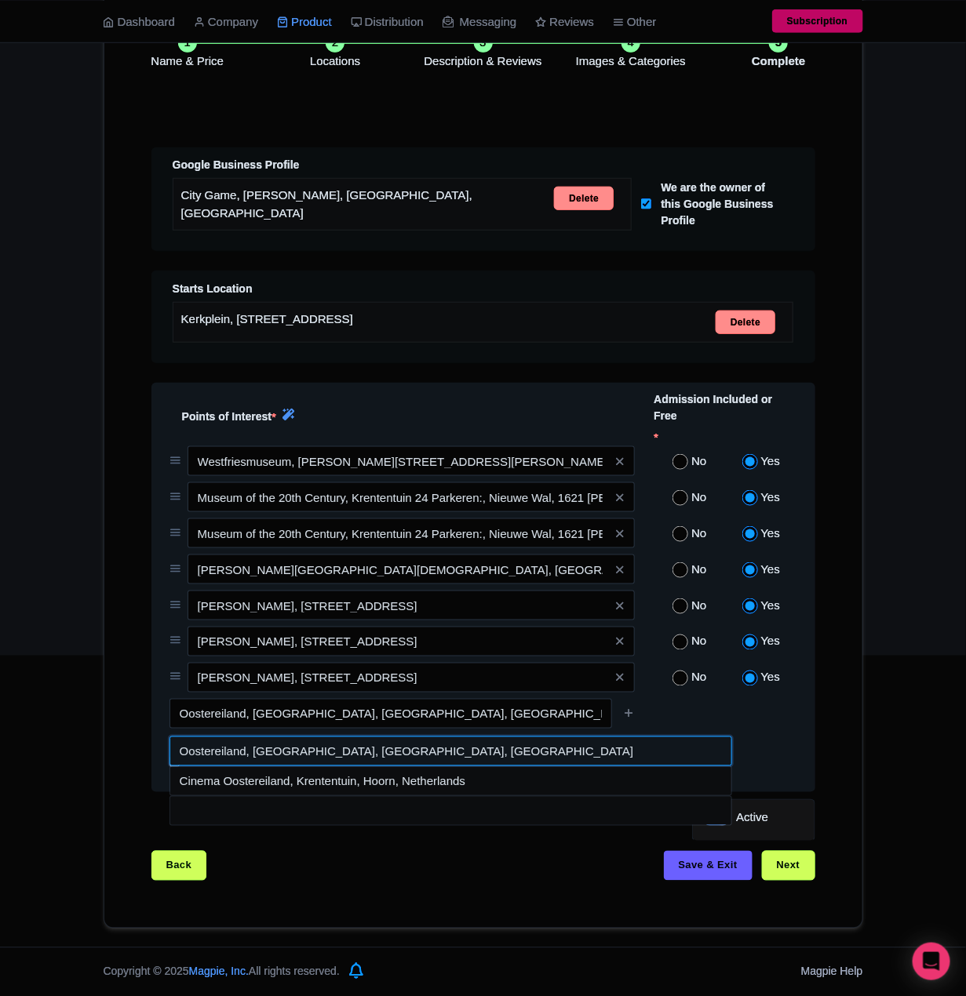
click at [440, 749] on input at bounding box center [450, 751] width 562 height 30
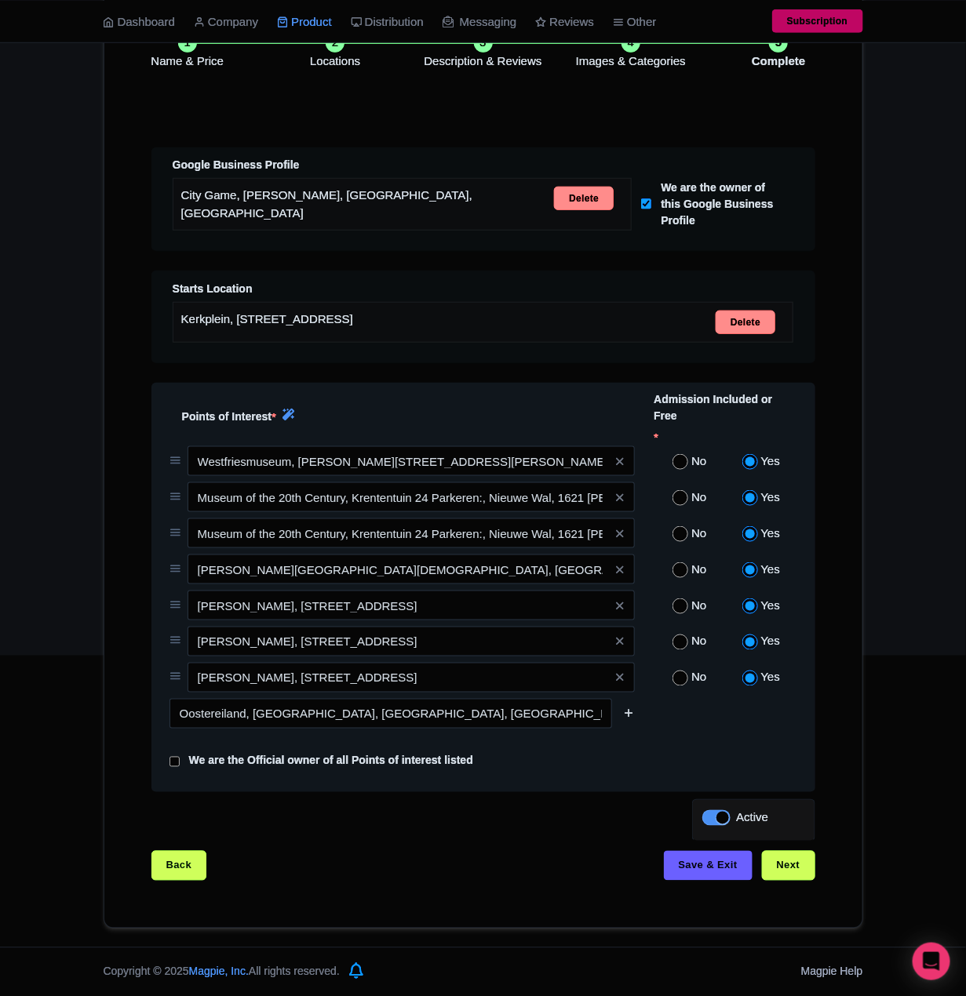
click at [626, 713] on icon at bounding box center [629, 713] width 12 height 12
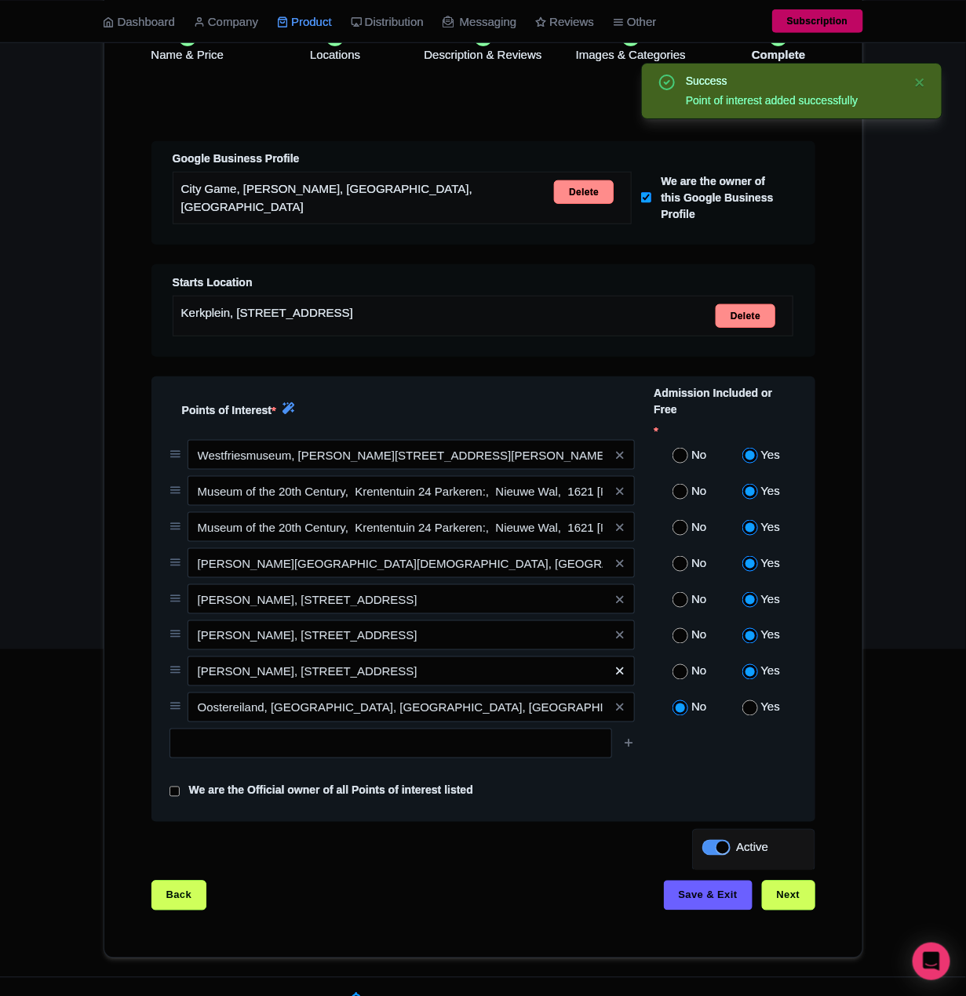
click at [620, 668] on link at bounding box center [619, 672] width 7 height 18
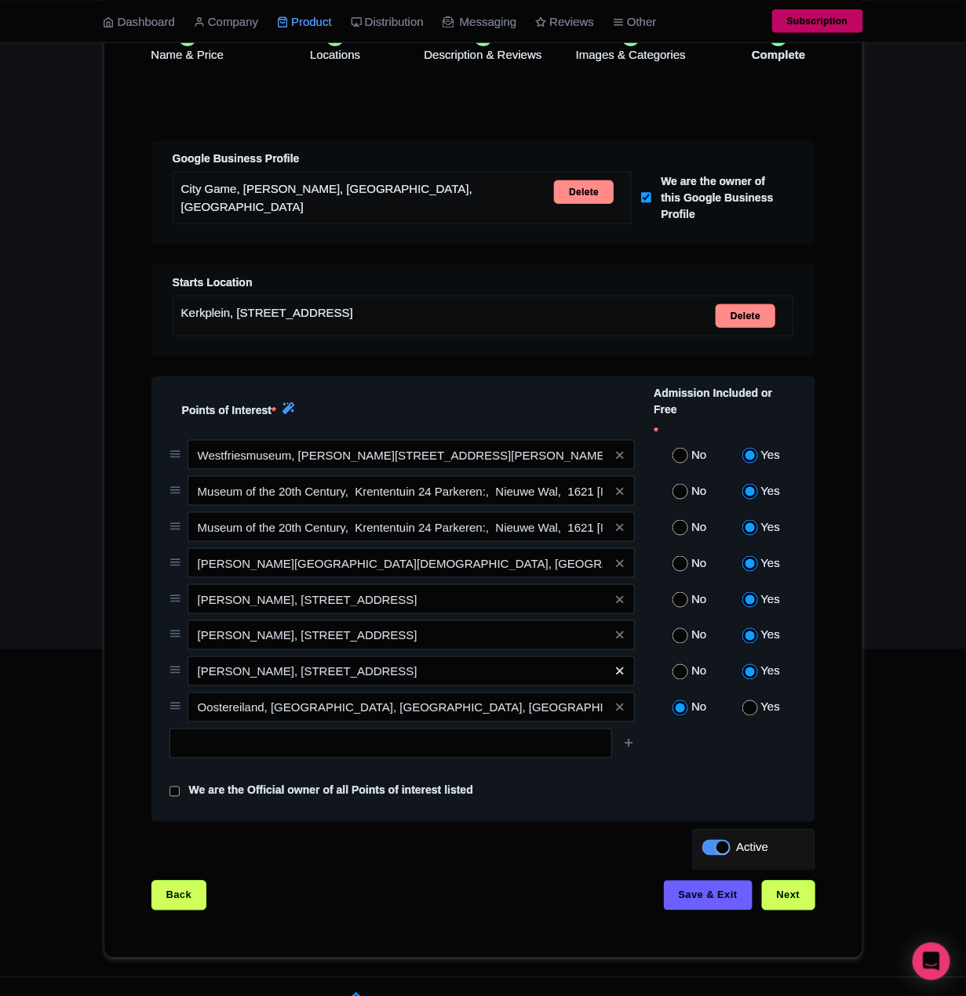
click at [620, 674] on icon at bounding box center [619, 672] width 7 height 12
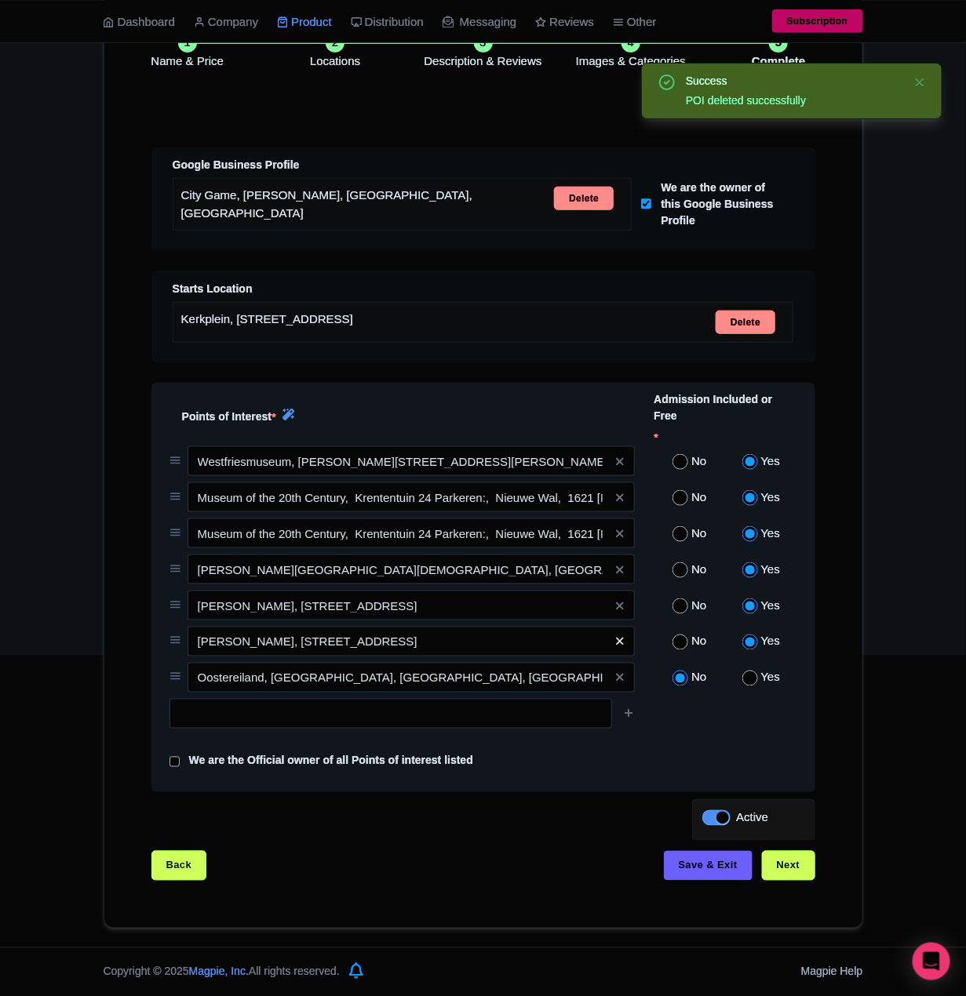
click at [621, 646] on link at bounding box center [619, 642] width 7 height 18
click at [622, 641] on icon at bounding box center [619, 642] width 7 height 12
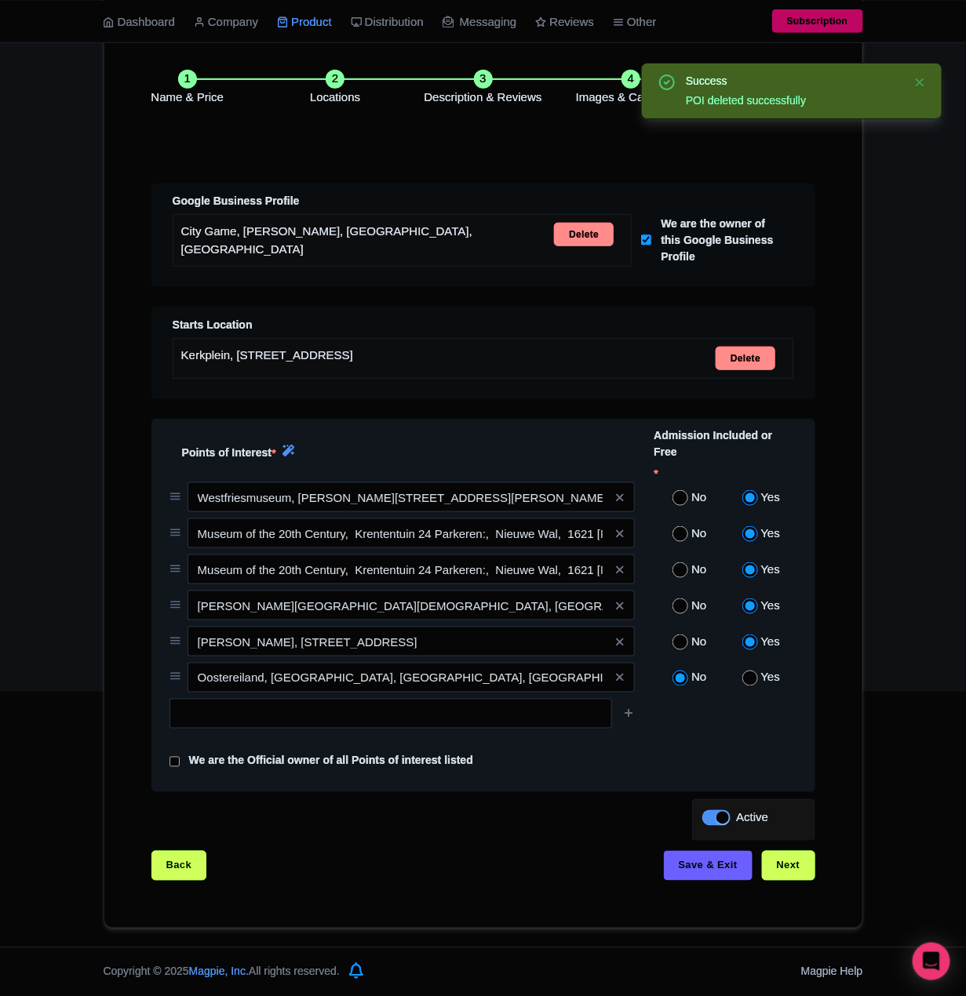
scroll to position [311, 0]
click at [624, 642] on span at bounding box center [618, 642] width 31 height 30
click at [620, 640] on icon at bounding box center [619, 642] width 7 height 12
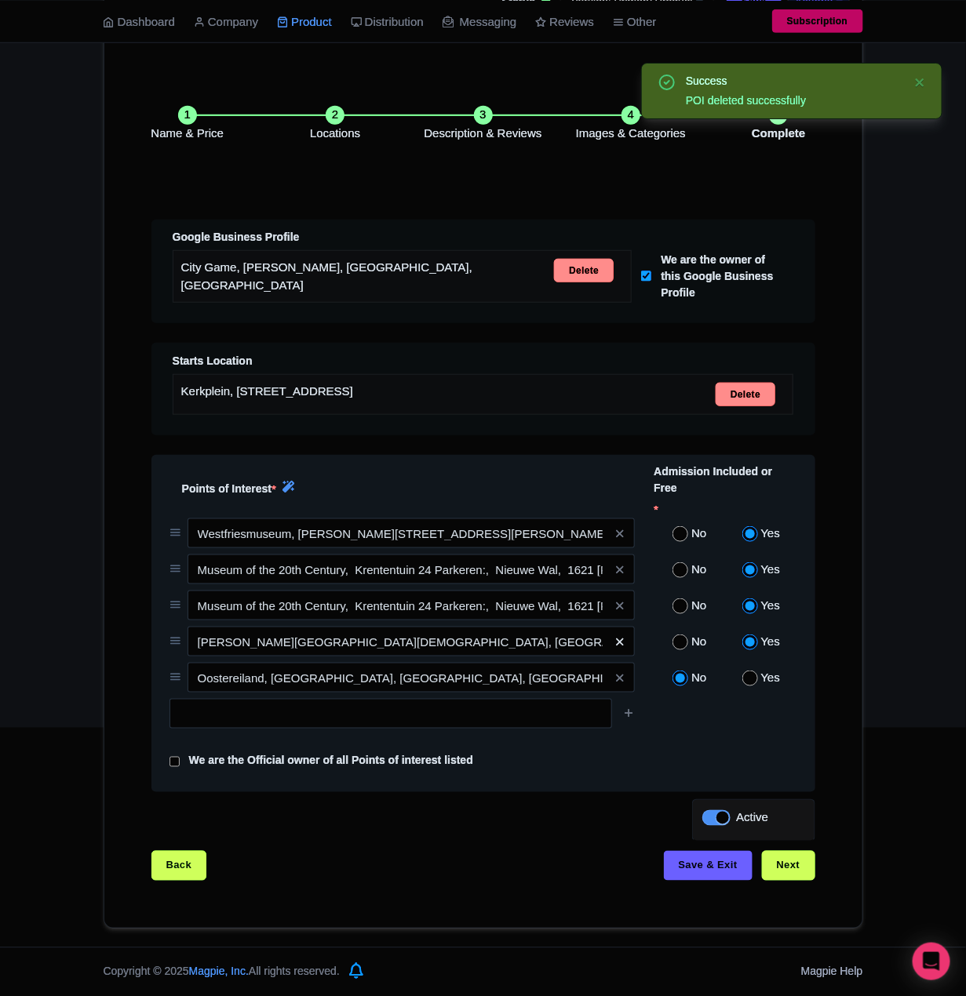
click at [619, 641] on icon at bounding box center [619, 642] width 7 height 12
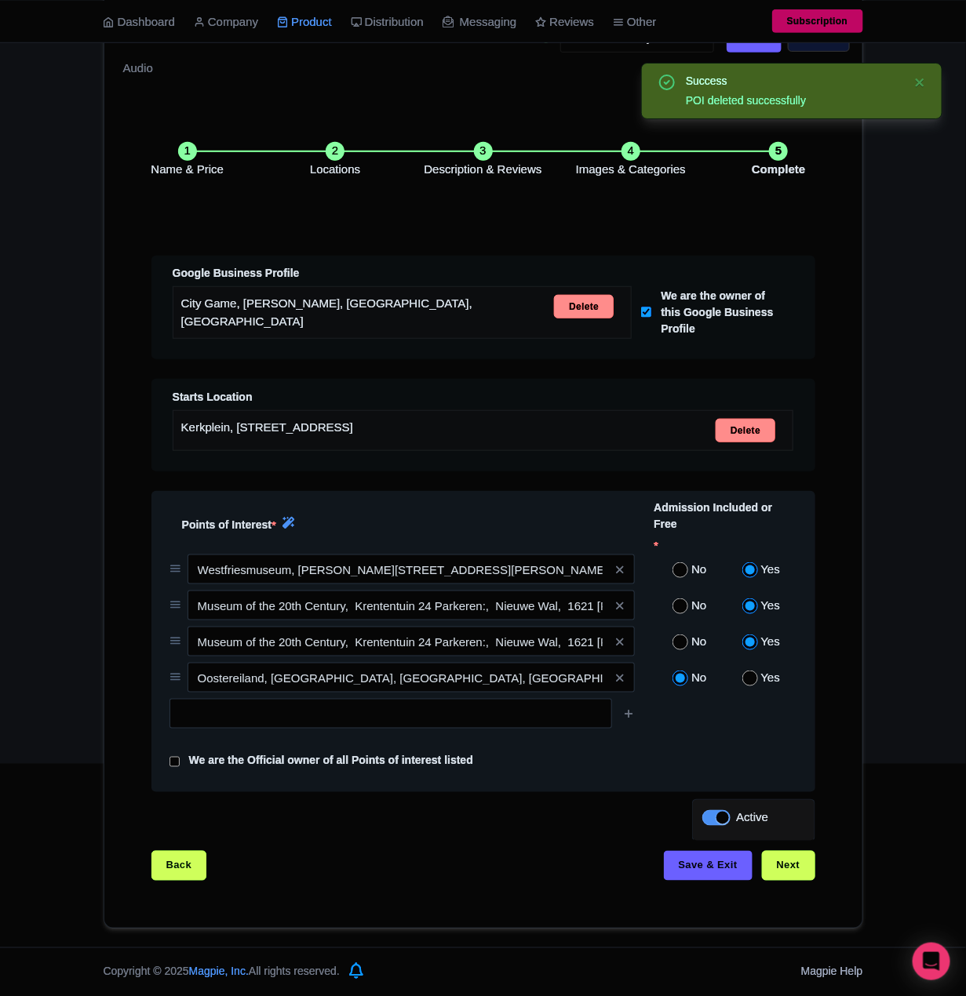
click at [628, 636] on span at bounding box center [618, 642] width 31 height 30
click at [624, 638] on span at bounding box center [618, 642] width 31 height 30
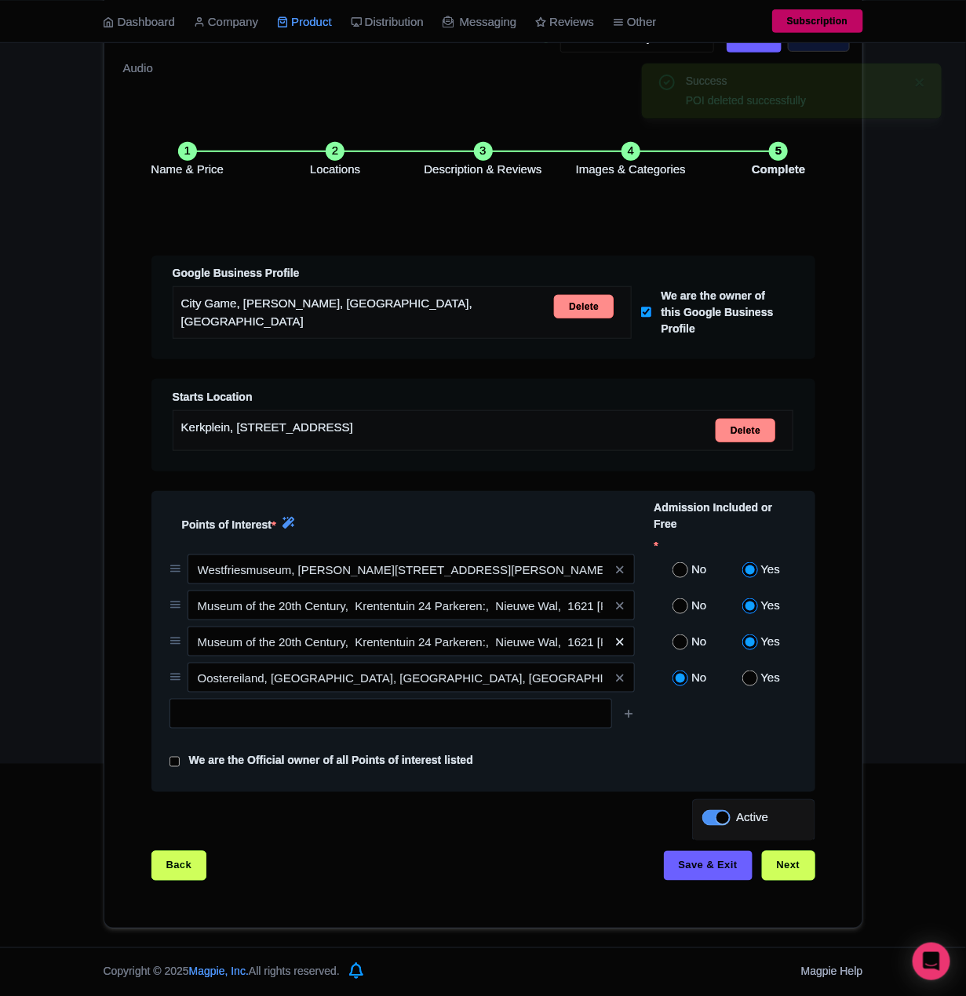
click at [621, 638] on icon at bounding box center [619, 642] width 7 height 12
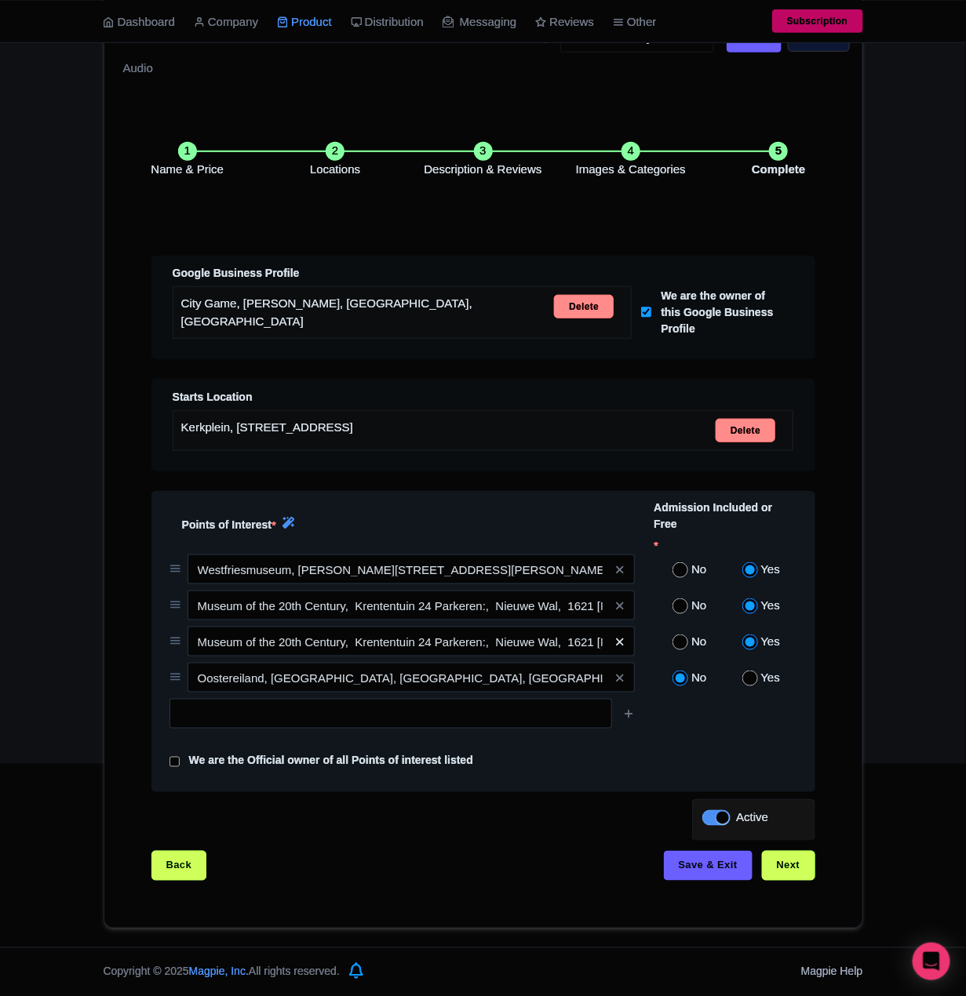
scroll to position [202, 0]
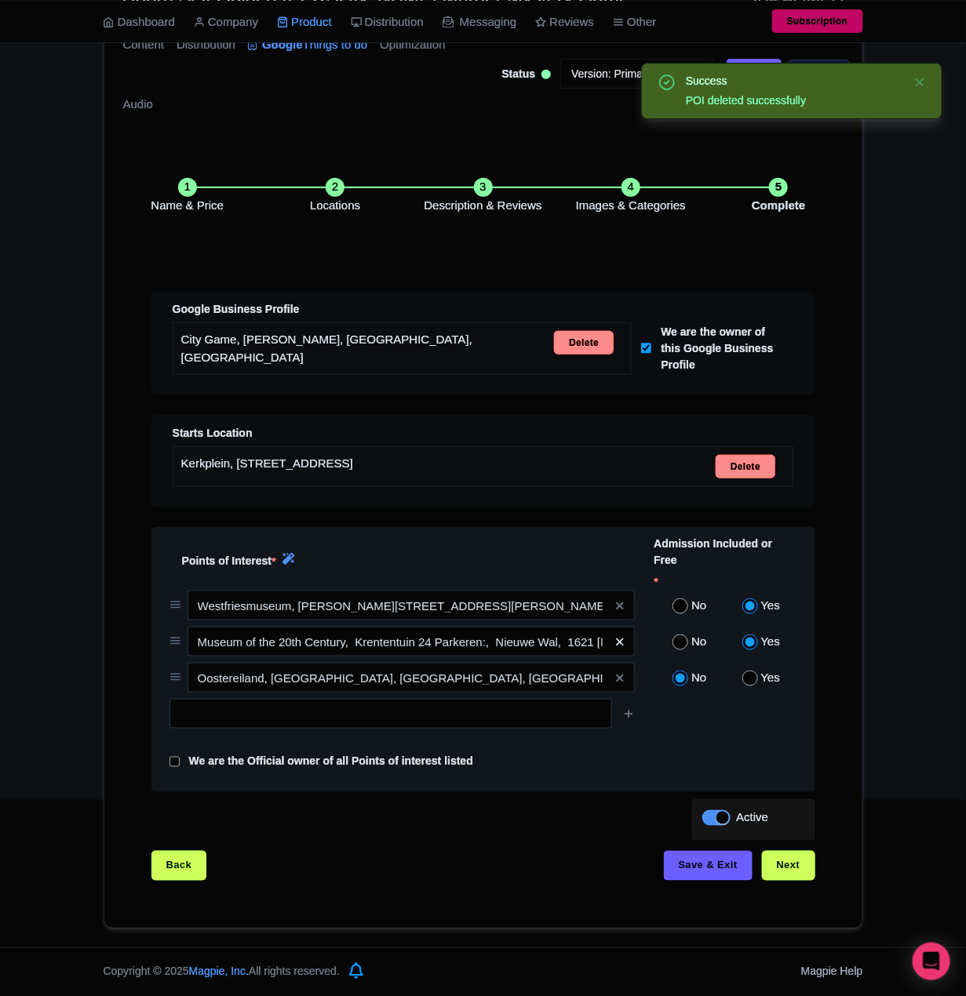
click at [622, 638] on icon at bounding box center [619, 642] width 7 height 12
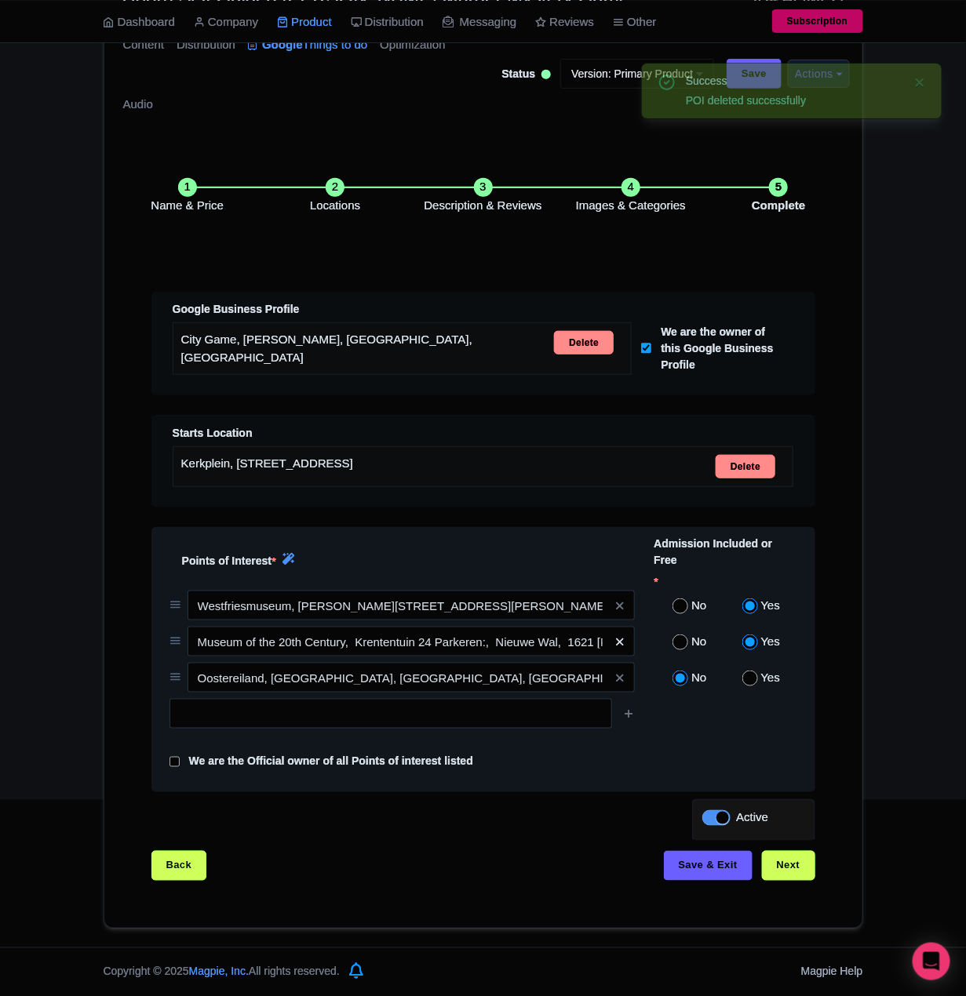
scroll to position [165, 0]
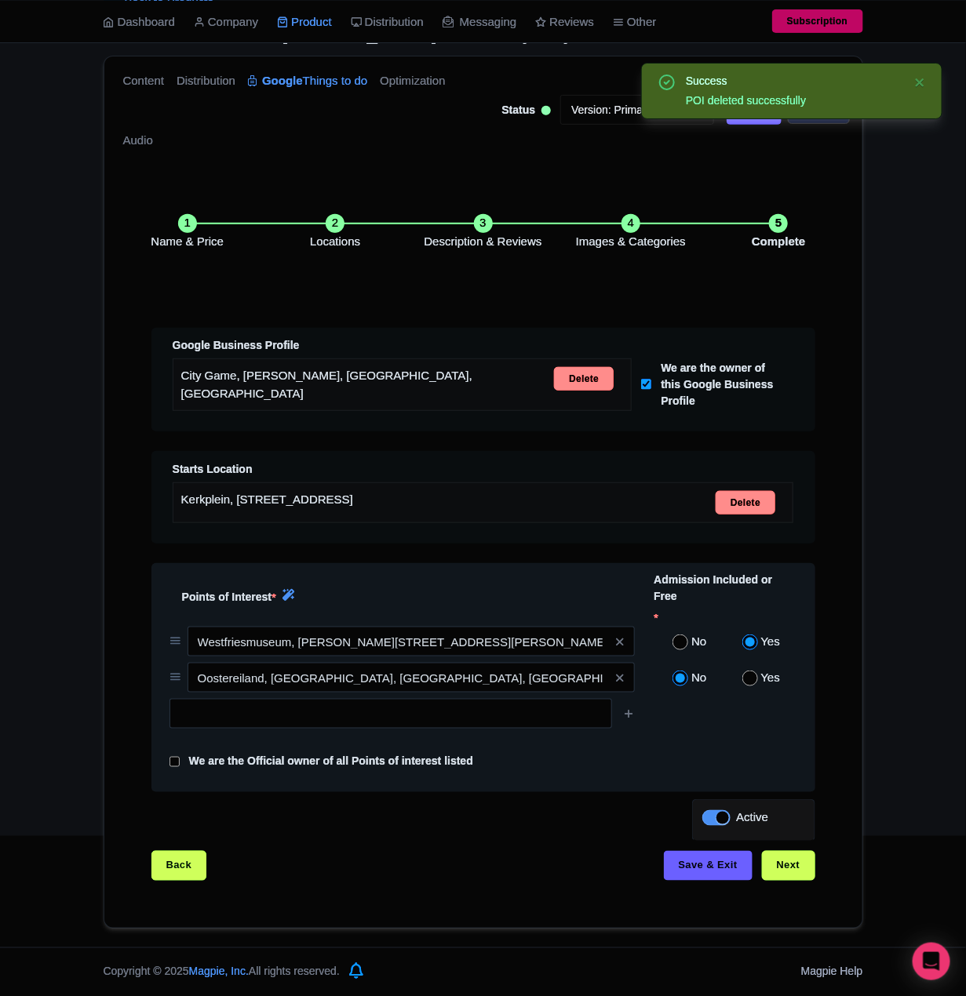
click at [622, 638] on icon at bounding box center [619, 642] width 7 height 12
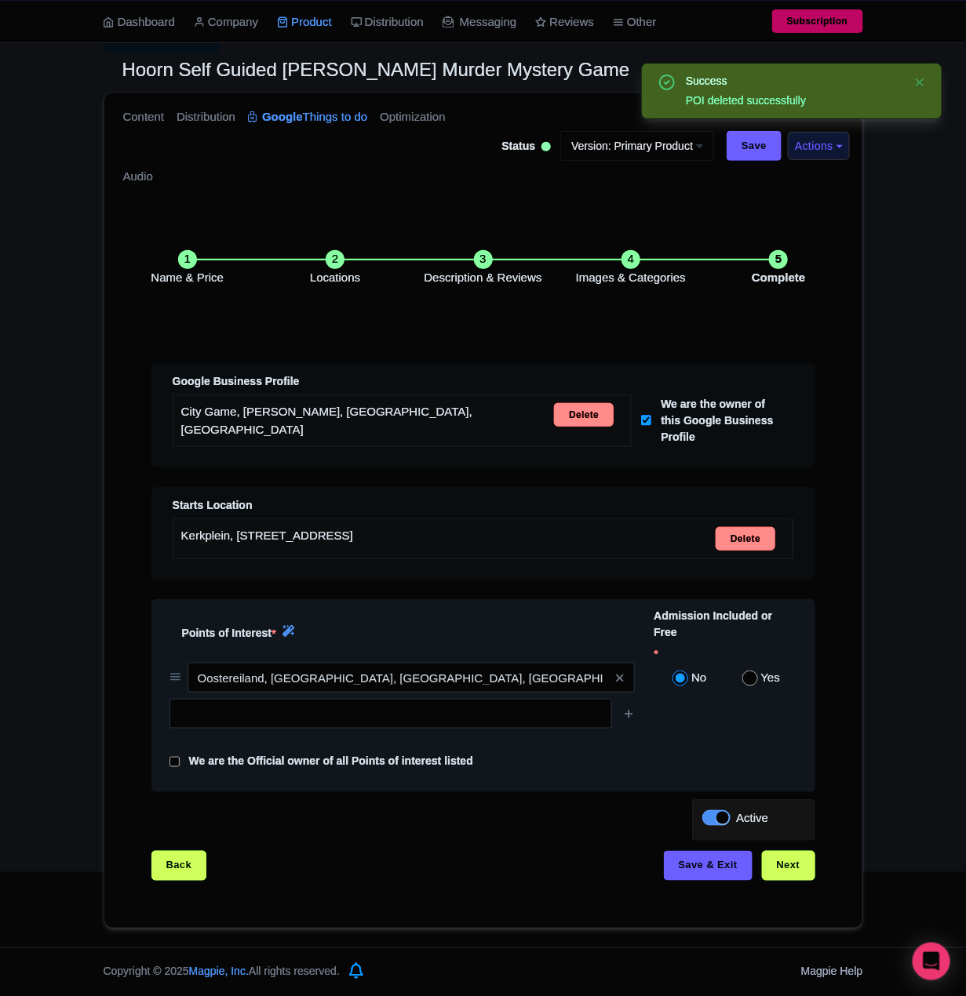
scroll to position [130, 0]
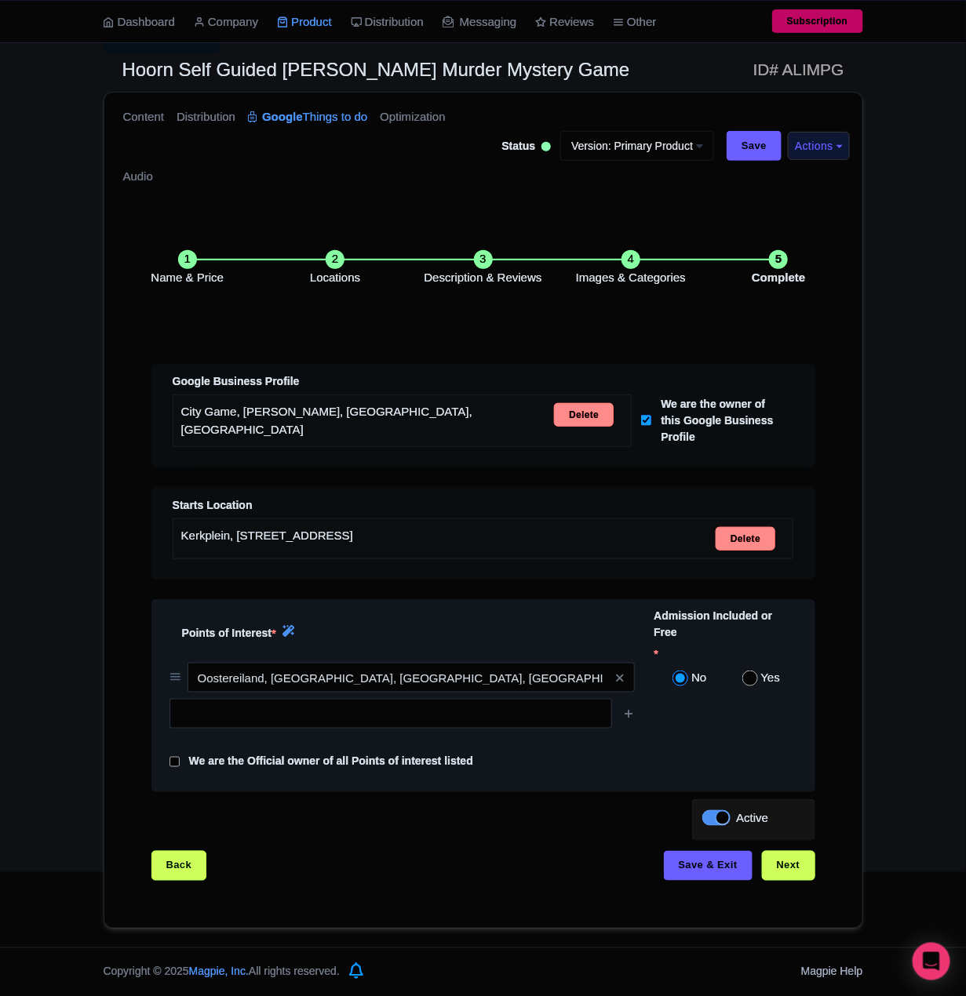
click at [748, 678] on input "radio" at bounding box center [750, 679] width 16 height 16
radio input "true"
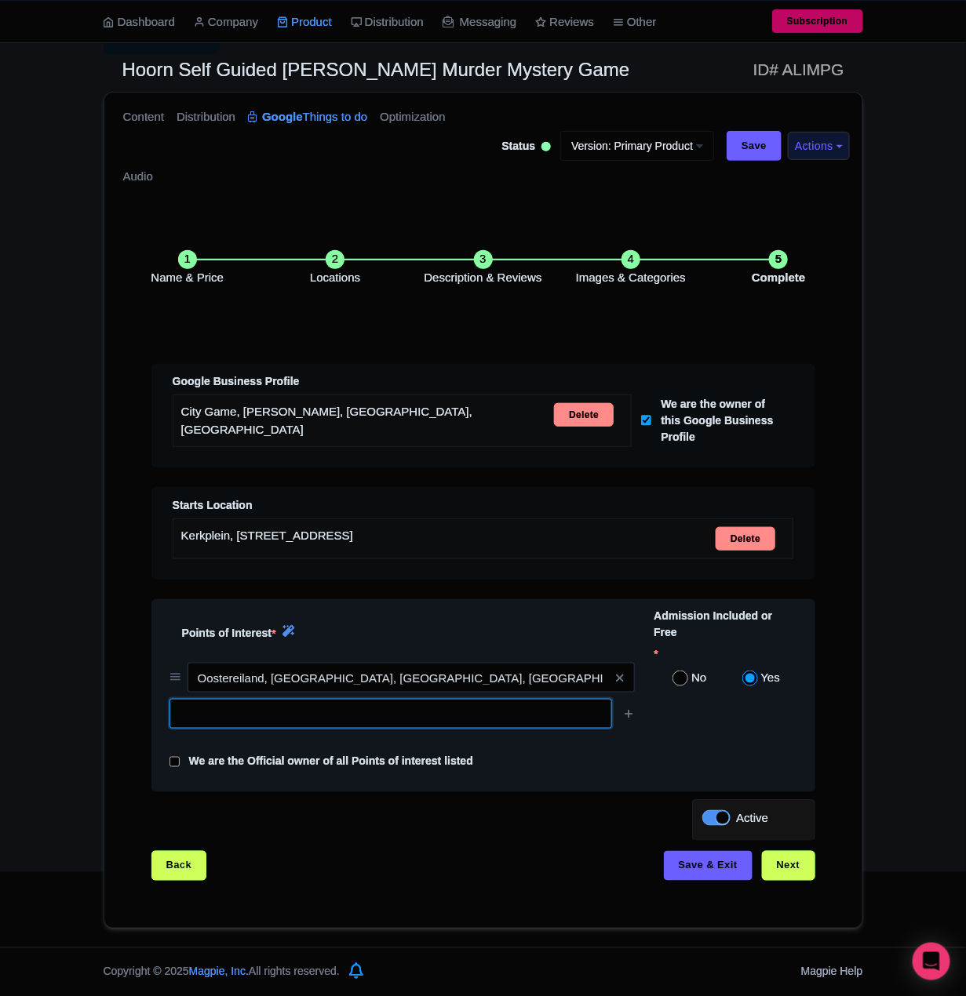
click at [398, 713] on input "text" at bounding box center [390, 714] width 442 height 30
paste input "Westfries Museum, Roode Steen, Hoorn, Netherlands"
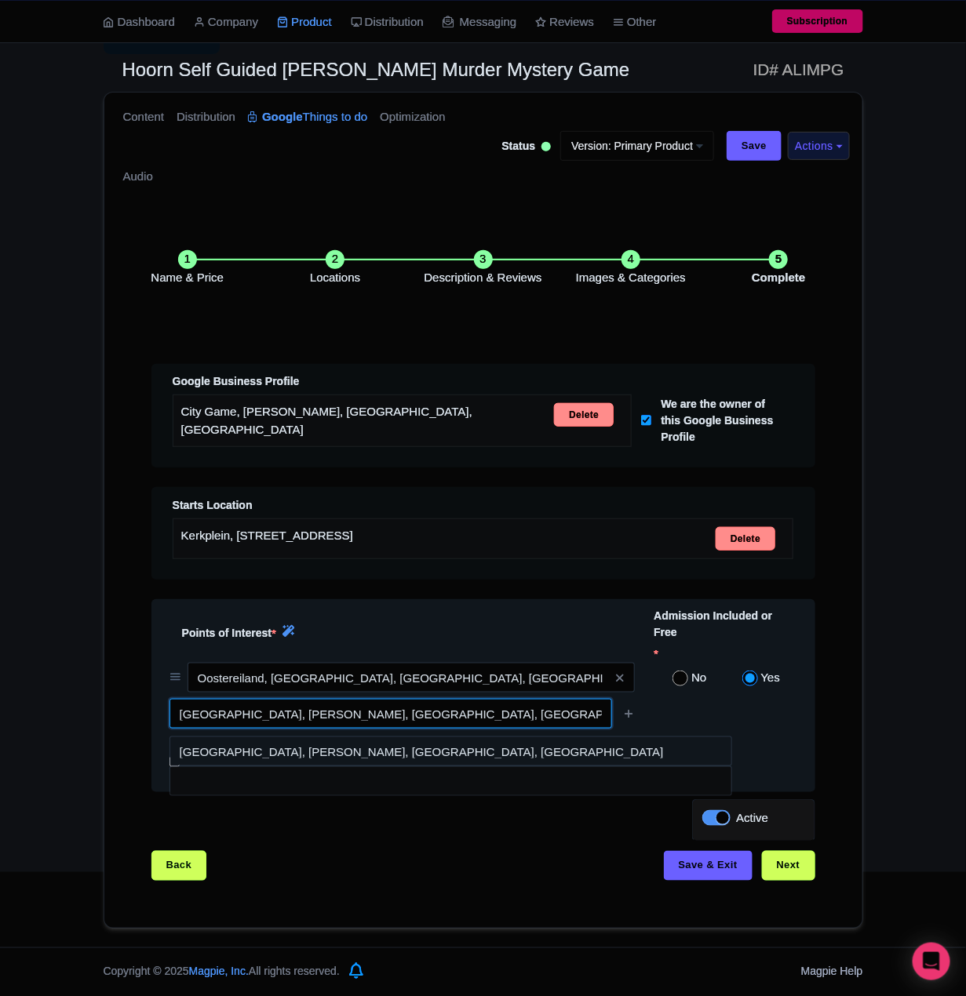
type input "Westfries Museum, Roode Steen, Hoorn, Netherlands"
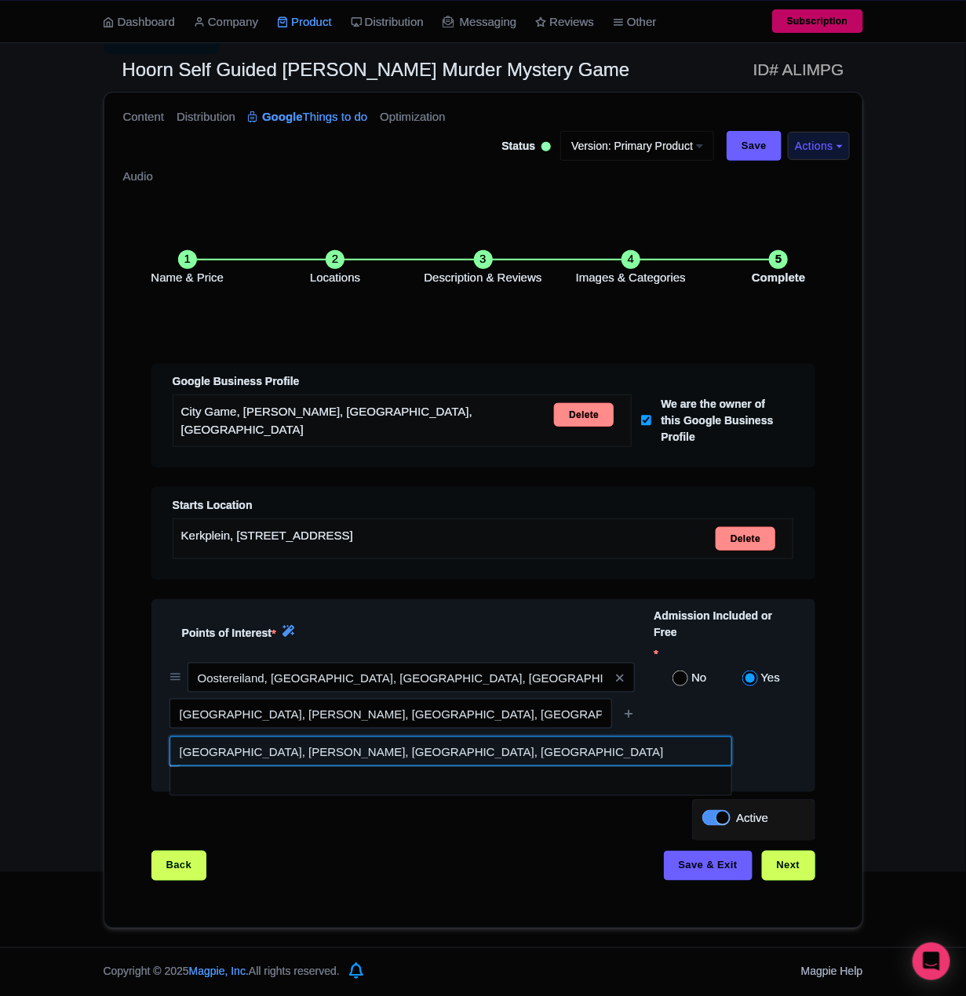
click at [375, 748] on input at bounding box center [450, 751] width 562 height 30
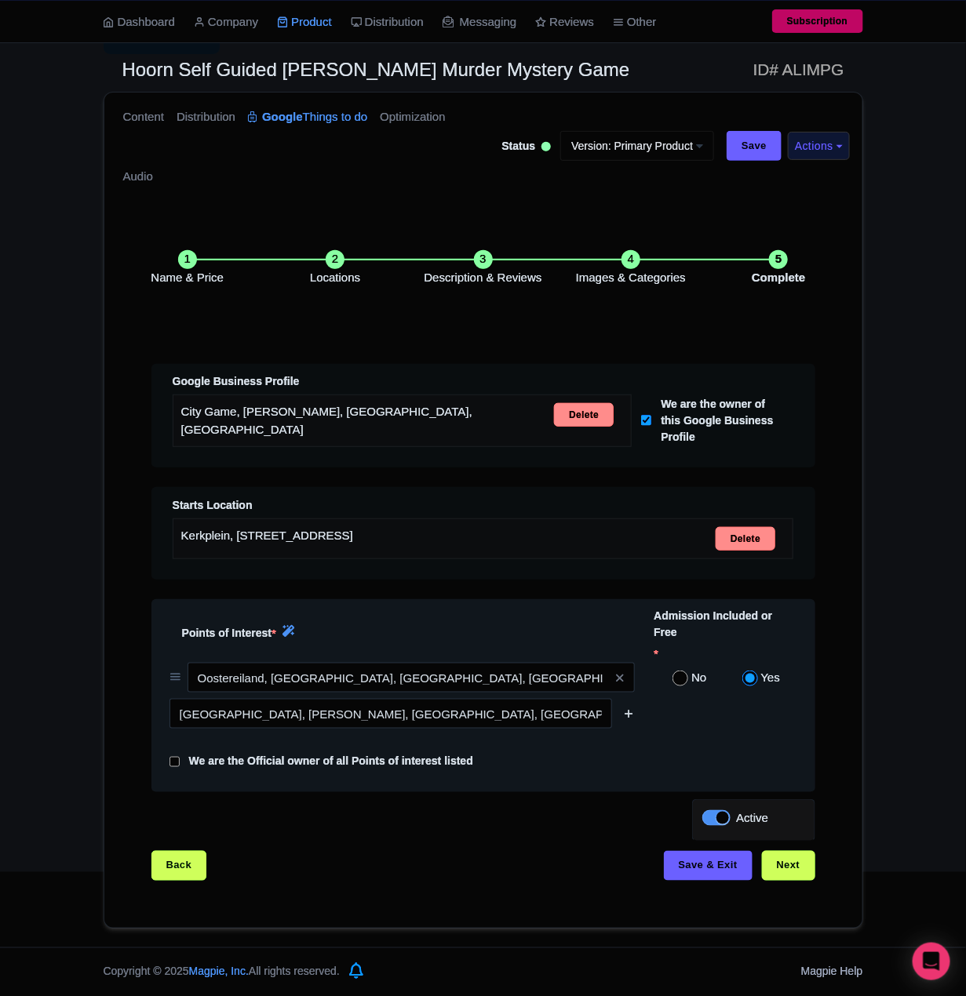
click at [631, 711] on icon at bounding box center [629, 713] width 12 height 12
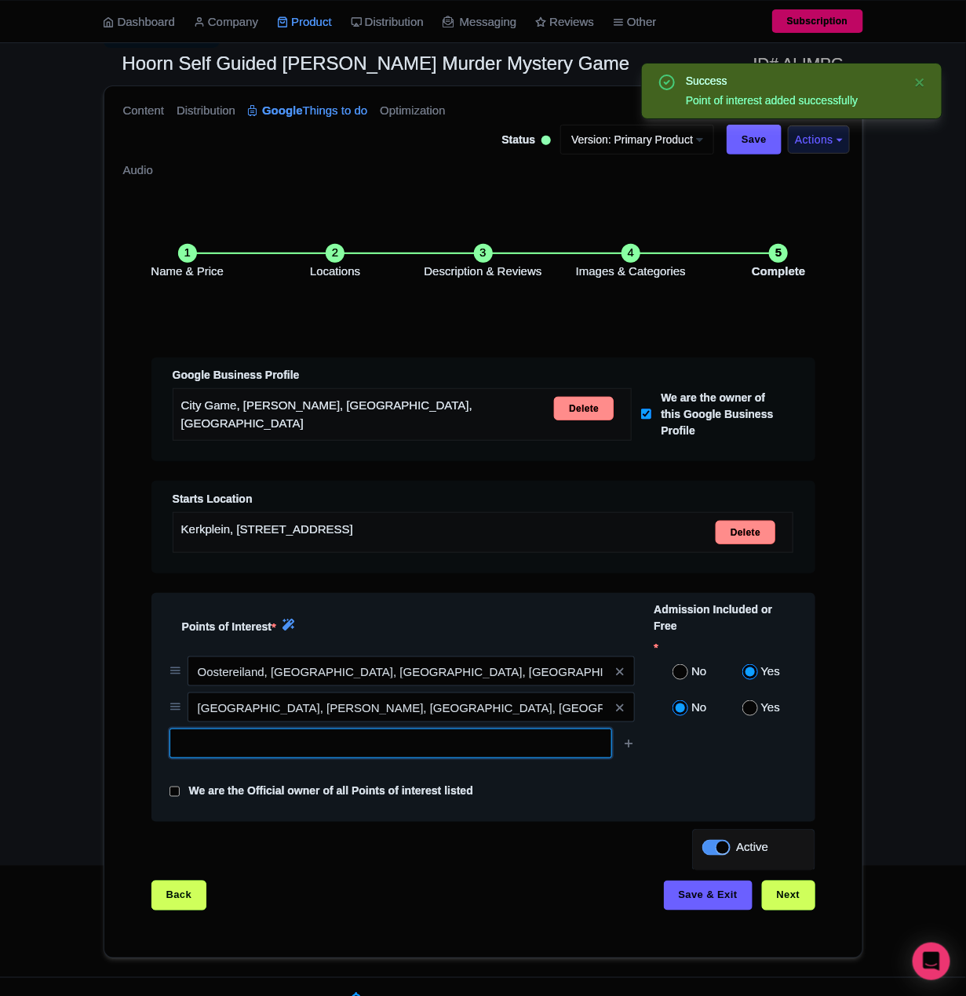
click at [441, 753] on input "text" at bounding box center [390, 744] width 442 height 30
paste input "Museum van de 20e Eeuw, Nieuwe Wal, Hoorn, Netherlands"
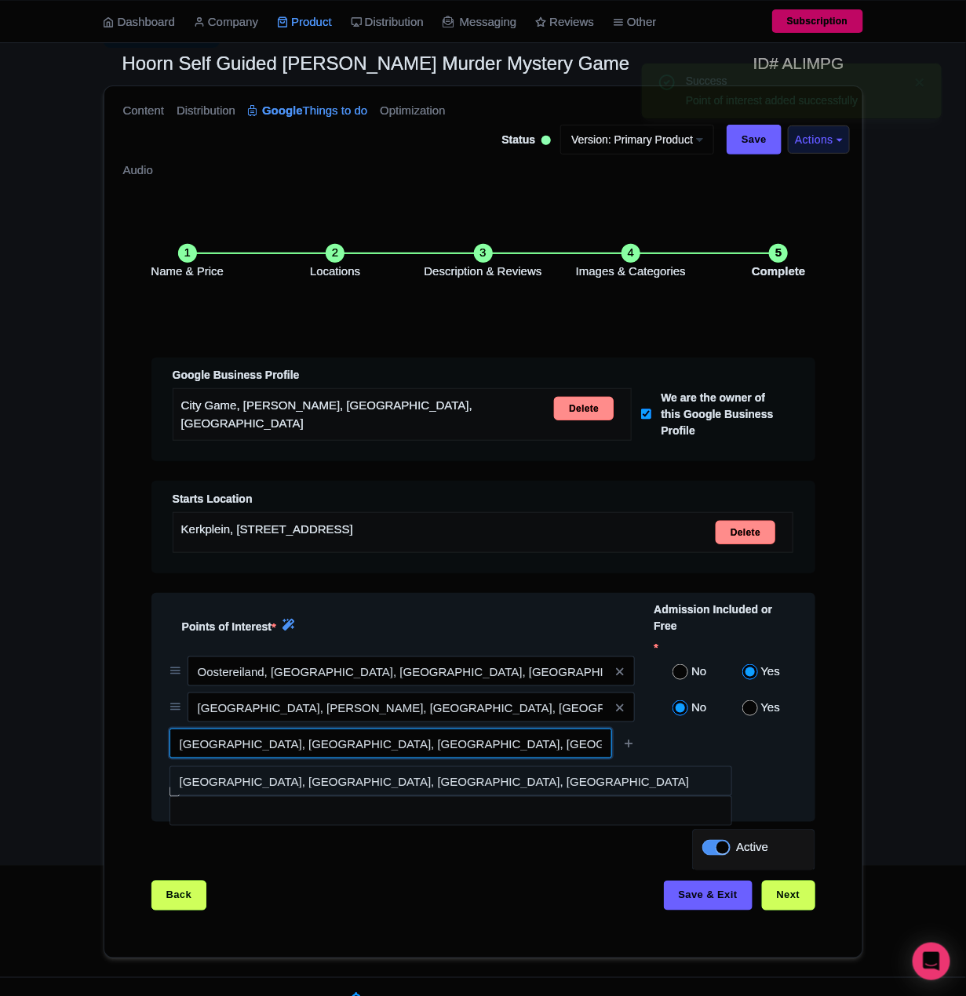
type input "Museum van de 20e Eeuw, Nieuwe Wal, Hoorn, Netherlands"
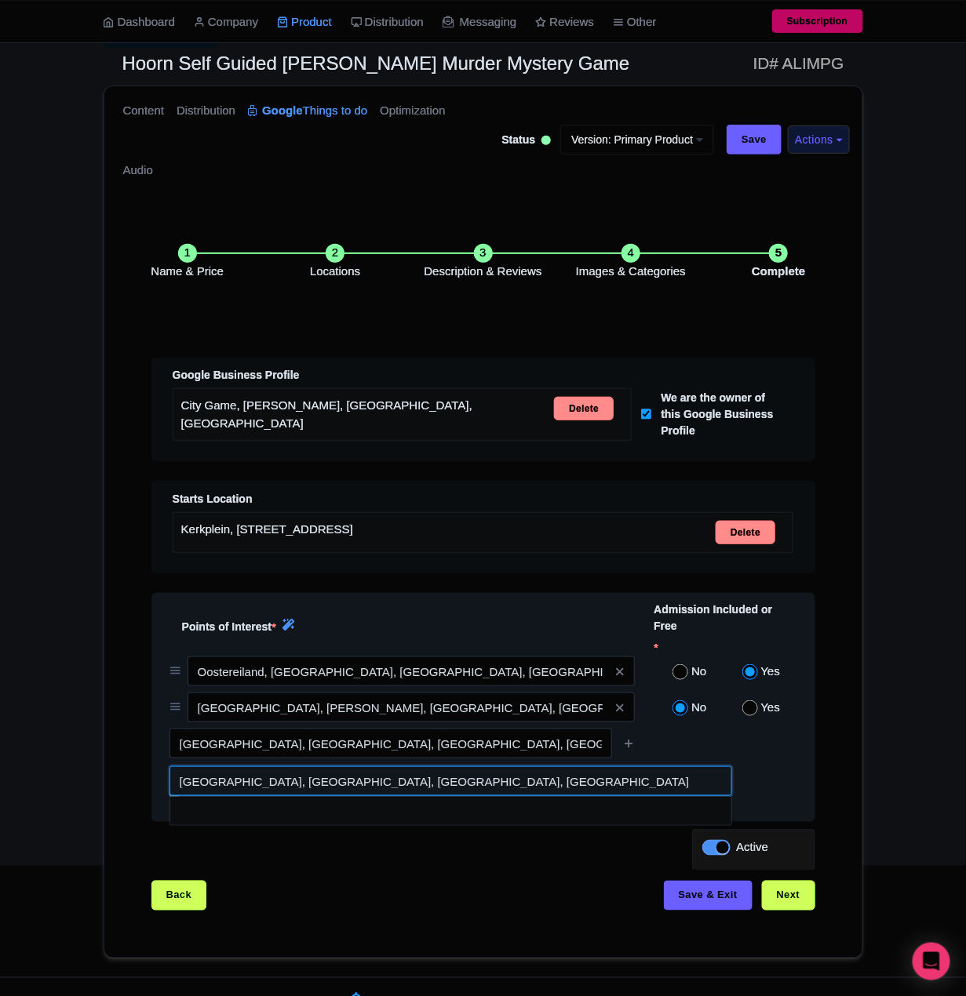
click at [562, 777] on input at bounding box center [450, 781] width 562 height 30
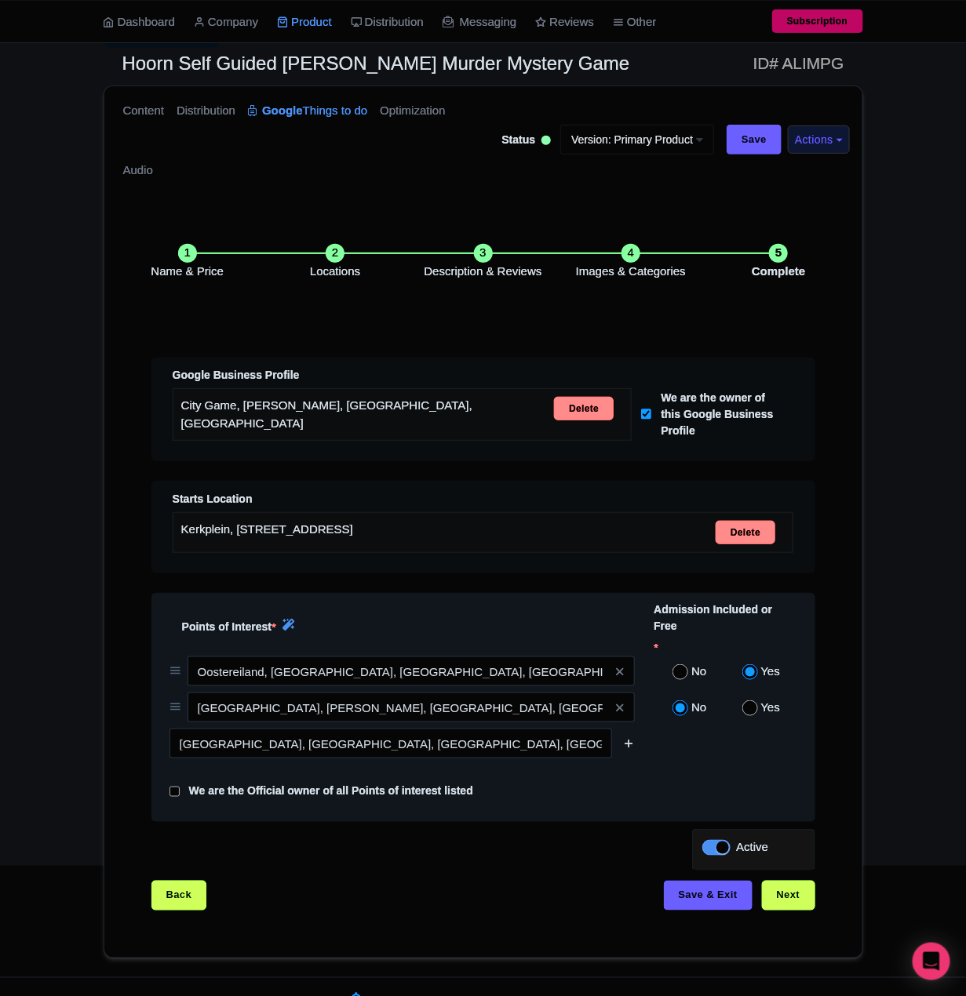
click at [626, 746] on icon at bounding box center [629, 743] width 12 height 12
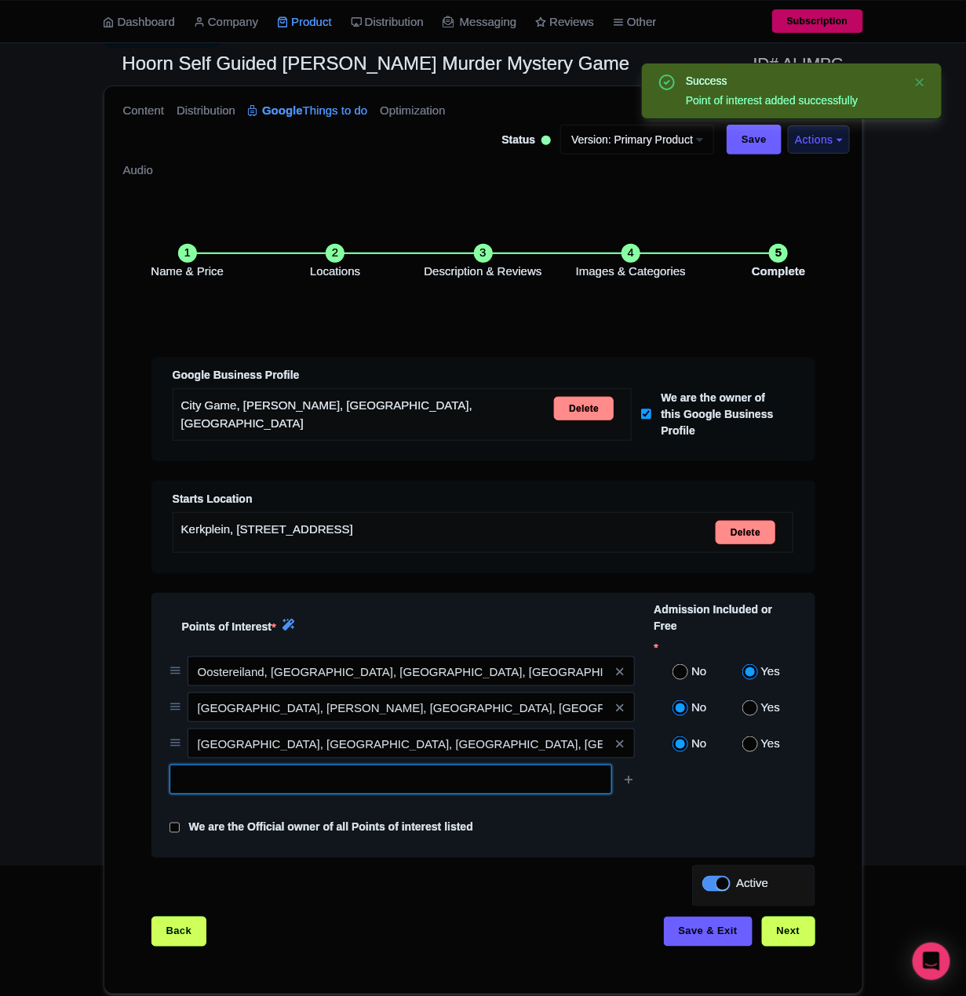
drag, startPoint x: 415, startPoint y: 786, endPoint x: 427, endPoint y: 782, distance: 12.4
click at [420, 784] on input "text" at bounding box center [390, 780] width 442 height 30
paste input "Roode Steen 16, Roode Steen, Hoorn, Netherlands"
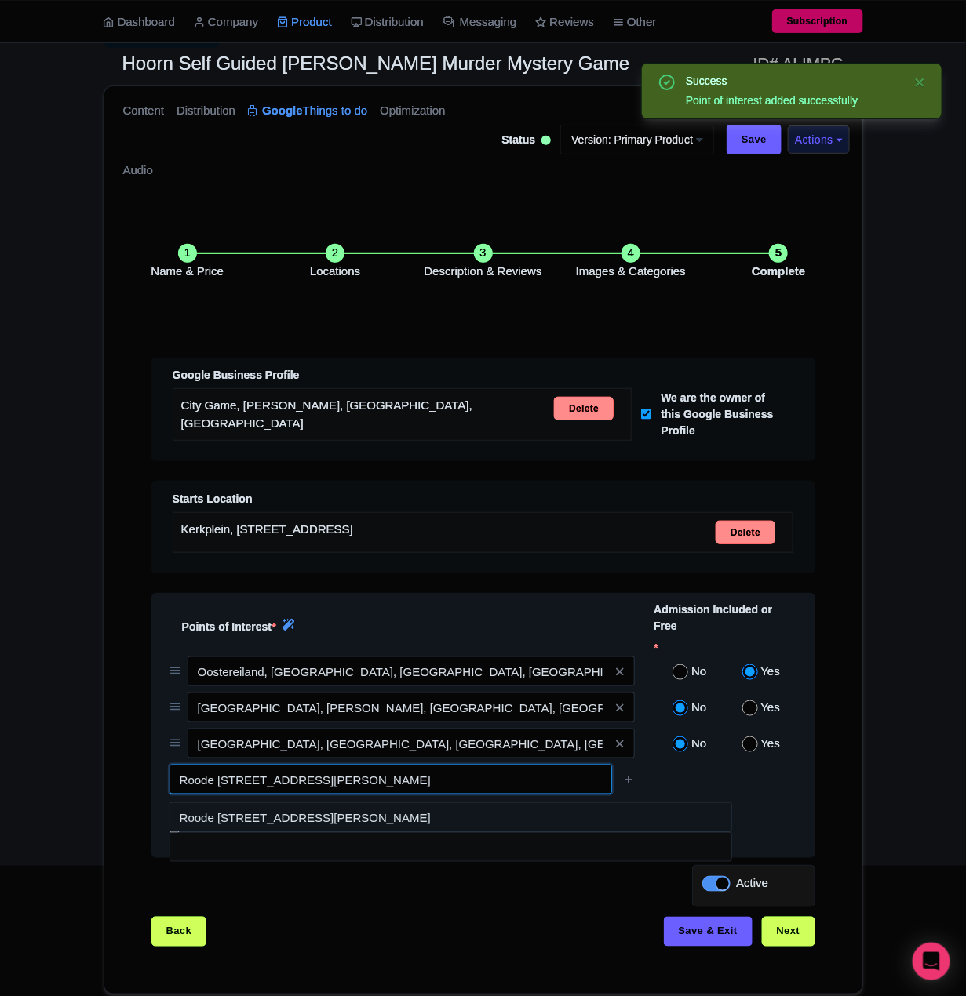
type input "Roode Steen 16, Roode Steen, Hoorn, Netherlands"
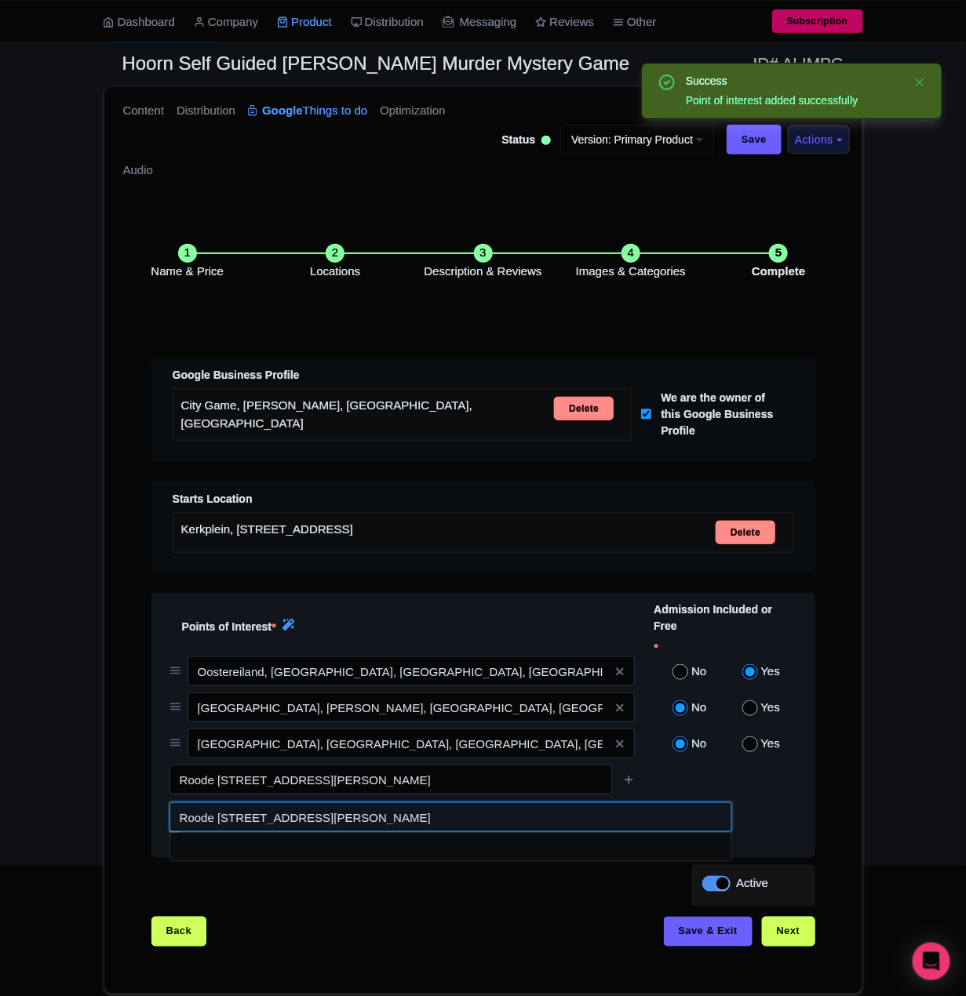
click at [497, 816] on input at bounding box center [450, 817] width 562 height 30
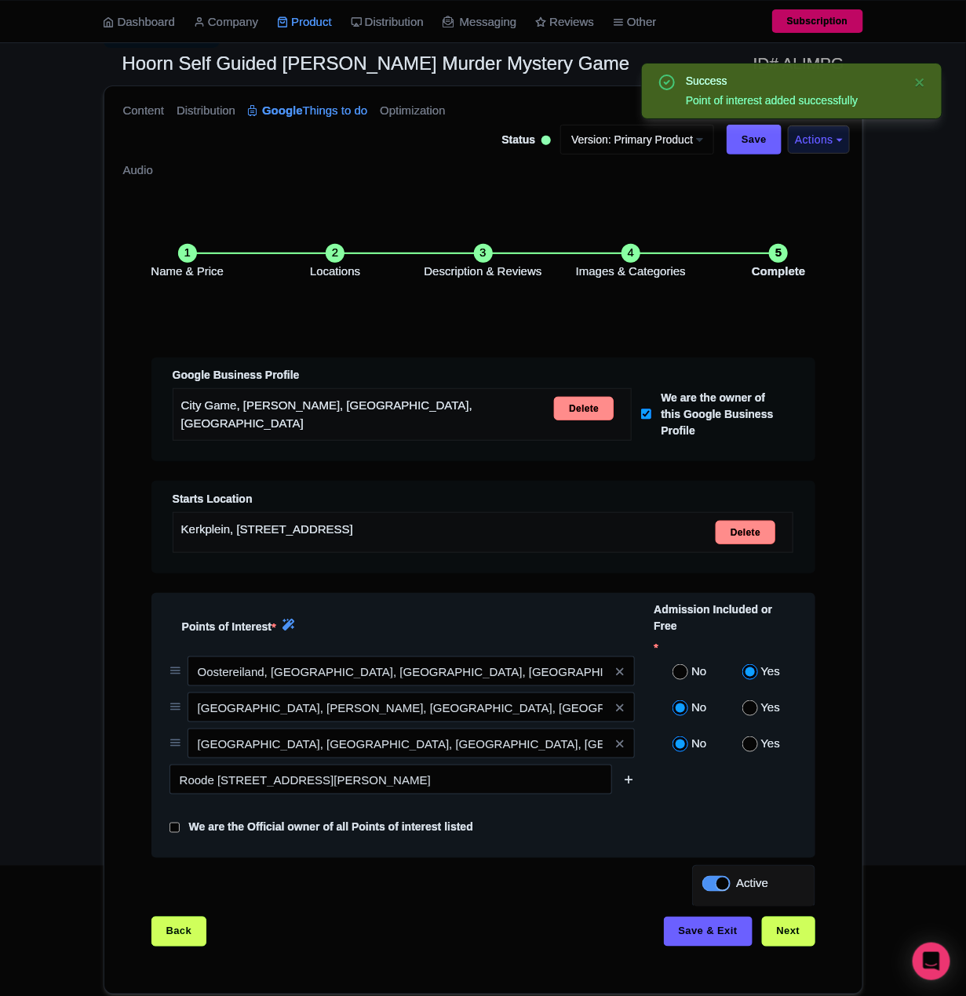
click at [629, 784] on icon at bounding box center [629, 779] width 12 height 12
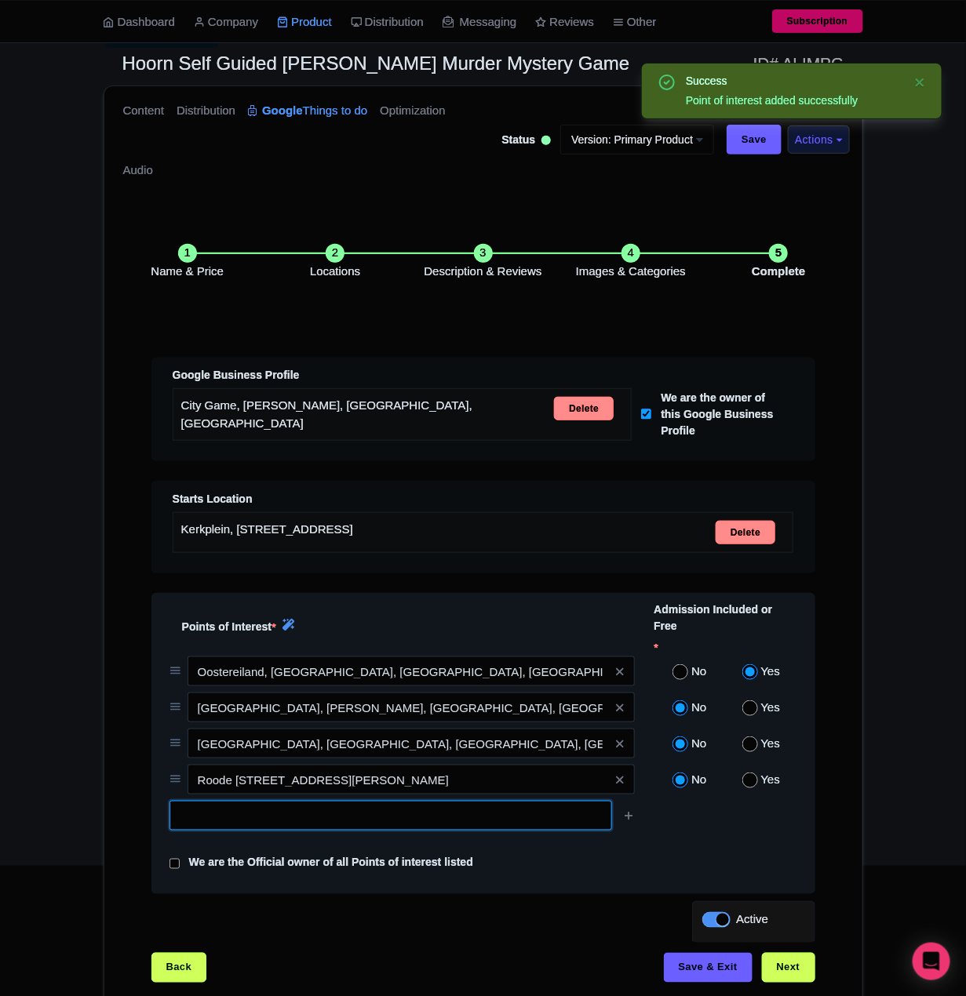
click at [384, 820] on input "text" at bounding box center [390, 816] width 442 height 30
paste input "Restaurant De Hoofdtoren, Hoofd, Hoorn, Netherlands"
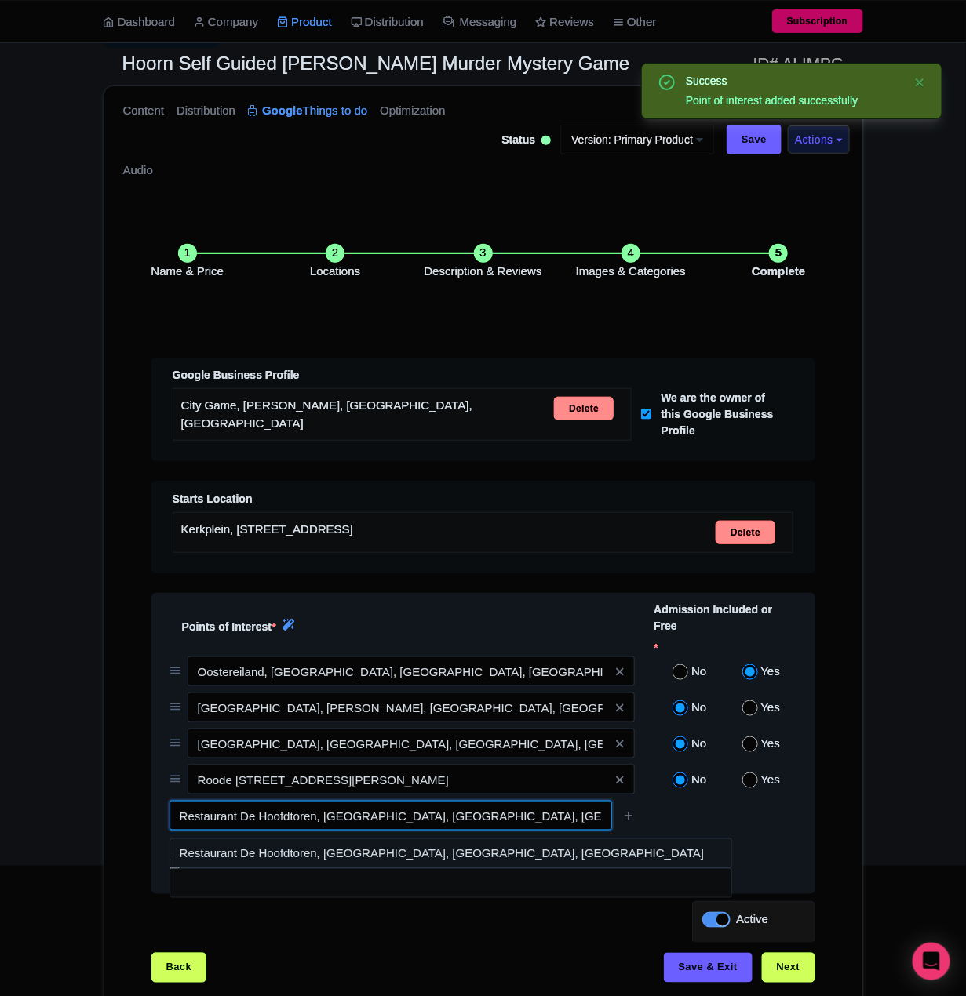
type input "Restaurant De Hoofdtoren, Hoofd, Hoorn, Netherlands"
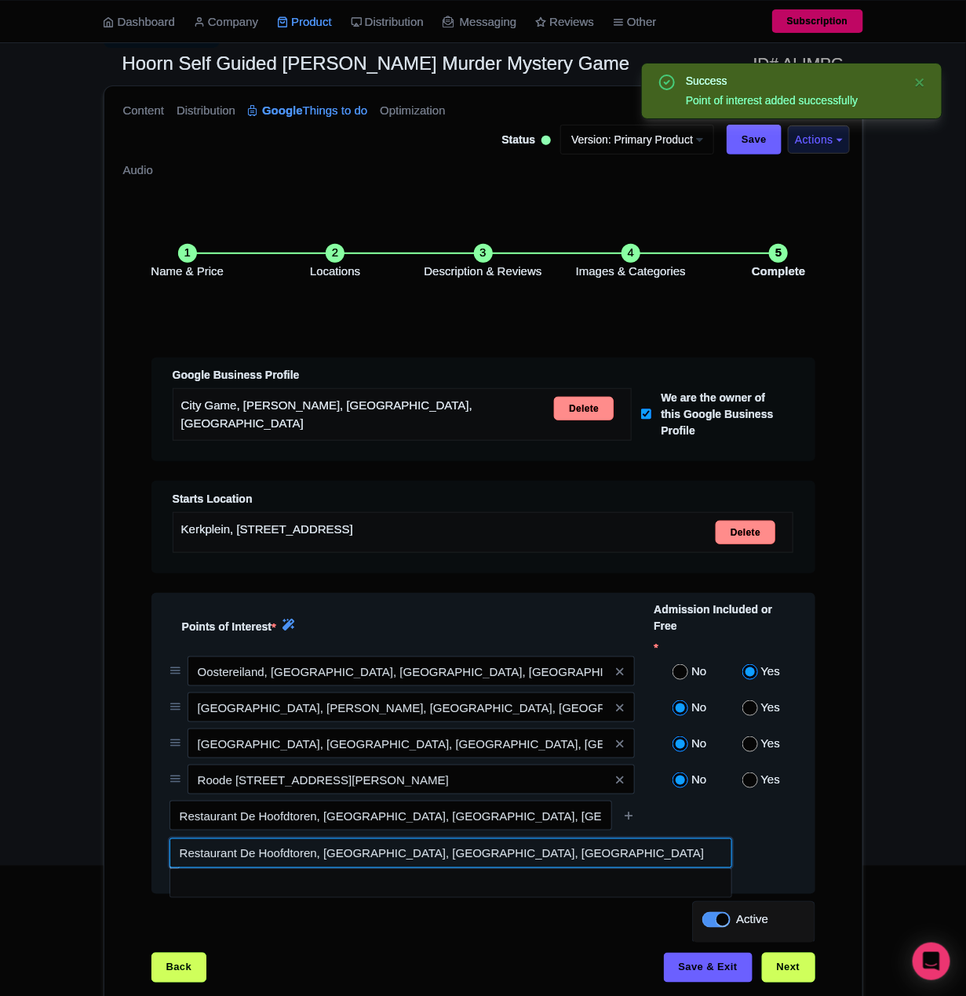
click at [572, 850] on input at bounding box center [450, 853] width 562 height 30
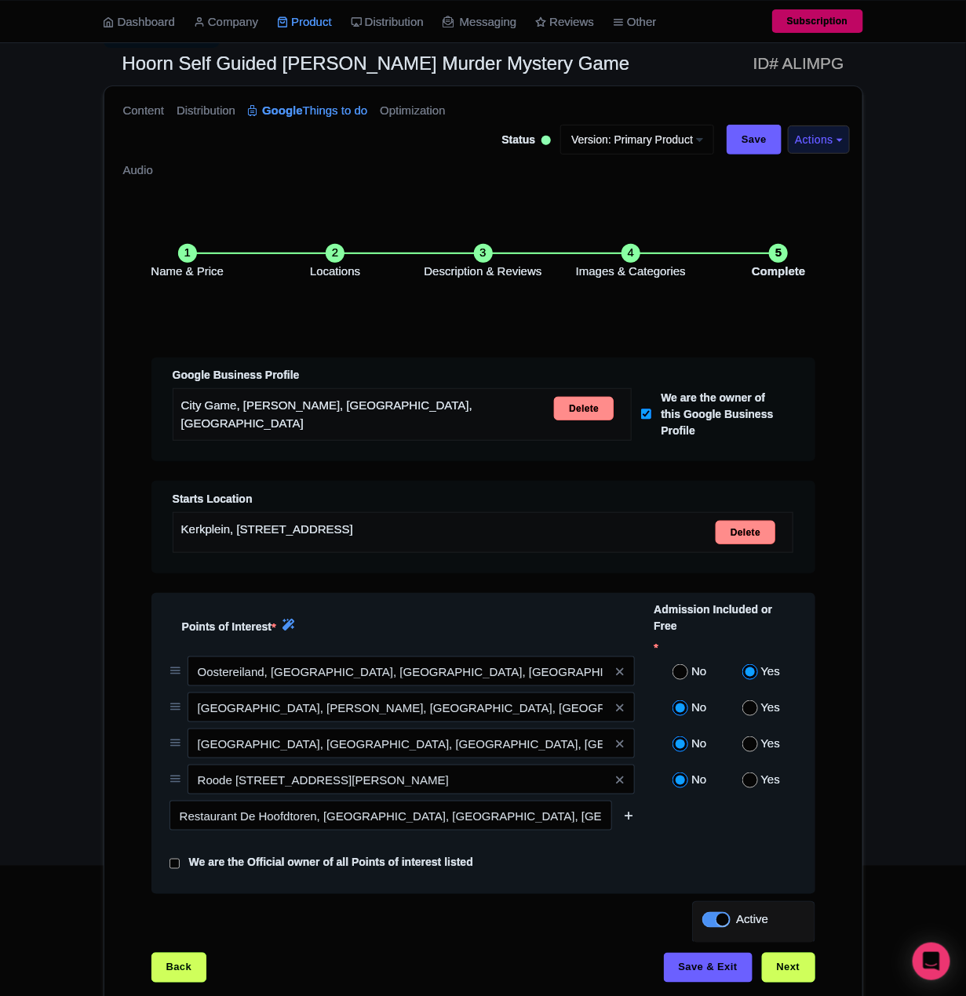
click at [631, 821] on icon at bounding box center [629, 815] width 12 height 12
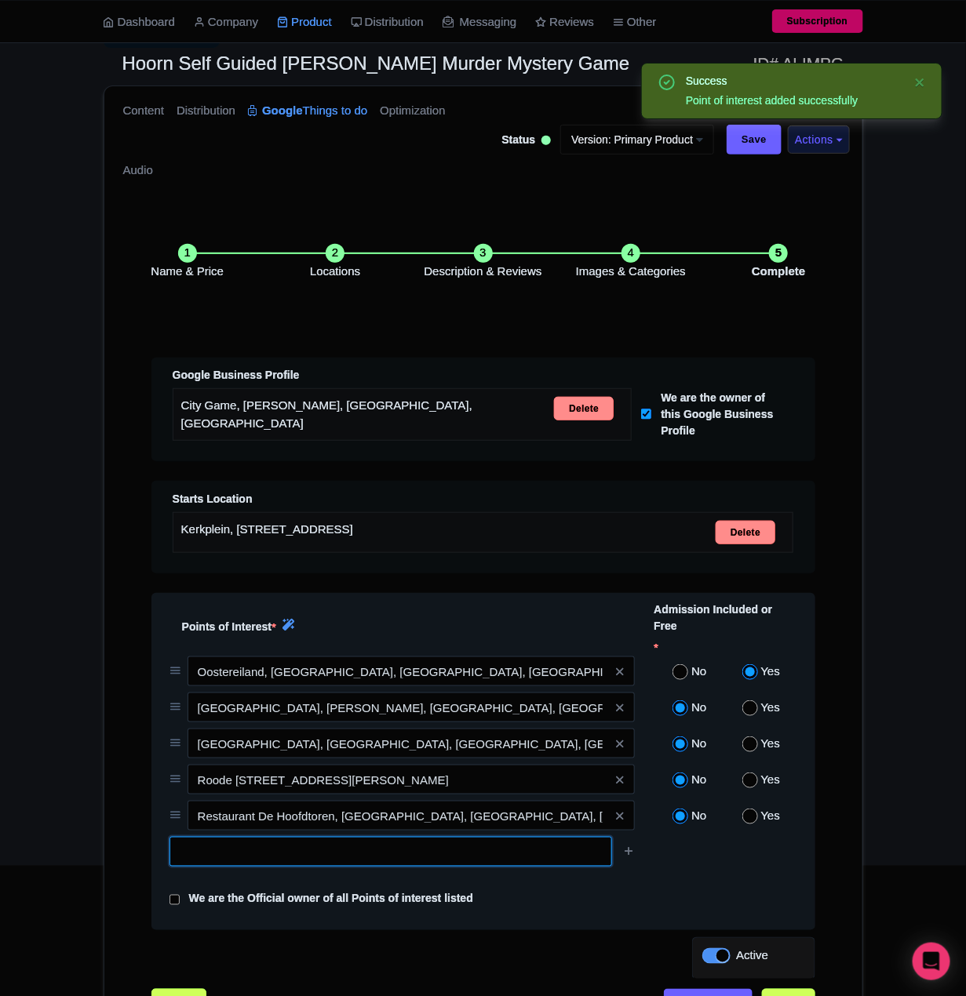
click at [401, 856] on input "text" at bounding box center [390, 852] width 442 height 30
paste input "Bossuhuizen, Slapershaven, Hoorn, Netherlands"
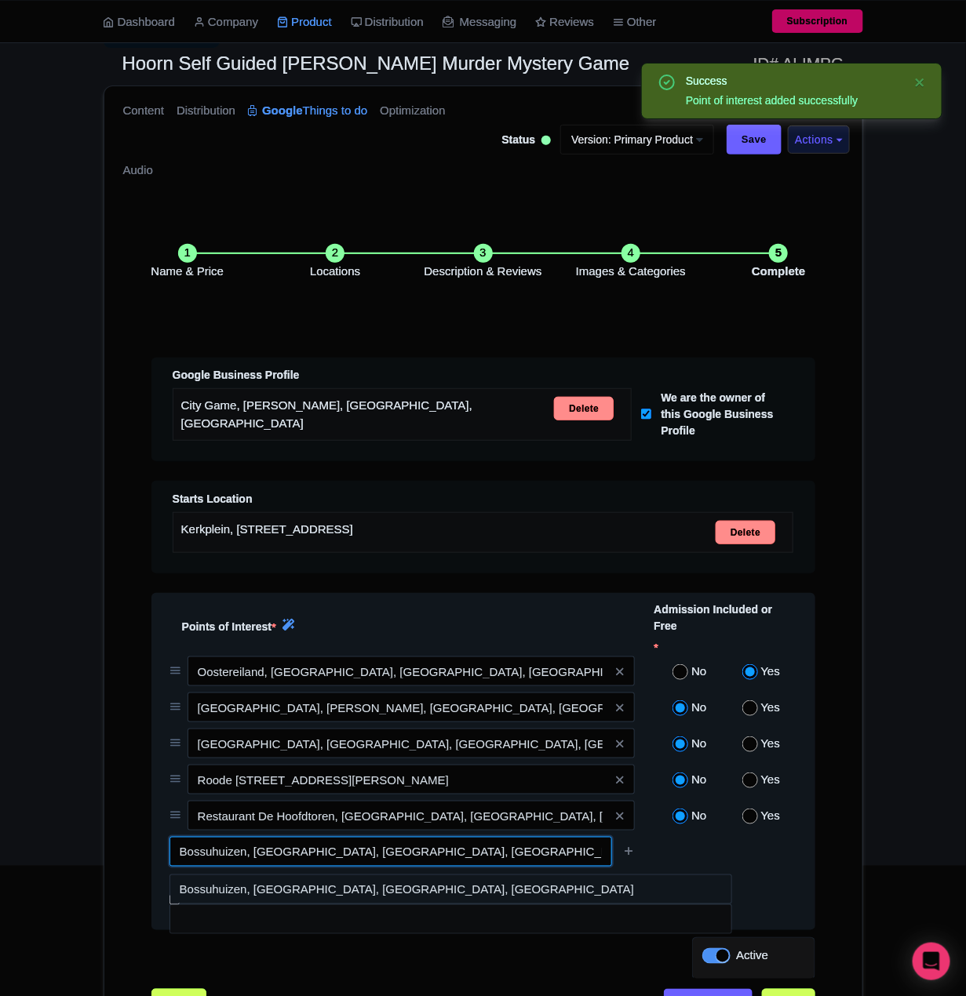
type input "Bossuhuizen, Slapershaven, Hoorn, Netherlands"
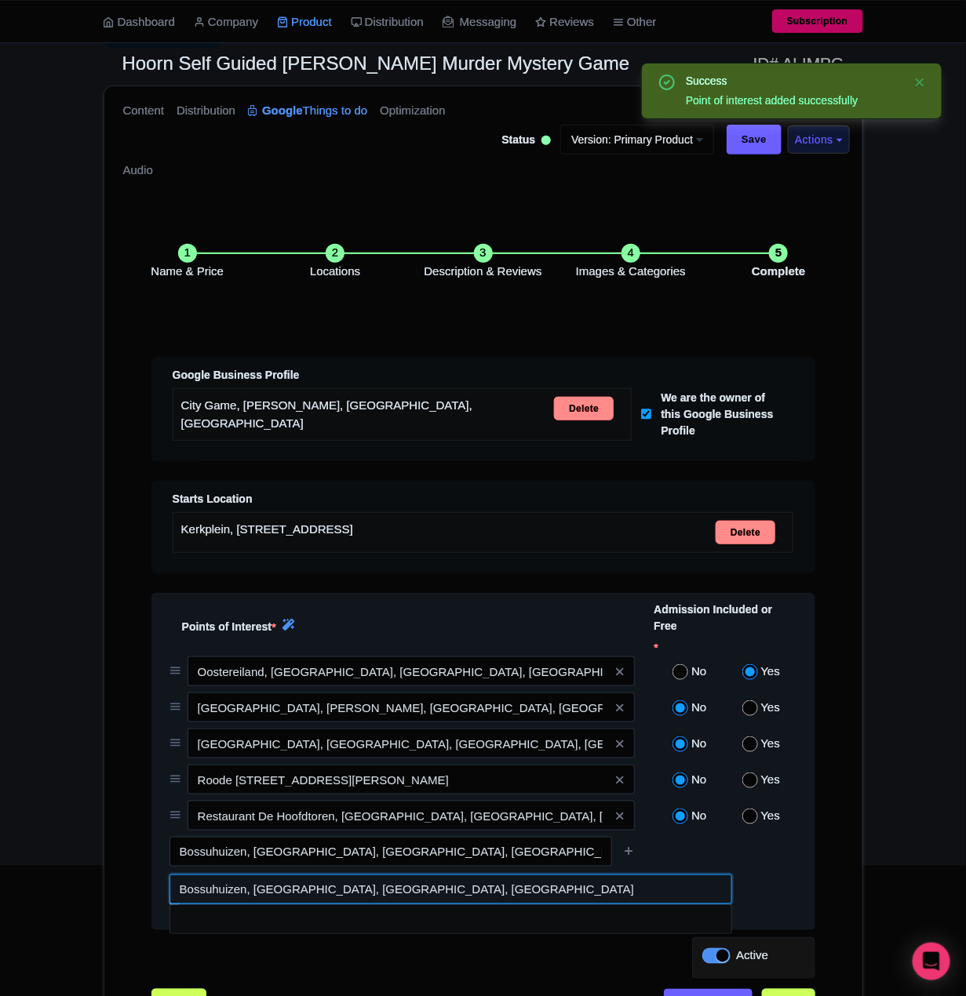
click at [488, 893] on input at bounding box center [450, 890] width 562 height 30
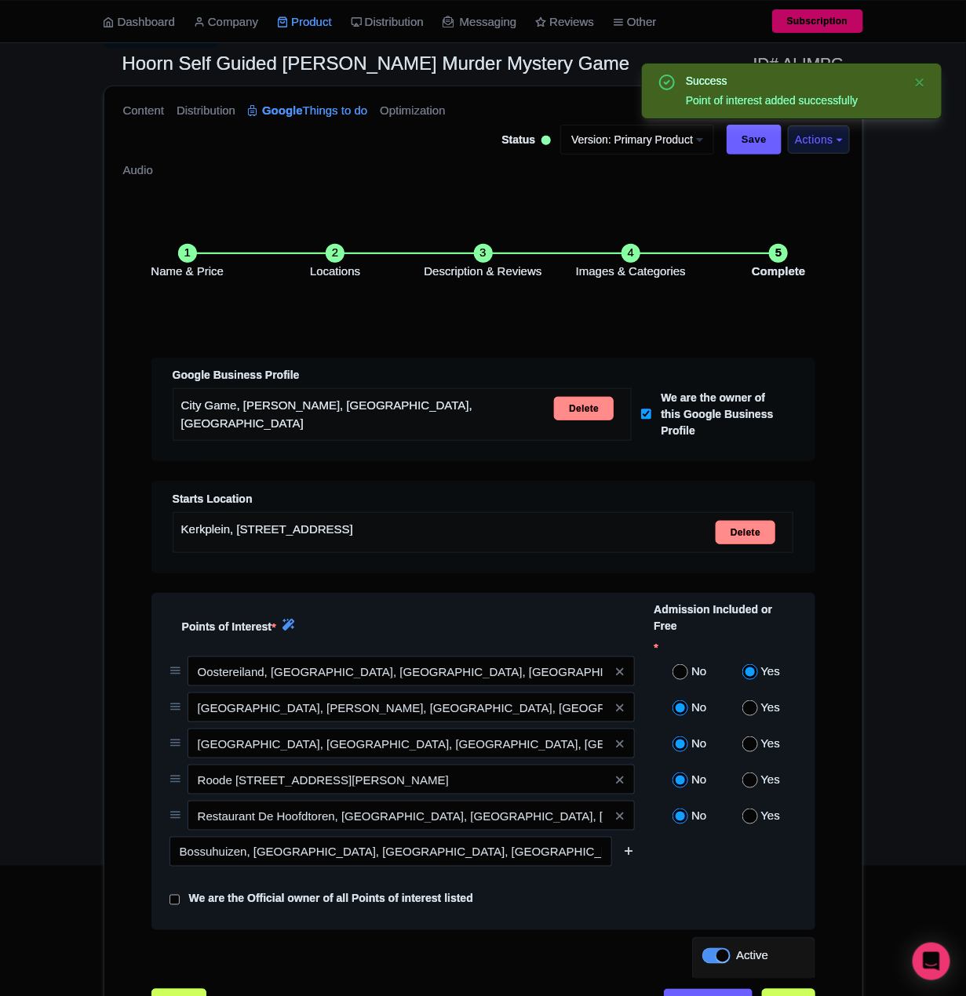
click at [623, 861] on link at bounding box center [629, 852] width 12 height 18
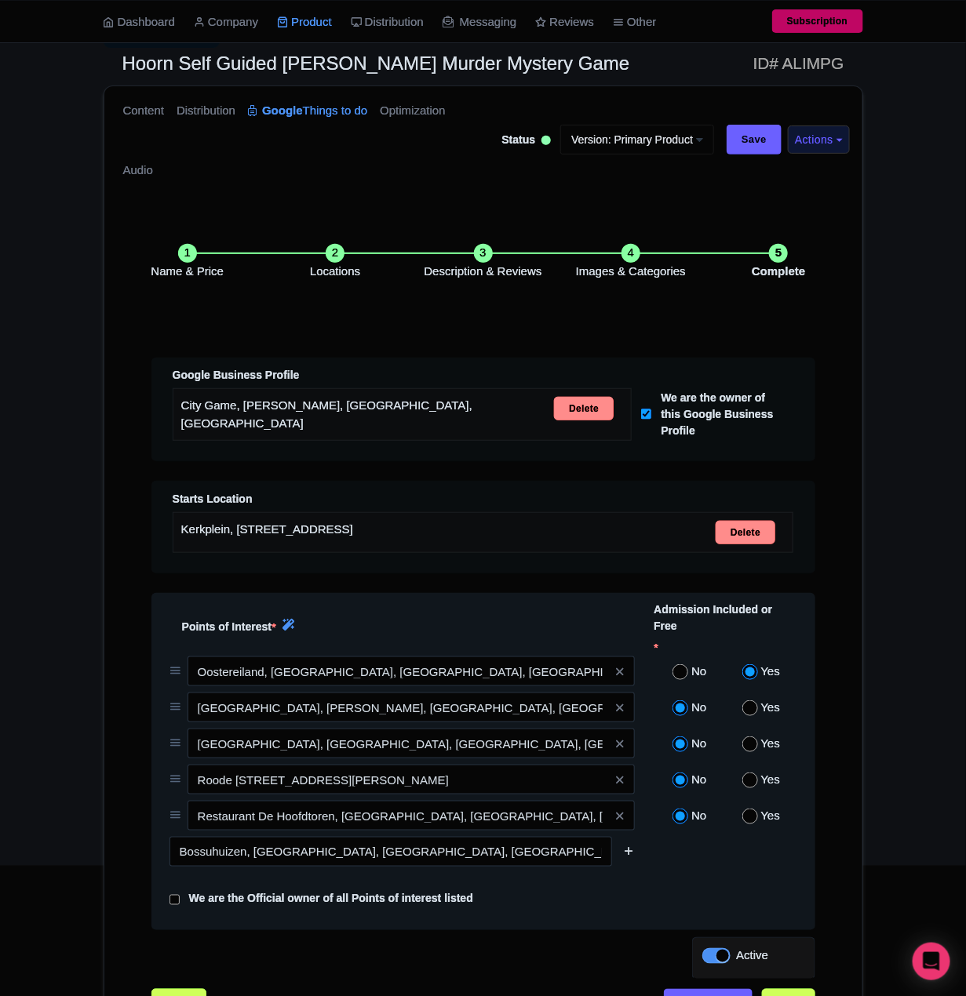
click at [627, 855] on icon at bounding box center [629, 852] width 12 height 12
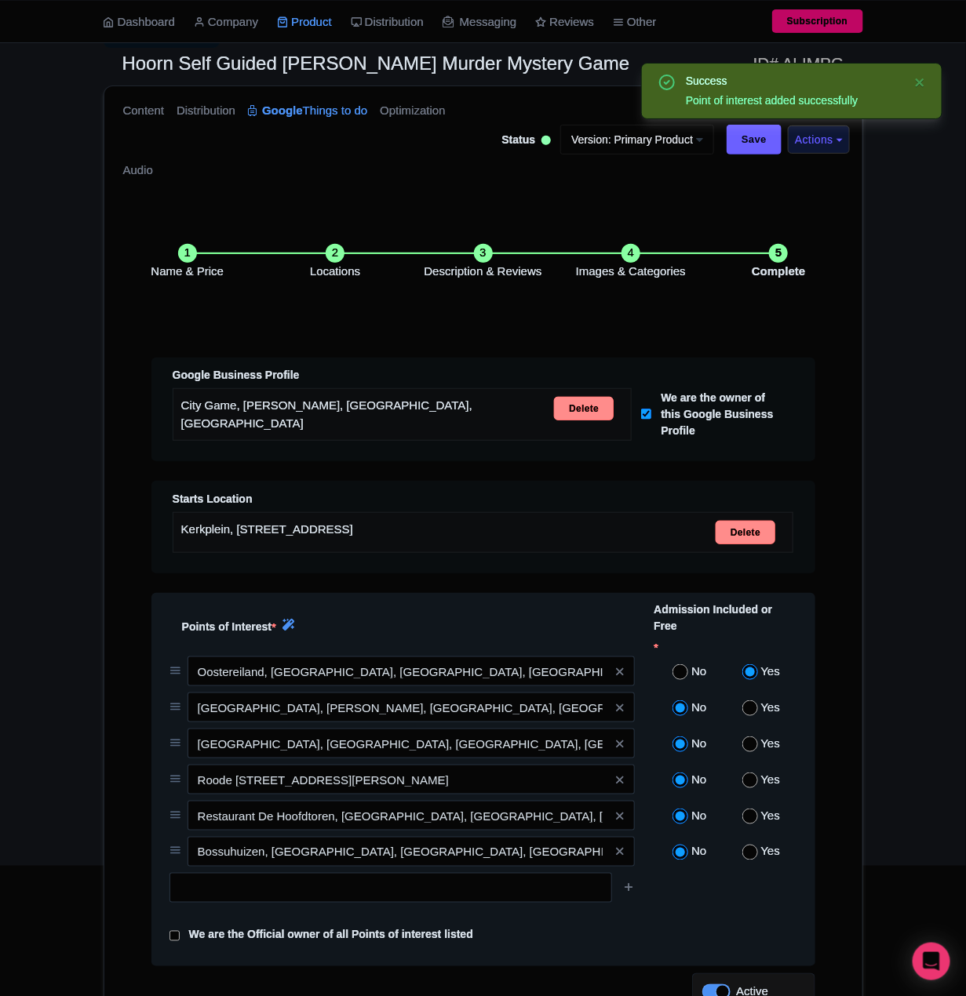
click at [746, 709] on input "radio" at bounding box center [750, 708] width 16 height 16
radio input "true"
click at [751, 758] on div "No Yes" at bounding box center [725, 747] width 162 height 36
click at [735, 729] on div "No Yes" at bounding box center [725, 711] width 162 height 36
click at [747, 752] on input "radio" at bounding box center [750, 744] width 16 height 16
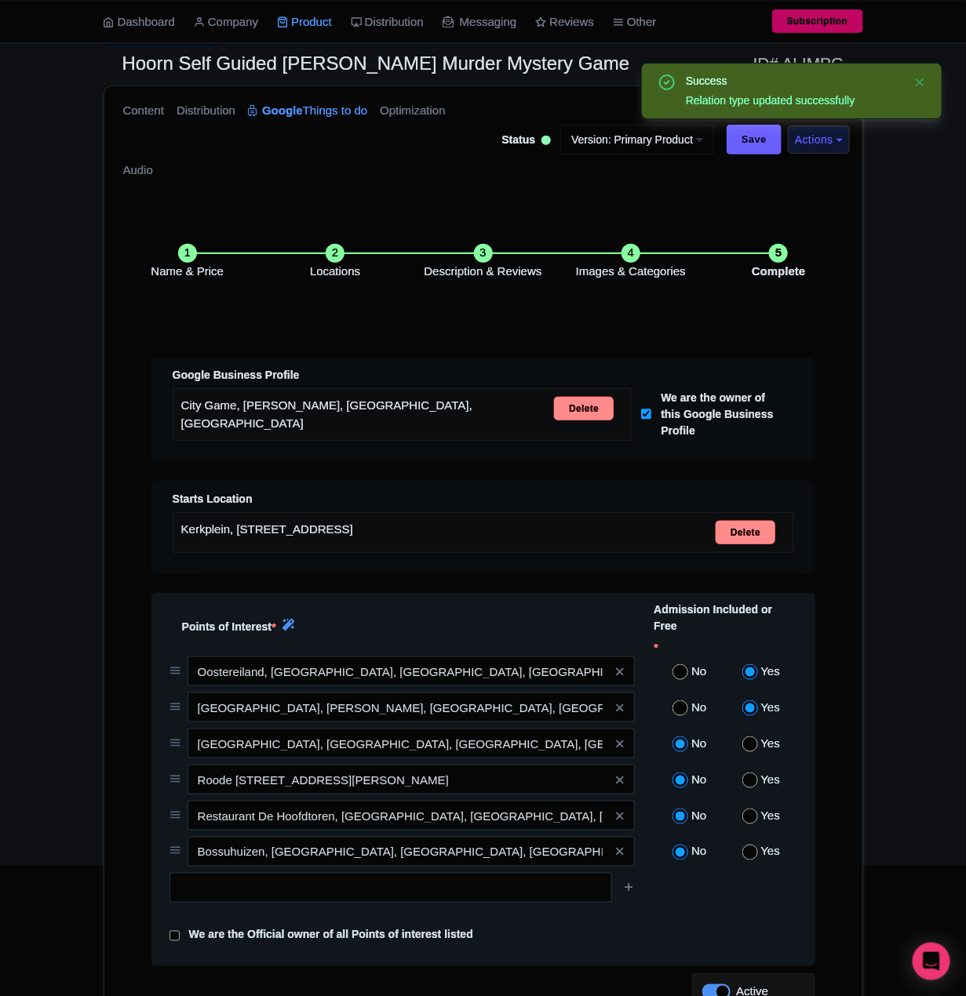
radio input "true"
click at [751, 782] on input "radio" at bounding box center [750, 781] width 16 height 16
radio input "true"
click at [746, 819] on input "radio" at bounding box center [750, 817] width 16 height 16
radio input "true"
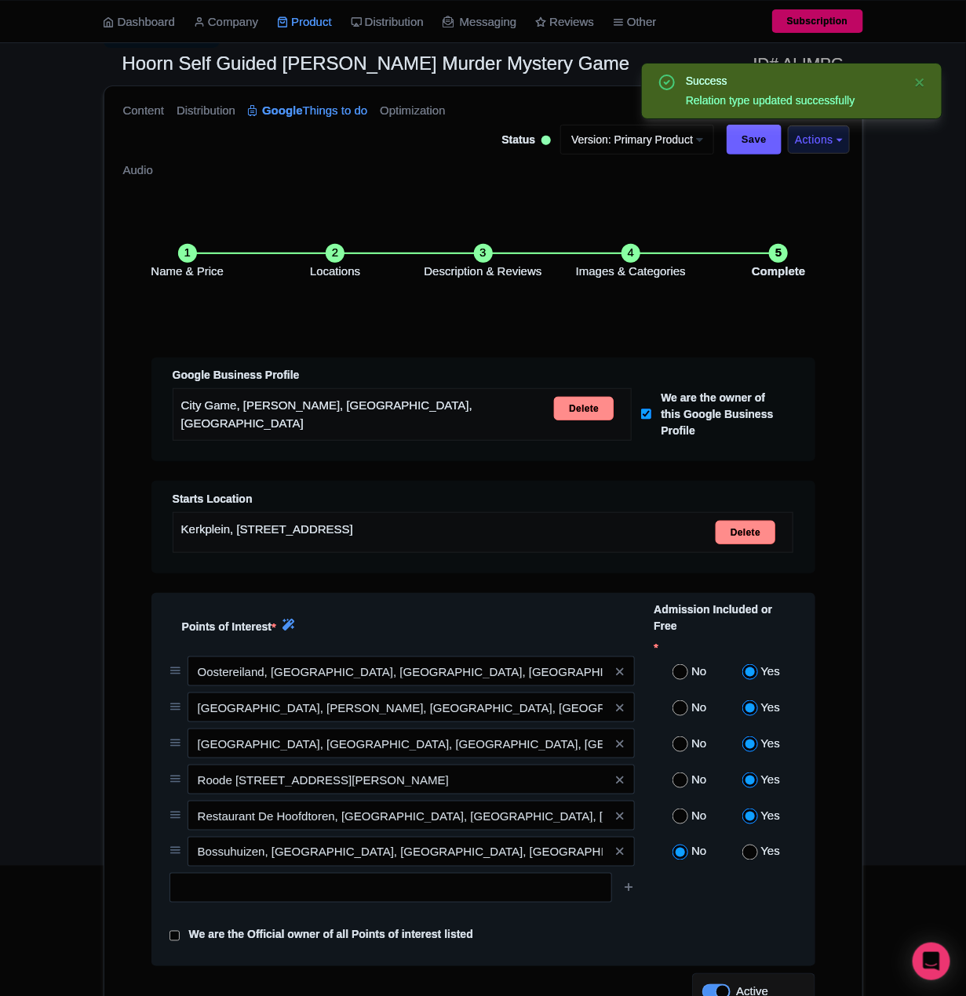
click at [755, 859] on input "radio" at bounding box center [750, 853] width 16 height 16
radio input "true"
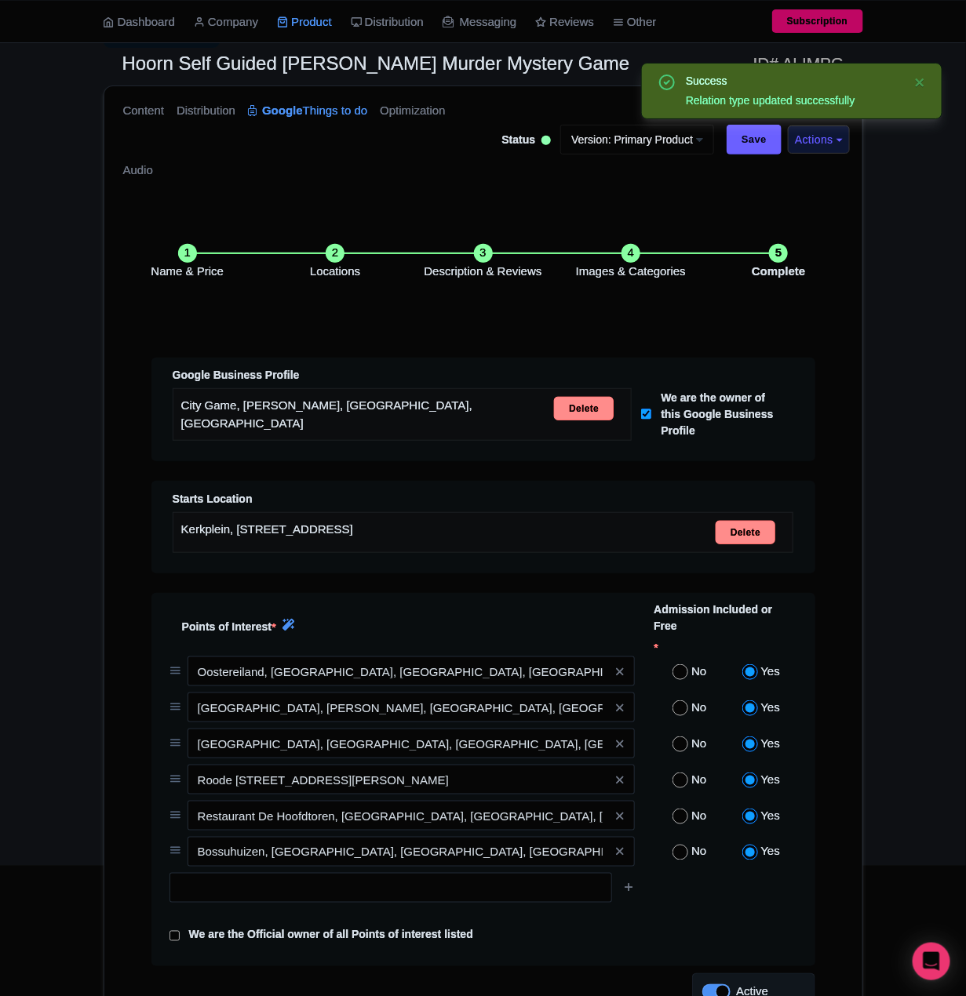
scroll to position [311, 0]
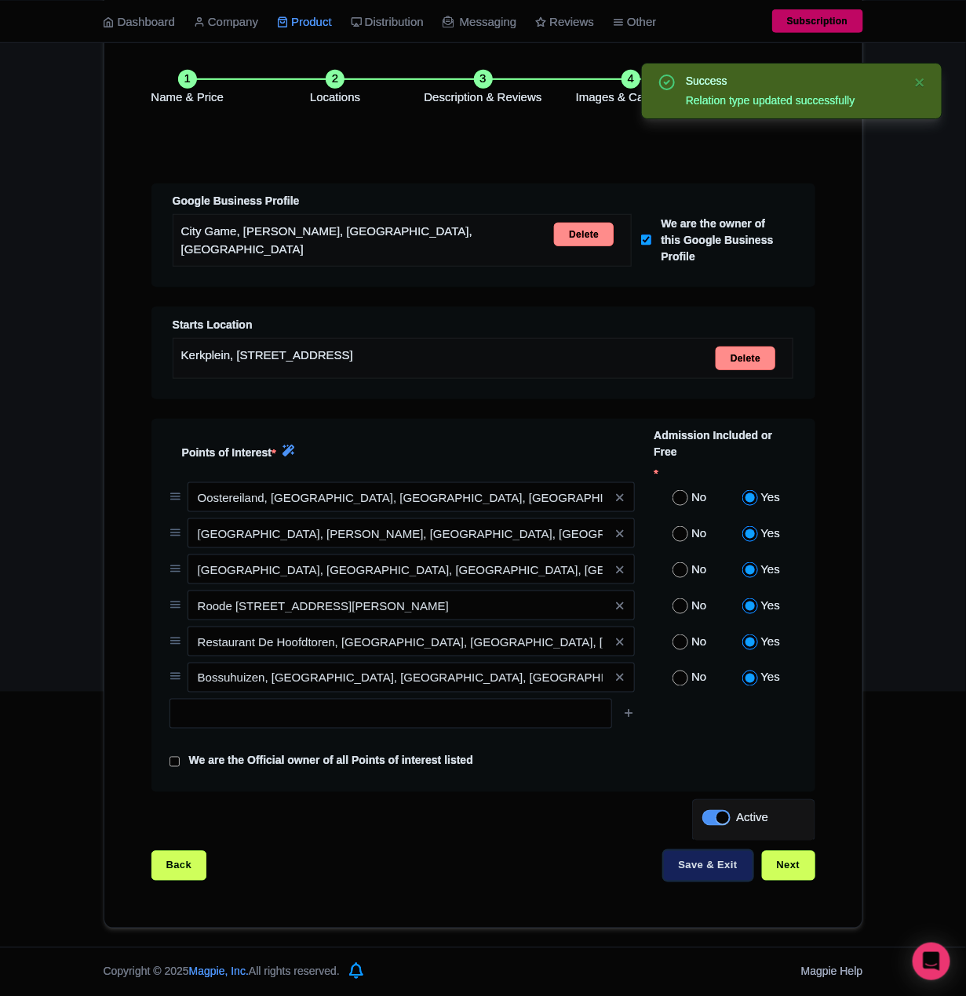
click at [718, 868] on button "Save & Exit" at bounding box center [708, 866] width 89 height 30
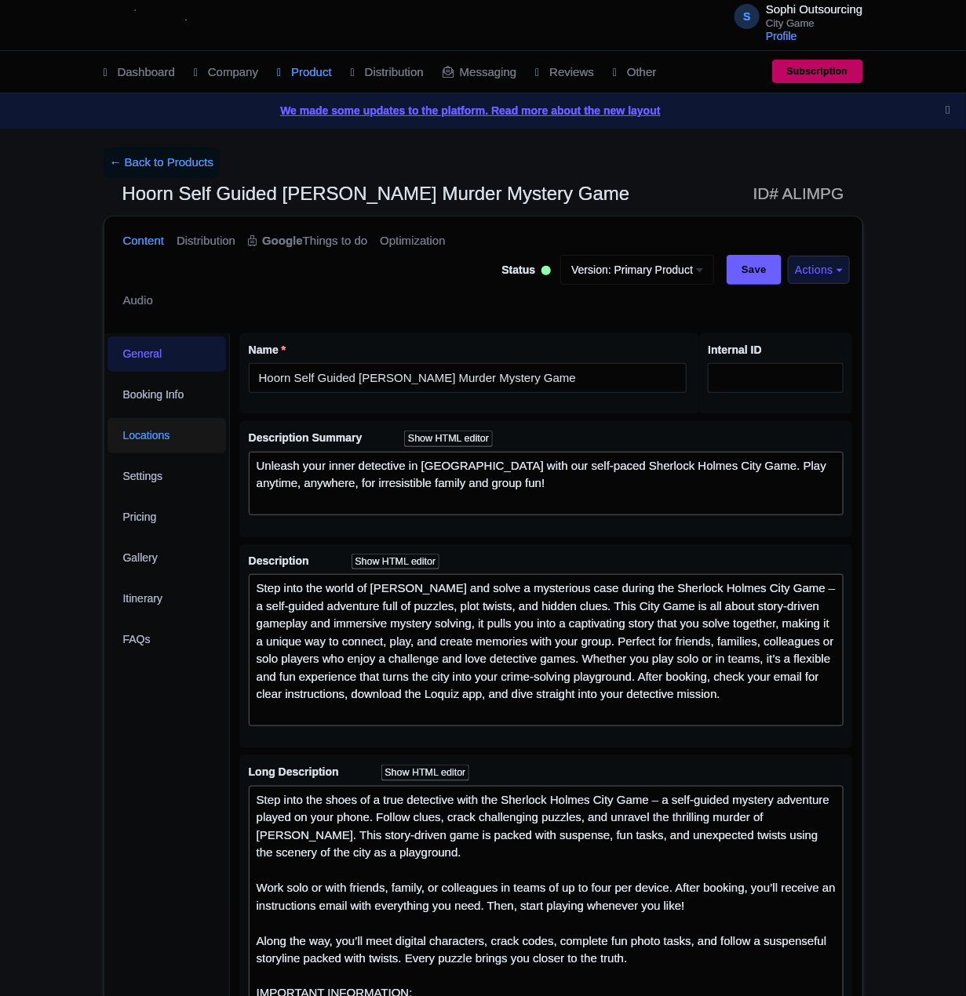
drag, startPoint x: 0, startPoint y: 0, endPoint x: 158, endPoint y: 431, distance: 458.5
click at [158, 431] on link "Locations" at bounding box center [166, 435] width 119 height 35
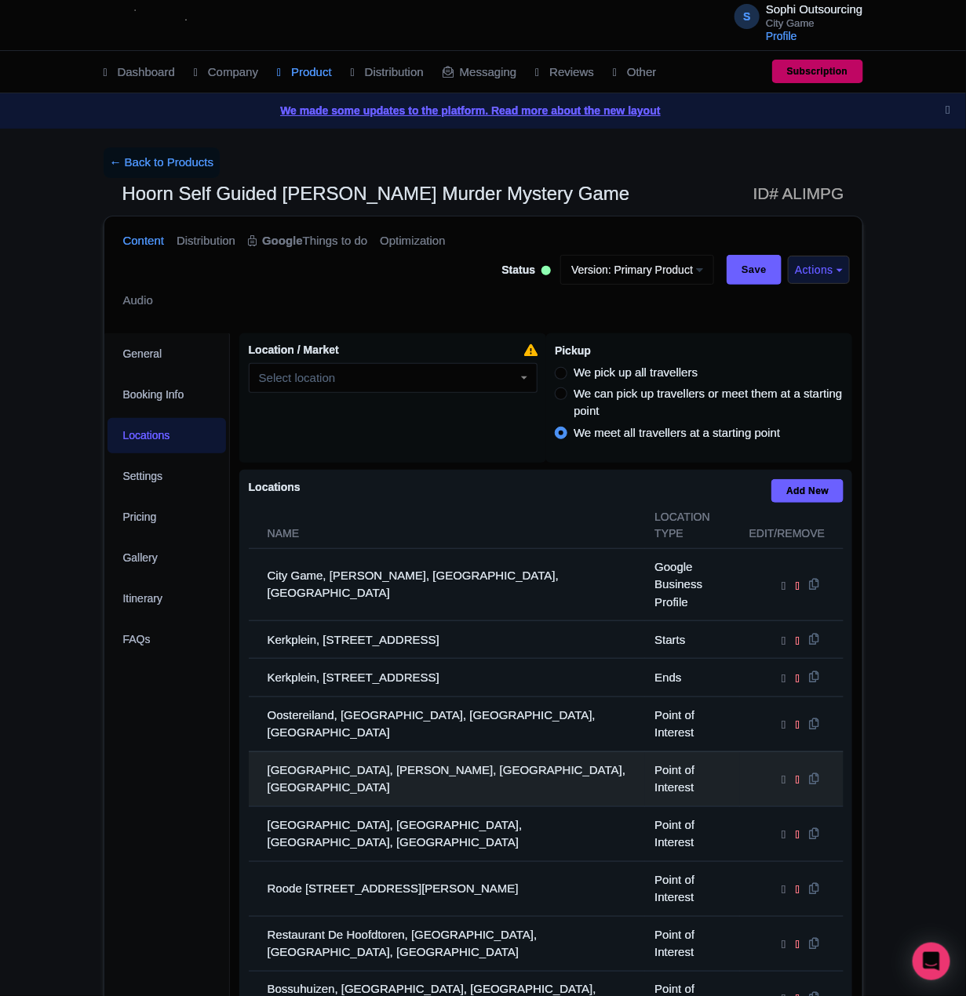
scroll to position [327, 0]
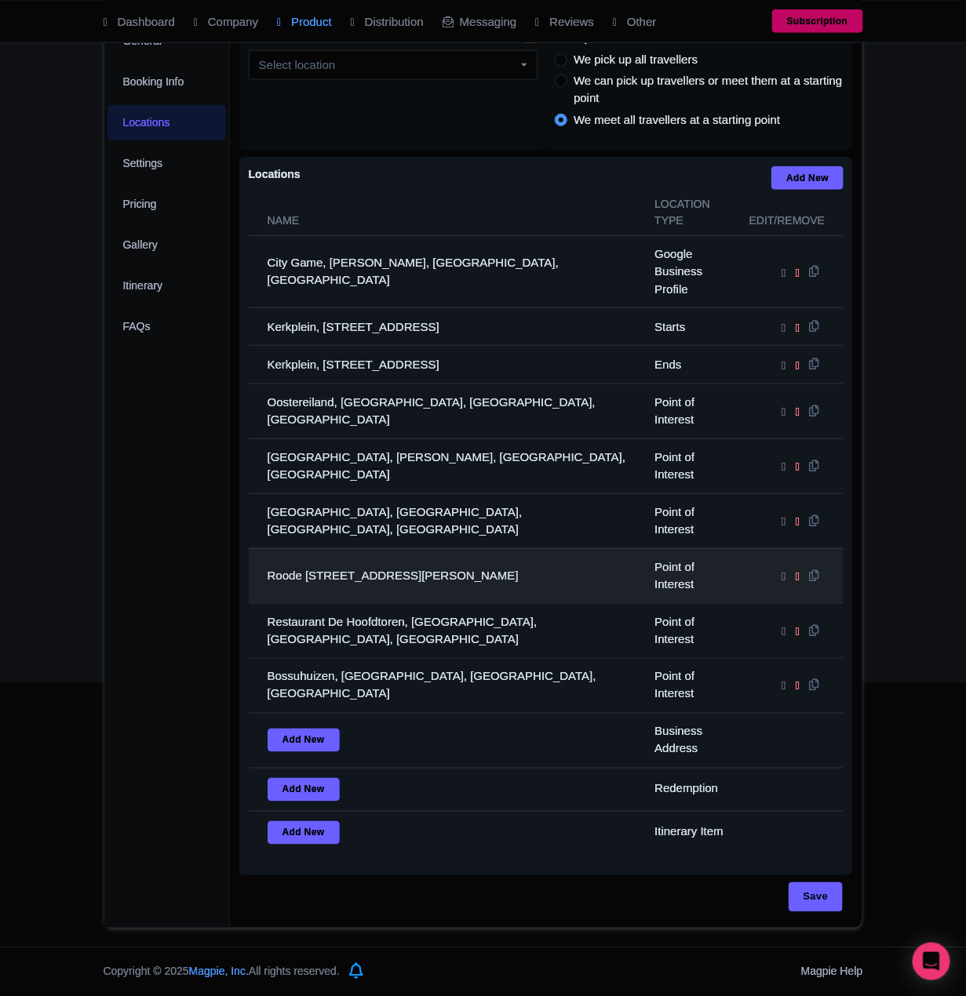
click at [365, 570] on td "Roode Steen 16, Roode Steen, Hoorn, Netherlands" at bounding box center [447, 575] width 397 height 55
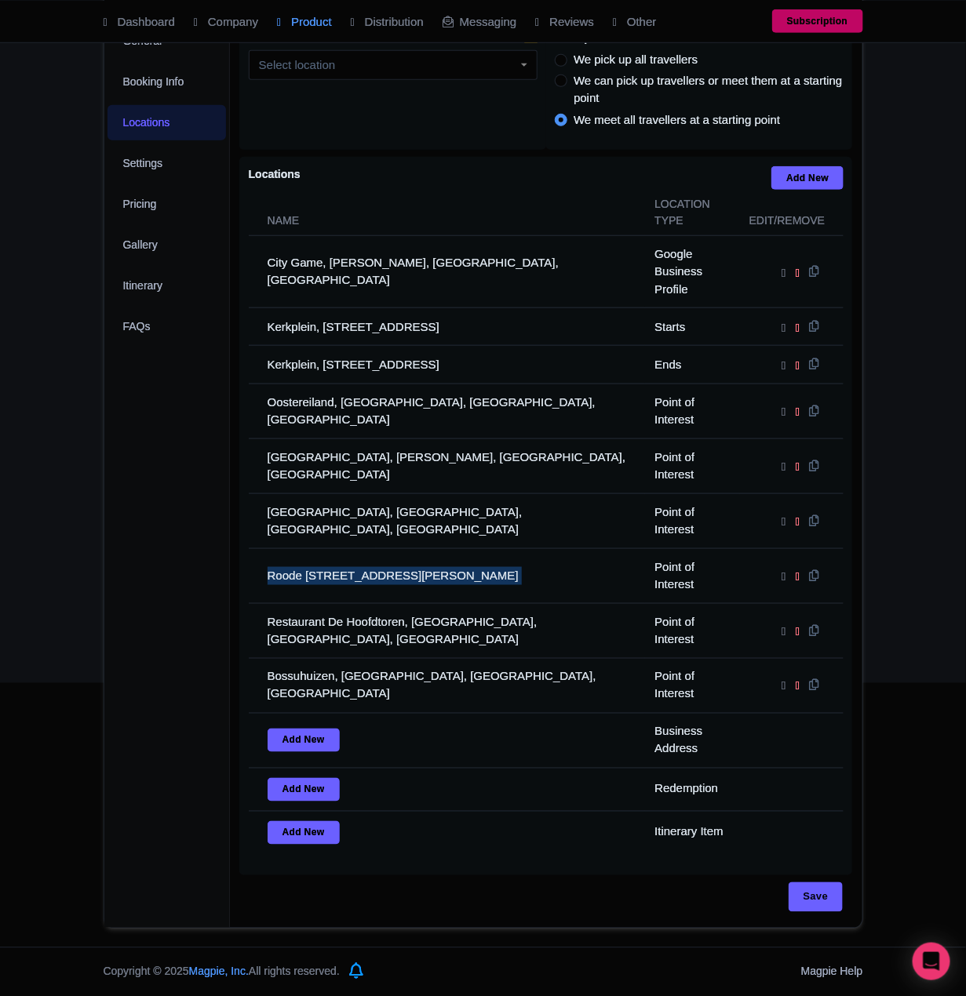
copy tr "Roode Steen 16, Roode Steen, Hoorn, Netherlands"
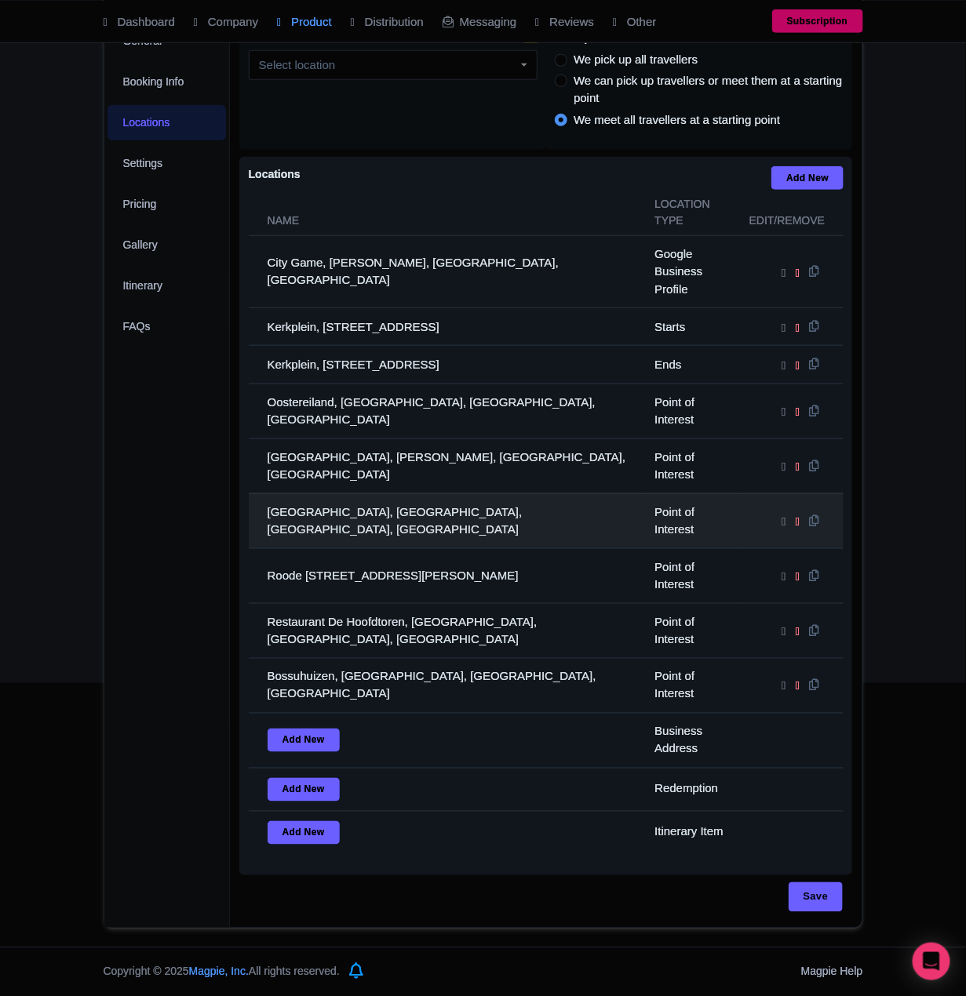
click at [393, 515] on td "Museum van de 20e Eeuw, Nieuwe Wal, Hoorn, Netherlands" at bounding box center [447, 520] width 397 height 55
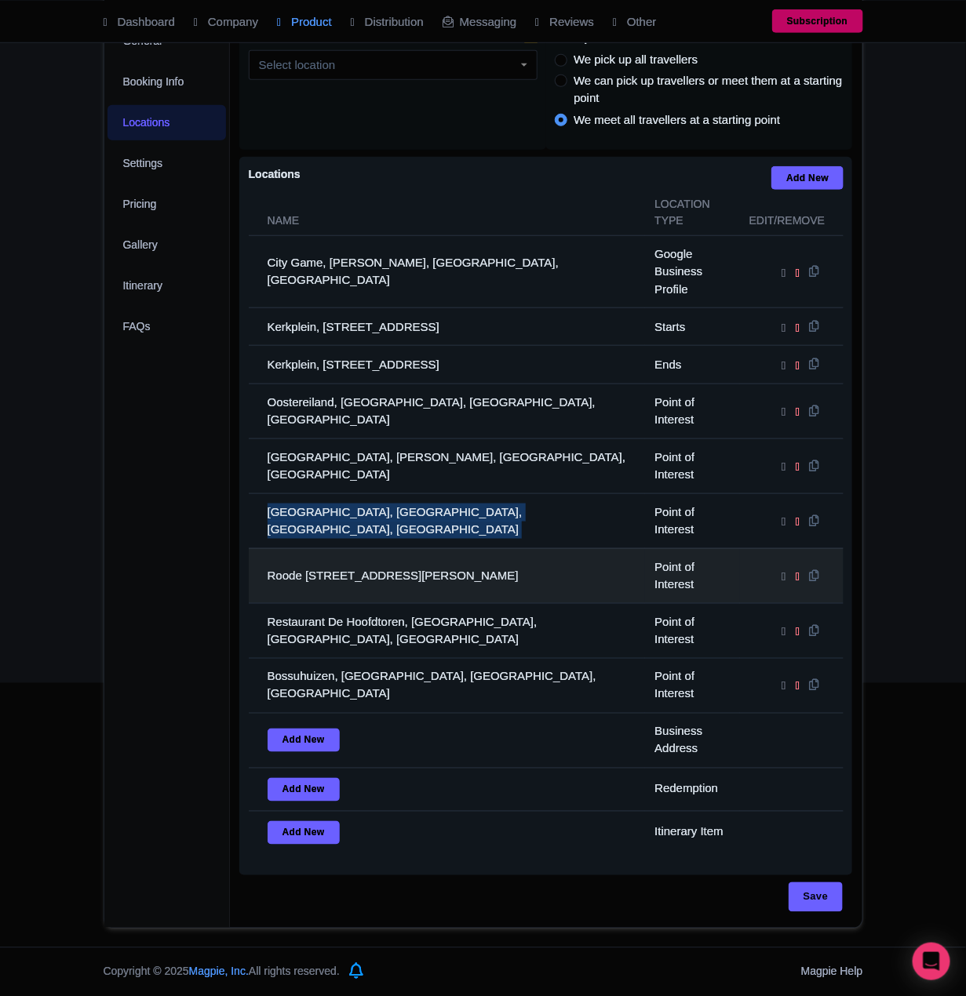
copy tr "Museum van de 20e Eeuw, Nieuwe Wal, Hoorn, Netherlands"
click at [381, 573] on td "Roode Steen 16, Roode Steen, Hoorn, Netherlands" at bounding box center [447, 575] width 397 height 55
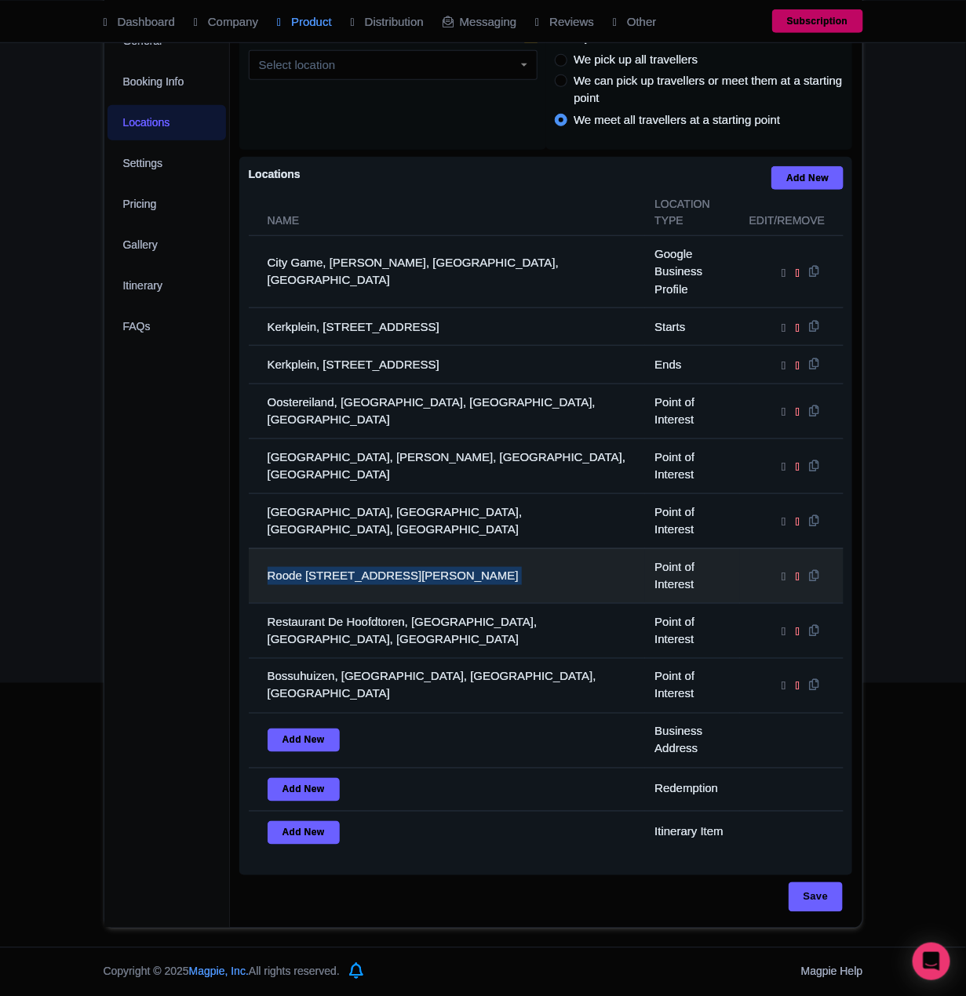
click at [381, 573] on td "Roode Steen 16, Roode Steen, Hoorn, Netherlands" at bounding box center [447, 575] width 397 height 55
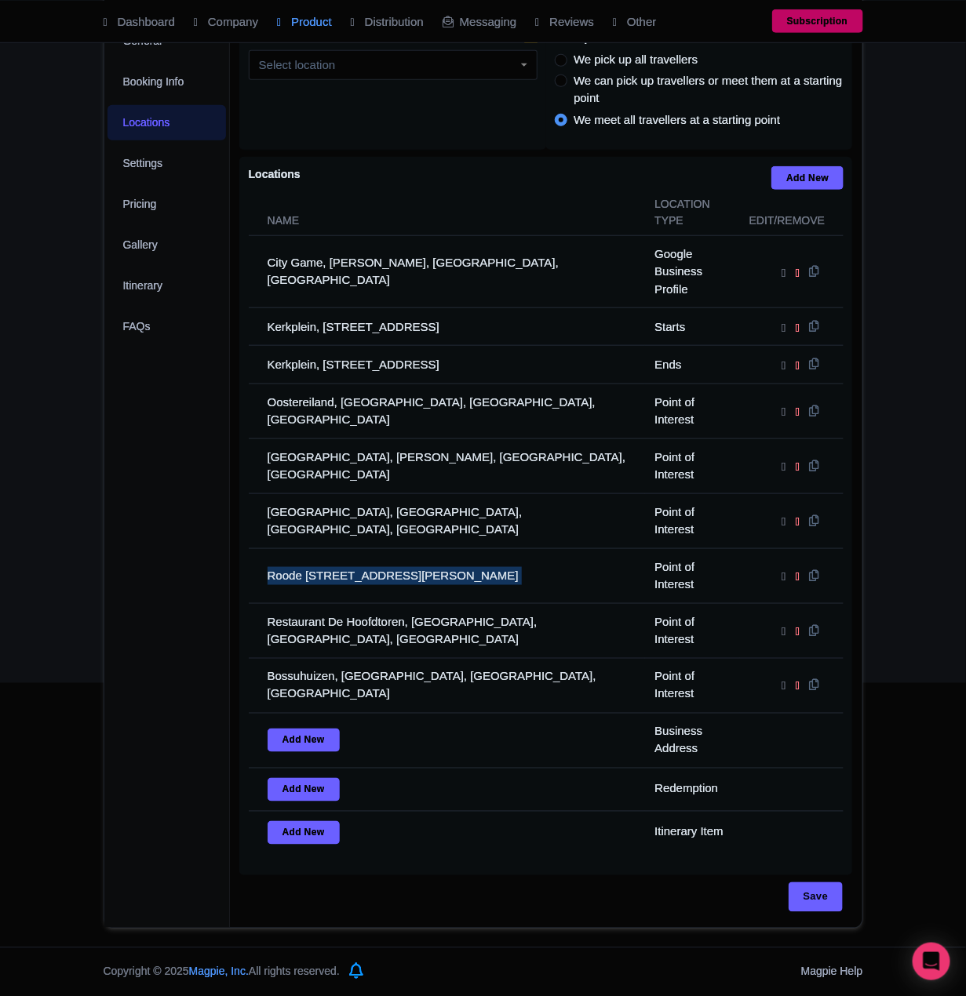
copy tr "Roode Steen 16, Roode Steen, Hoorn, Netherlands"
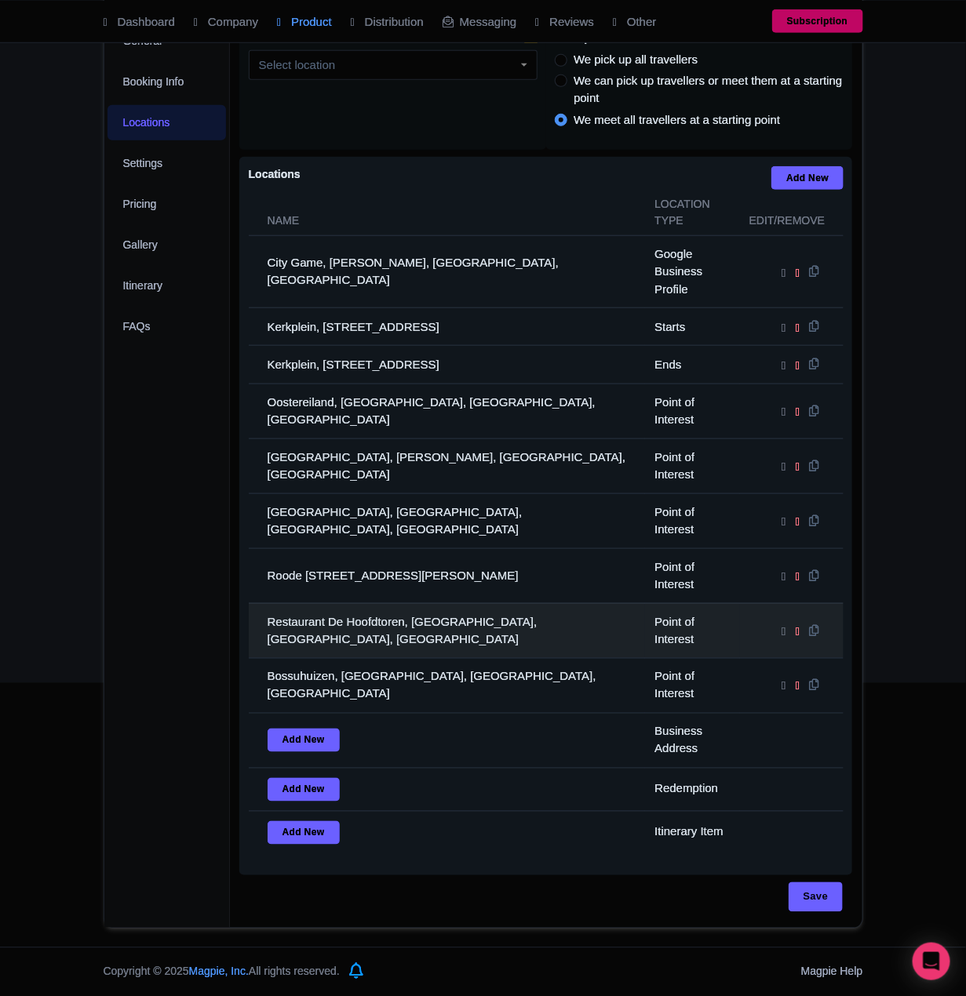
click at [313, 619] on td "Restaurant De Hoofdtoren, Hoofd, Hoorn, Netherlands" at bounding box center [447, 630] width 397 height 55
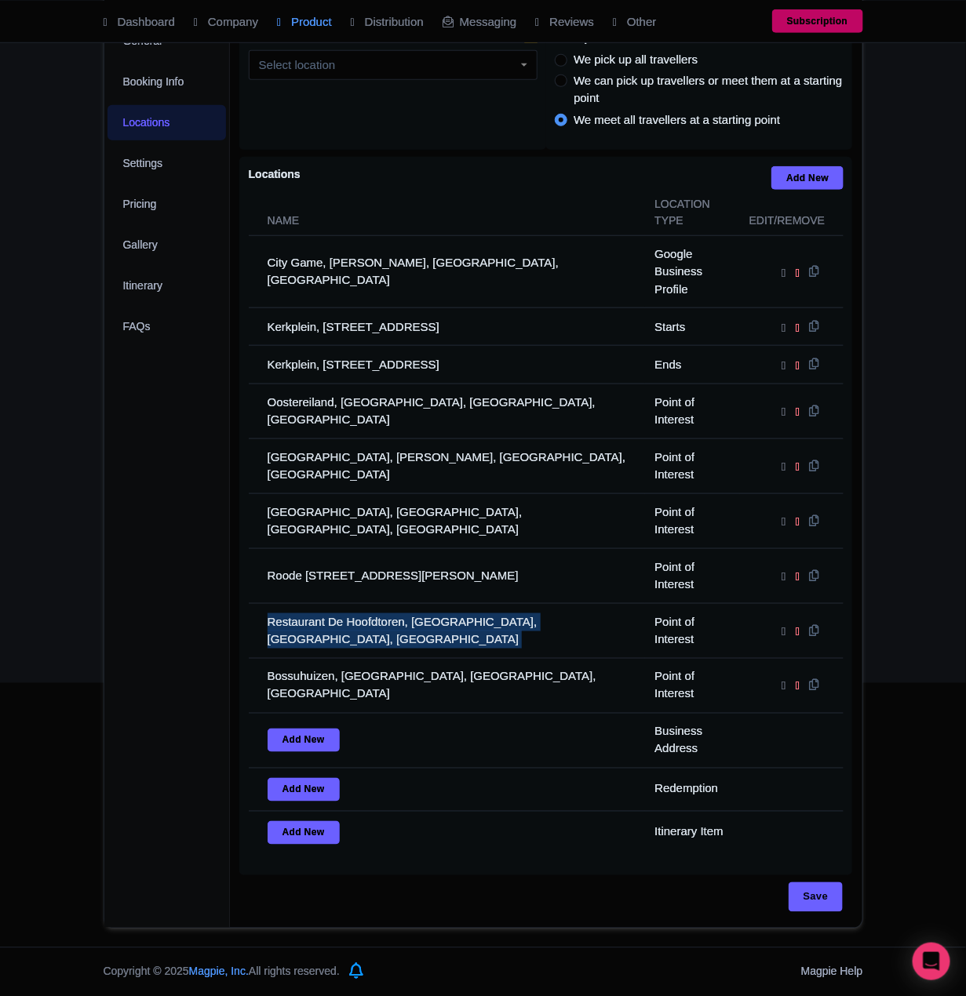
copy tr "Restaurant De Hoofdtoren, Hoofd, Hoorn, Netherlands"
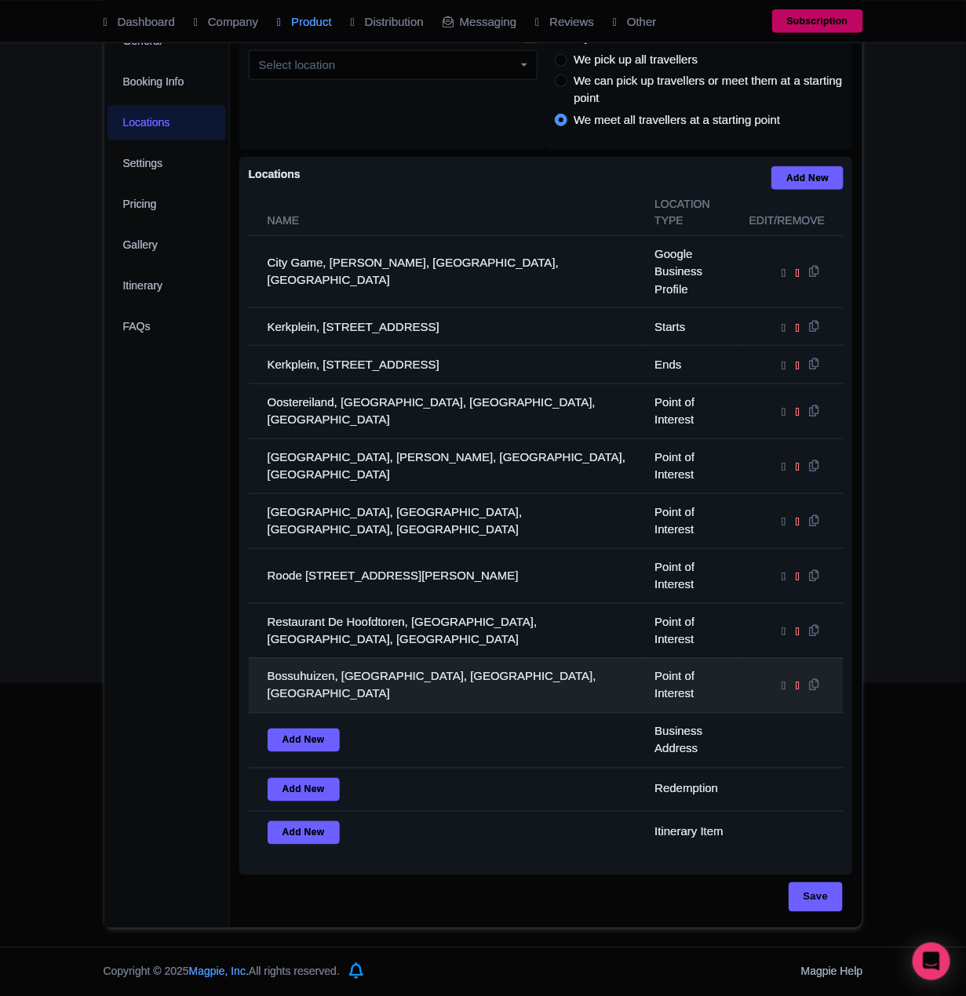
click at [316, 667] on td "Bossuhuizen, Slapershaven, Hoorn, Netherlands" at bounding box center [447, 685] width 397 height 55
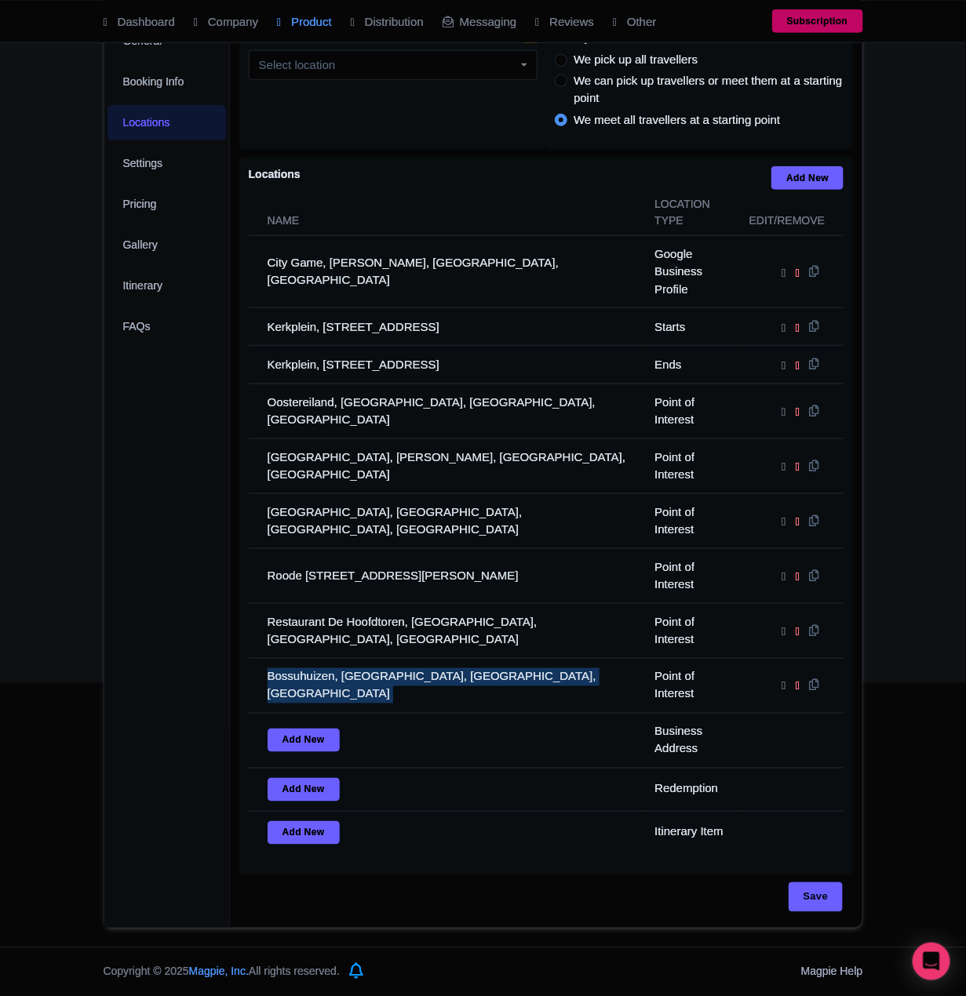
copy tr "Bossuhuizen, Slapershaven, Hoorn, Netherlands"
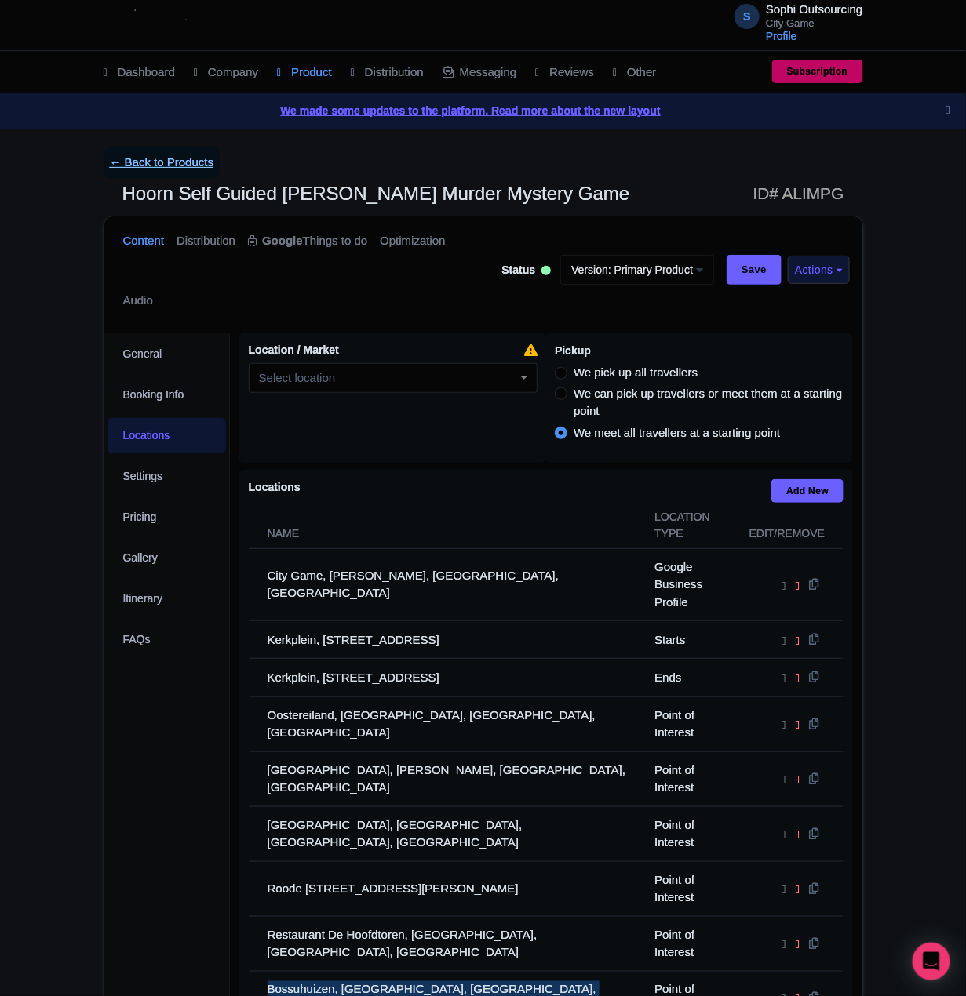
click at [141, 173] on link "← Back to Products" at bounding box center [162, 162] width 117 height 31
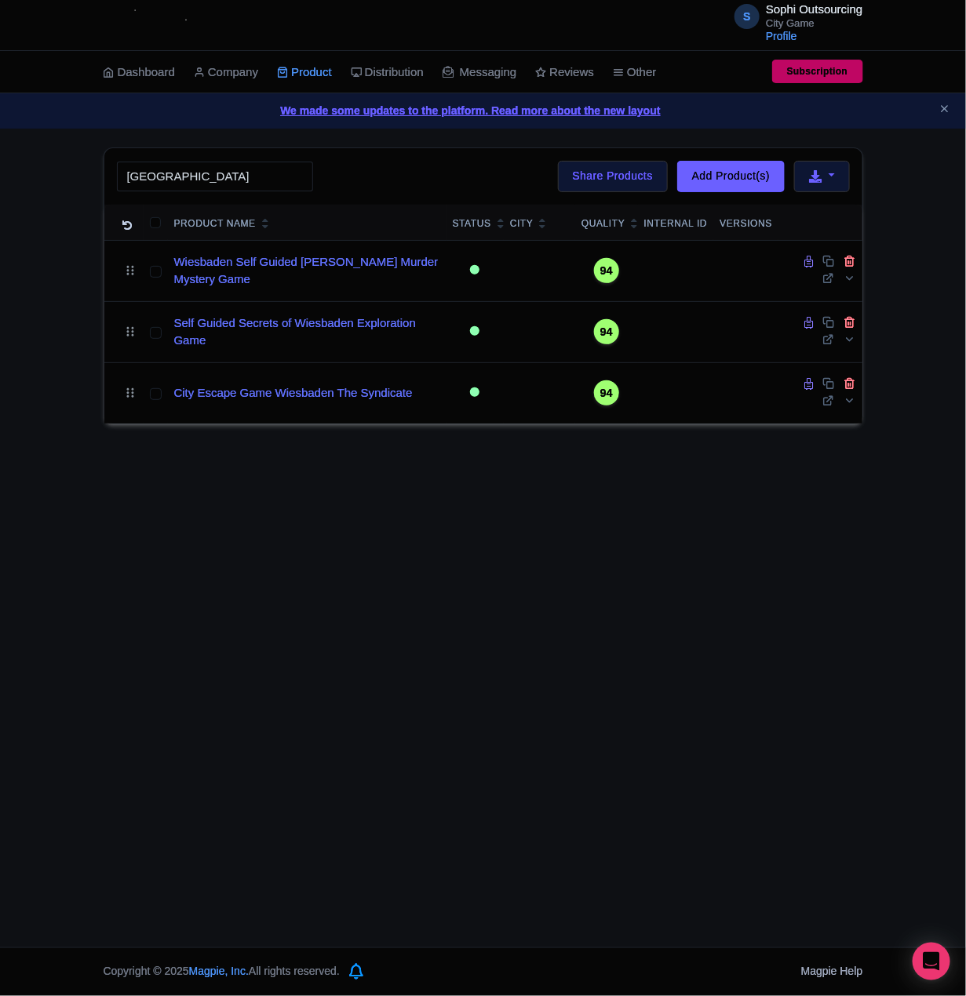
click at [438, 522] on div "S Sophi Outsourcing City Game Profile Users Settings Sign out Dashboard Company…" at bounding box center [483, 473] width 966 height 947
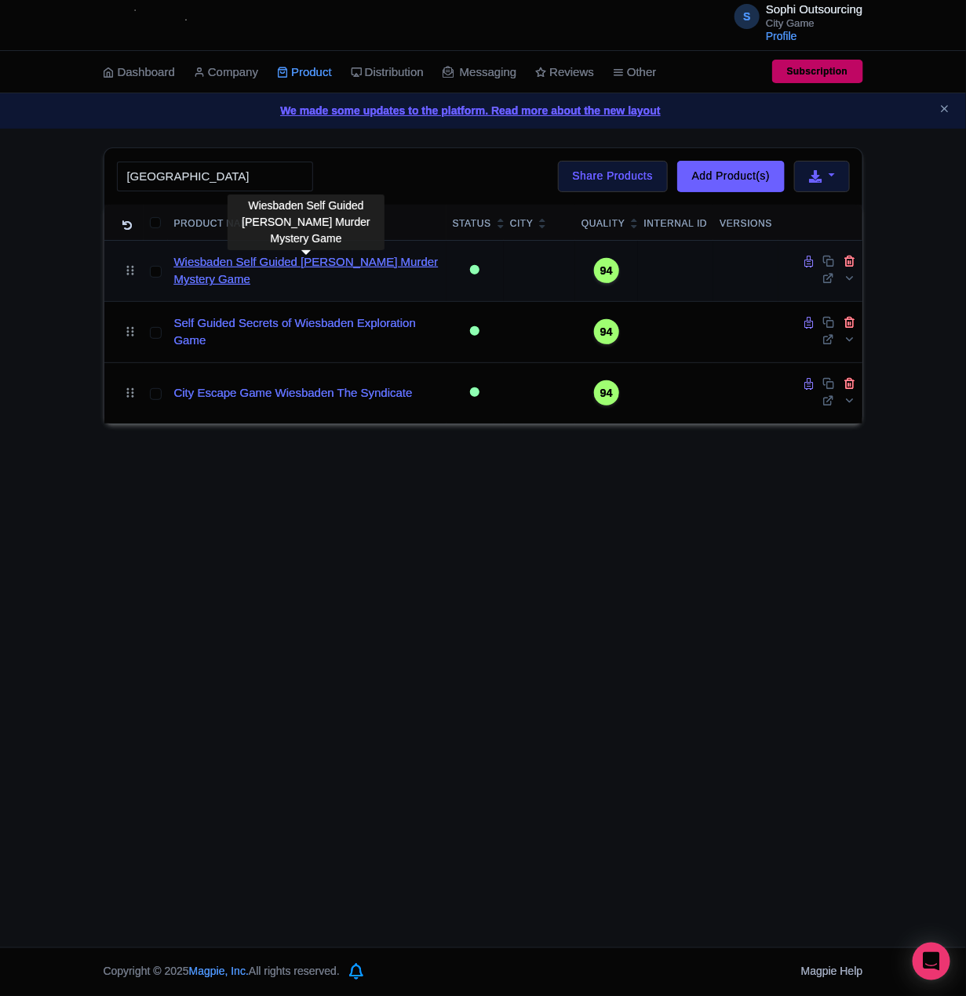
click at [238, 268] on link "Wiesbaden Self Guided [PERSON_NAME] Murder Mystery Game" at bounding box center [307, 270] width 266 height 35
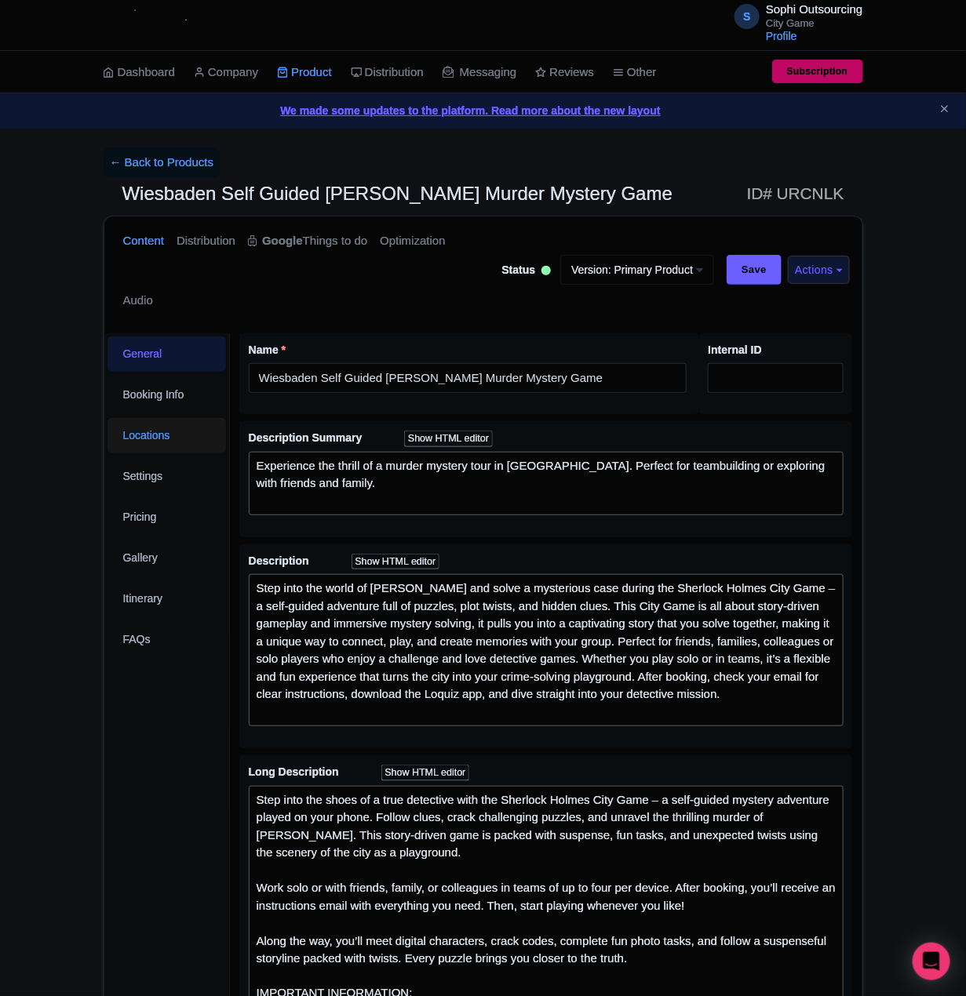
click at [202, 445] on link "Locations" at bounding box center [166, 435] width 119 height 35
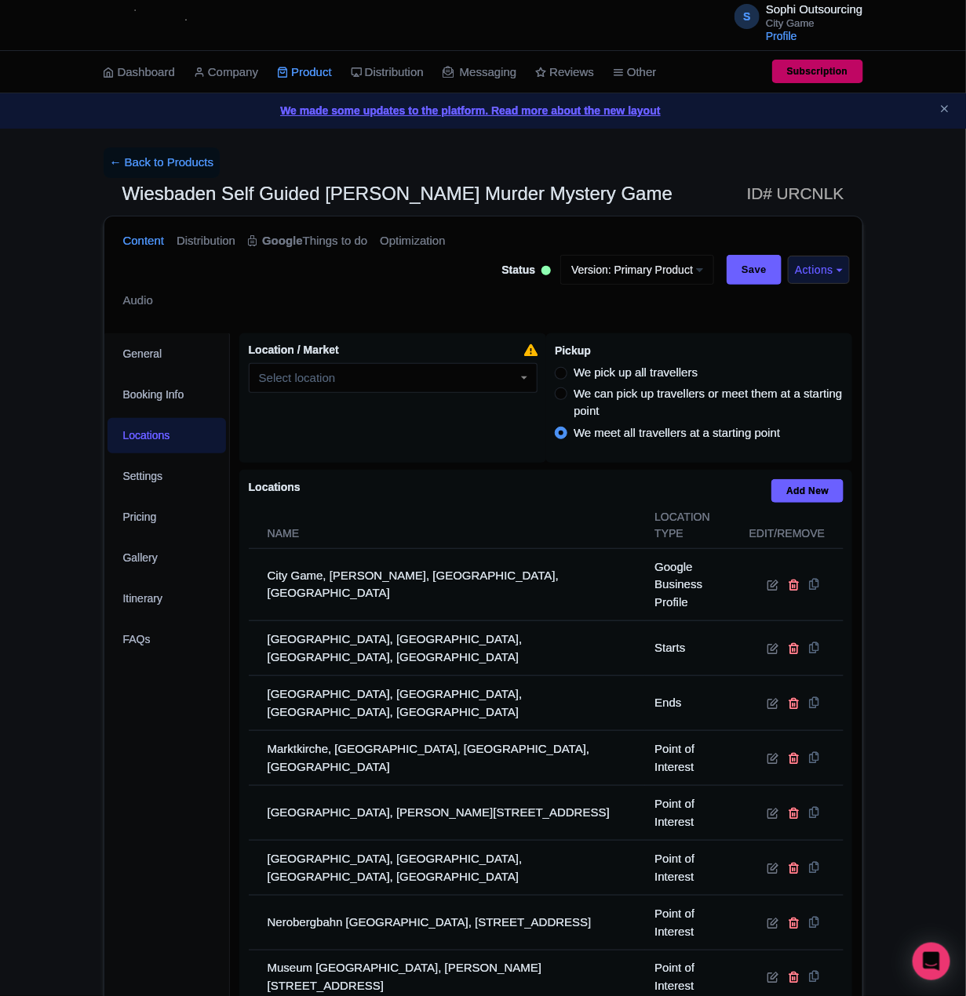
click at [156, 191] on span "Wiesbaden Self Guided [PERSON_NAME] Murder Mystery Game" at bounding box center [397, 193] width 551 height 21
copy span "[GEOGRAPHIC_DATA]"
click at [165, 167] on link "← Back to Products" at bounding box center [162, 162] width 117 height 31
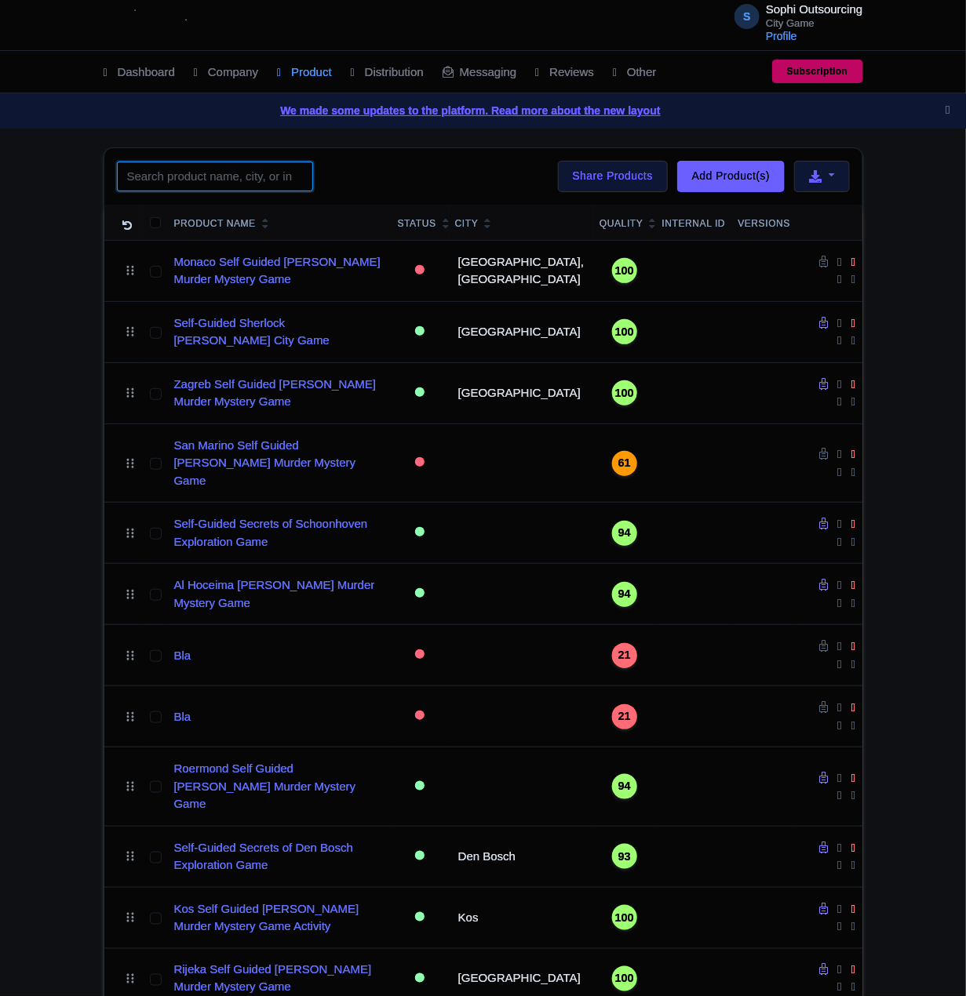
click at [168, 175] on input "search" at bounding box center [215, 177] width 196 height 30
paste input "[GEOGRAPHIC_DATA]"
type input "[GEOGRAPHIC_DATA]"
click button "Search" at bounding box center [0, 0] width 0 height 0
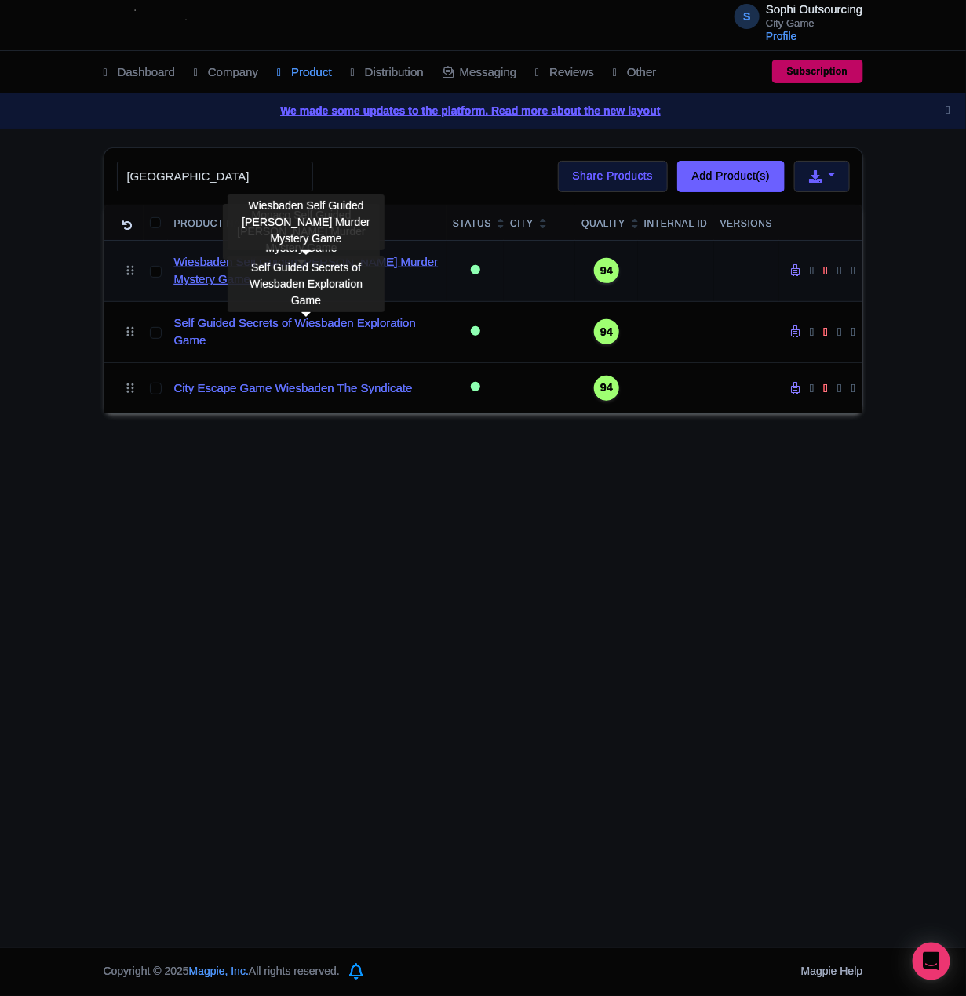
click at [207, 273] on link "Wiesbaden Self Guided [PERSON_NAME] Murder Mystery Game" at bounding box center [307, 270] width 266 height 35
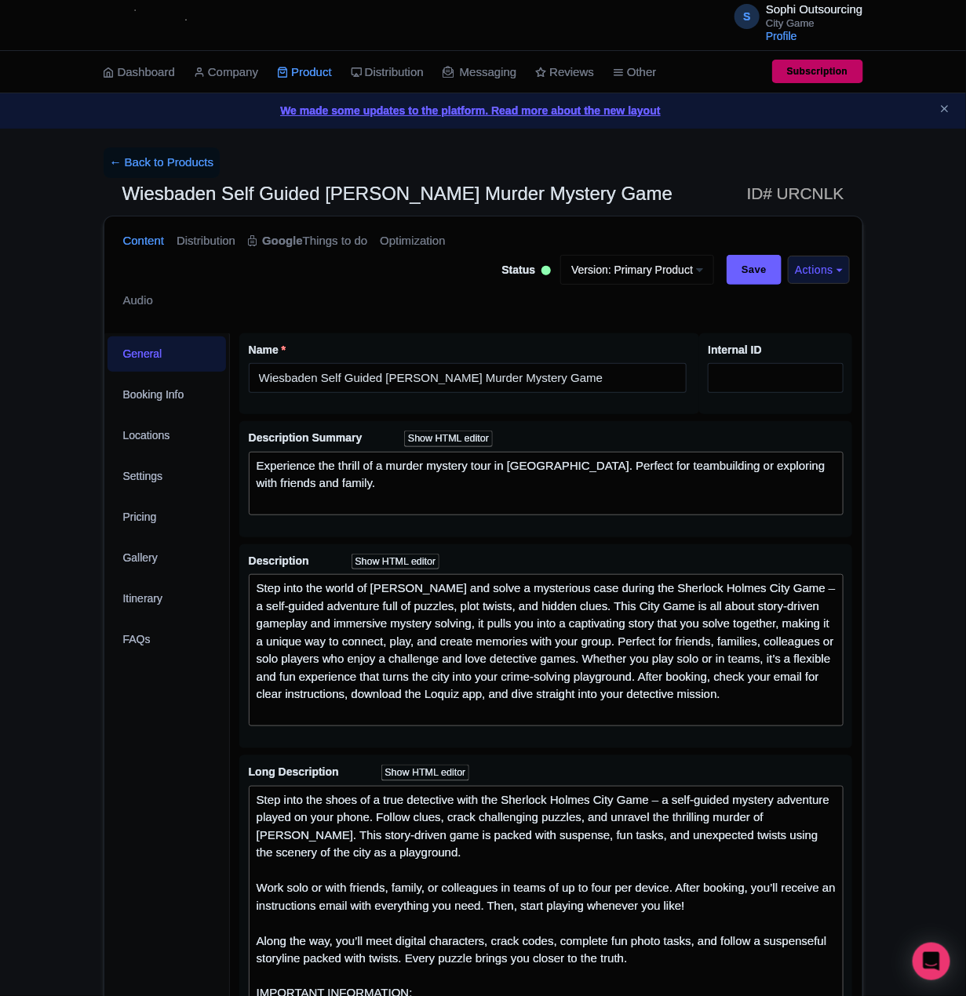
click at [158, 193] on span "Wiesbaden Self Guided [PERSON_NAME] Murder Mystery Game" at bounding box center [397, 193] width 551 height 21
copy span "[GEOGRAPHIC_DATA]"
click at [173, 195] on span "Wiesbaden Self Guided [PERSON_NAME] Murder Mystery Game" at bounding box center [397, 193] width 551 height 21
click at [140, 431] on link "Locations" at bounding box center [166, 435] width 119 height 35
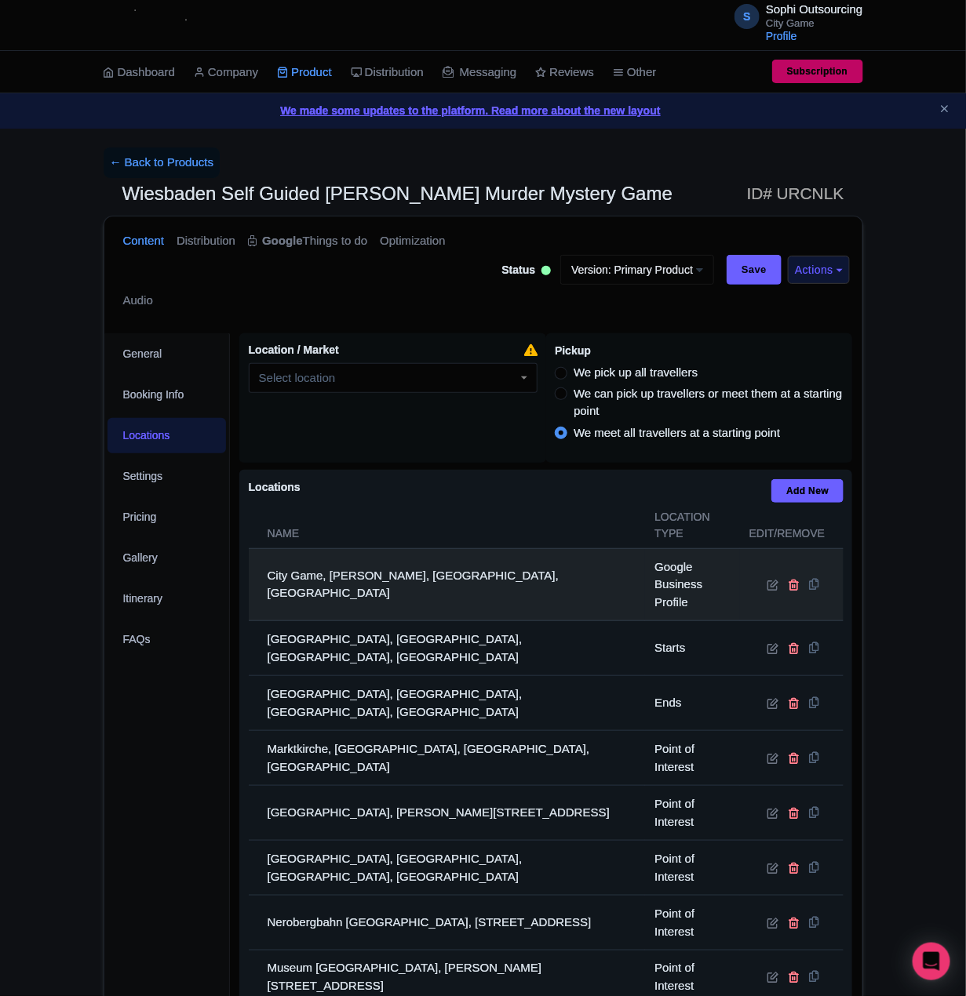
scroll to position [382, 0]
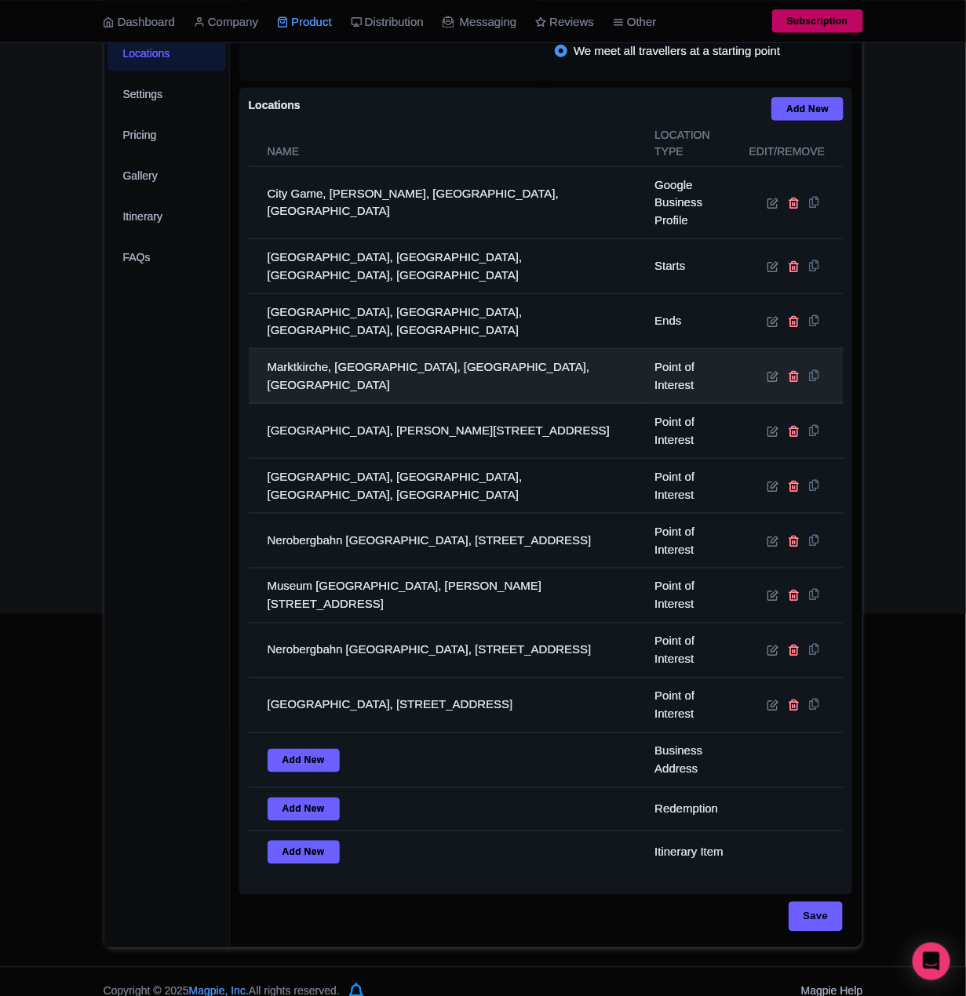
click at [417, 354] on td "Marktkirche, [GEOGRAPHIC_DATA], [GEOGRAPHIC_DATA], [GEOGRAPHIC_DATA]" at bounding box center [447, 376] width 397 height 55
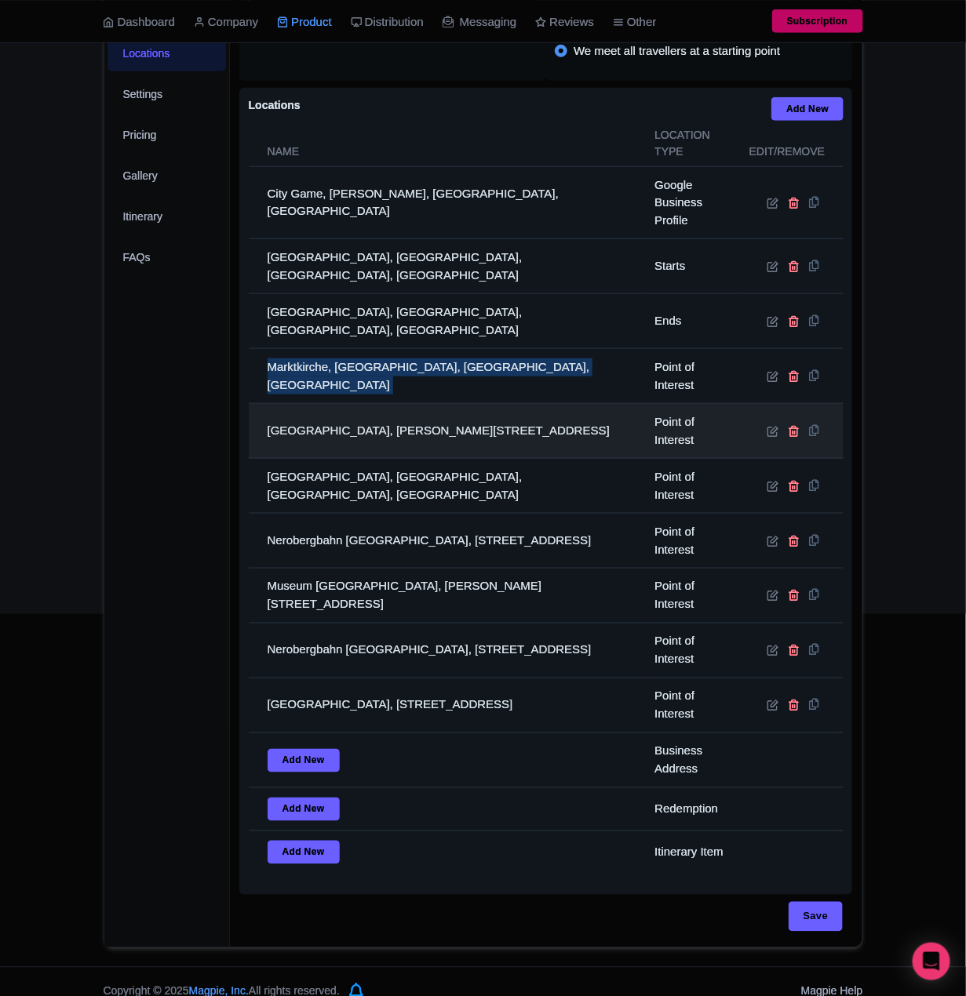
copy tr "Marktkirche, [GEOGRAPHIC_DATA], [GEOGRAPHIC_DATA], [GEOGRAPHIC_DATA]"
click at [341, 421] on td "[GEOGRAPHIC_DATA], [PERSON_NAME][STREET_ADDRESS]" at bounding box center [447, 431] width 397 height 55
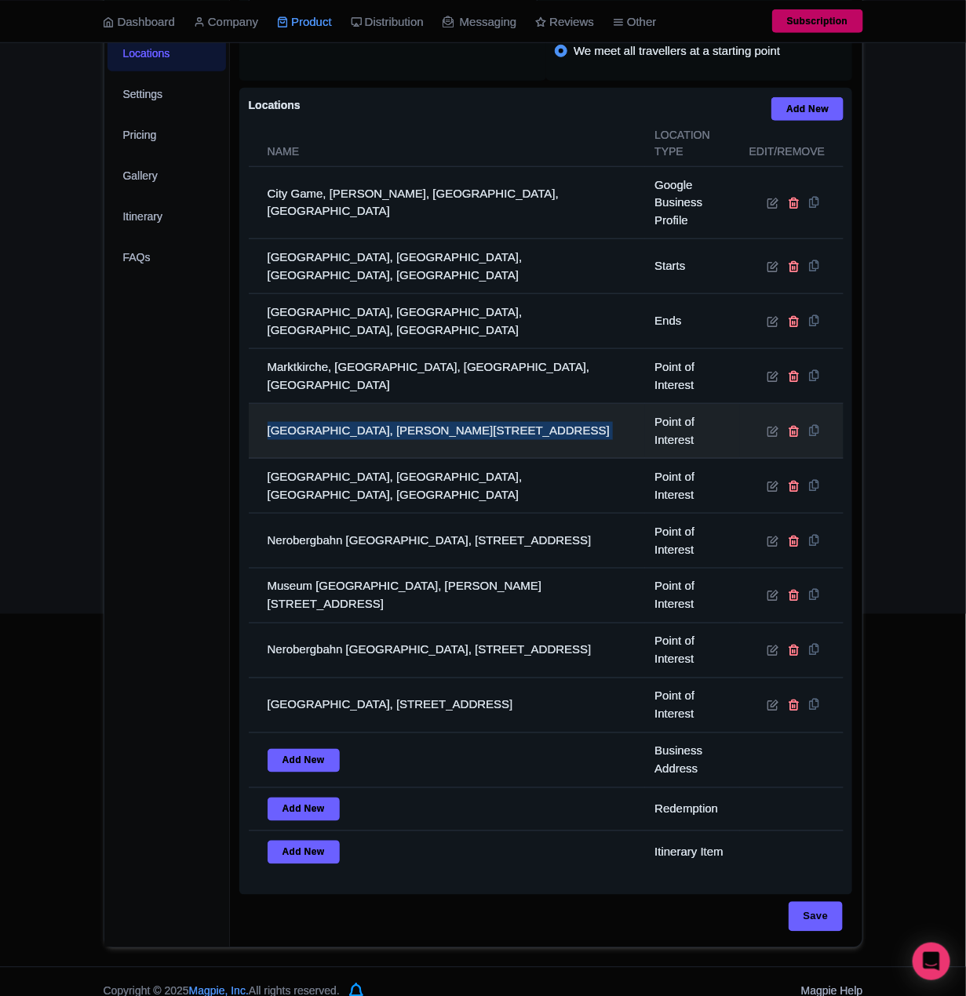
click at [341, 421] on td "[GEOGRAPHIC_DATA], [PERSON_NAME][STREET_ADDRESS]" at bounding box center [447, 431] width 397 height 55
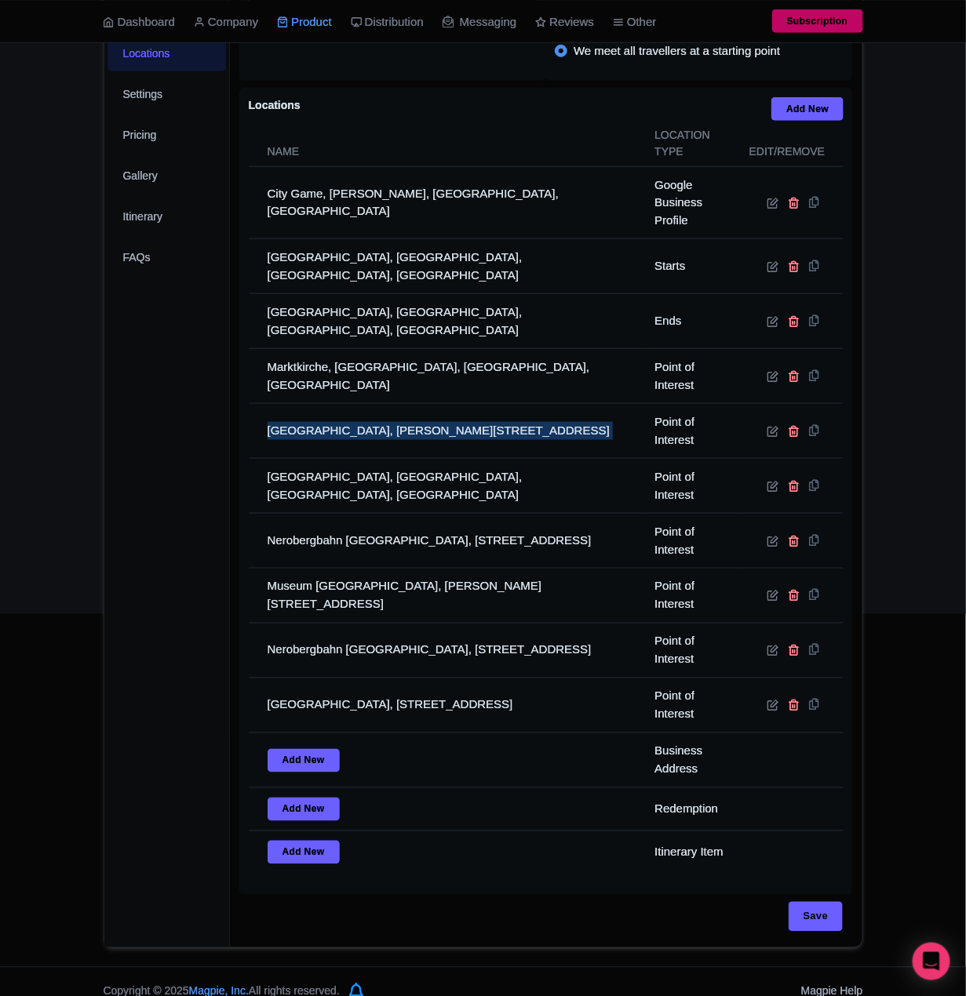
copy tr "[GEOGRAPHIC_DATA], [PERSON_NAME][STREET_ADDRESS]"
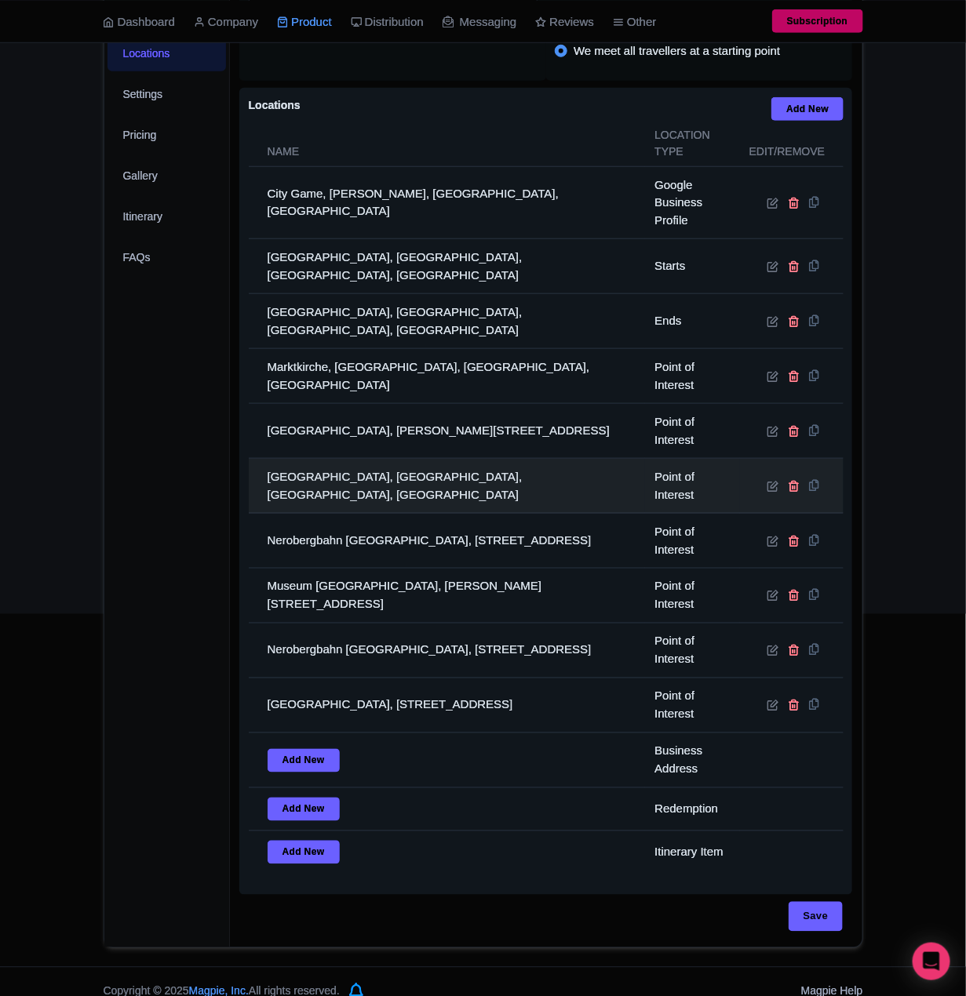
click at [379, 461] on td "[GEOGRAPHIC_DATA], [GEOGRAPHIC_DATA], [GEOGRAPHIC_DATA], [GEOGRAPHIC_DATA]" at bounding box center [447, 486] width 397 height 55
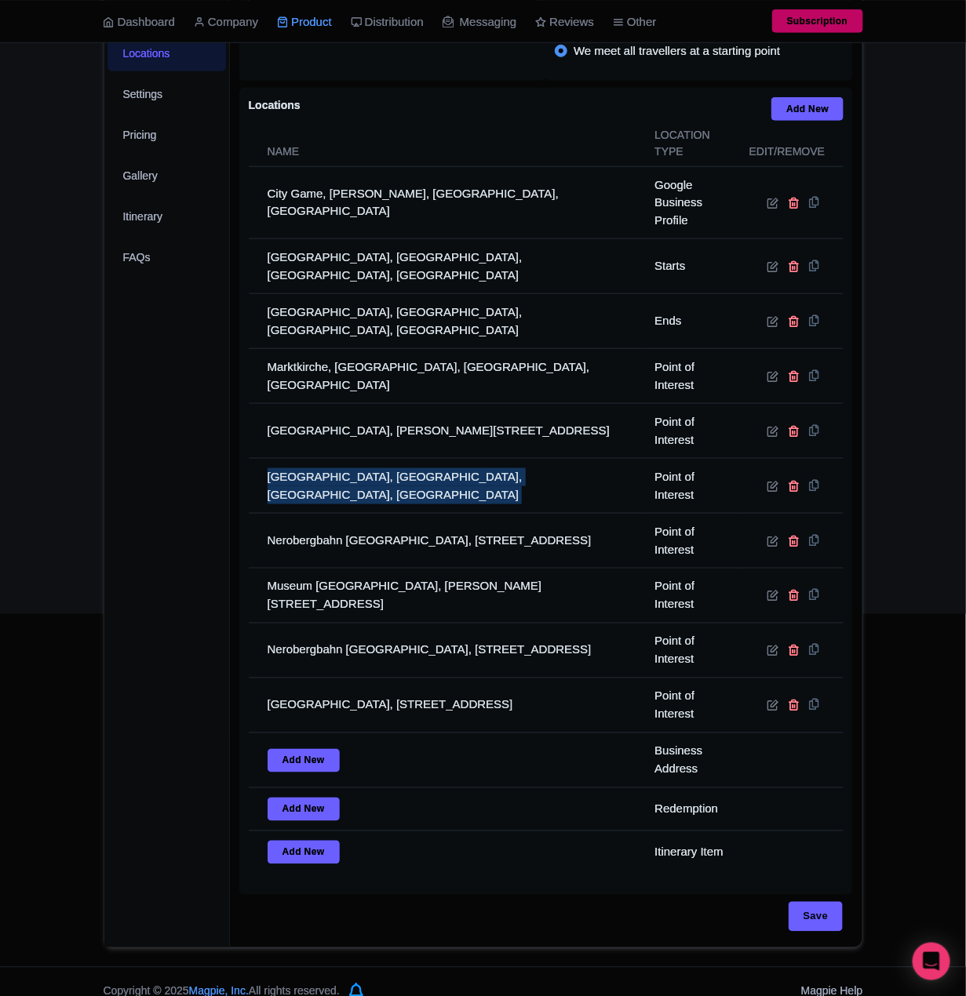
drag, startPoint x: 379, startPoint y: 461, endPoint x: 0, endPoint y: 460, distance: 378.8
click at [377, 461] on td "[GEOGRAPHIC_DATA], [GEOGRAPHIC_DATA], [GEOGRAPHIC_DATA], [GEOGRAPHIC_DATA]" at bounding box center [447, 486] width 397 height 55
copy tr "[GEOGRAPHIC_DATA], [GEOGRAPHIC_DATA], [GEOGRAPHIC_DATA], [GEOGRAPHIC_DATA]"
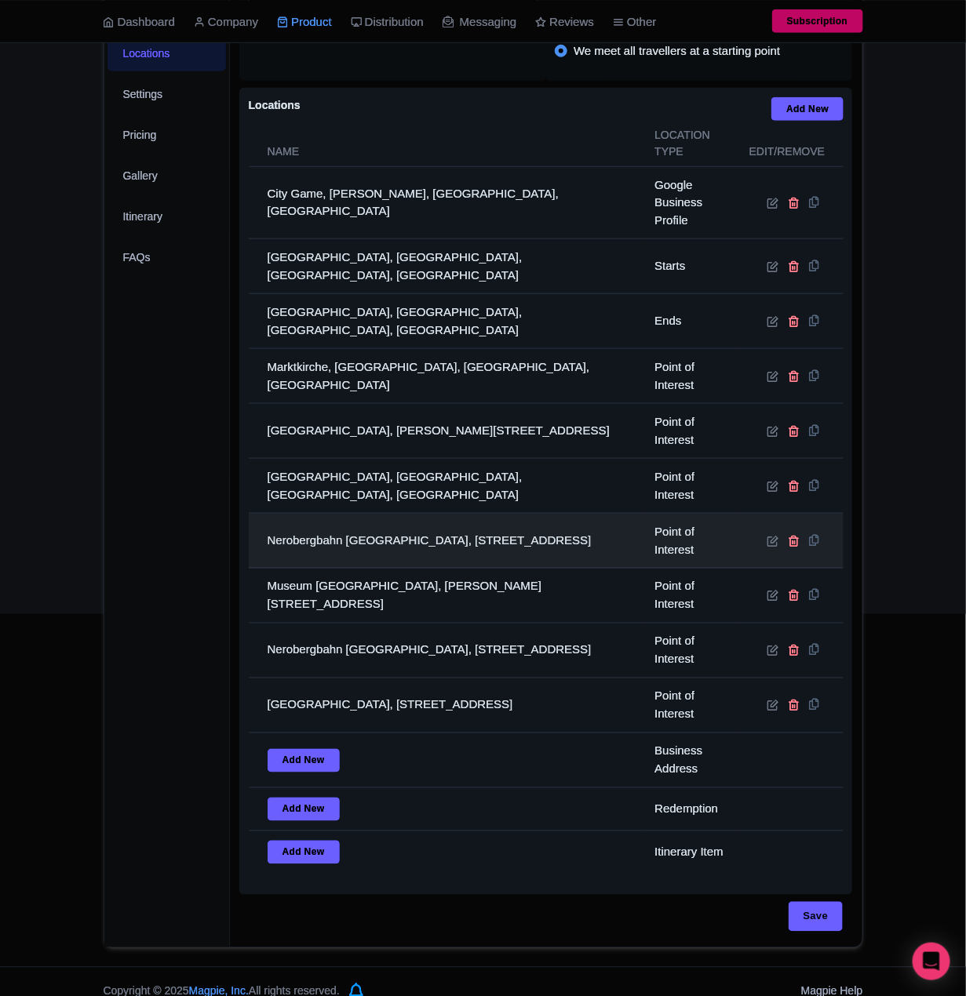
click at [398, 514] on td "Nerobergbahn [GEOGRAPHIC_DATA], [STREET_ADDRESS]" at bounding box center [447, 541] width 397 height 55
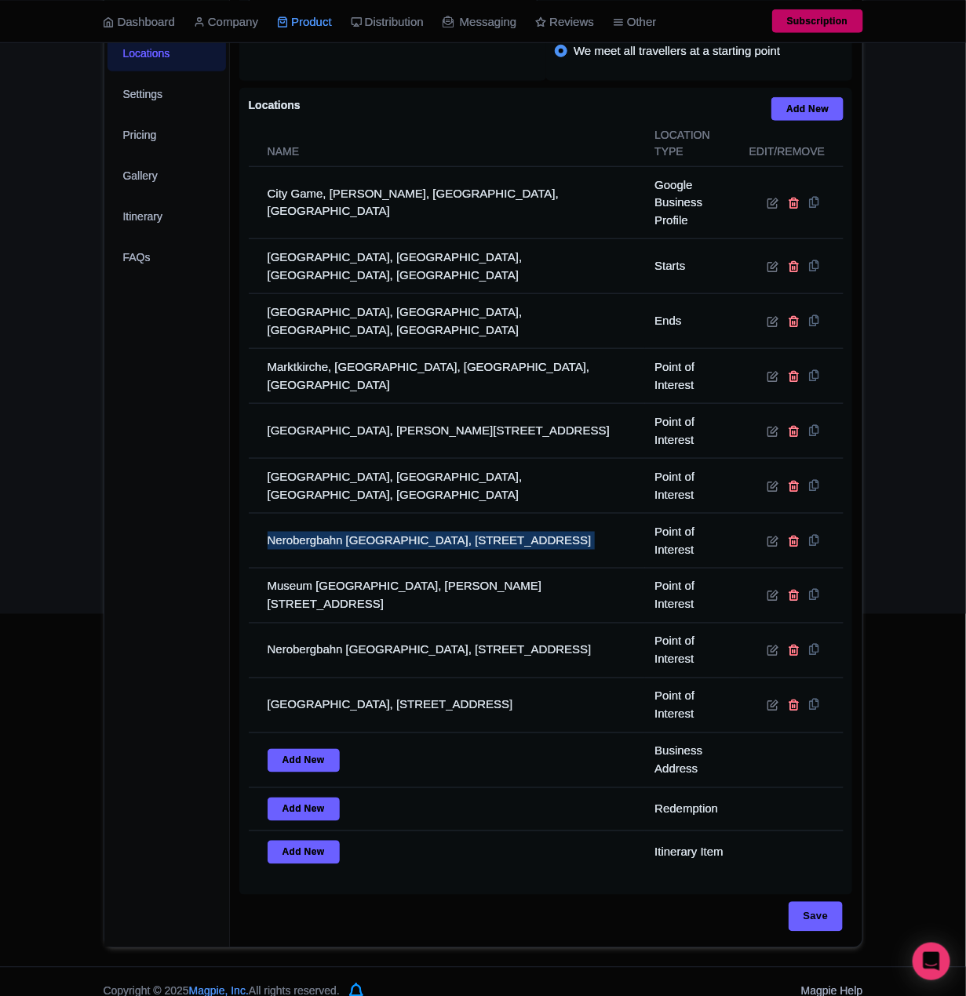
copy tr "Nerobergbahn [GEOGRAPHIC_DATA], [STREET_ADDRESS]"
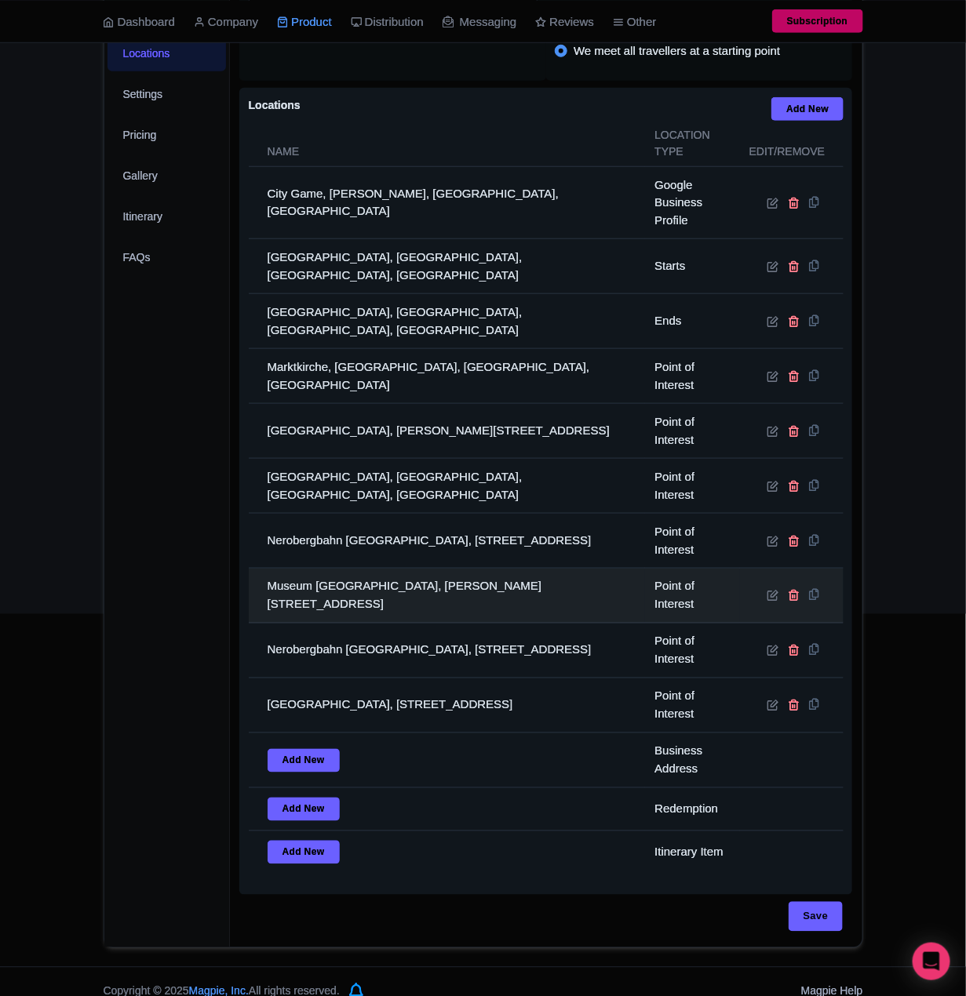
click at [334, 586] on td "Museum [GEOGRAPHIC_DATA], [PERSON_NAME][STREET_ADDRESS]" at bounding box center [447, 596] width 397 height 55
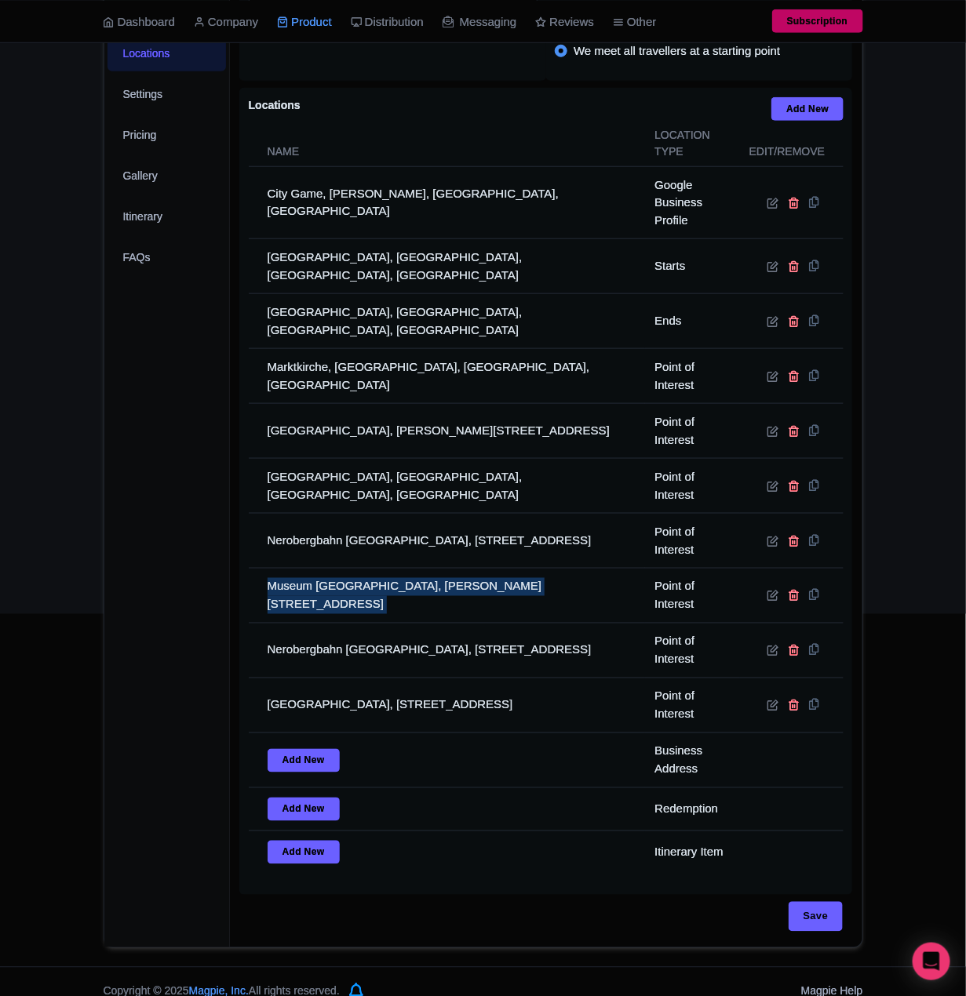
copy tr "Museum [GEOGRAPHIC_DATA], [PERSON_NAME][STREET_ADDRESS]"
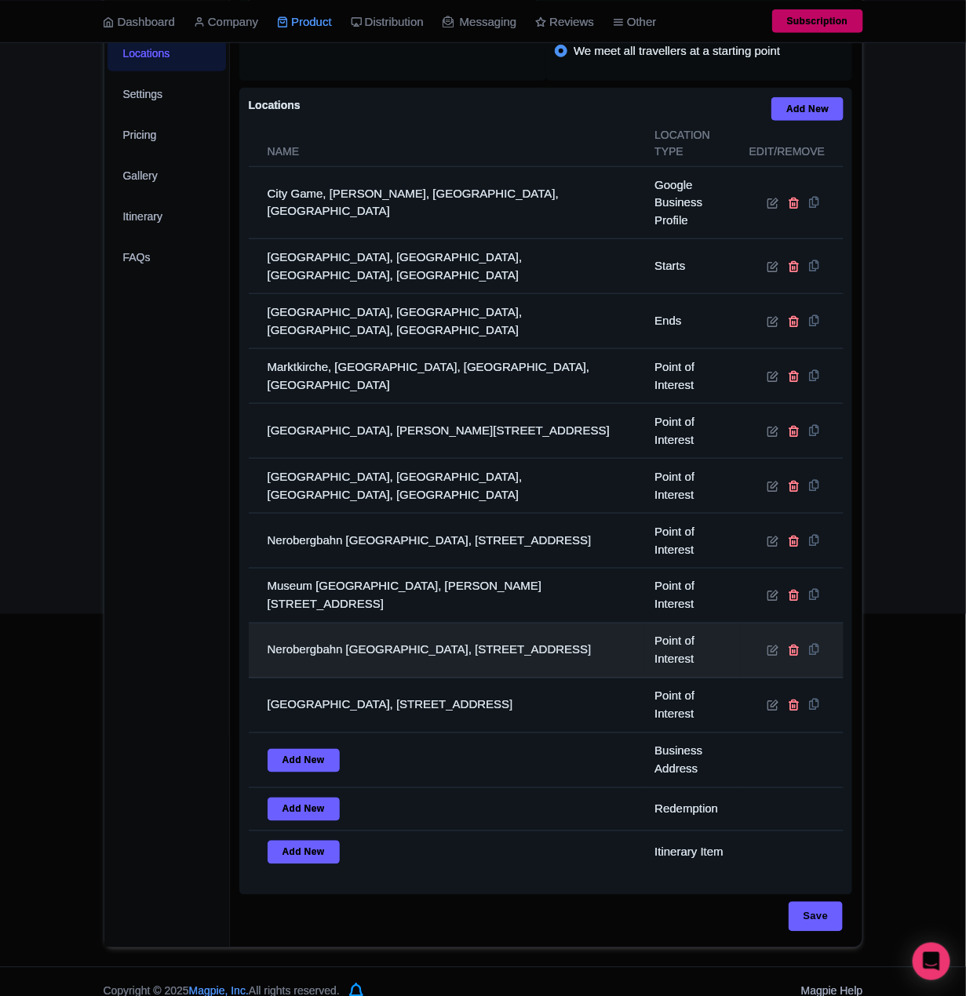
click at [294, 626] on td "Nerobergbahn [GEOGRAPHIC_DATA], [STREET_ADDRESS]" at bounding box center [447, 651] width 397 height 55
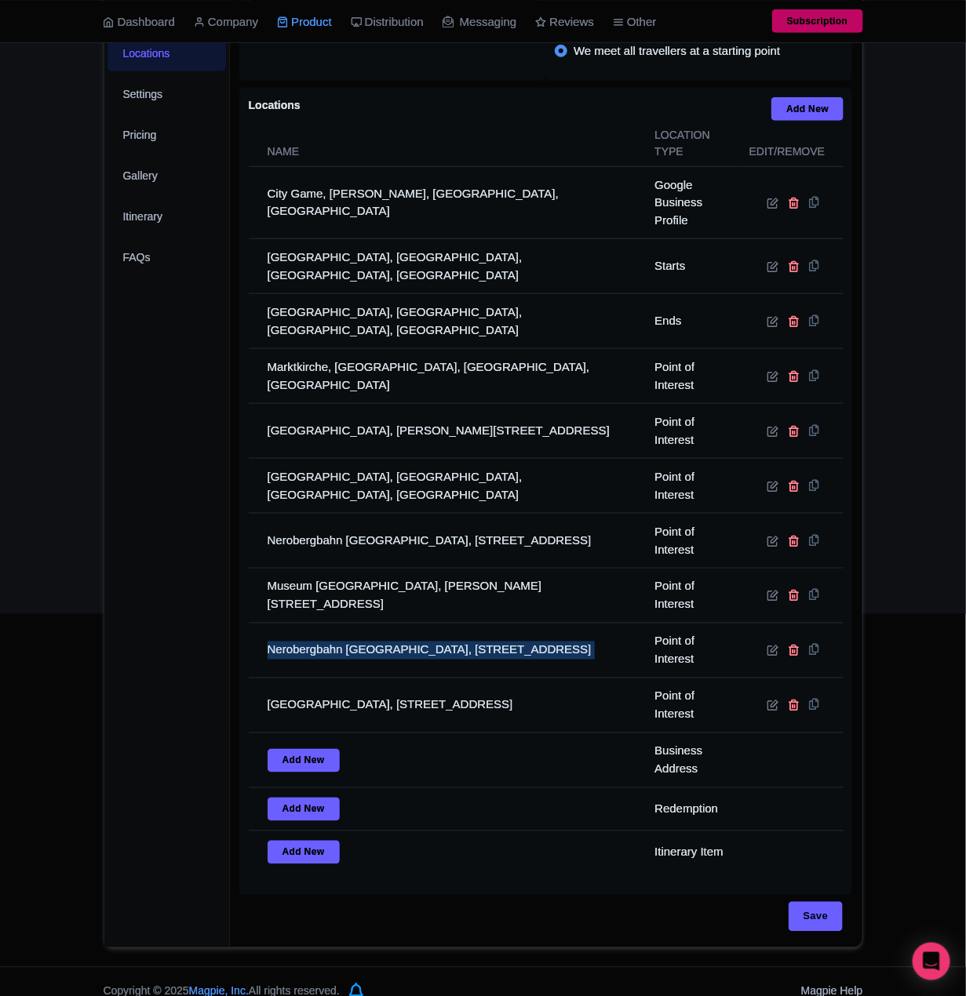
drag, startPoint x: 294, startPoint y: 626, endPoint x: 161, endPoint y: 629, distance: 133.4
click at [282, 626] on td "Nerobergbahn [GEOGRAPHIC_DATA], [STREET_ADDRESS]" at bounding box center [447, 651] width 397 height 55
copy tr "Nerobergbahn [GEOGRAPHIC_DATA], [STREET_ADDRESS]"
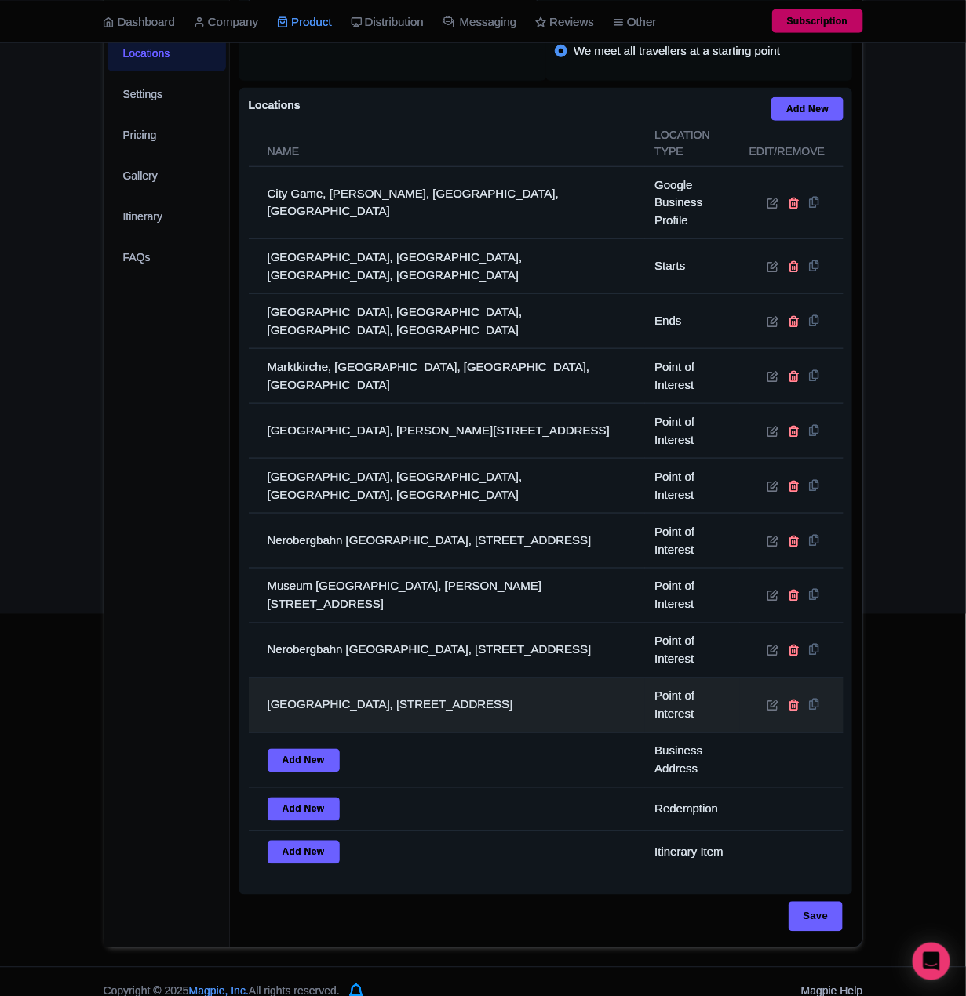
click at [332, 678] on td "[GEOGRAPHIC_DATA], [STREET_ADDRESS]" at bounding box center [447, 705] width 397 height 55
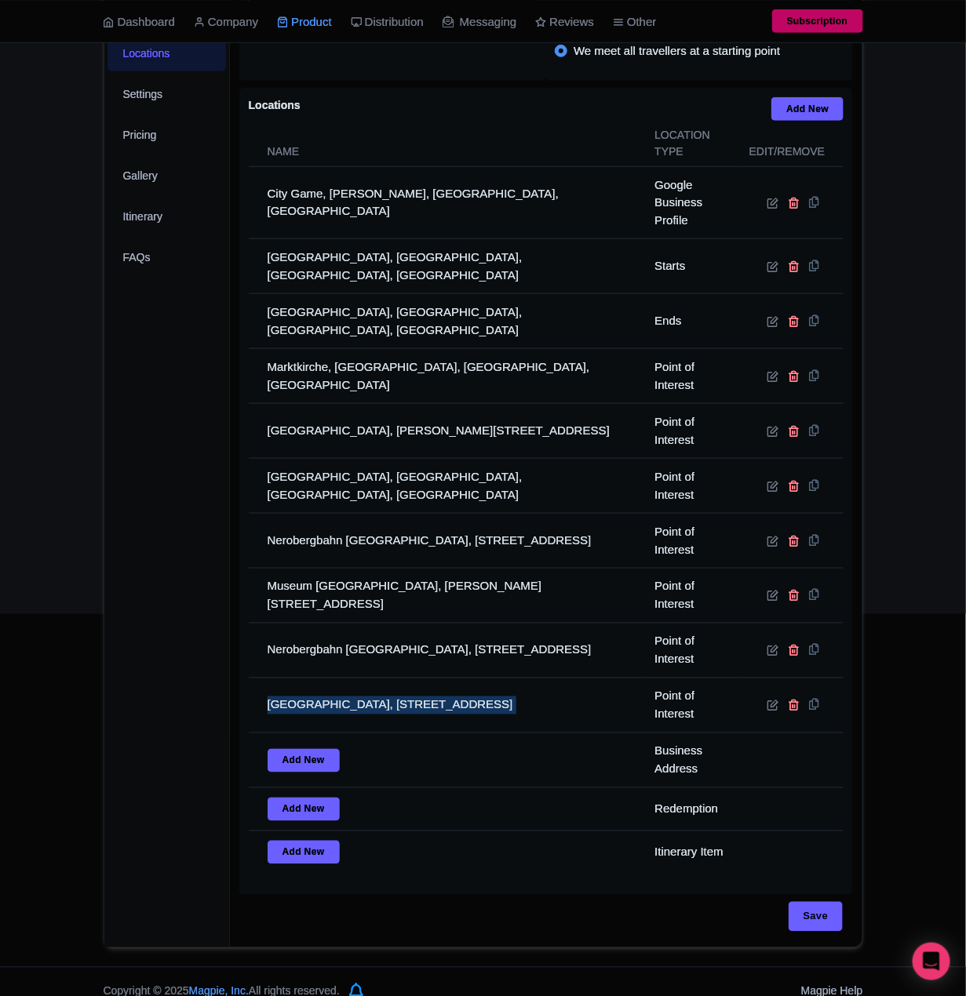
copy tr "[GEOGRAPHIC_DATA], [STREET_ADDRESS]"
